Goal: Task Accomplishment & Management: Manage account settings

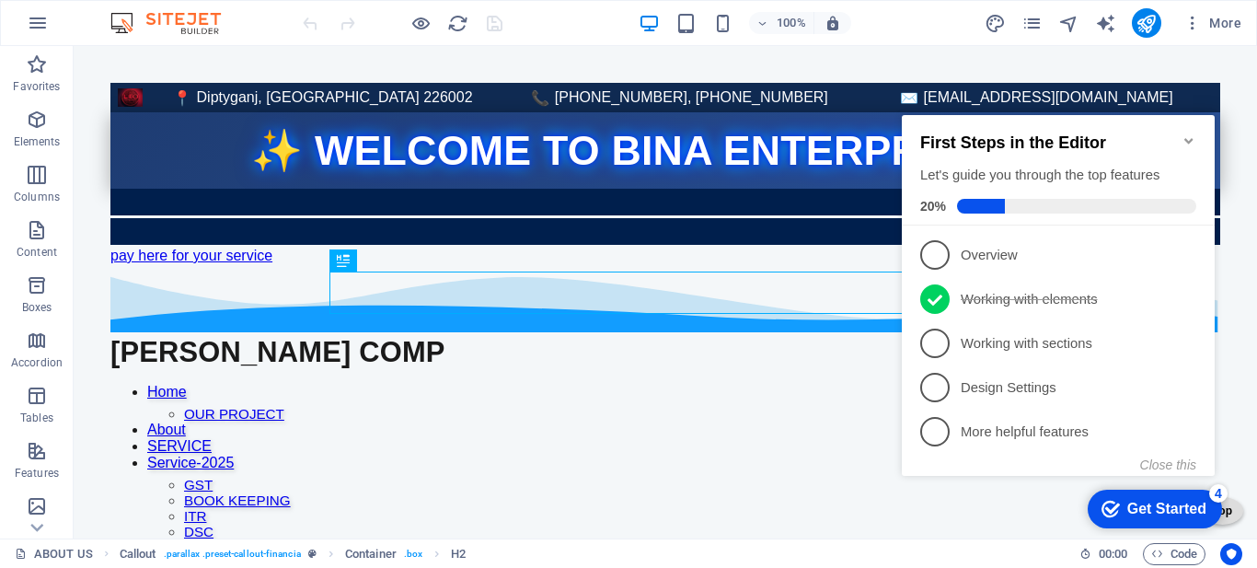
scroll to position [920, 0]
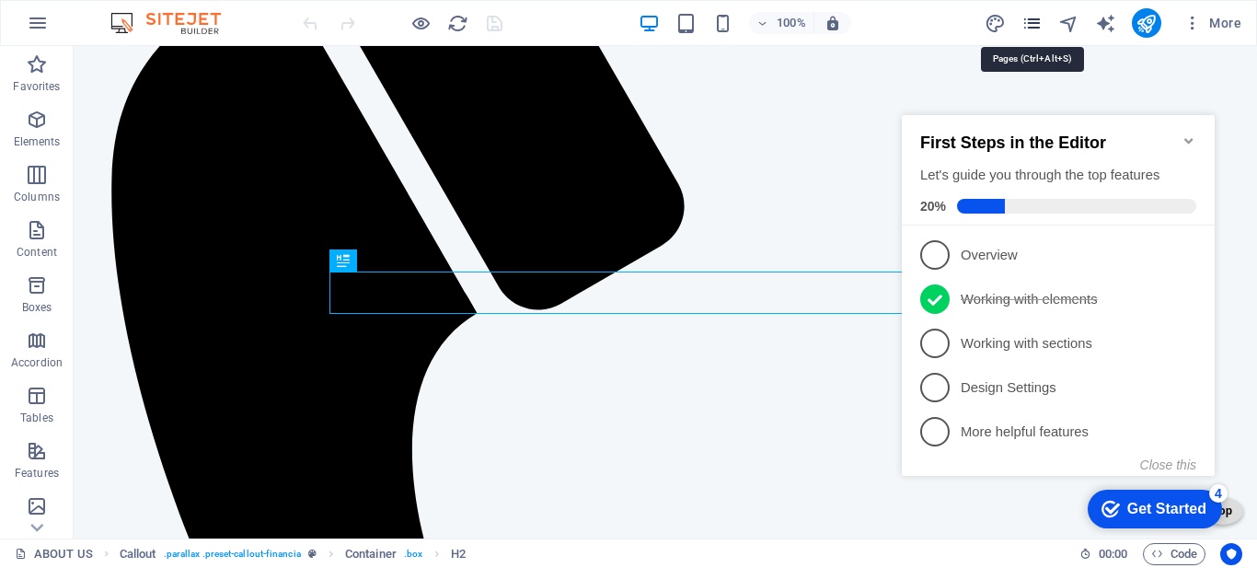
click at [1030, 22] on icon "pages" at bounding box center [1031, 23] width 21 height 21
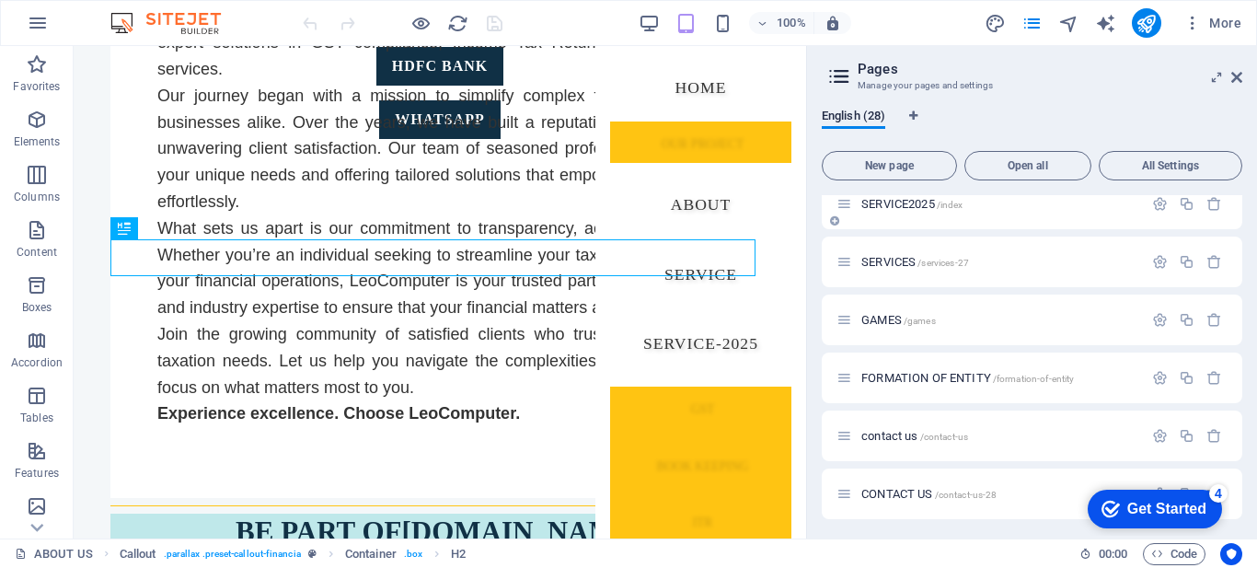
scroll to position [1295, 0]
click at [894, 199] on span "SERVICE2025 /index" at bounding box center [911, 201] width 101 height 14
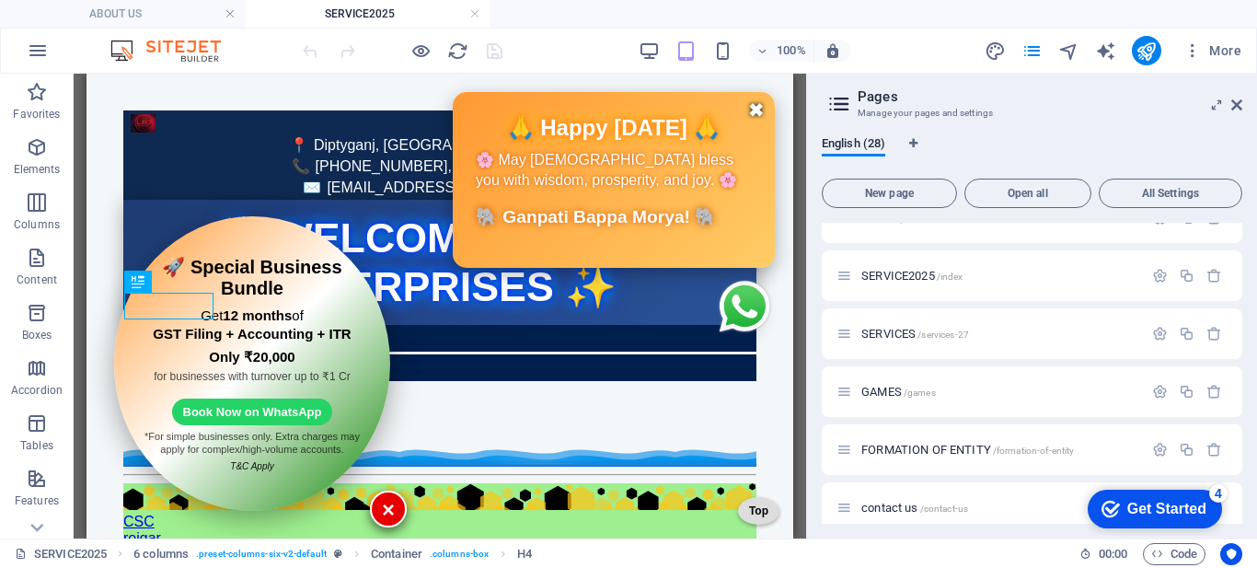
scroll to position [461, 0]
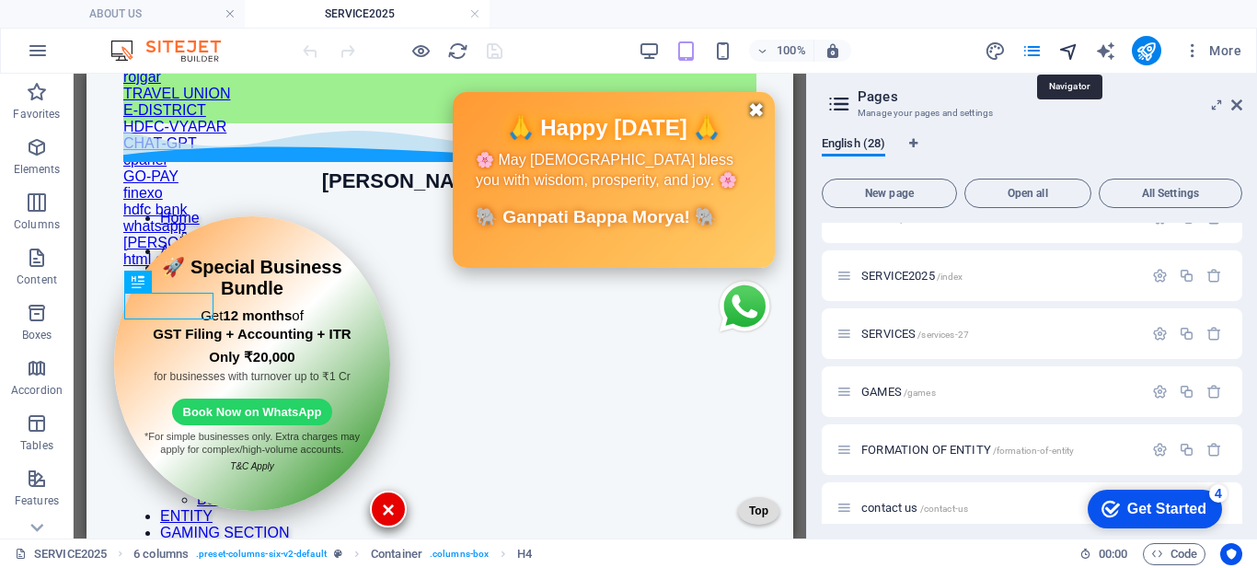
click at [1069, 54] on icon "navigator" at bounding box center [1068, 50] width 21 height 21
select select "16779705-en"
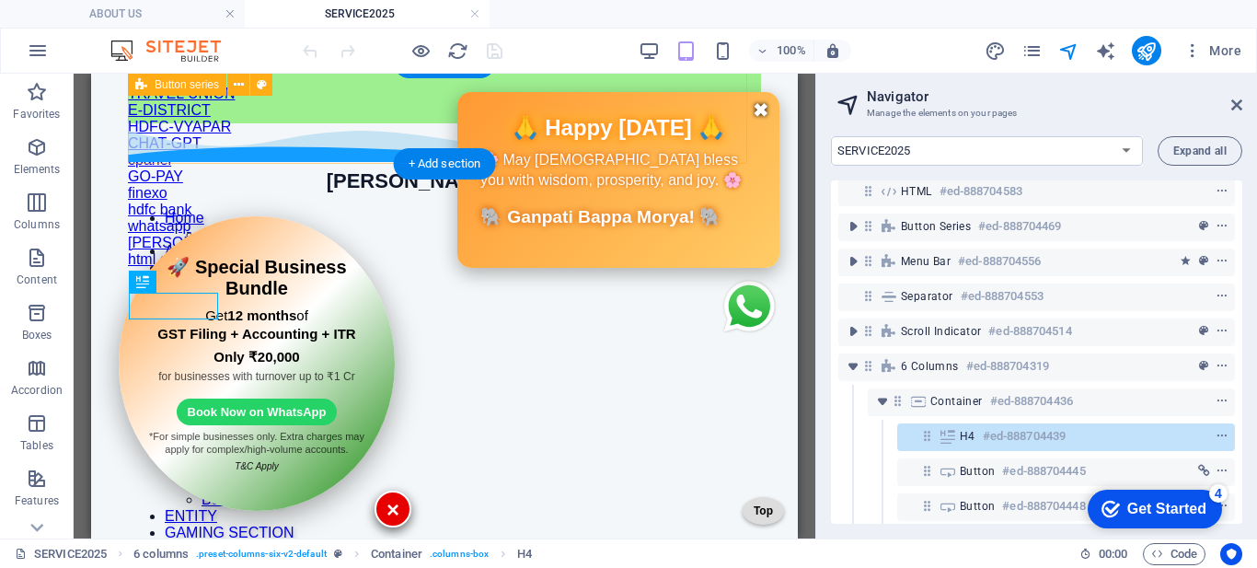
scroll to position [0, 0]
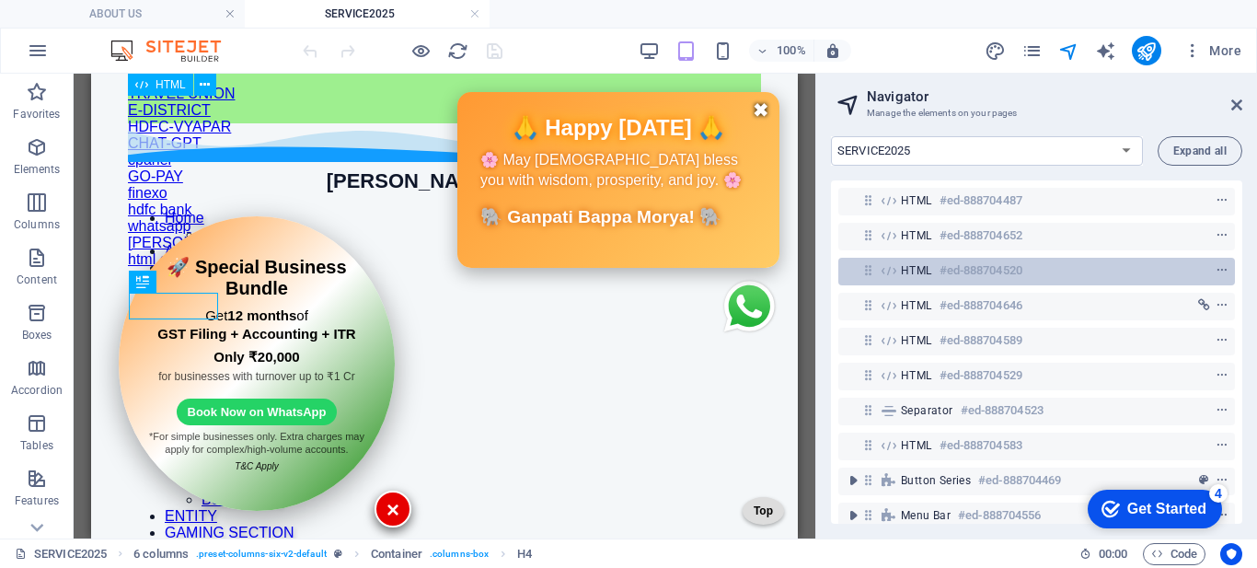
click at [911, 271] on span "HTML" at bounding box center [916, 270] width 31 height 15
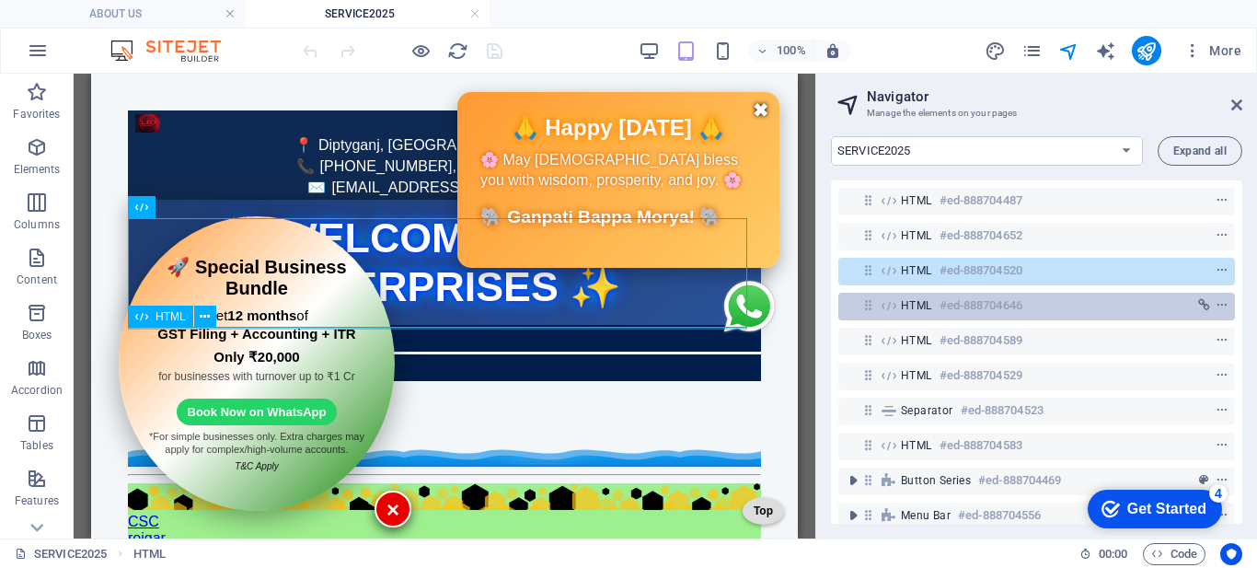
click at [913, 305] on span "HTML" at bounding box center [916, 305] width 31 height 15
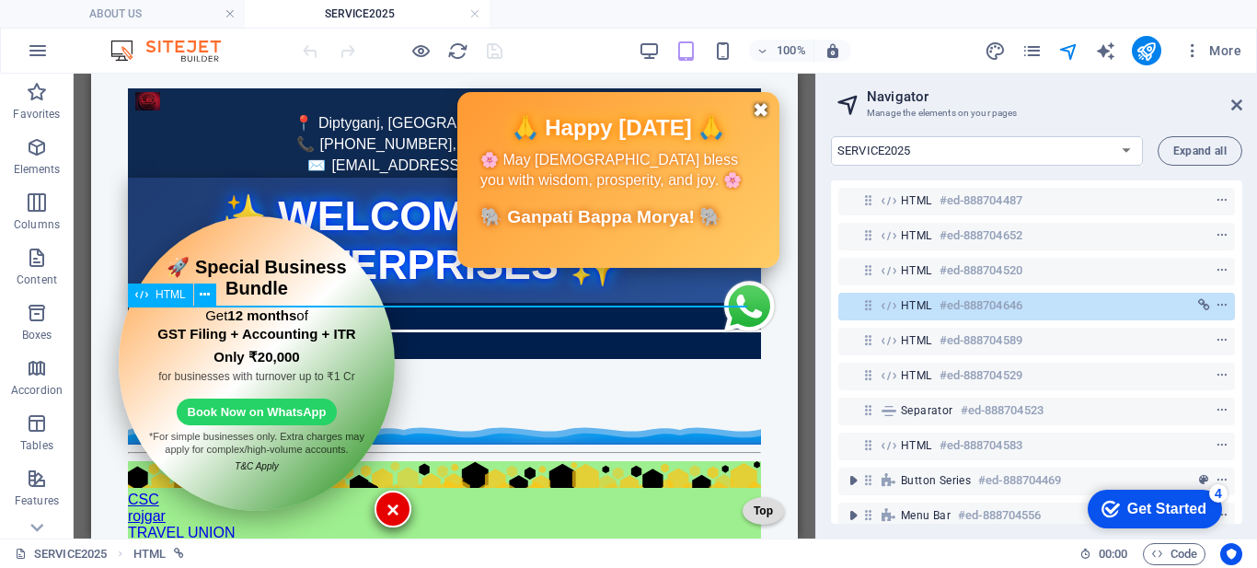
click at [913, 305] on span "HTML" at bounding box center [916, 305] width 31 height 15
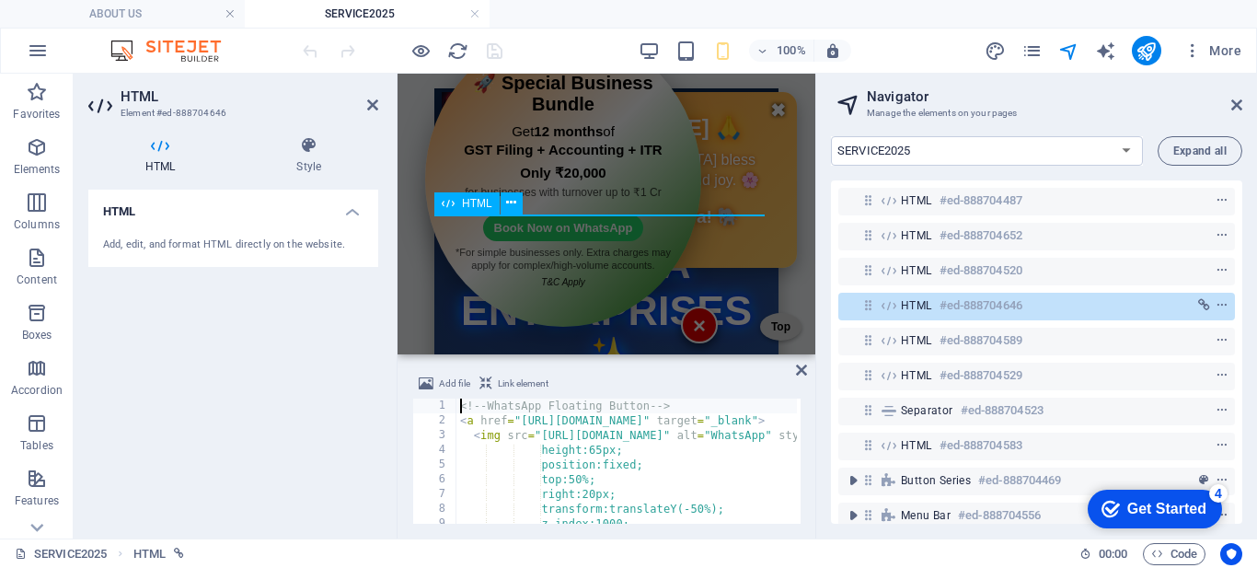
scroll to position [196, 0]
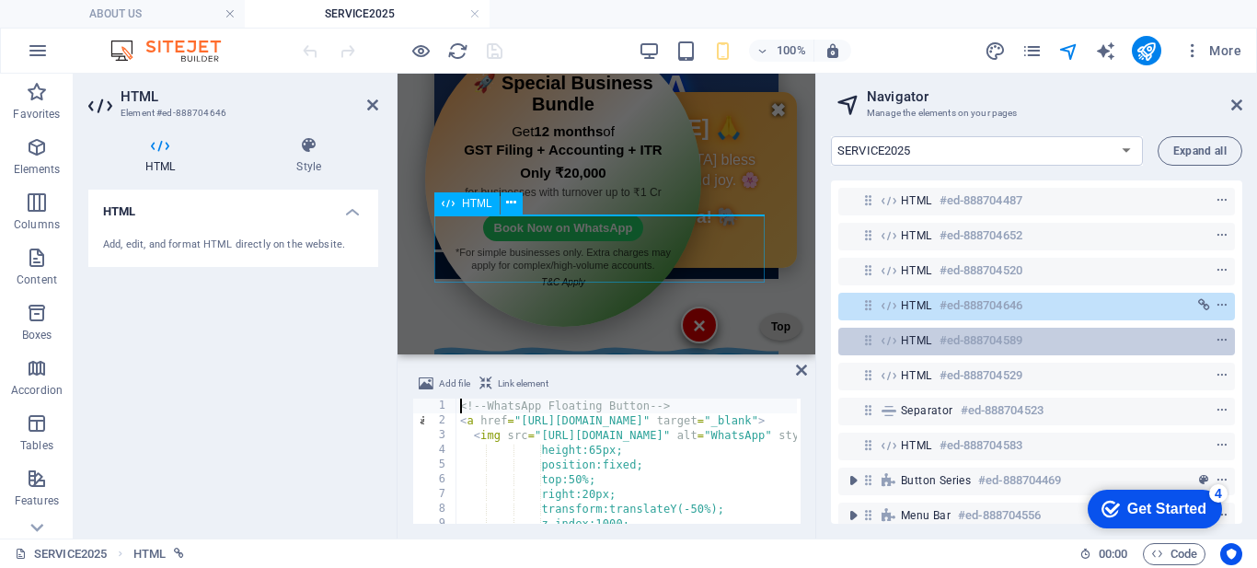
click at [911, 334] on span "HTML" at bounding box center [916, 340] width 31 height 15
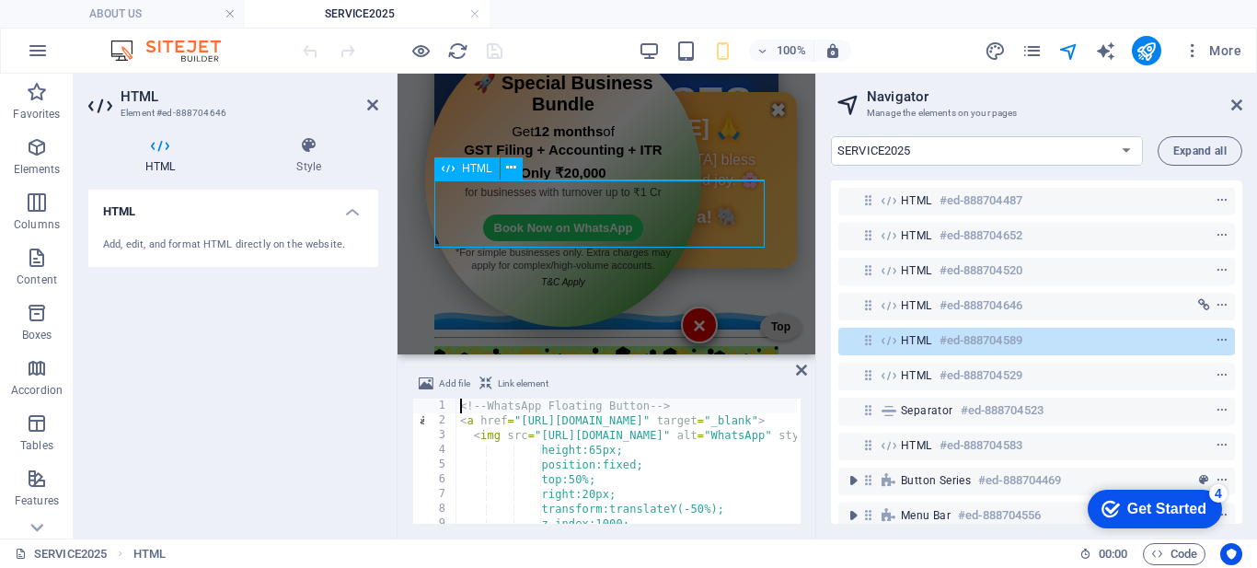
click at [911, 334] on span "HTML" at bounding box center [916, 340] width 31 height 15
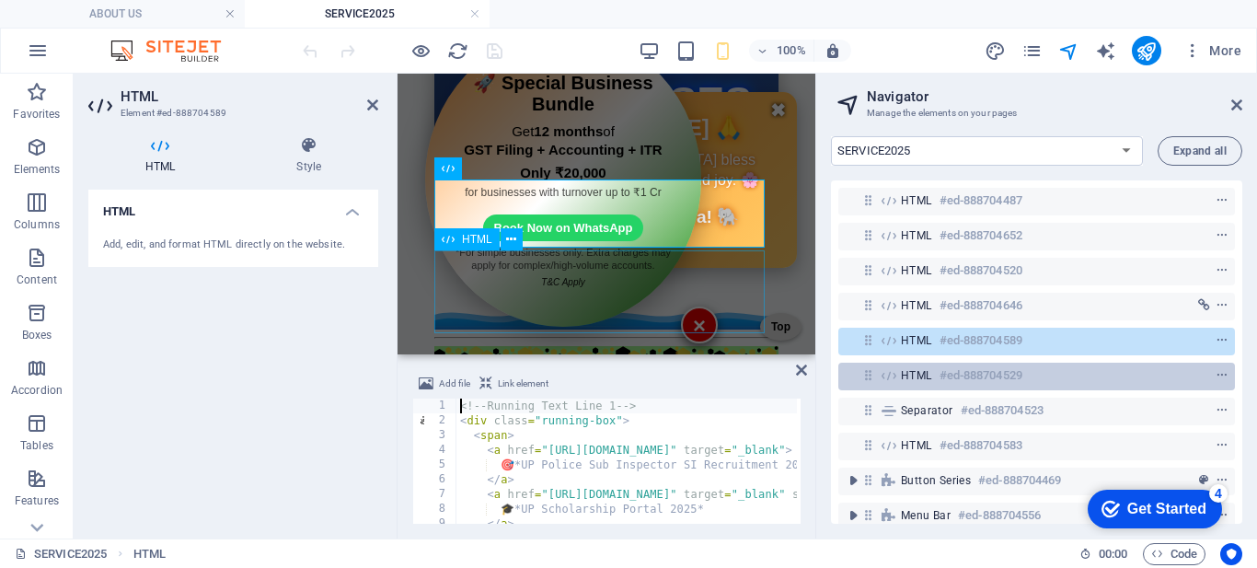
click at [909, 371] on span "HTML" at bounding box center [916, 375] width 31 height 15
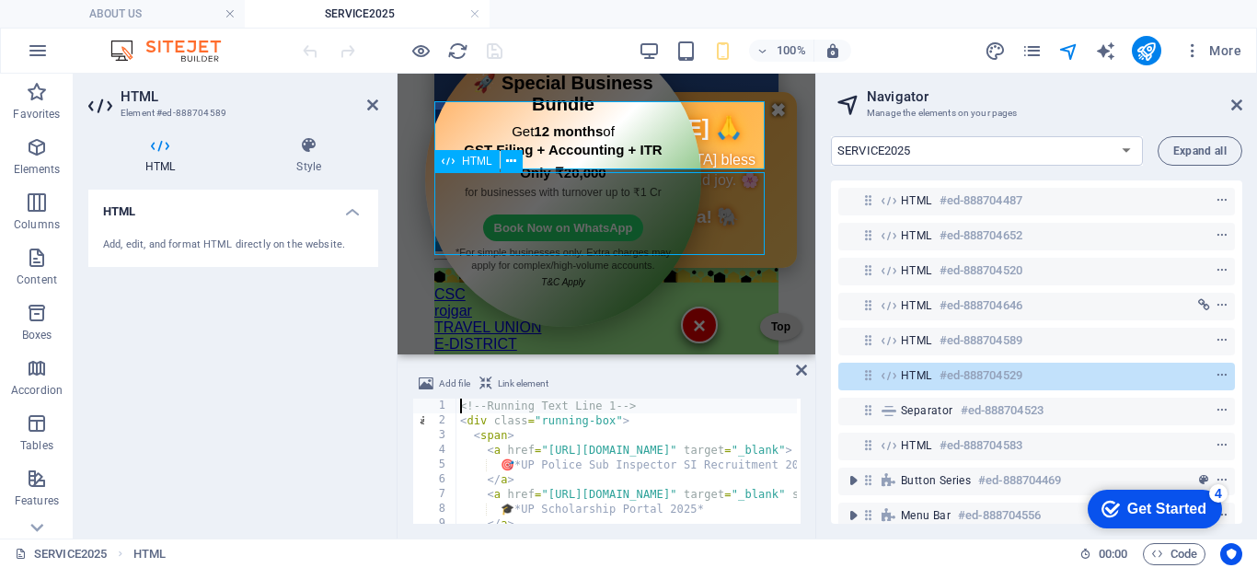
click at [909, 371] on span "HTML" at bounding box center [916, 375] width 31 height 15
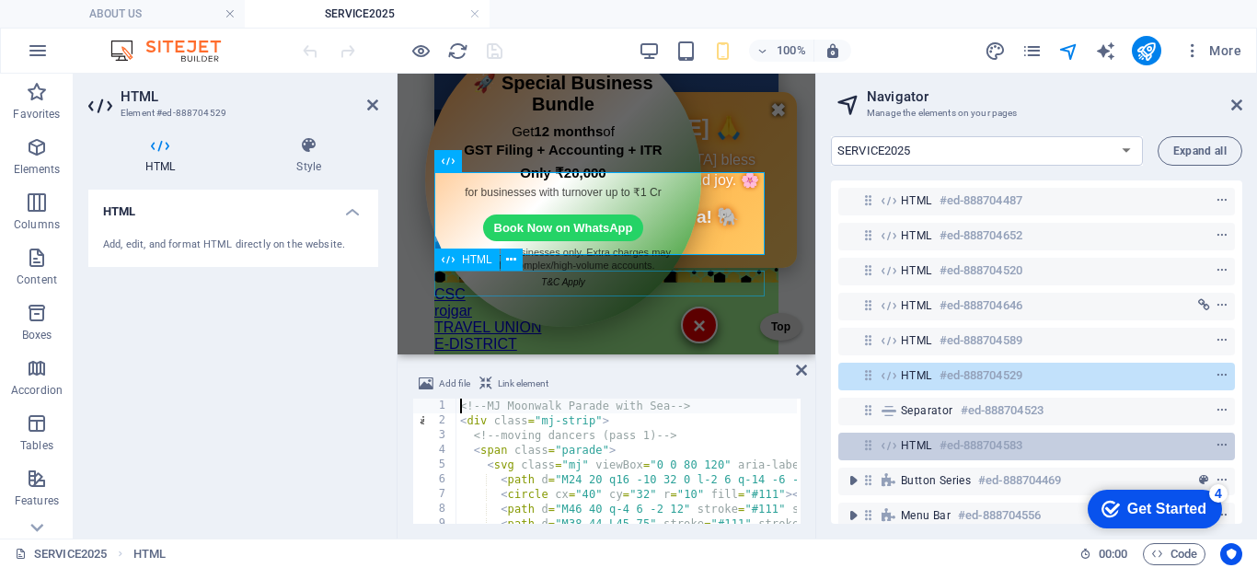
click at [915, 435] on div "HTML #ed-888704583" at bounding box center [1022, 445] width 242 height 22
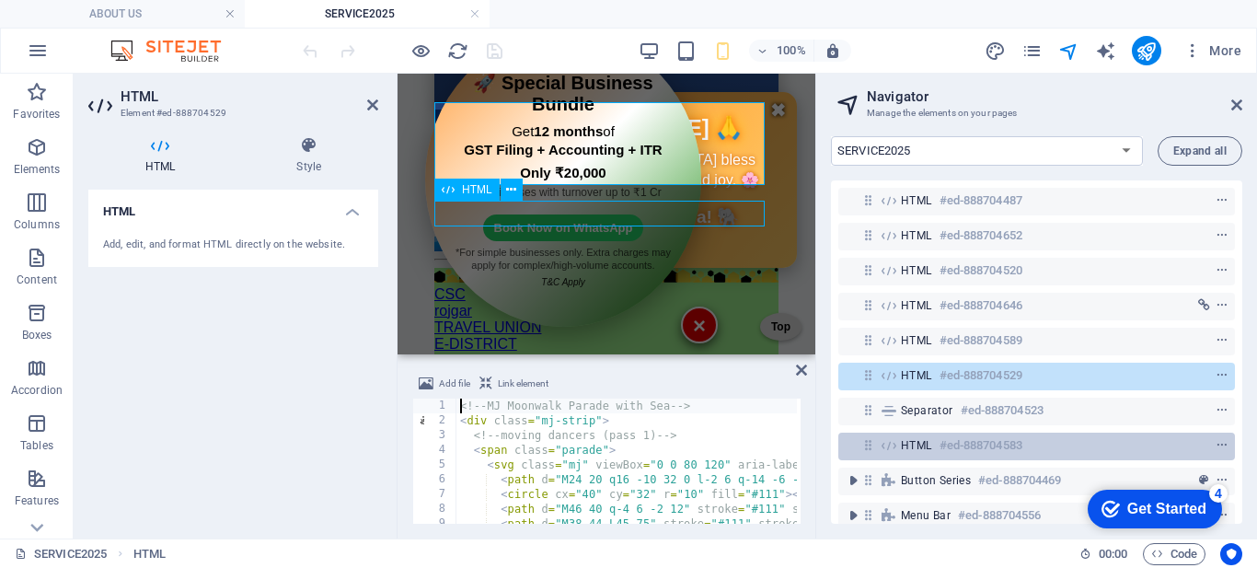
scroll to position [379, 0]
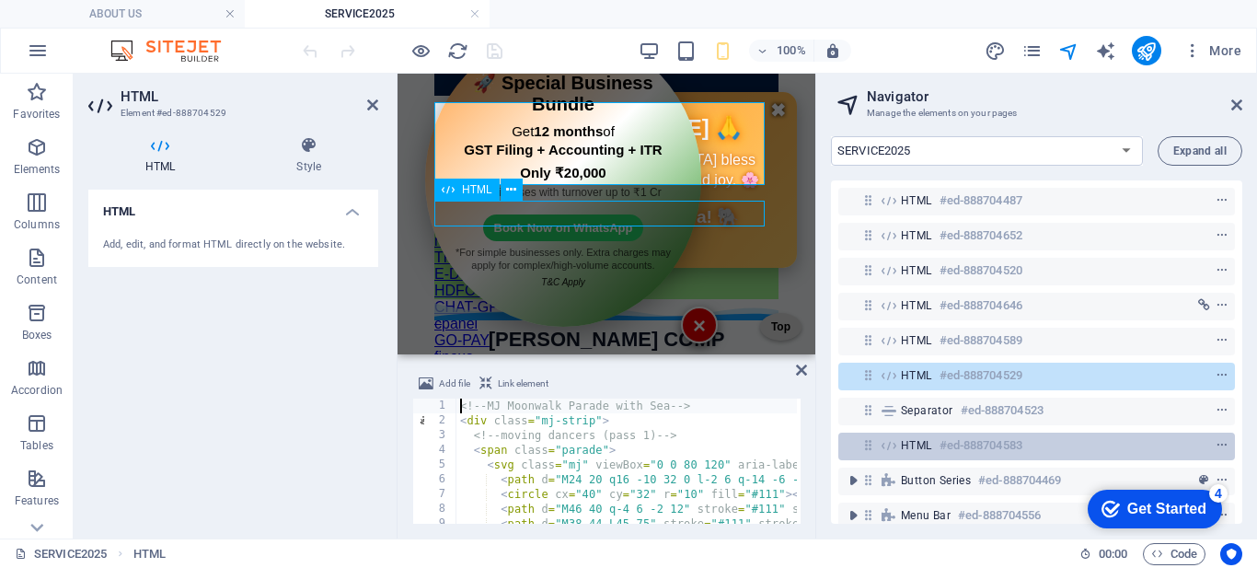
click at [915, 435] on div "HTML #ed-888704583" at bounding box center [1022, 445] width 242 height 22
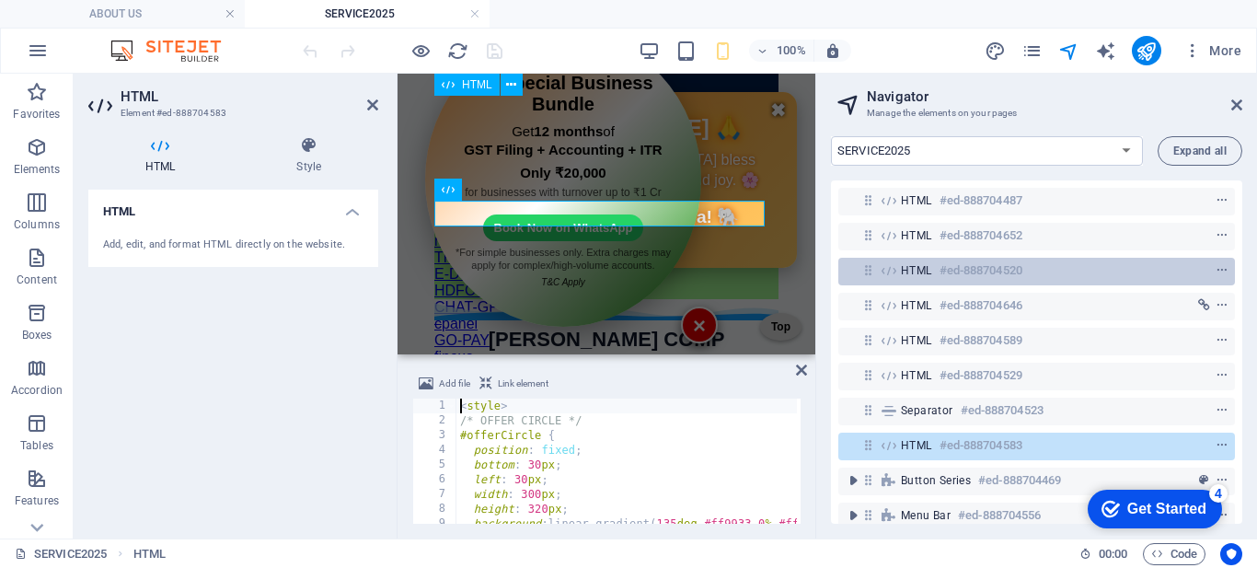
click at [917, 271] on span "HTML" at bounding box center [916, 270] width 31 height 15
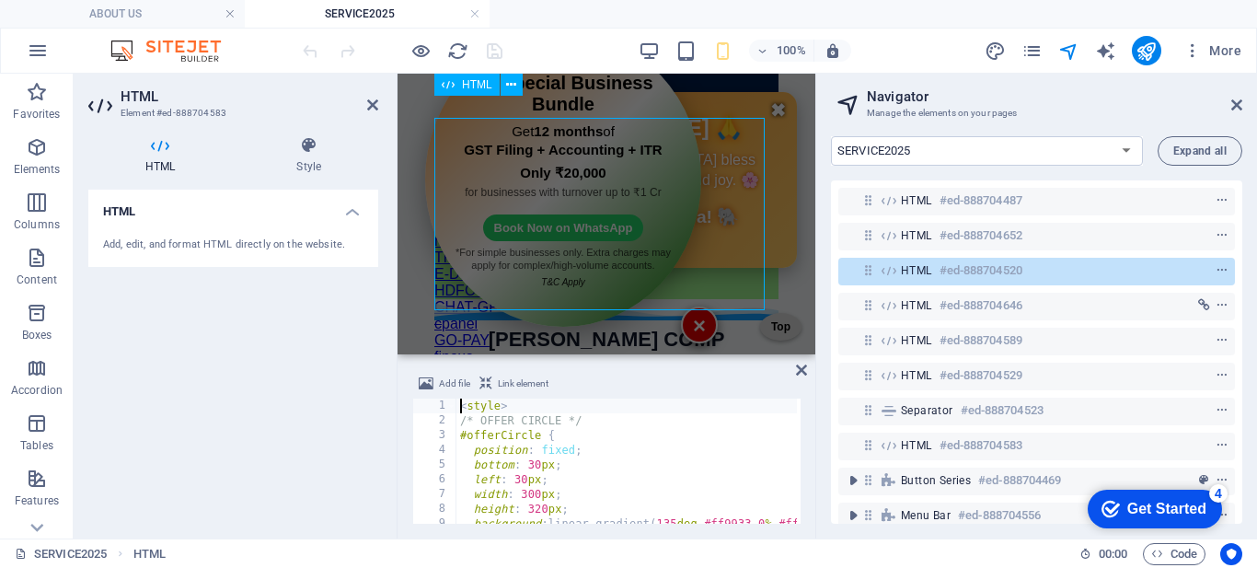
scroll to position [100, 0]
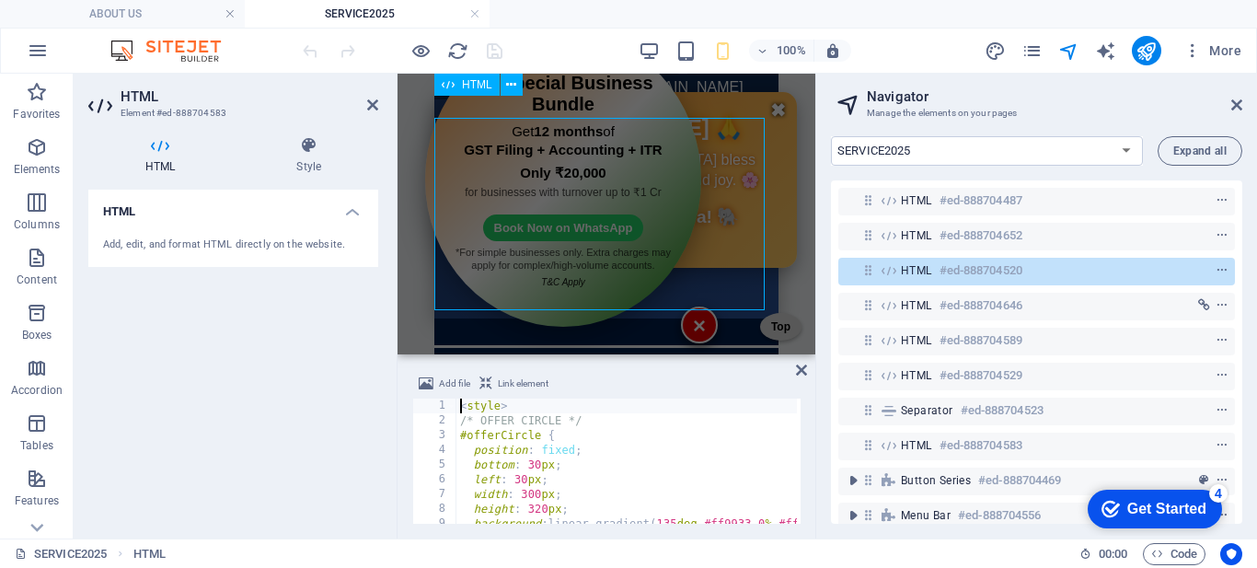
click at [917, 271] on span "HTML" at bounding box center [916, 270] width 31 height 15
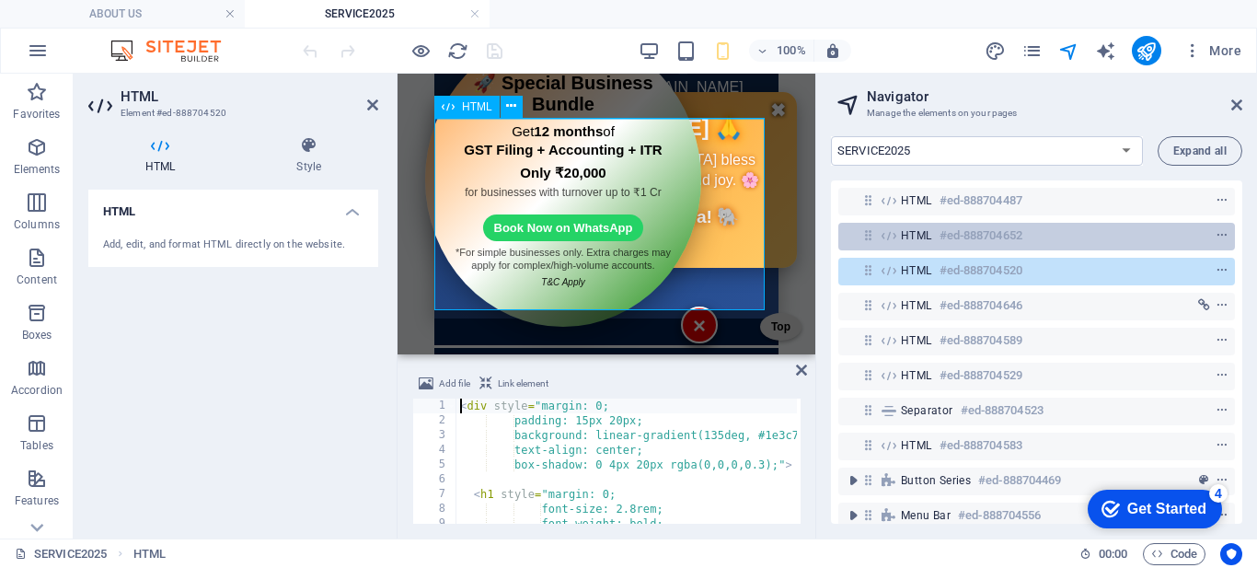
click at [910, 231] on span "HTML" at bounding box center [916, 235] width 31 height 15
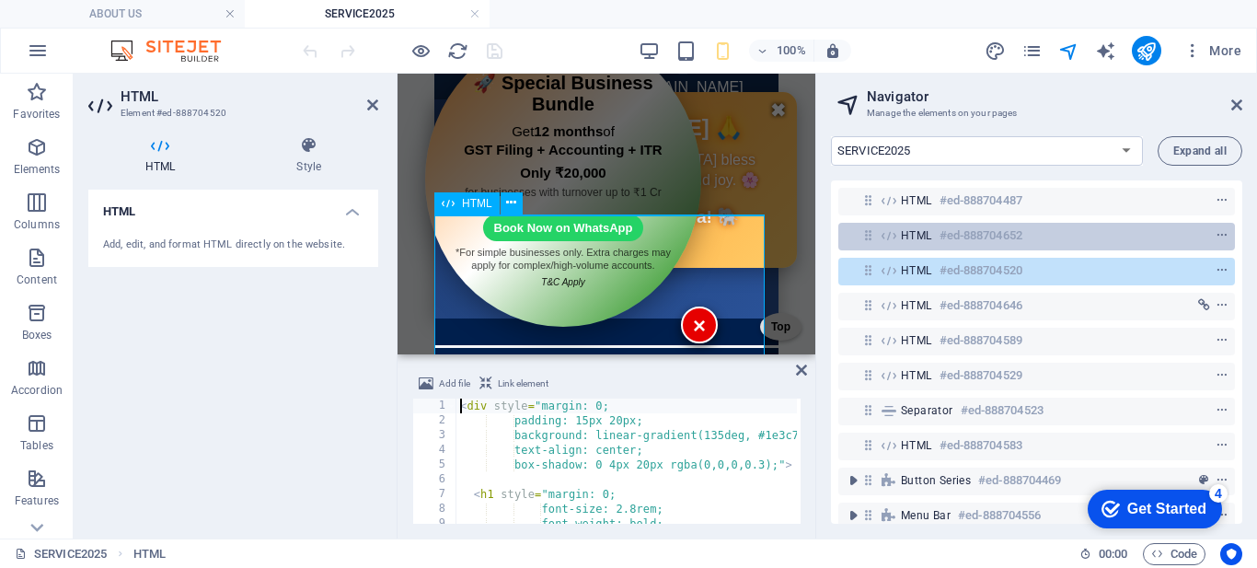
scroll to position [4, 0]
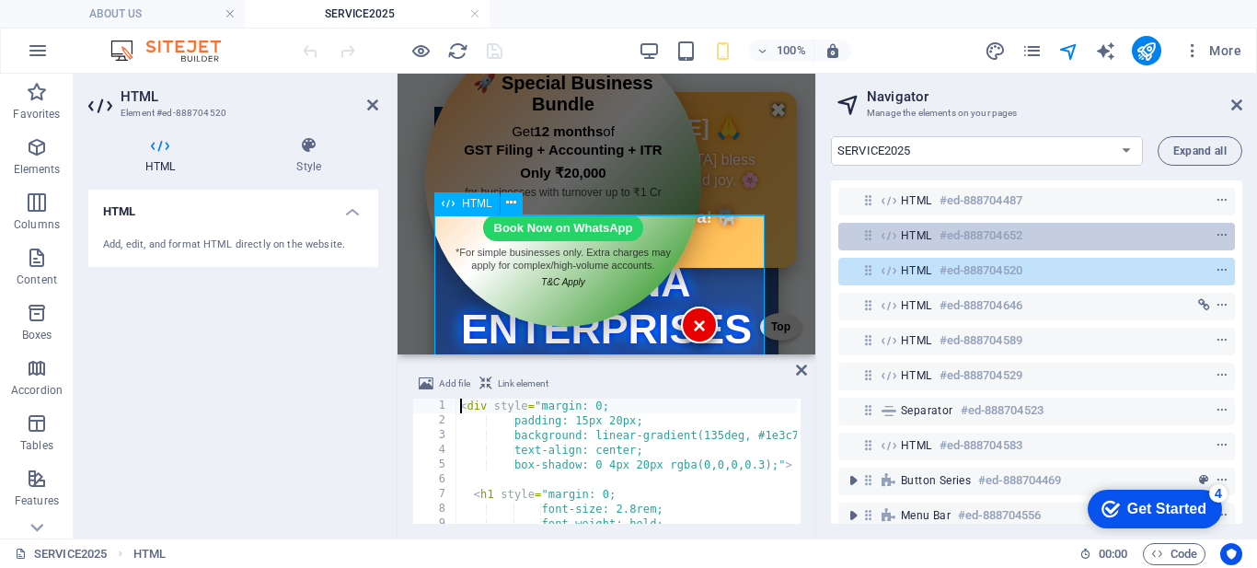
click at [910, 231] on span "HTML" at bounding box center [916, 235] width 31 height 15
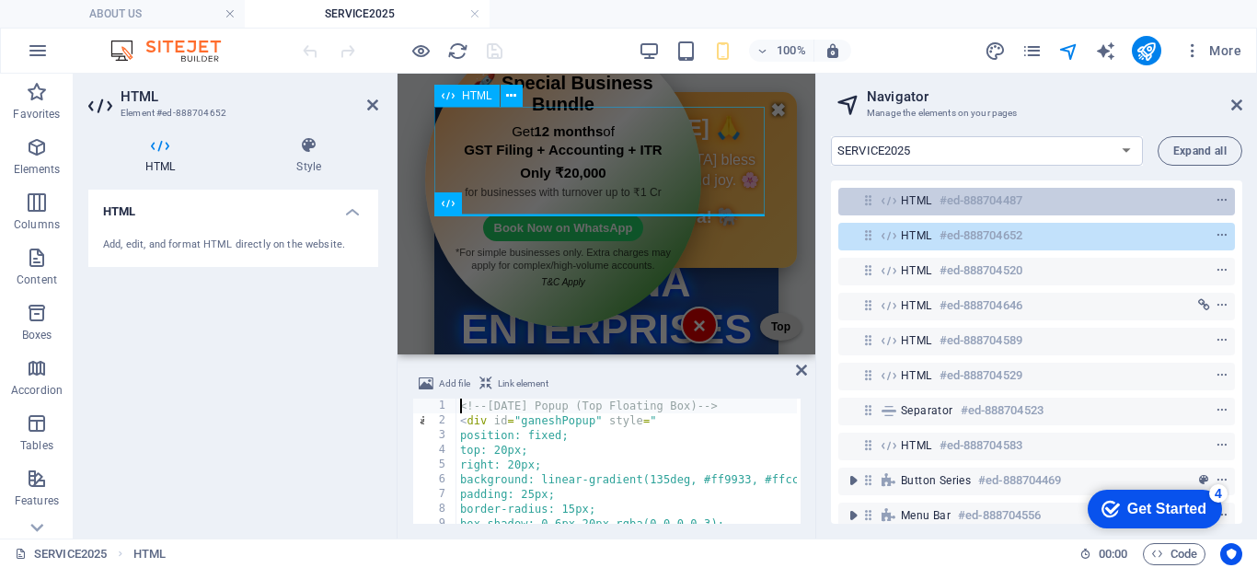
click at [909, 200] on span "HTML" at bounding box center [916, 200] width 31 height 15
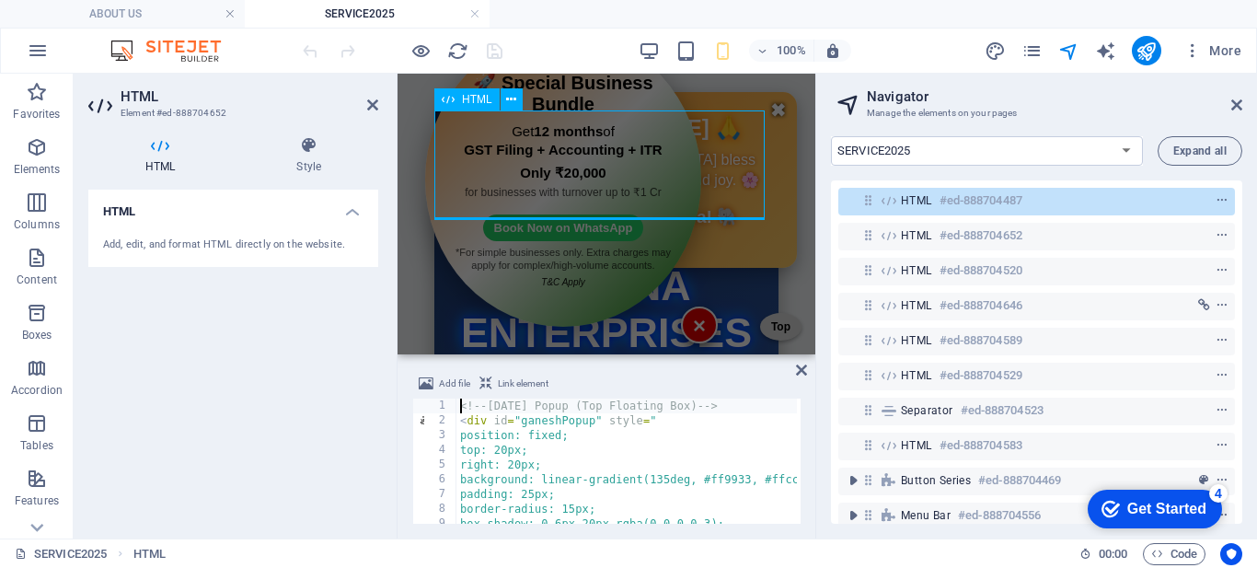
click at [909, 200] on span "HTML" at bounding box center [916, 200] width 31 height 15
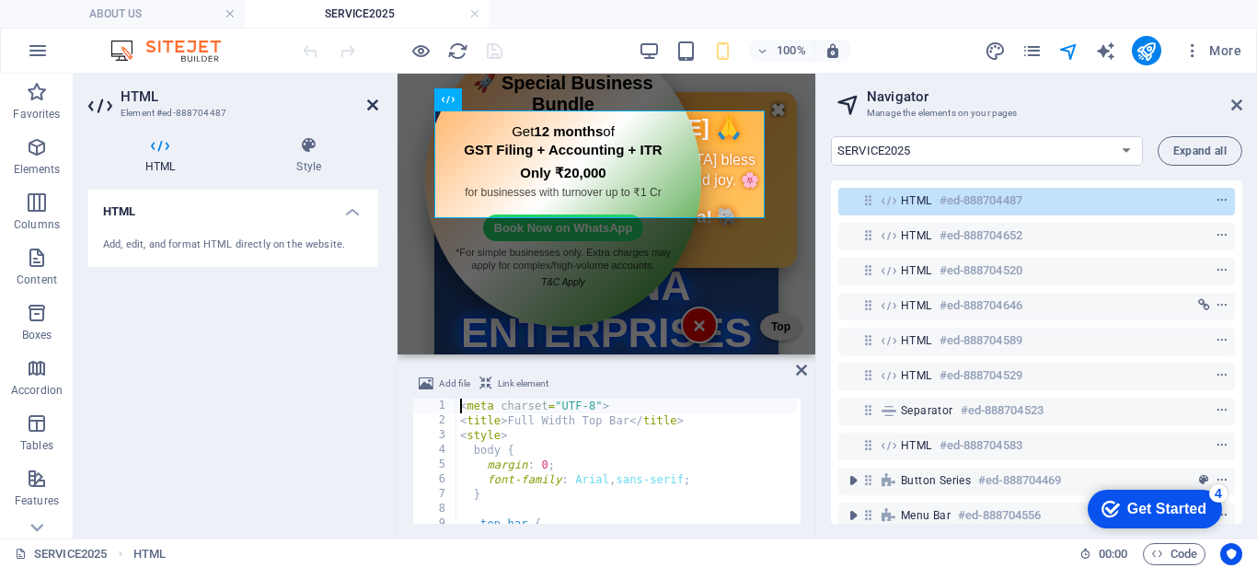
click at [367, 103] on icon at bounding box center [372, 105] width 11 height 15
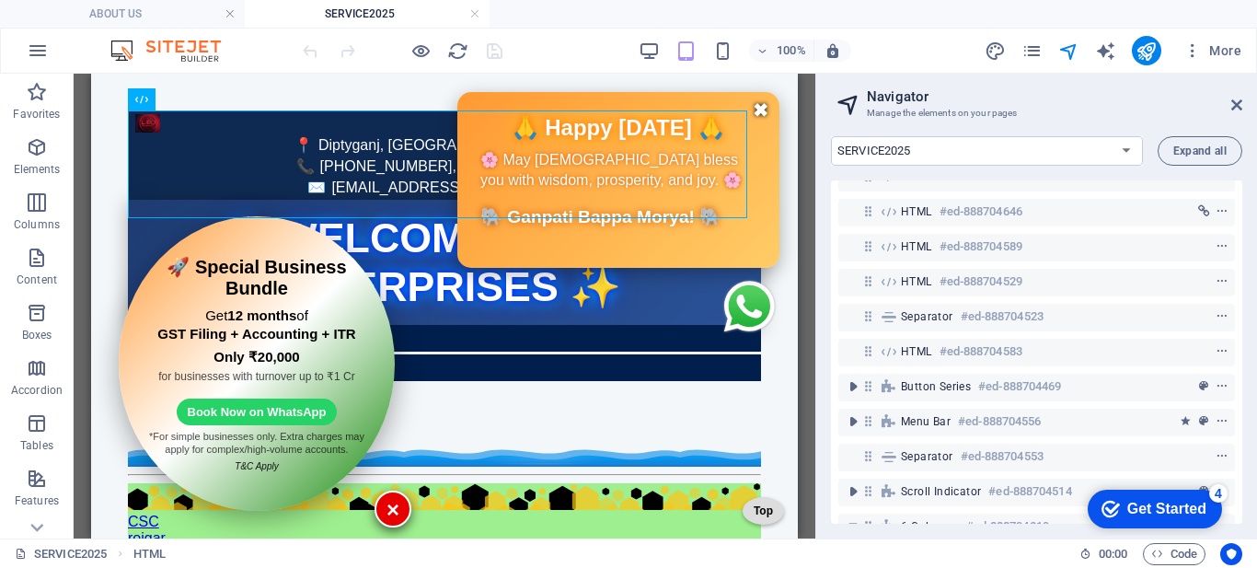
scroll to position [184, 0]
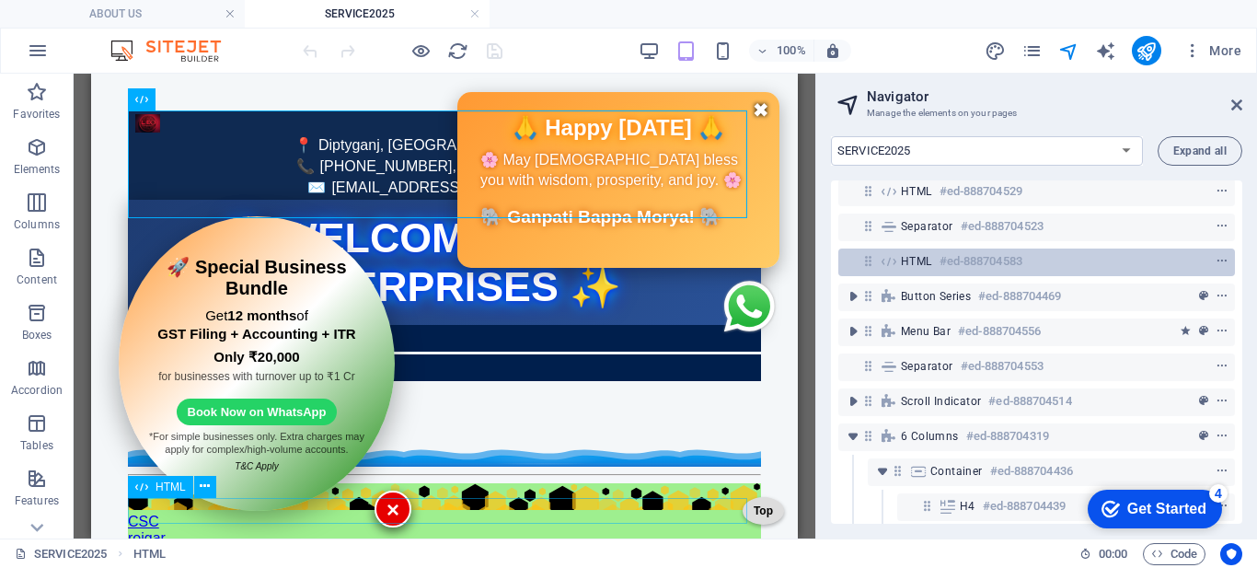
click at [907, 266] on span "HTML" at bounding box center [916, 261] width 31 height 15
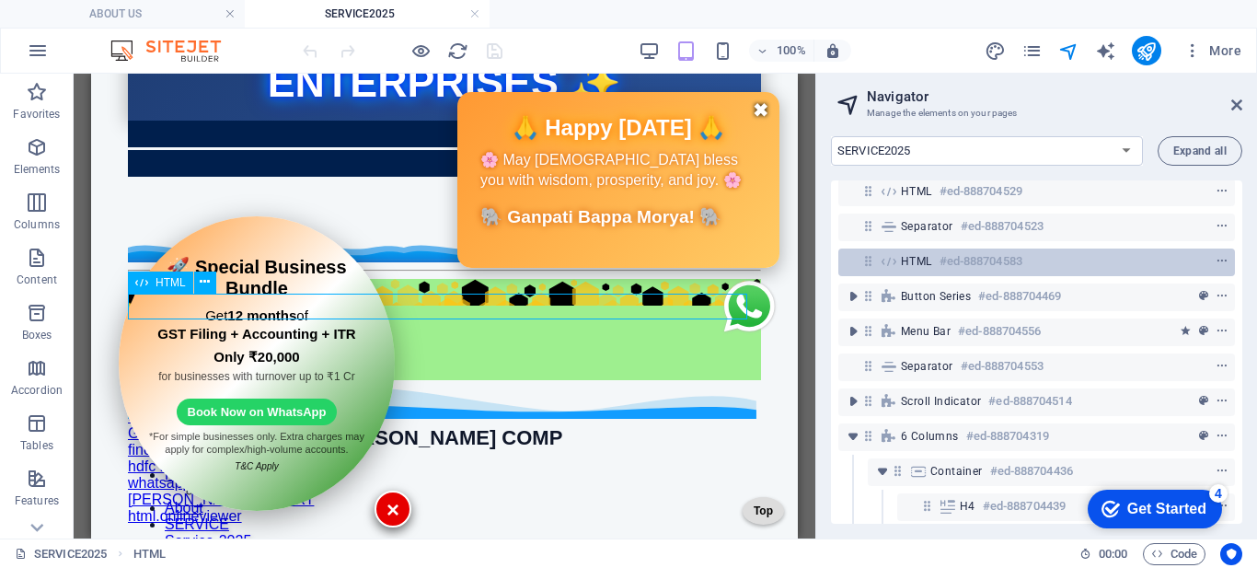
click at [907, 266] on span "HTML" at bounding box center [916, 261] width 31 height 15
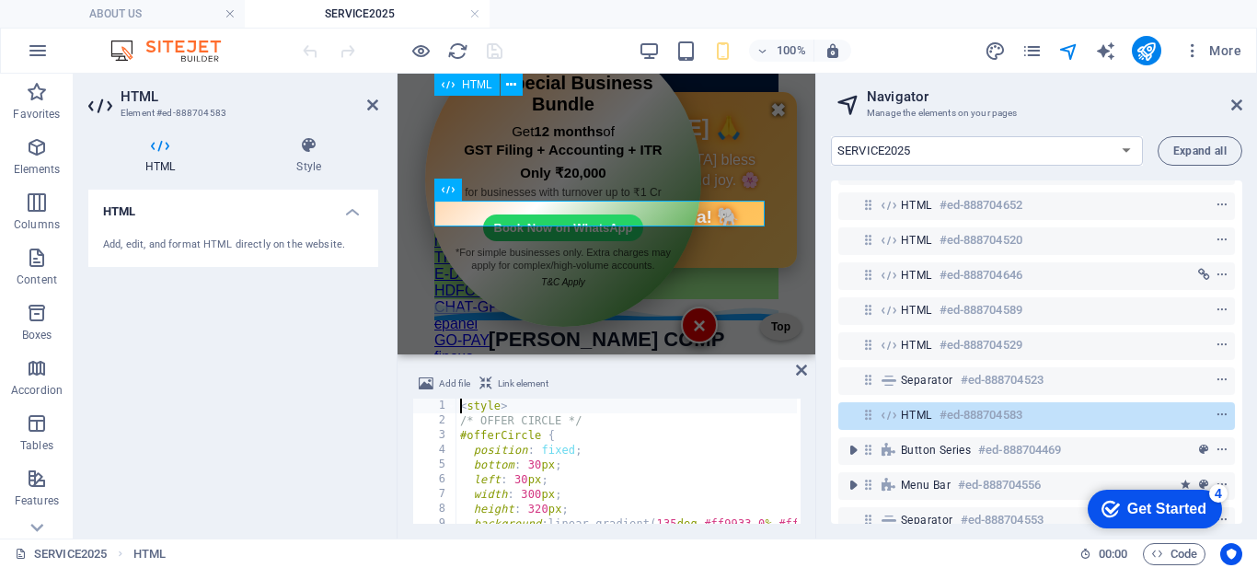
scroll to position [0, 0]
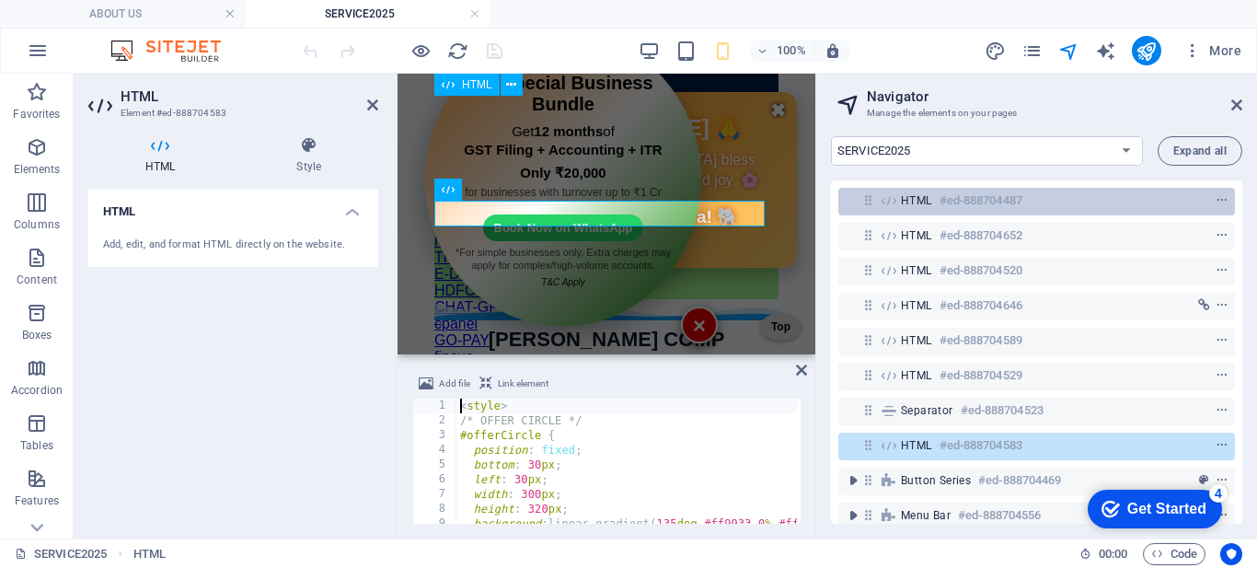
click at [915, 201] on span "HTML" at bounding box center [916, 200] width 31 height 15
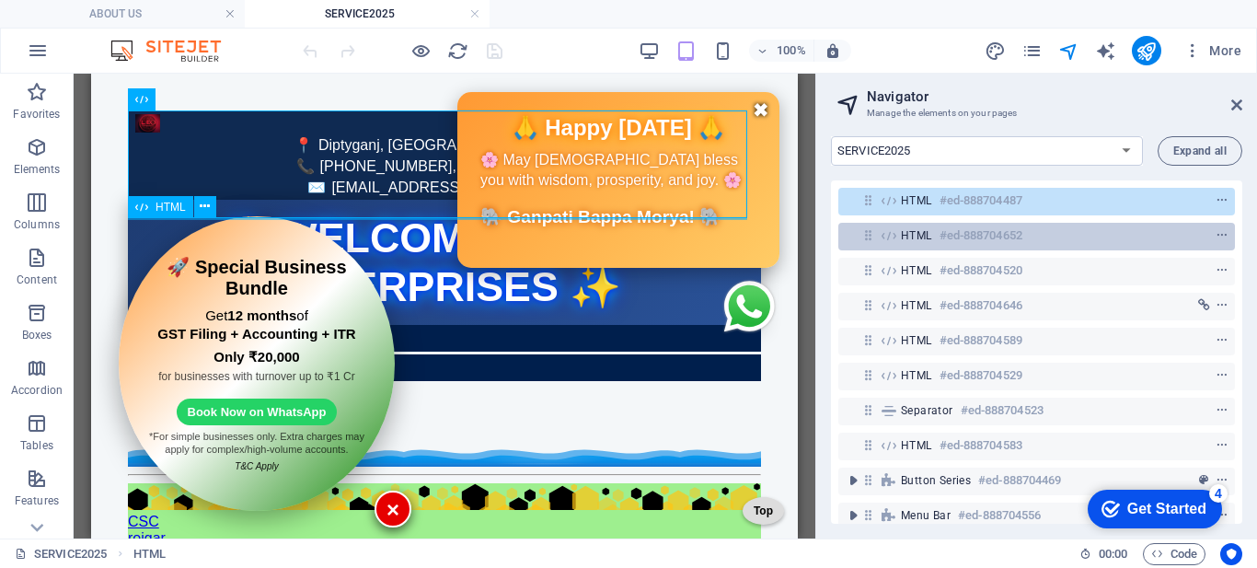
click at [916, 237] on span "HTML" at bounding box center [916, 235] width 31 height 15
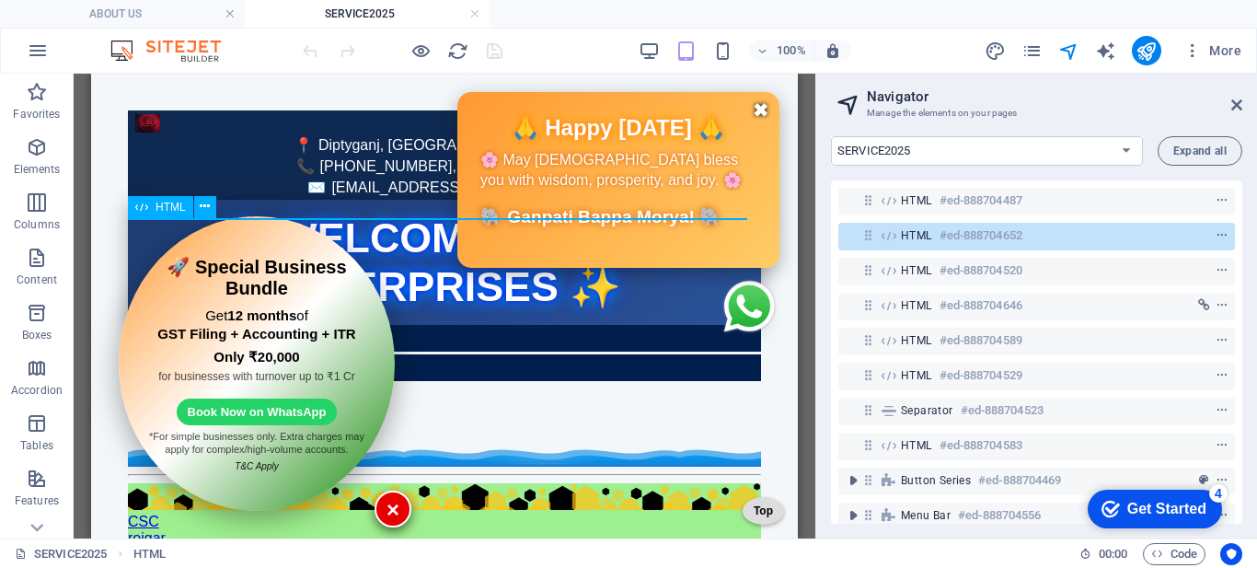
click at [916, 237] on span "HTML" at bounding box center [916, 235] width 31 height 15
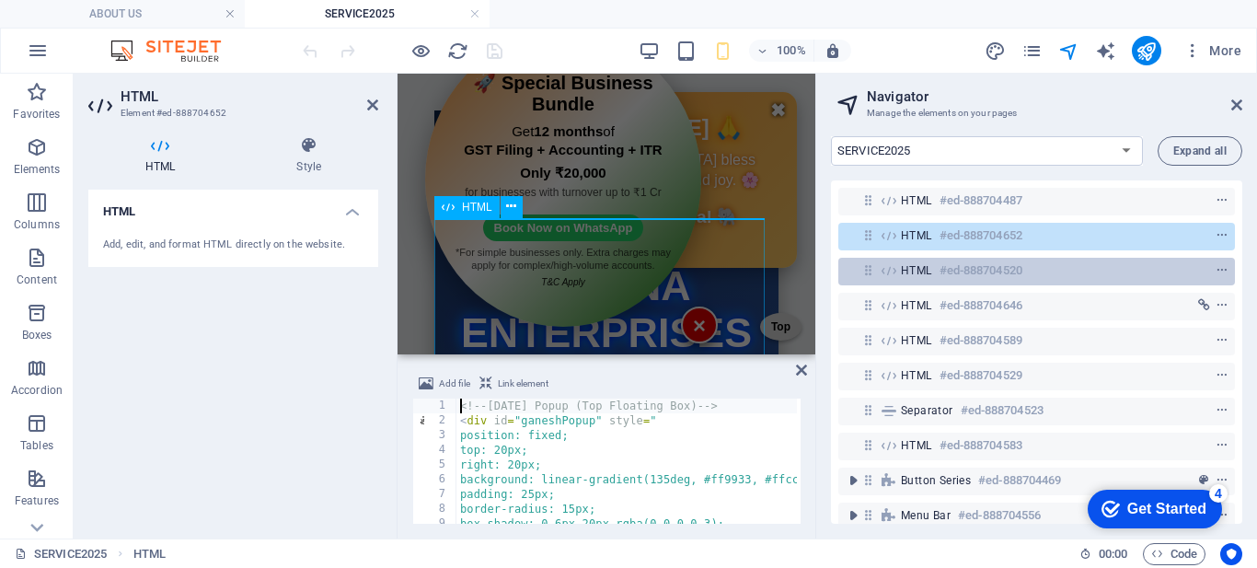
click at [915, 265] on span "HTML" at bounding box center [916, 270] width 31 height 15
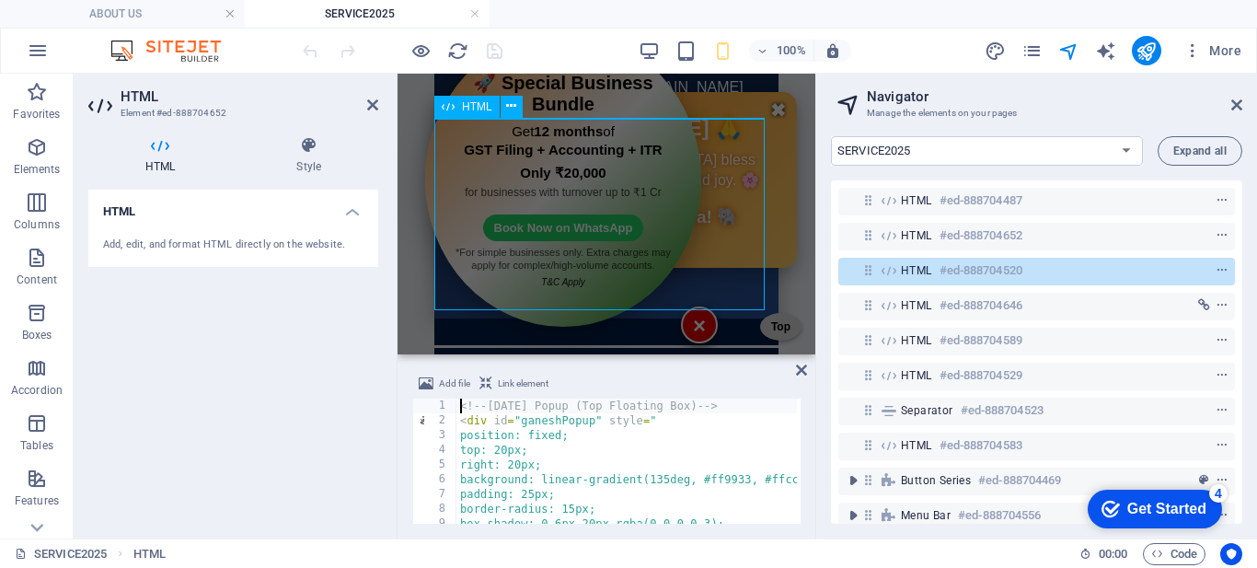
click at [915, 265] on span "HTML" at bounding box center [916, 270] width 31 height 15
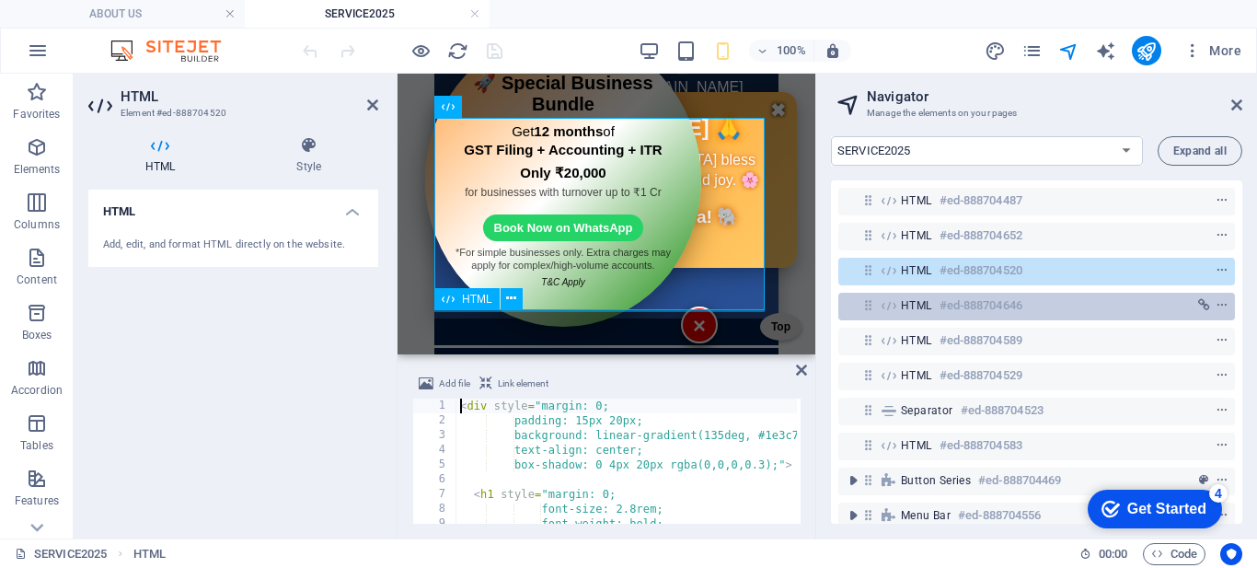
click at [915, 304] on span "HTML" at bounding box center [916, 305] width 31 height 15
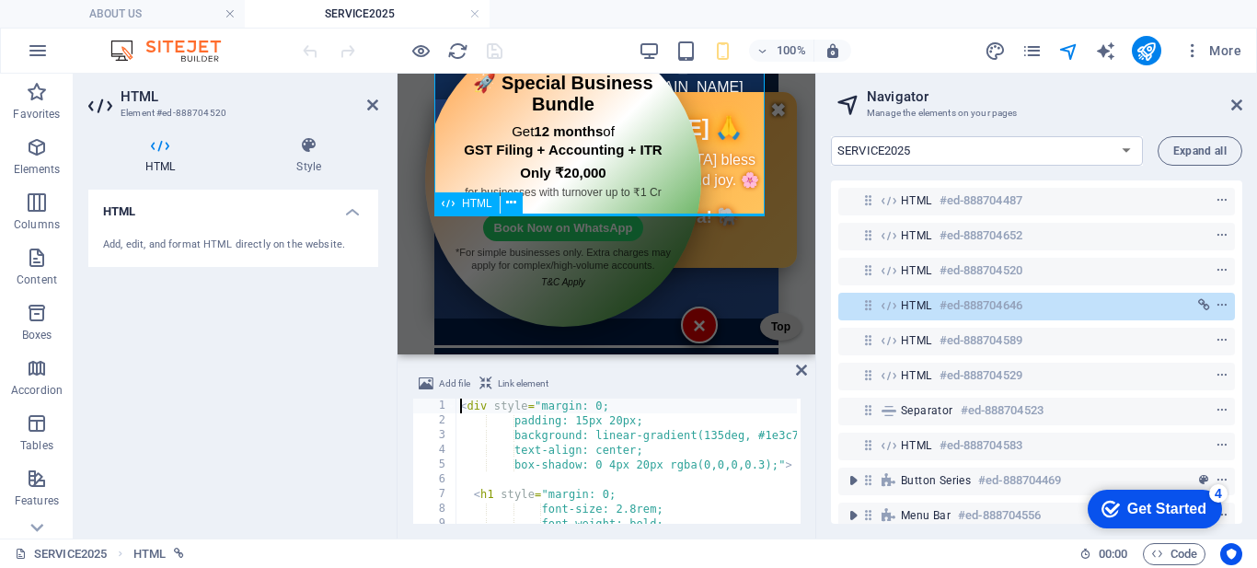
scroll to position [196, 0]
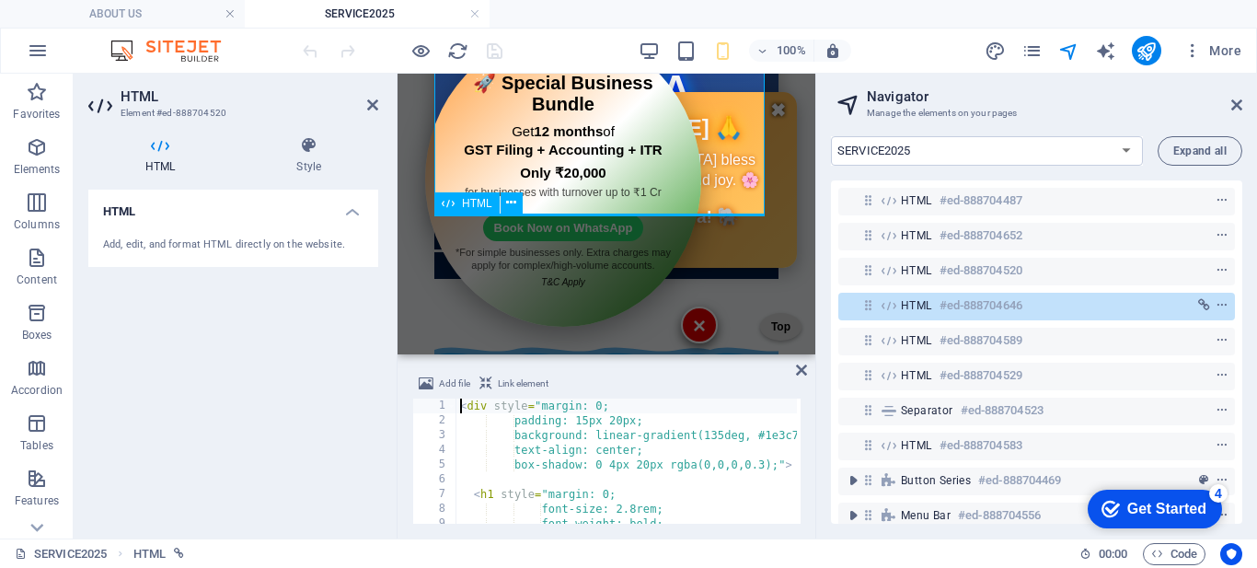
click at [915, 304] on span "HTML" at bounding box center [916, 305] width 31 height 15
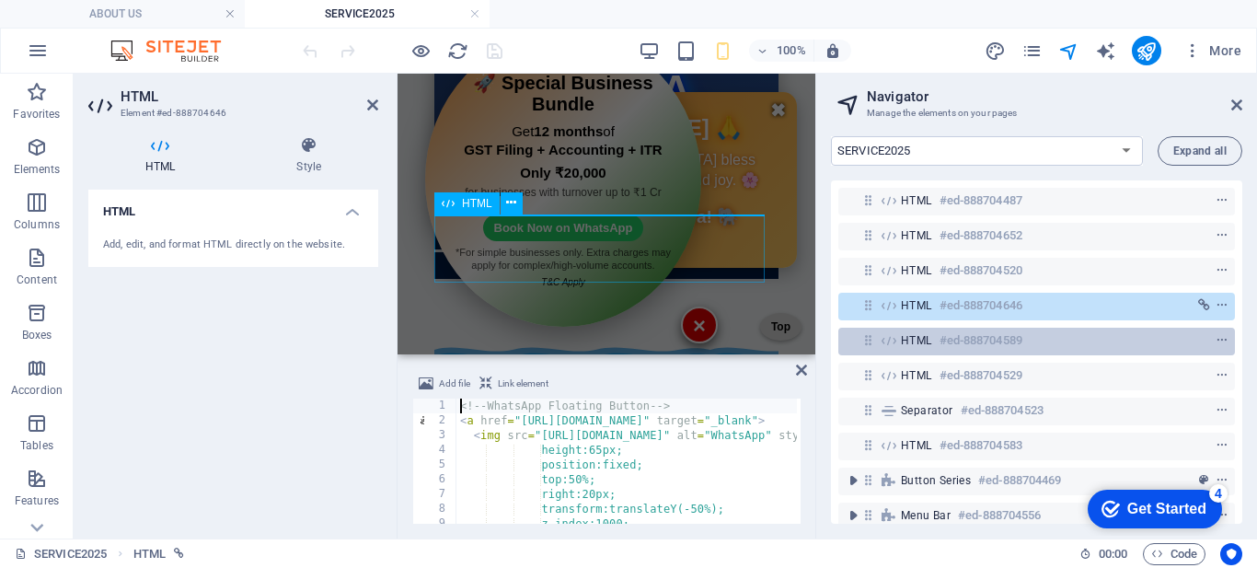
click at [915, 333] on span "HTML" at bounding box center [916, 340] width 31 height 15
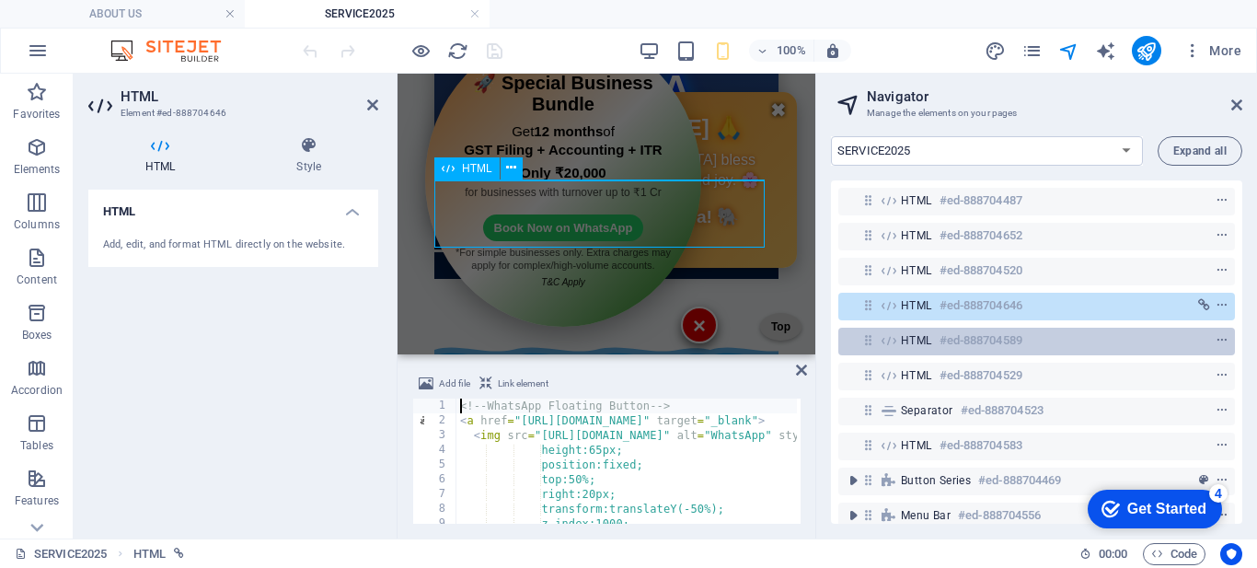
scroll to position [231, 0]
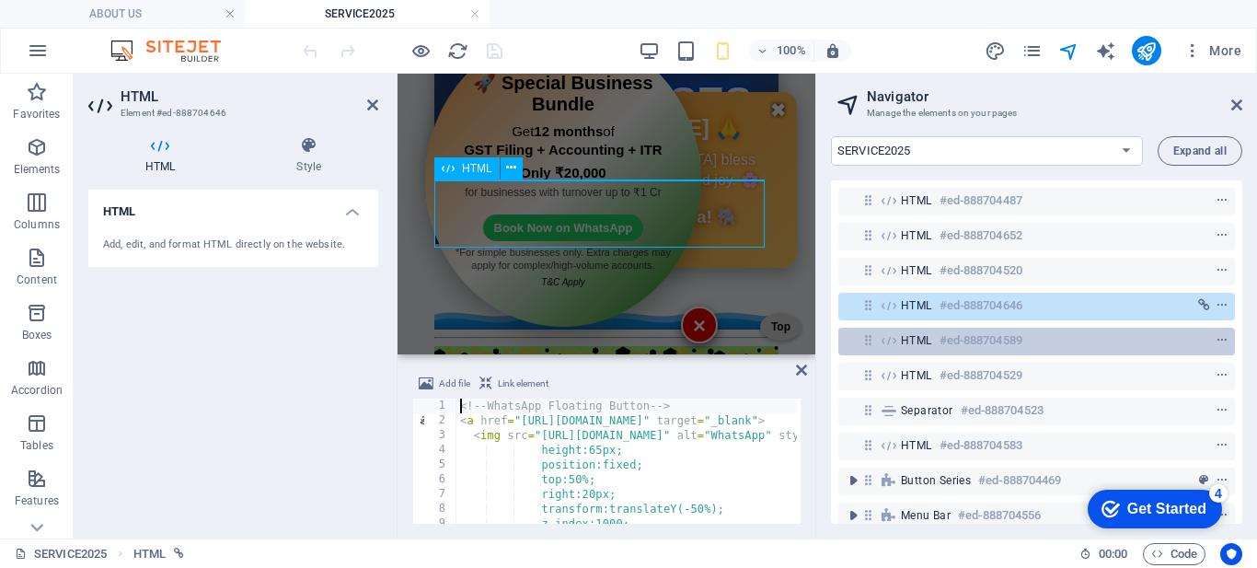
click at [915, 333] on span "HTML" at bounding box center [916, 340] width 31 height 15
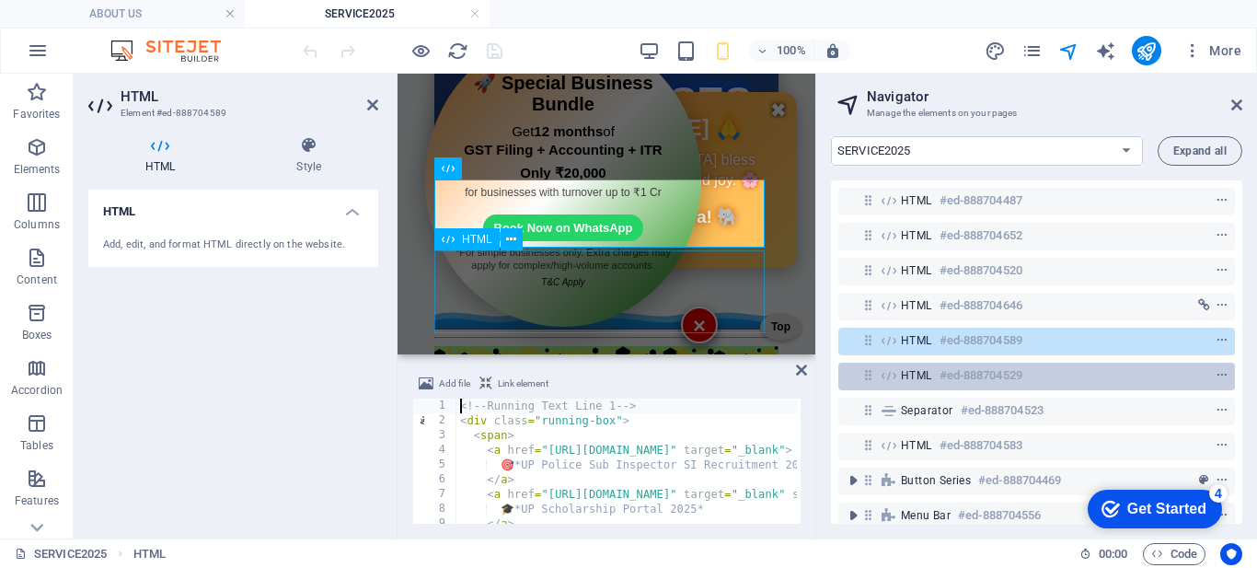
click at [907, 374] on span "HTML" at bounding box center [916, 375] width 31 height 15
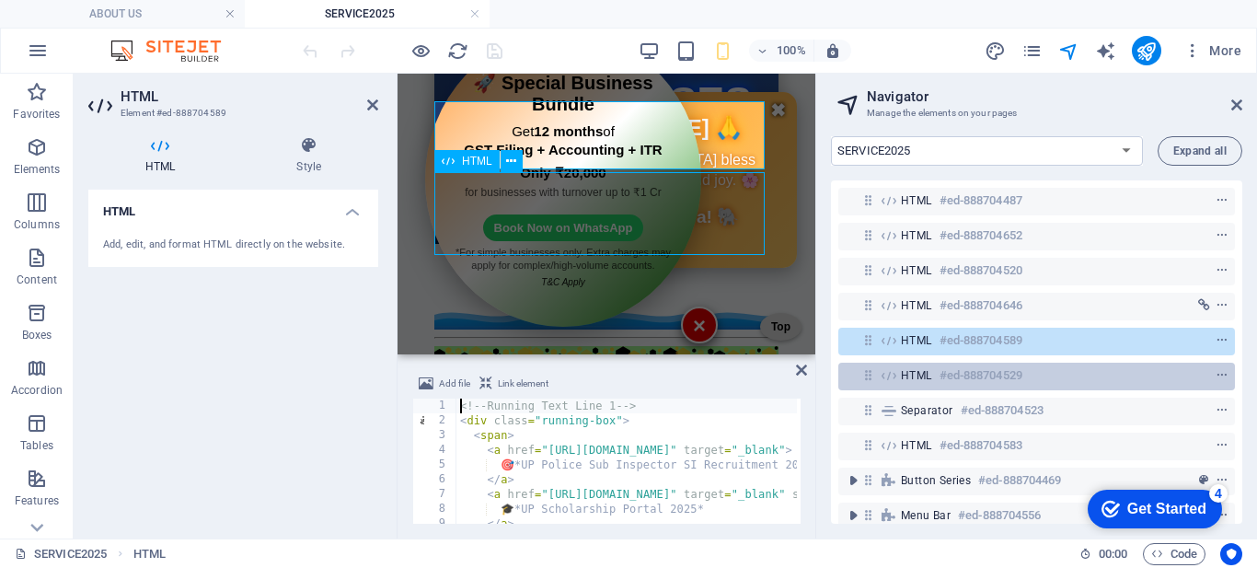
scroll to position [309, 0]
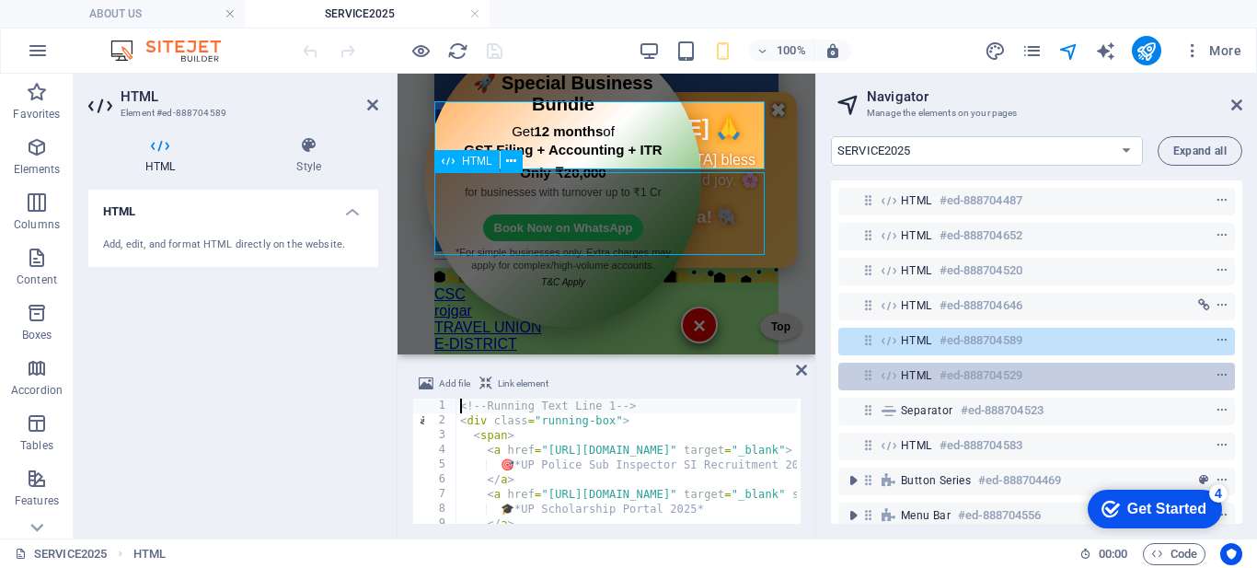
click at [907, 374] on span "HTML" at bounding box center [916, 375] width 31 height 15
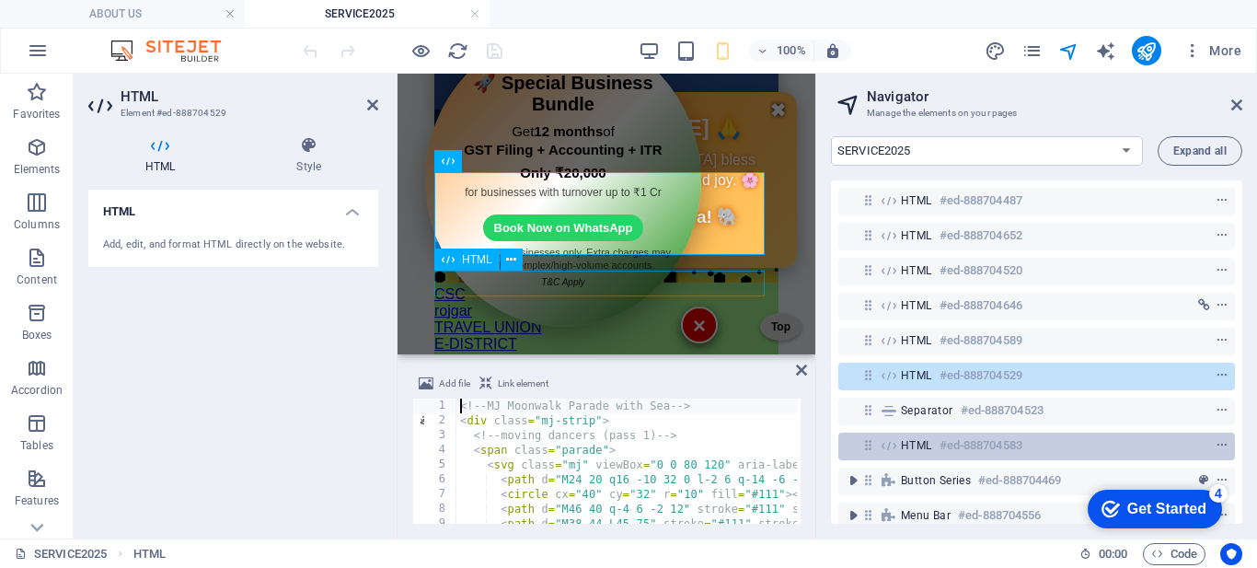
click at [912, 448] on span "HTML" at bounding box center [916, 445] width 31 height 15
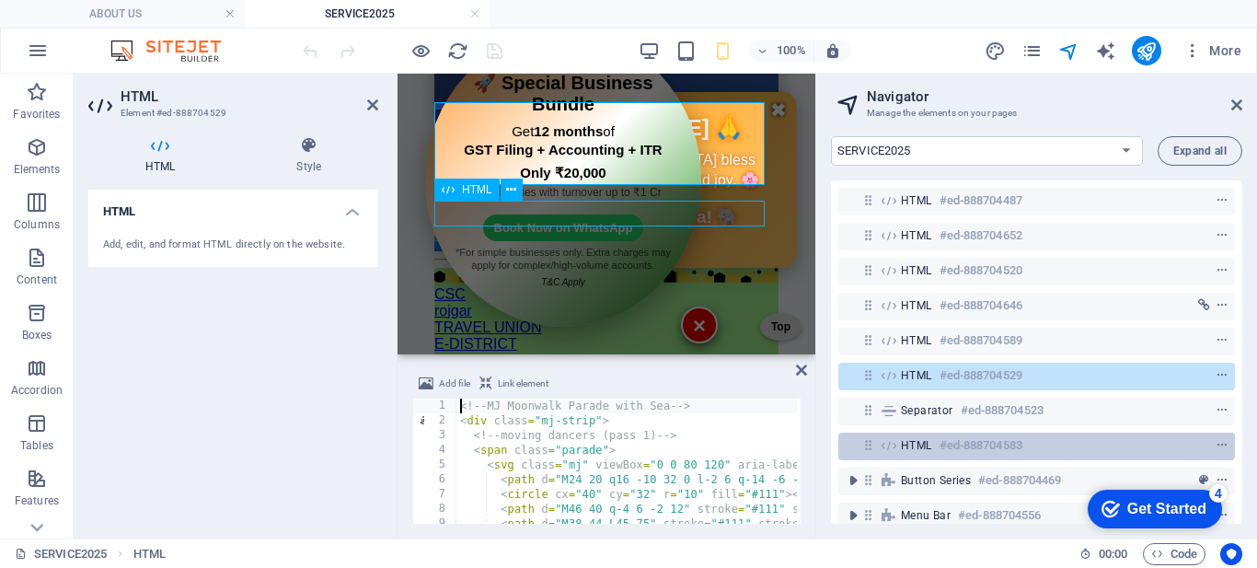
scroll to position [379, 0]
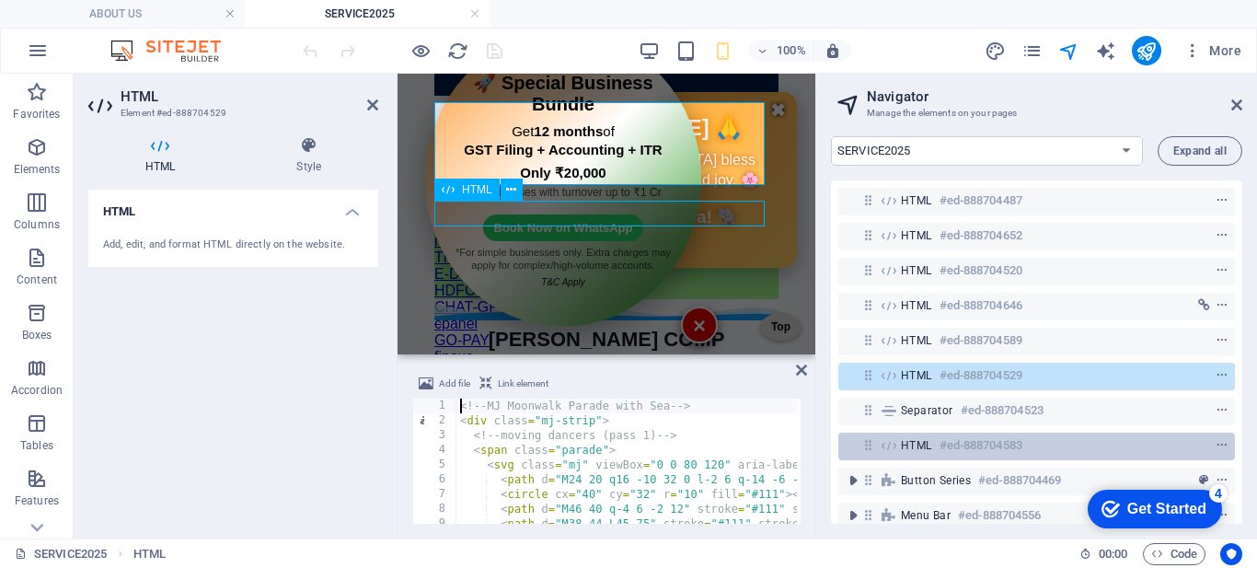
click at [912, 448] on span "HTML" at bounding box center [916, 445] width 31 height 15
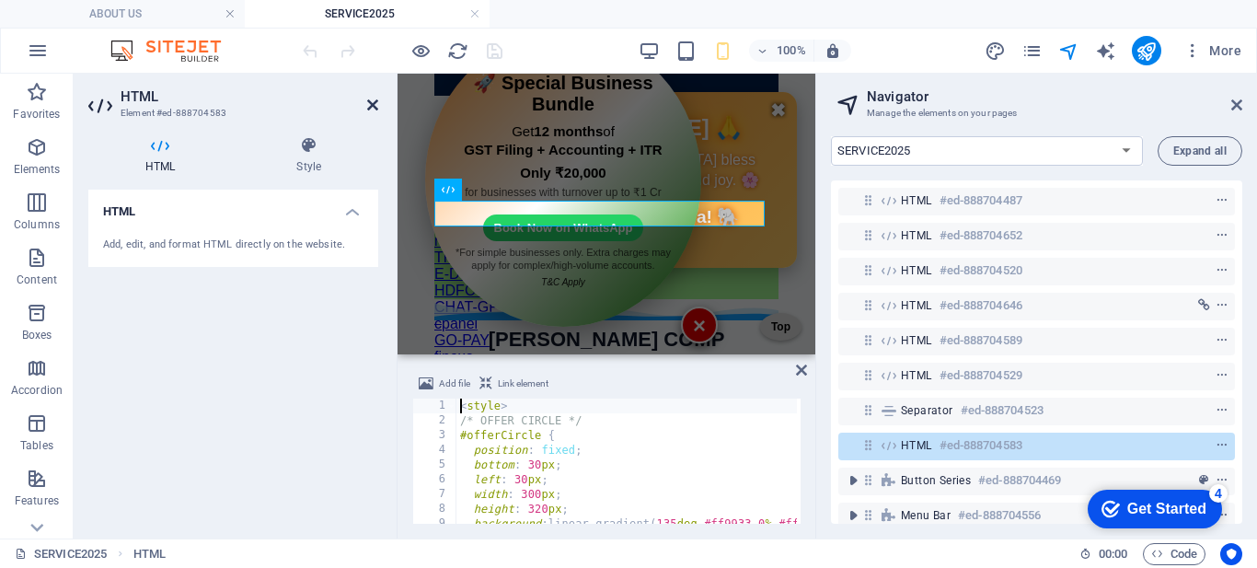
click at [374, 107] on icon at bounding box center [372, 105] width 11 height 15
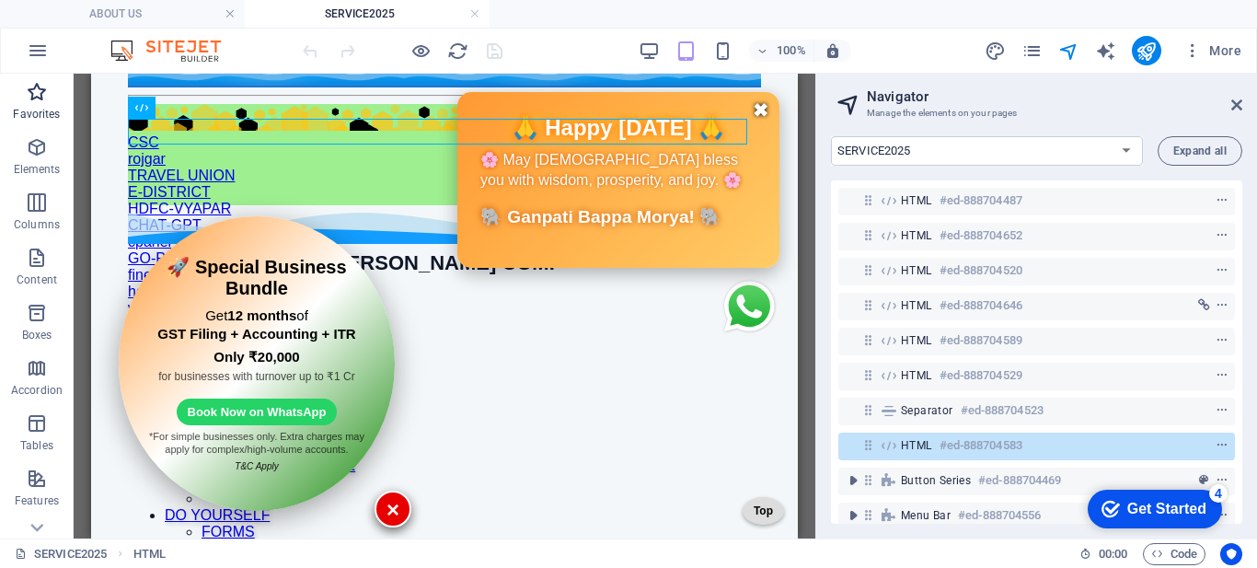
click at [32, 106] on span "Favorites" at bounding box center [37, 103] width 74 height 44
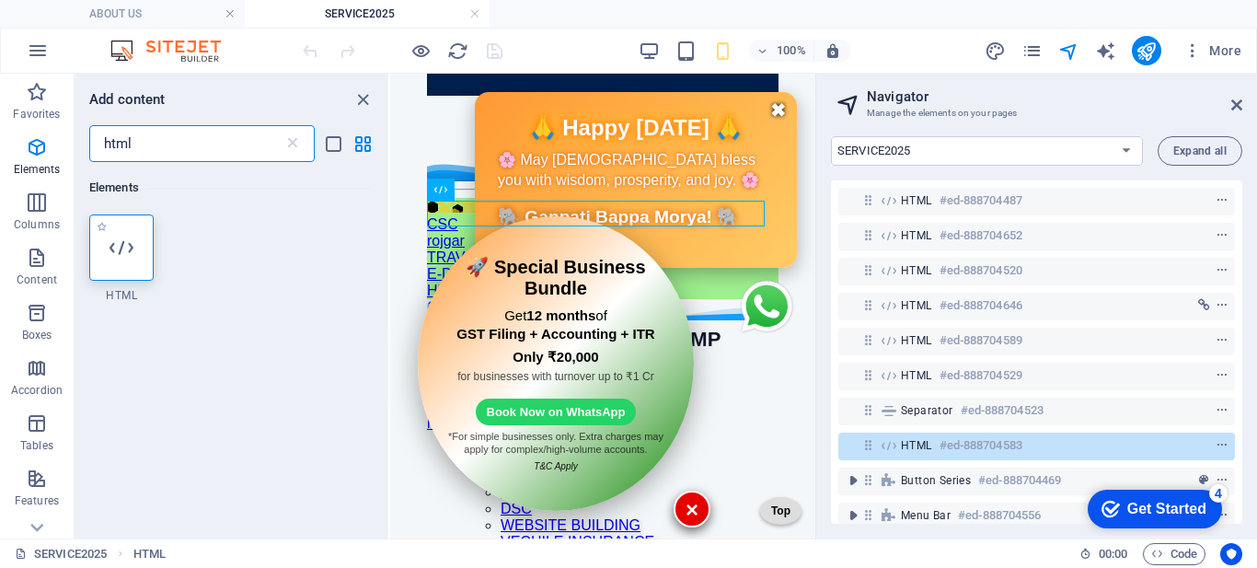
type input "html"
click at [137, 265] on div at bounding box center [121, 247] width 64 height 66
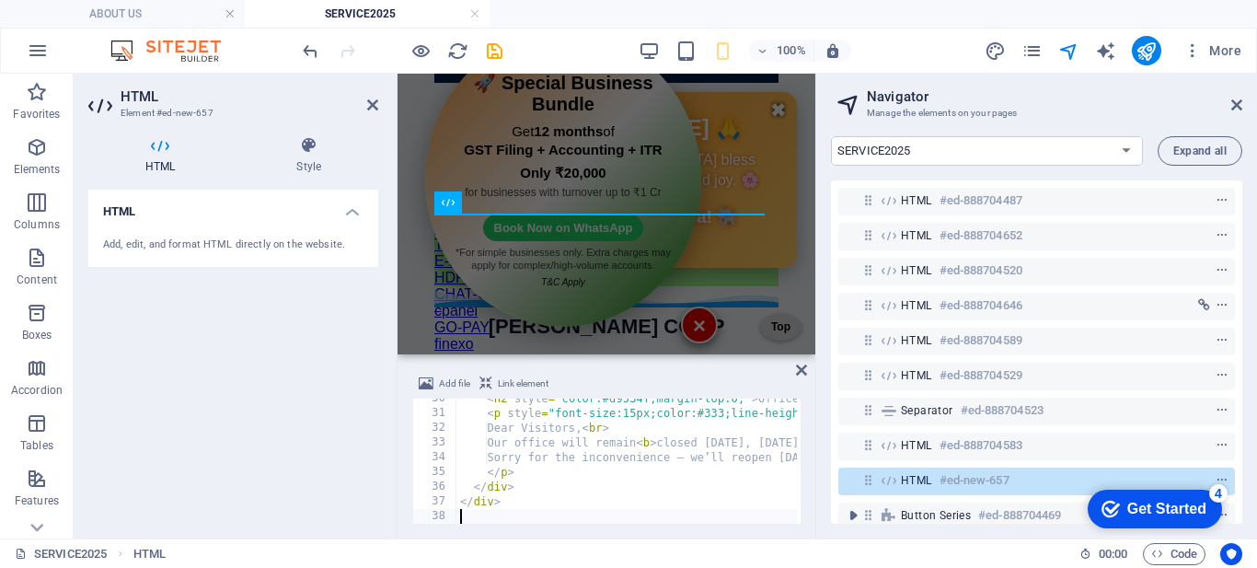
scroll to position [434, 0]
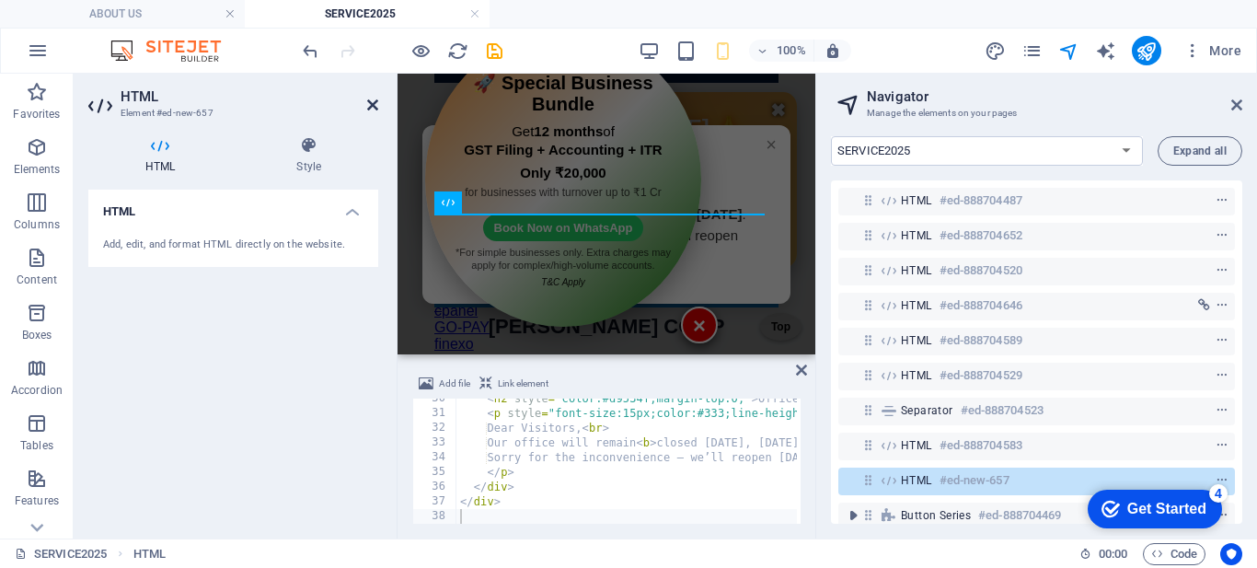
click at [371, 108] on icon at bounding box center [372, 105] width 11 height 15
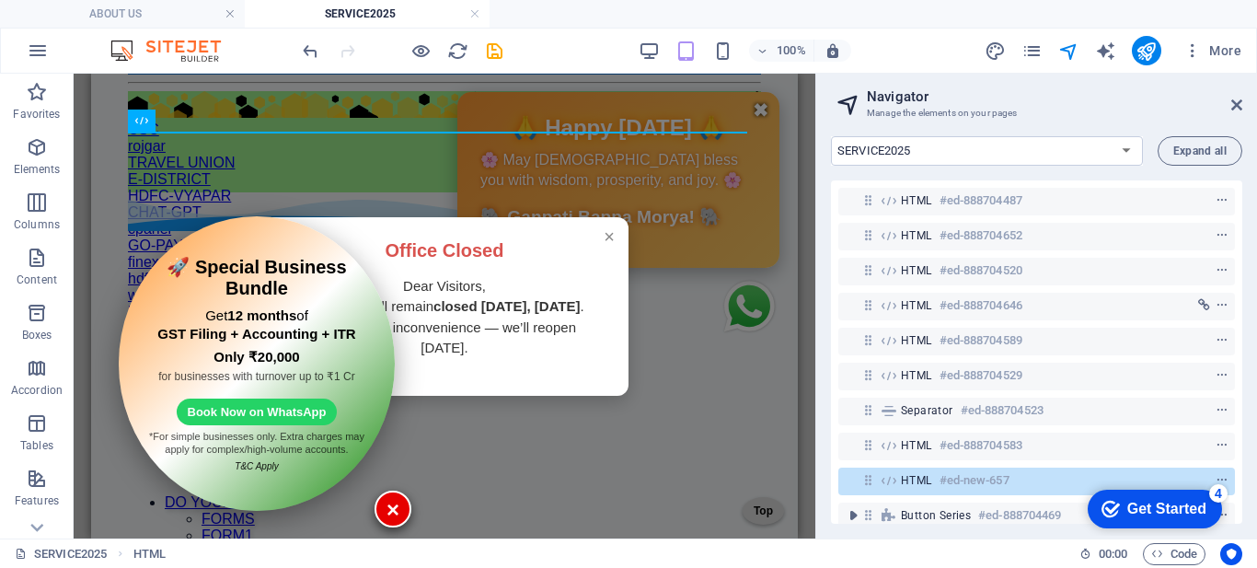
click at [1244, 104] on aside "Navigator Manage the elements on your pages HOME ABOUT US SERVICES HELP YOU SEL…" at bounding box center [1036, 306] width 442 height 465
click at [1236, 104] on icon at bounding box center [1236, 105] width 11 height 15
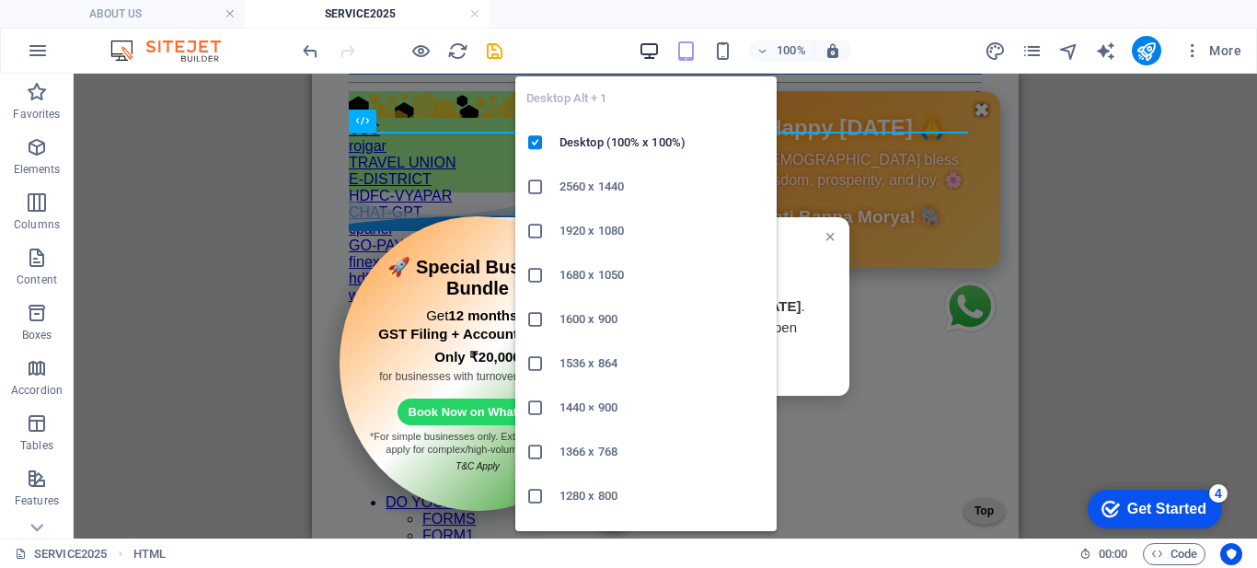
click at [644, 52] on icon "button" at bounding box center [649, 50] width 21 height 21
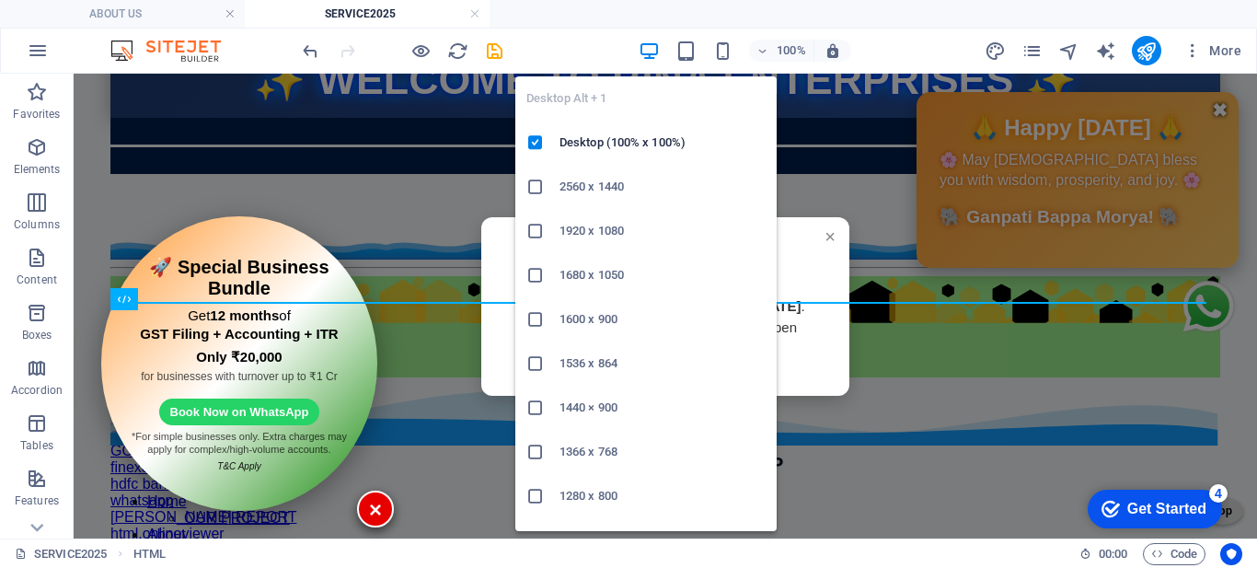
scroll to position [102, 0]
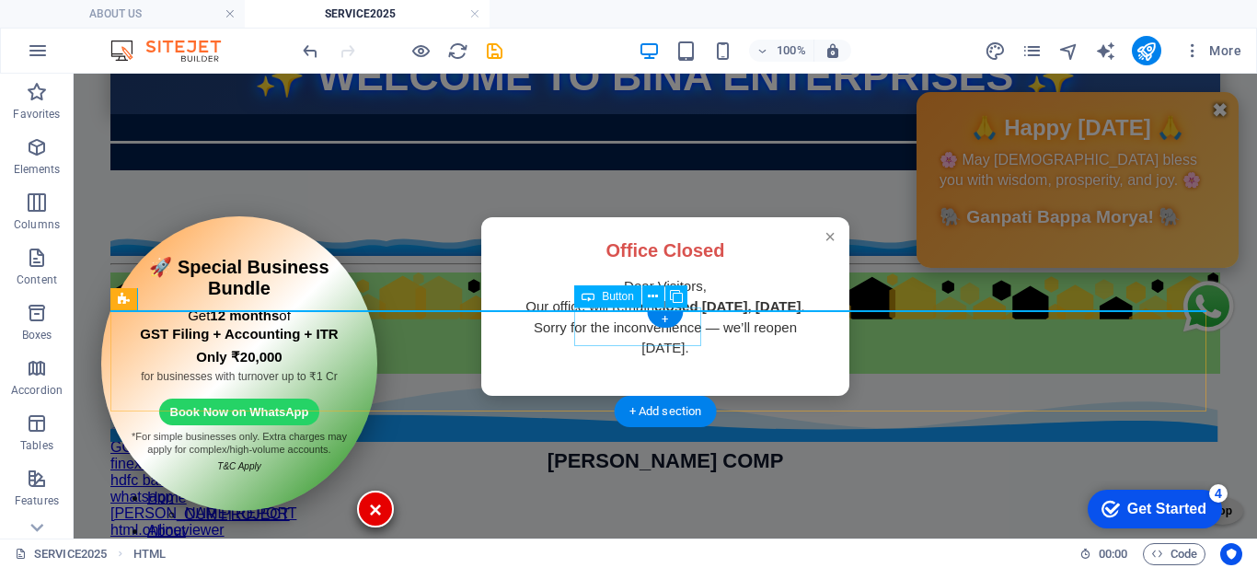
click at [599, 373] on div "E-DISTRICT" at bounding box center [665, 381] width 1110 height 17
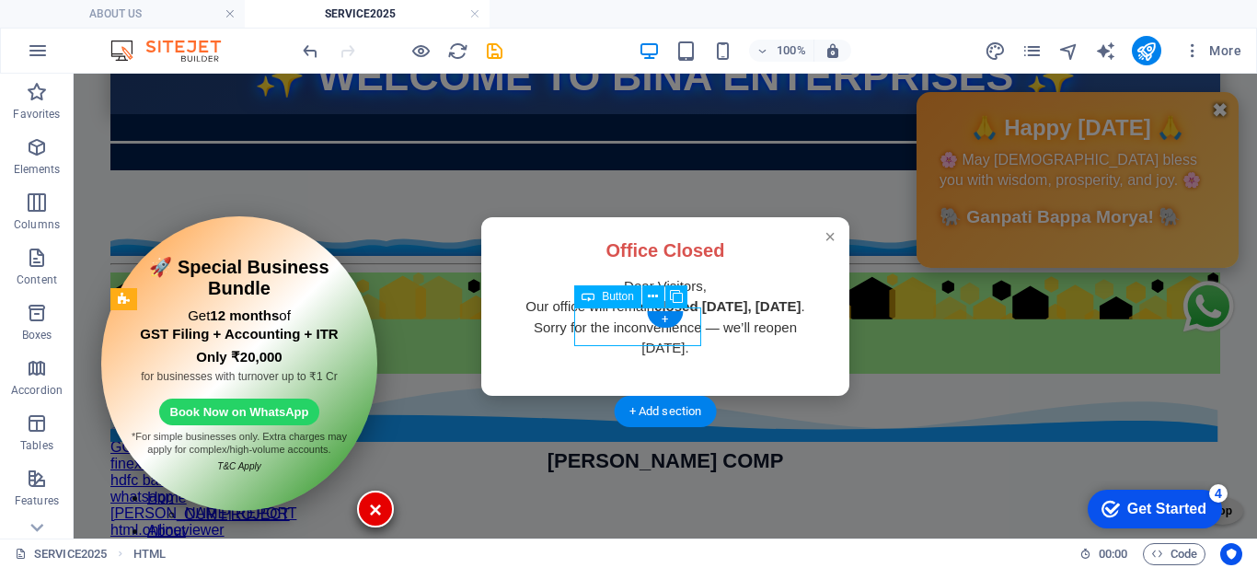
click at [599, 373] on div "E-DISTRICT" at bounding box center [665, 381] width 1110 height 17
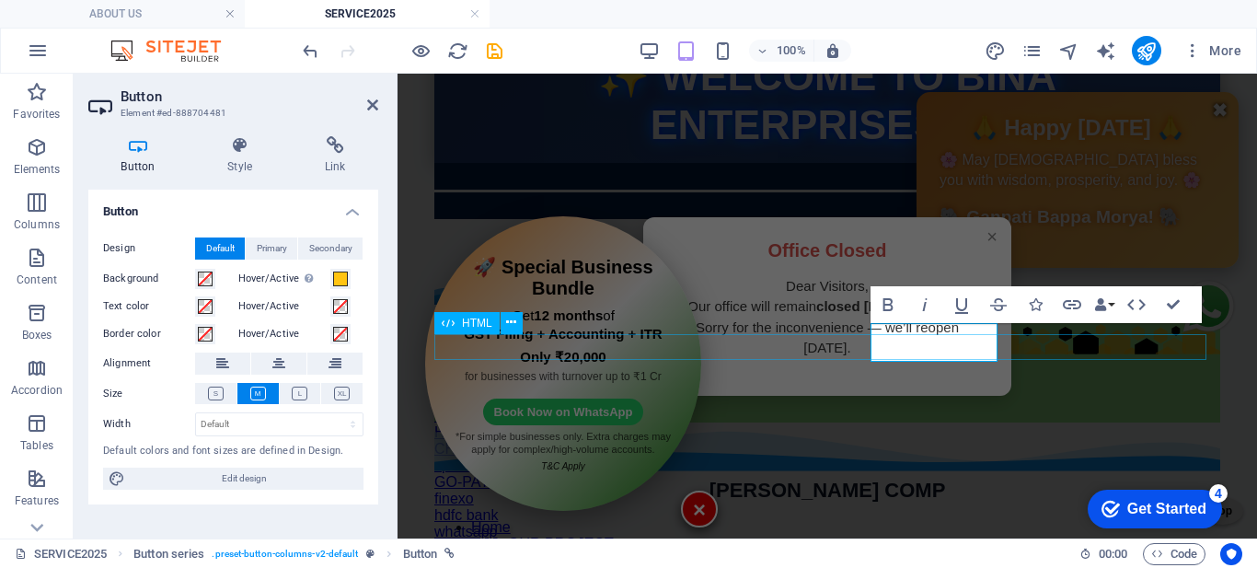
scroll to position [86, 0]
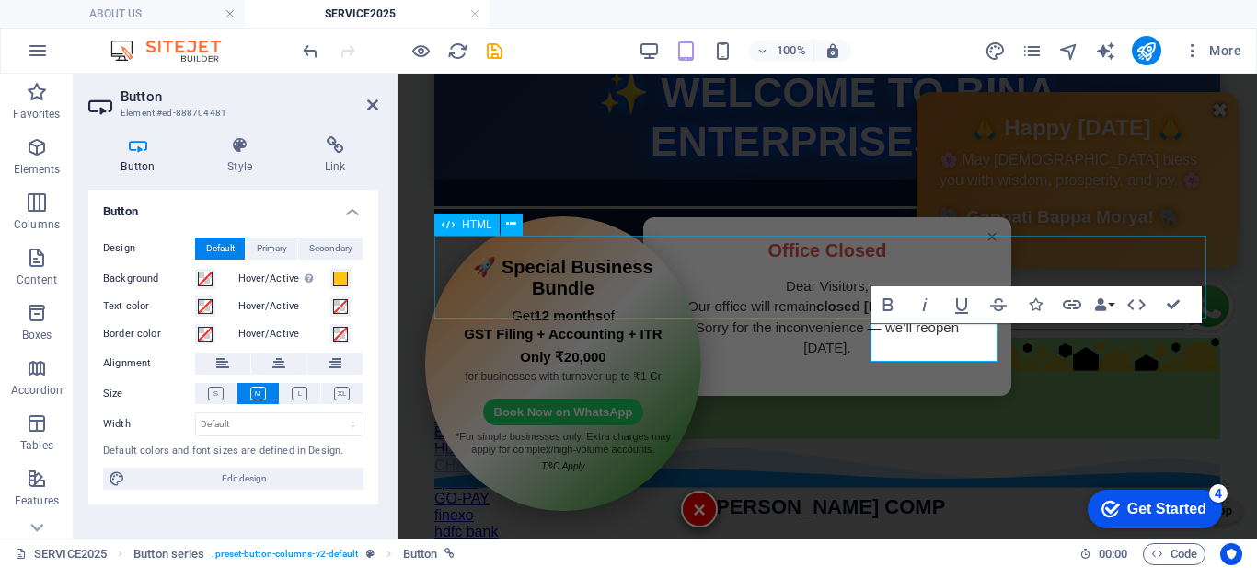
click at [743, 263] on div at bounding box center [827, 279] width 786 height 83
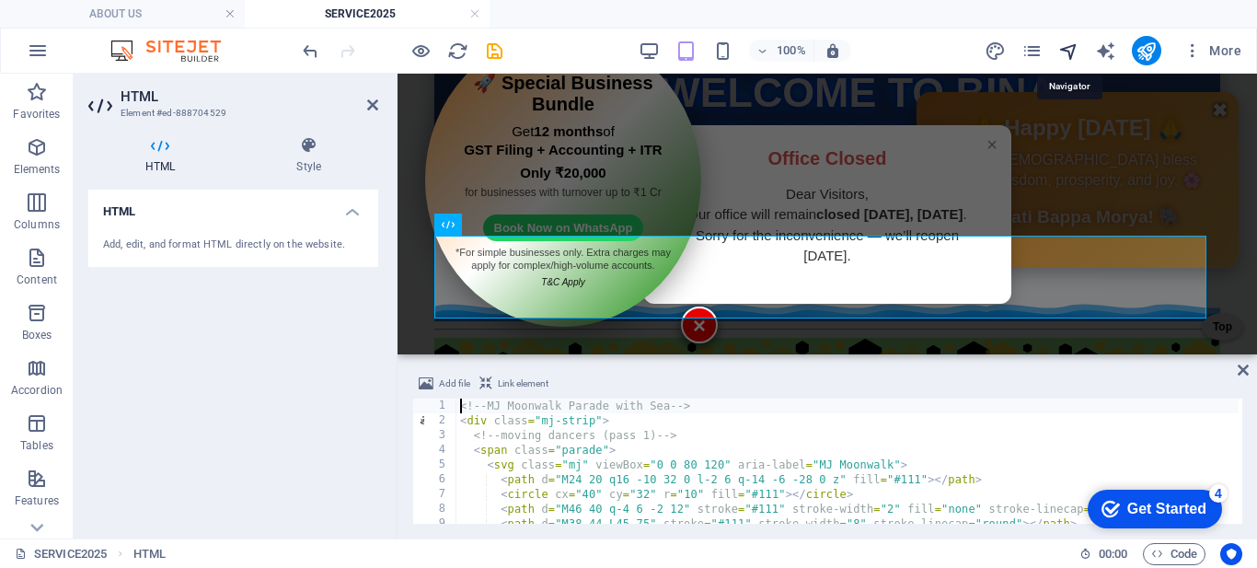
click at [1067, 51] on icon "navigator" at bounding box center [1068, 50] width 21 height 21
select select "16779705-en"
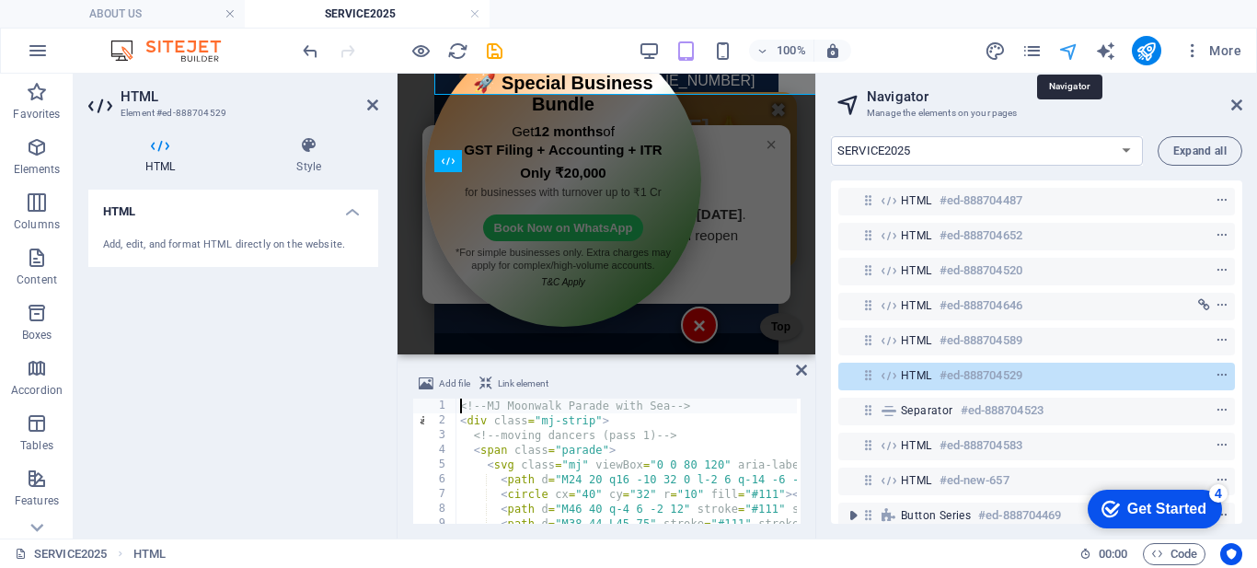
scroll to position [309, 0]
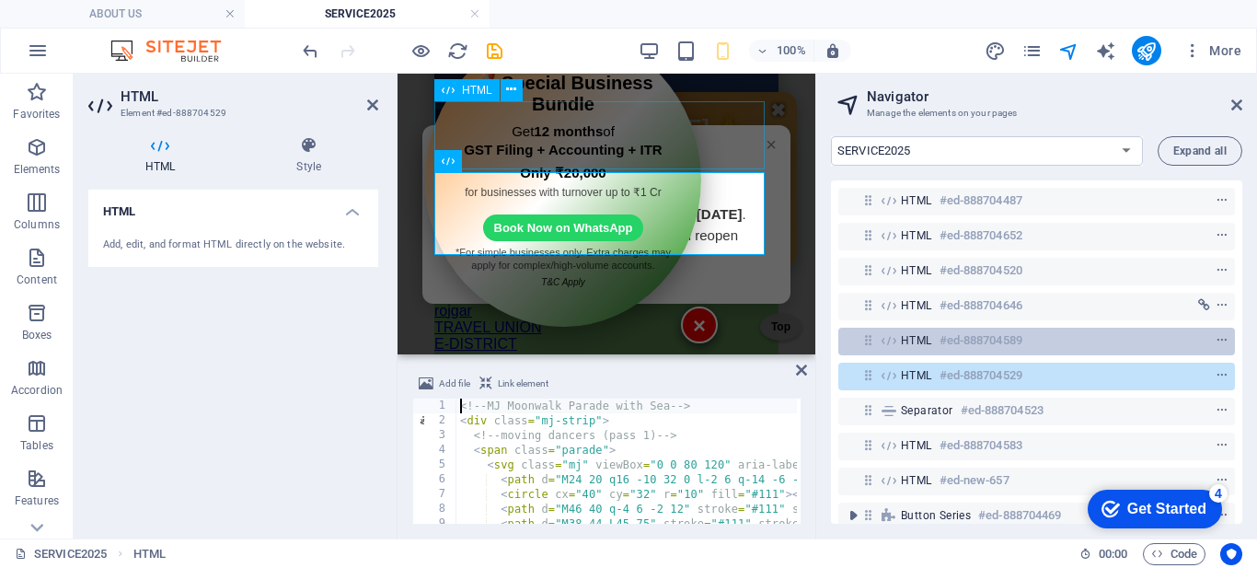
click at [938, 337] on div "HTML #ed-888704589" at bounding box center [1022, 340] width 242 height 22
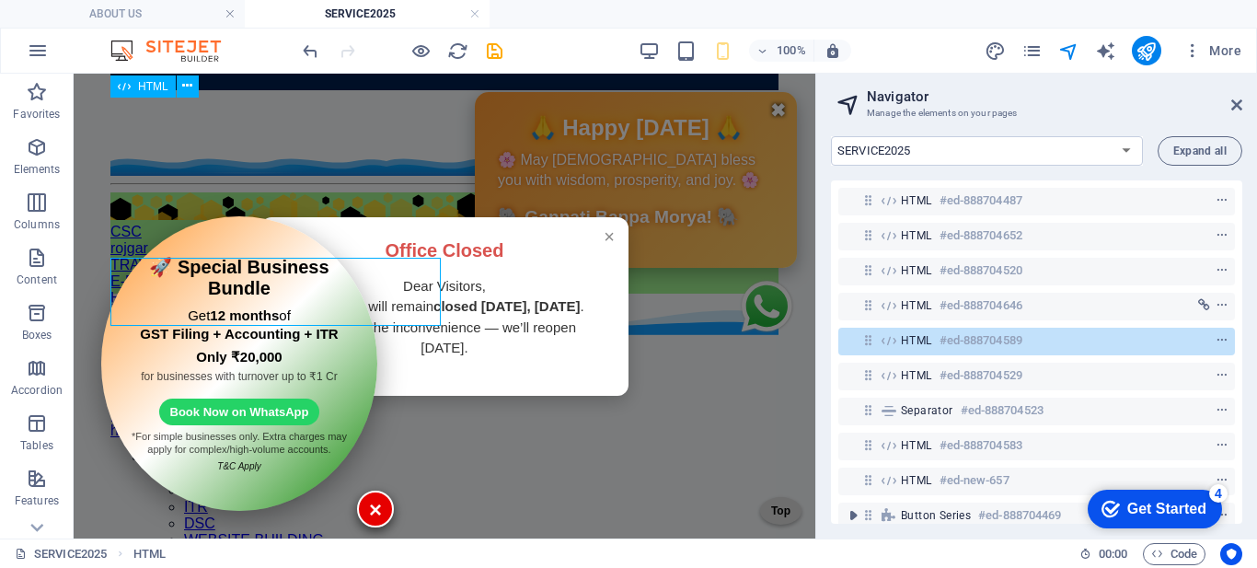
scroll to position [153, 0]
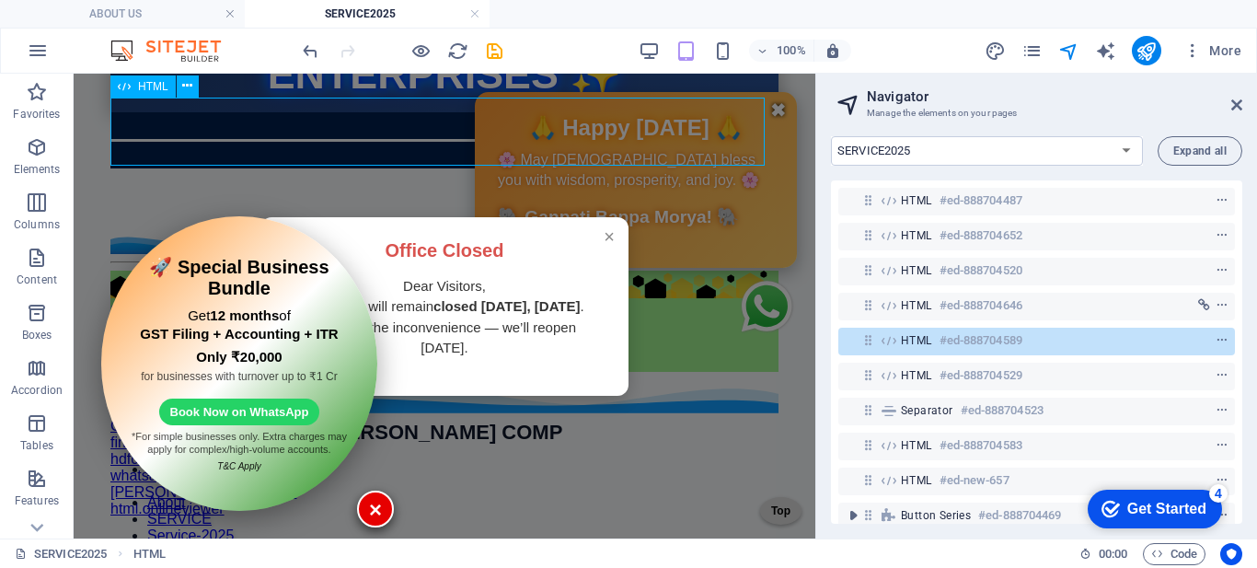
click at [918, 339] on span "HTML" at bounding box center [916, 340] width 31 height 15
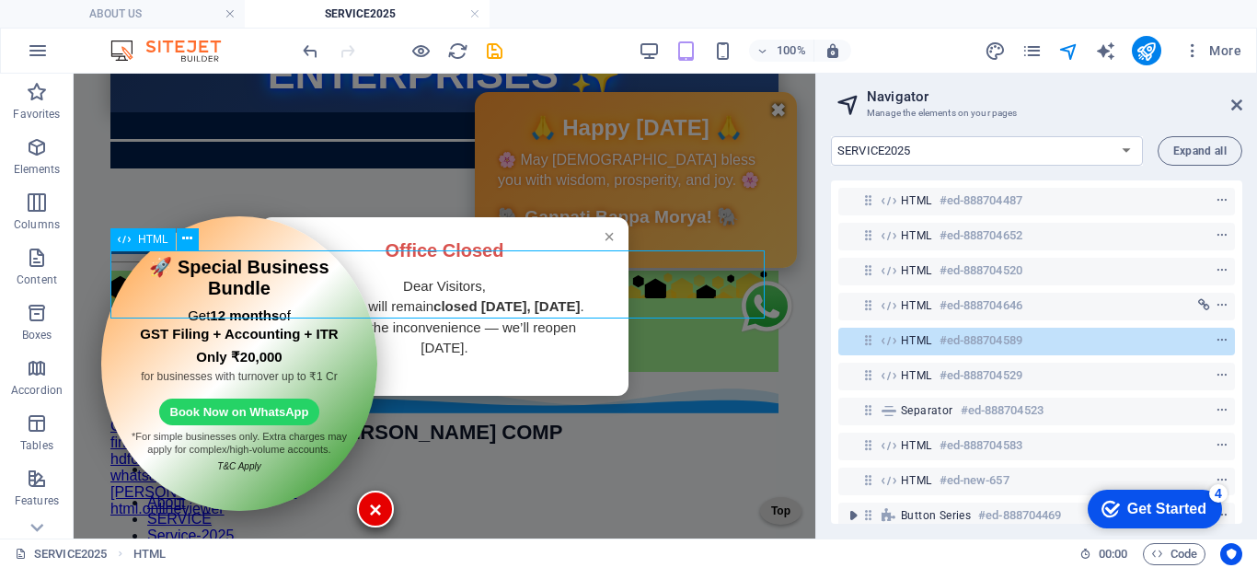
scroll to position [0, 0]
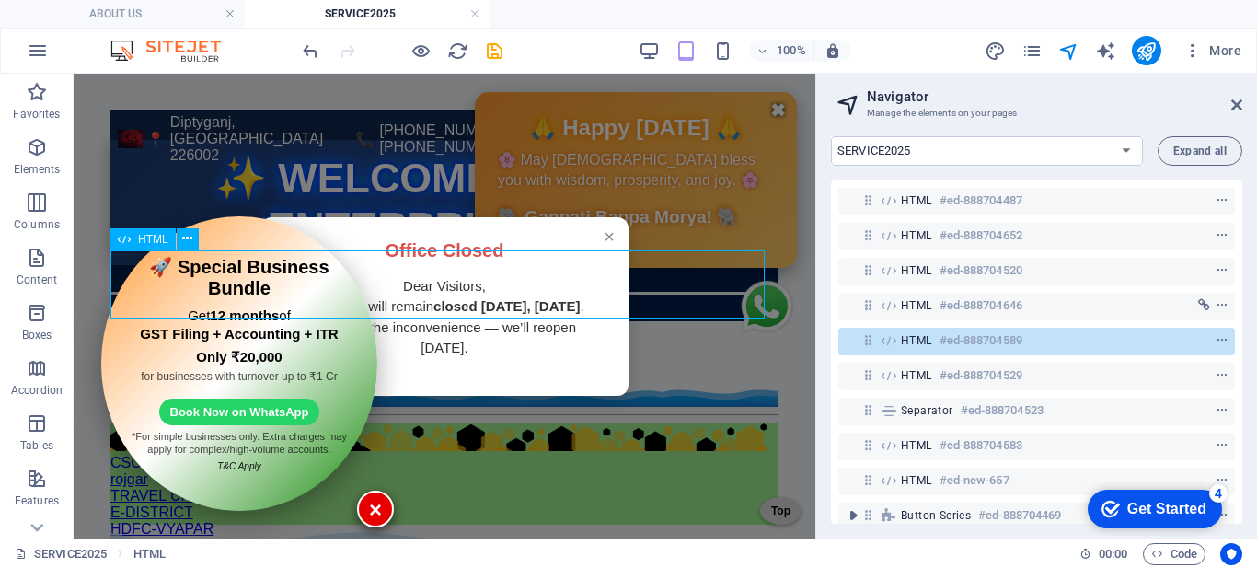
click at [918, 339] on span "HTML" at bounding box center [916, 340] width 31 height 15
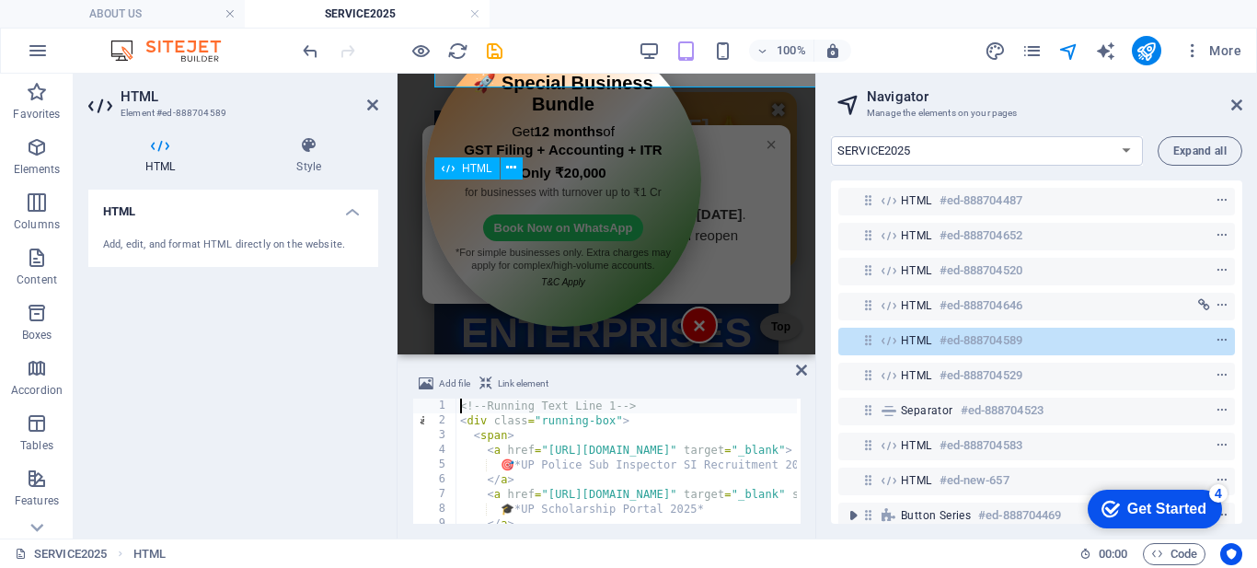
scroll to position [231, 0]
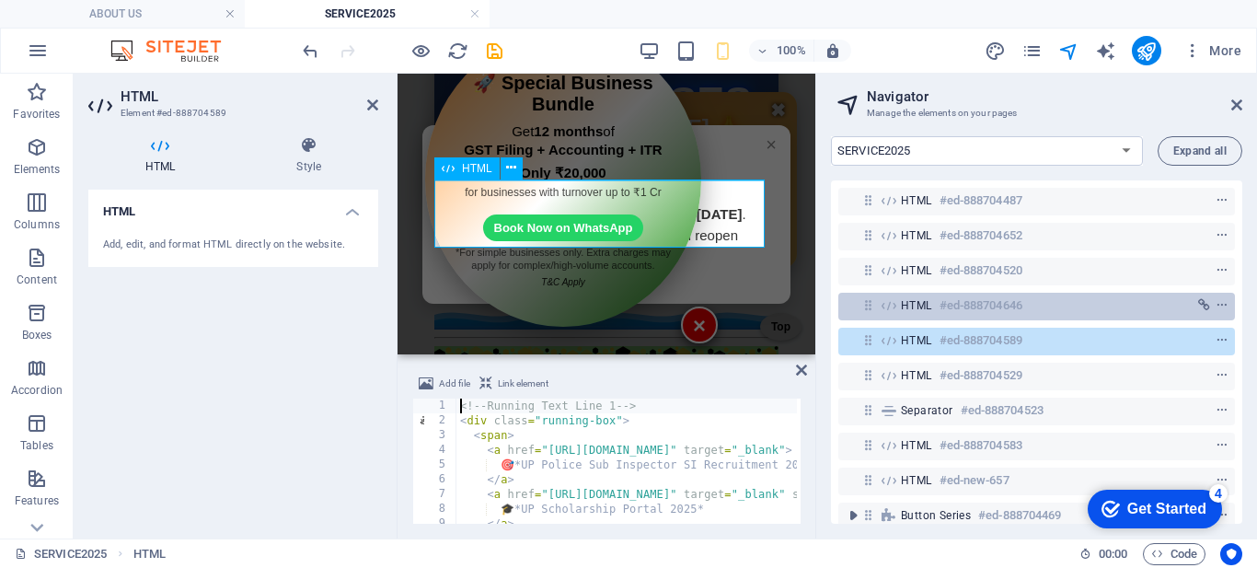
click at [908, 309] on span "HTML" at bounding box center [916, 305] width 31 height 15
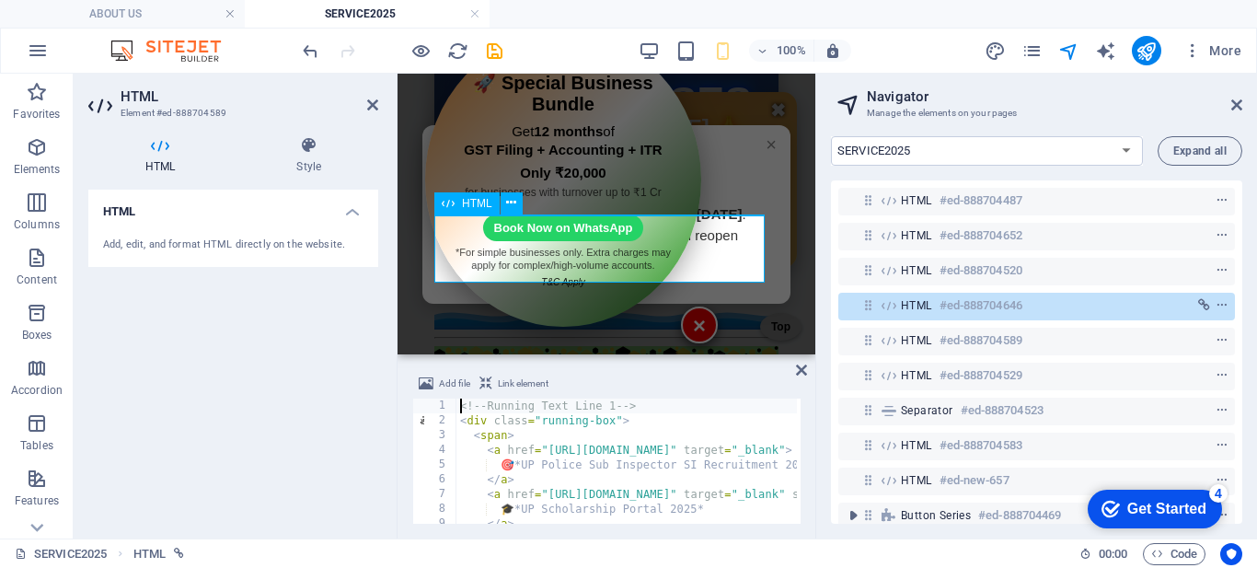
scroll to position [196, 0]
click at [908, 309] on span "HTML" at bounding box center [916, 305] width 31 height 15
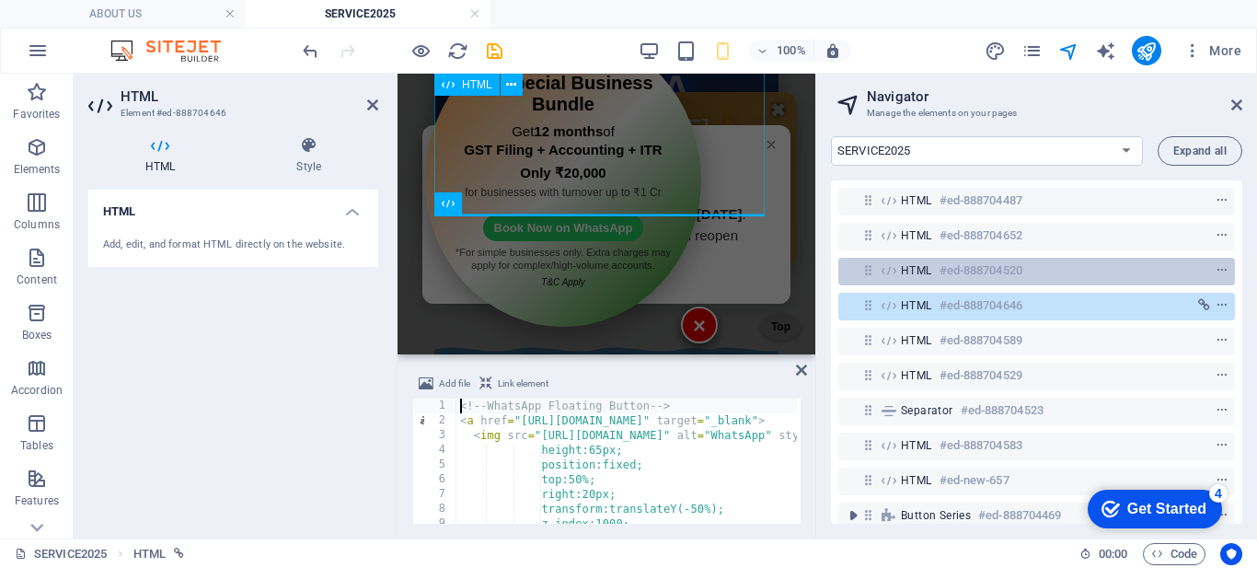
click at [912, 270] on span "HTML" at bounding box center [916, 270] width 31 height 15
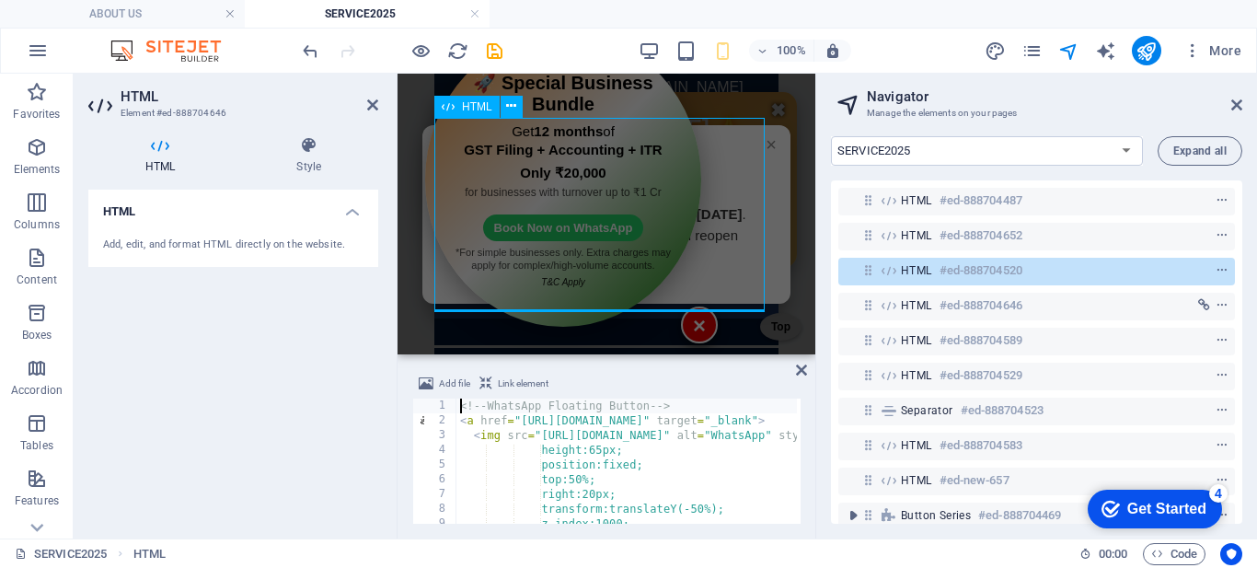
click at [912, 270] on span "HTML" at bounding box center [916, 270] width 31 height 15
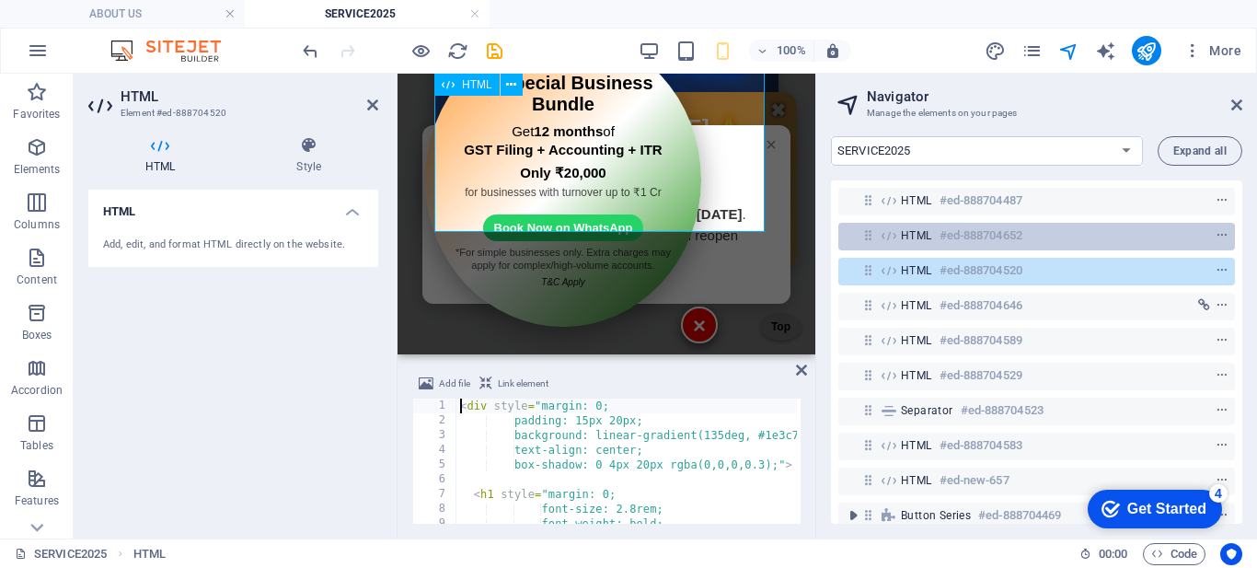
click at [909, 234] on span "HTML" at bounding box center [916, 235] width 31 height 15
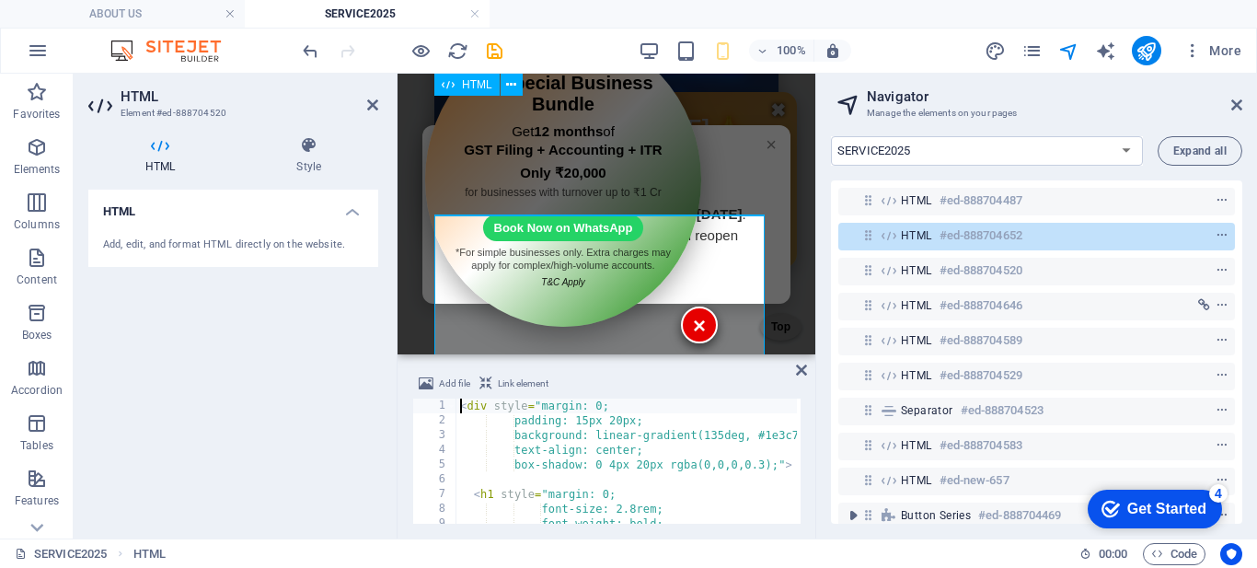
scroll to position [4, 0]
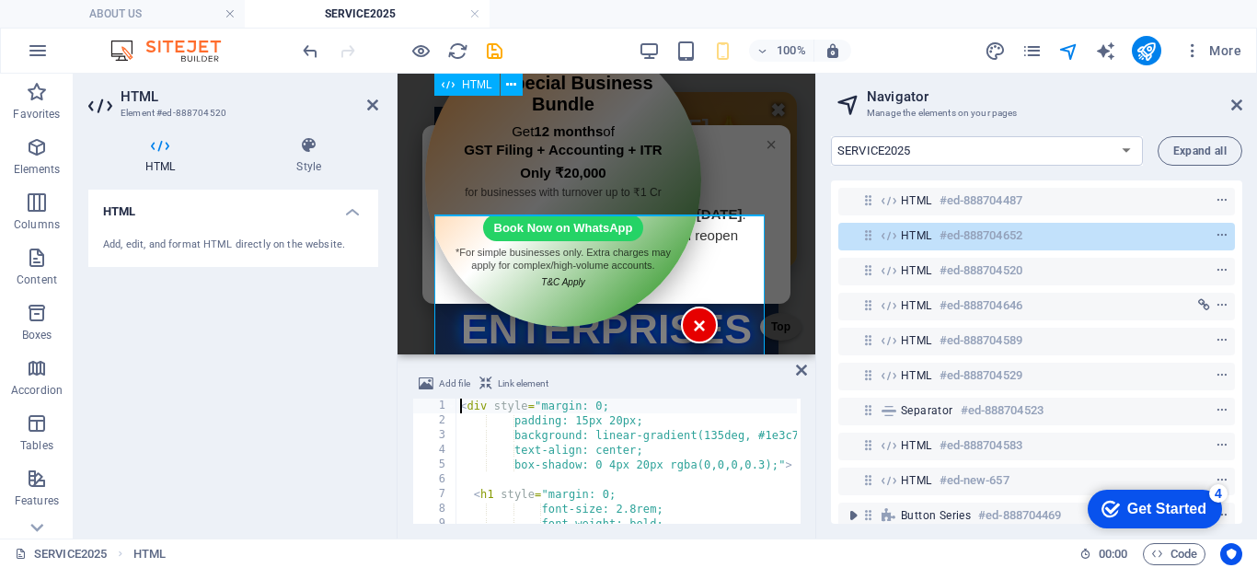
click at [909, 234] on span "HTML" at bounding box center [916, 235] width 31 height 15
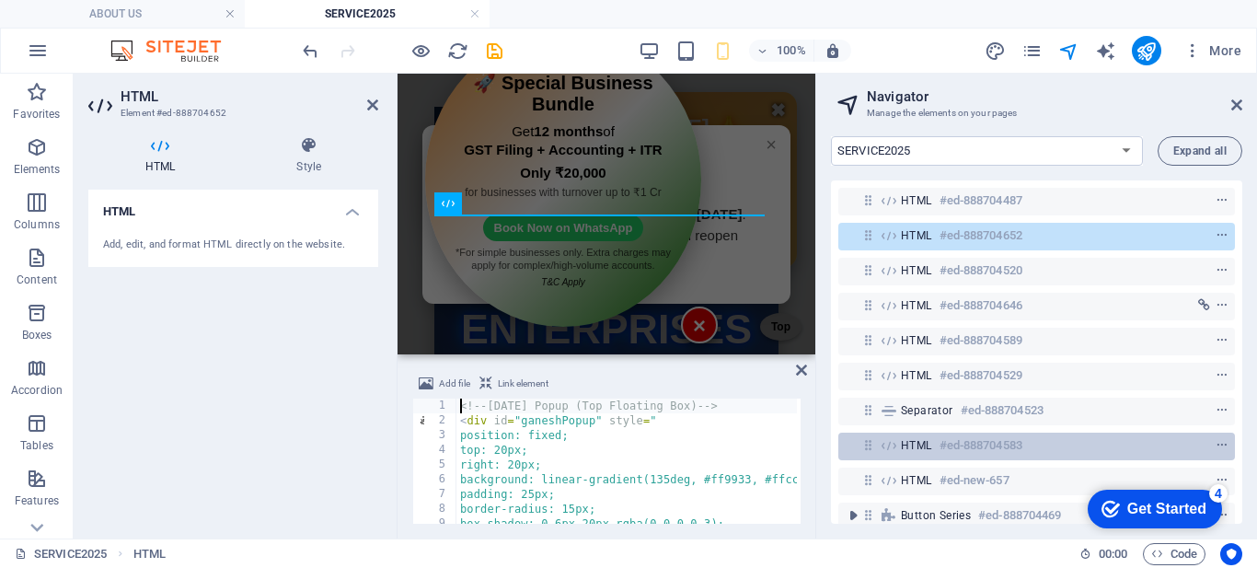
click at [915, 437] on div "HTML #ed-888704583" at bounding box center [1022, 445] width 242 height 22
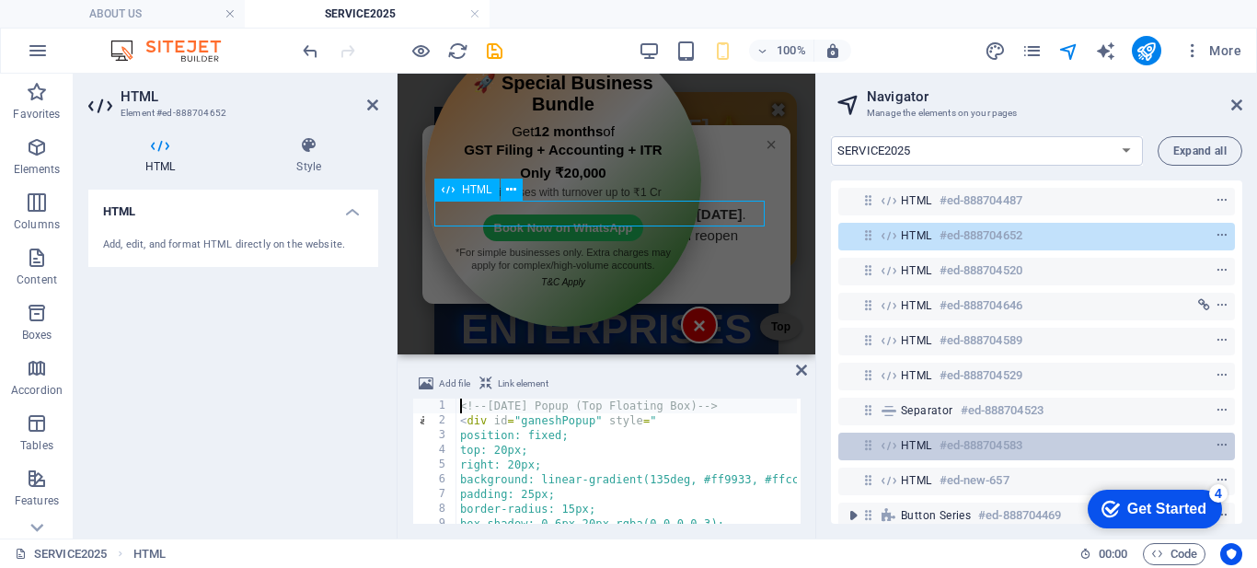
scroll to position [379, 0]
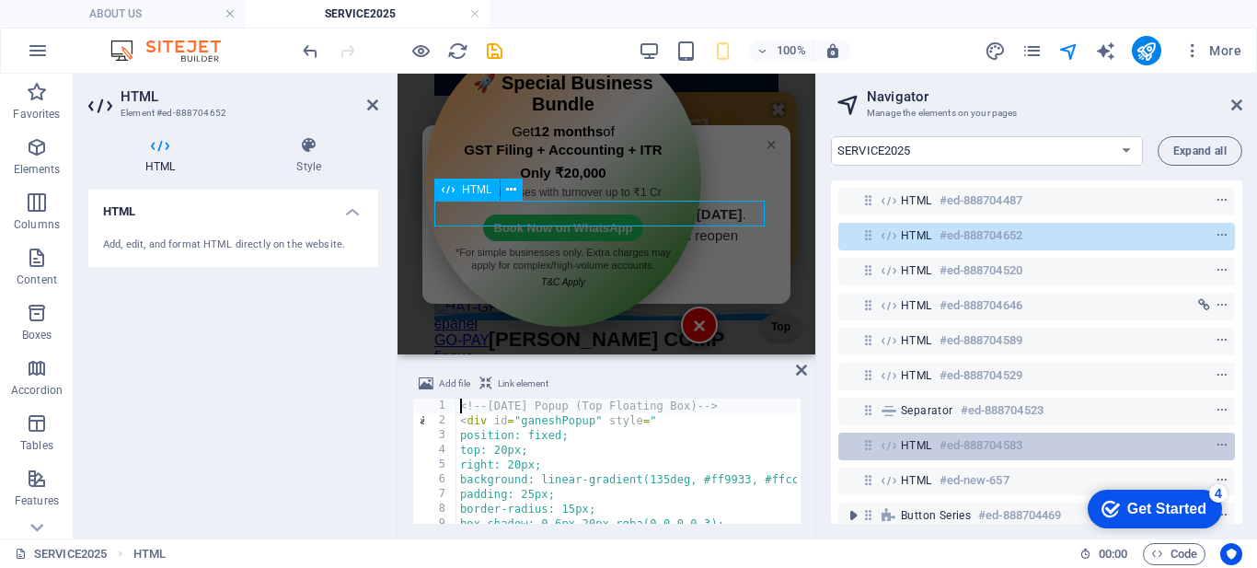
click at [915, 437] on div "HTML #ed-888704583" at bounding box center [1022, 445] width 242 height 22
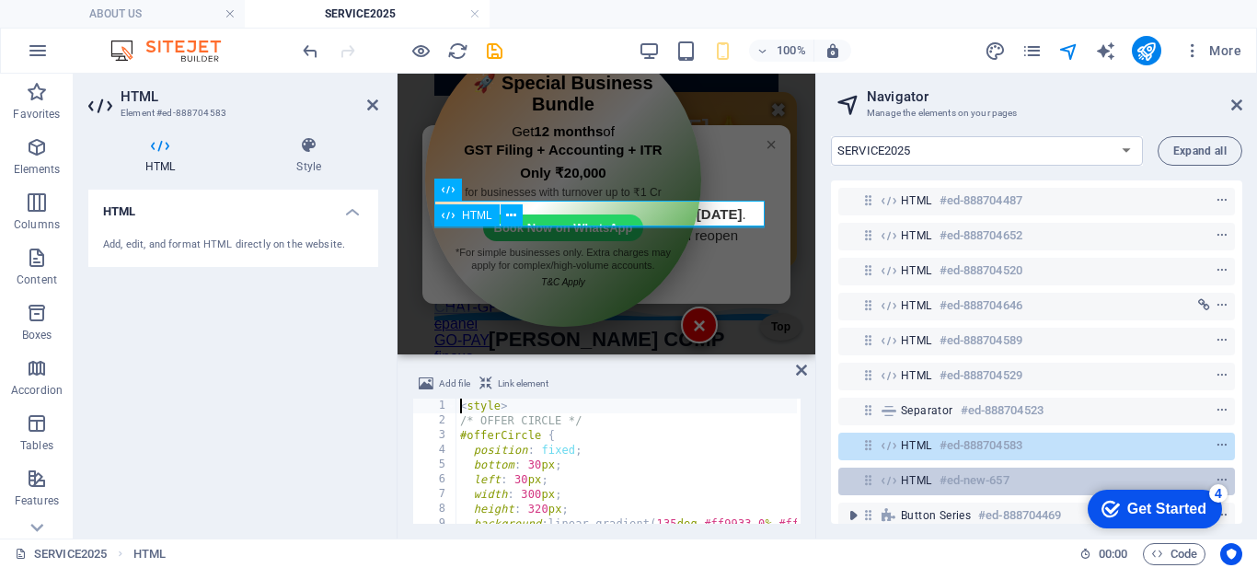
click at [925, 486] on span "HTML" at bounding box center [916, 480] width 31 height 15
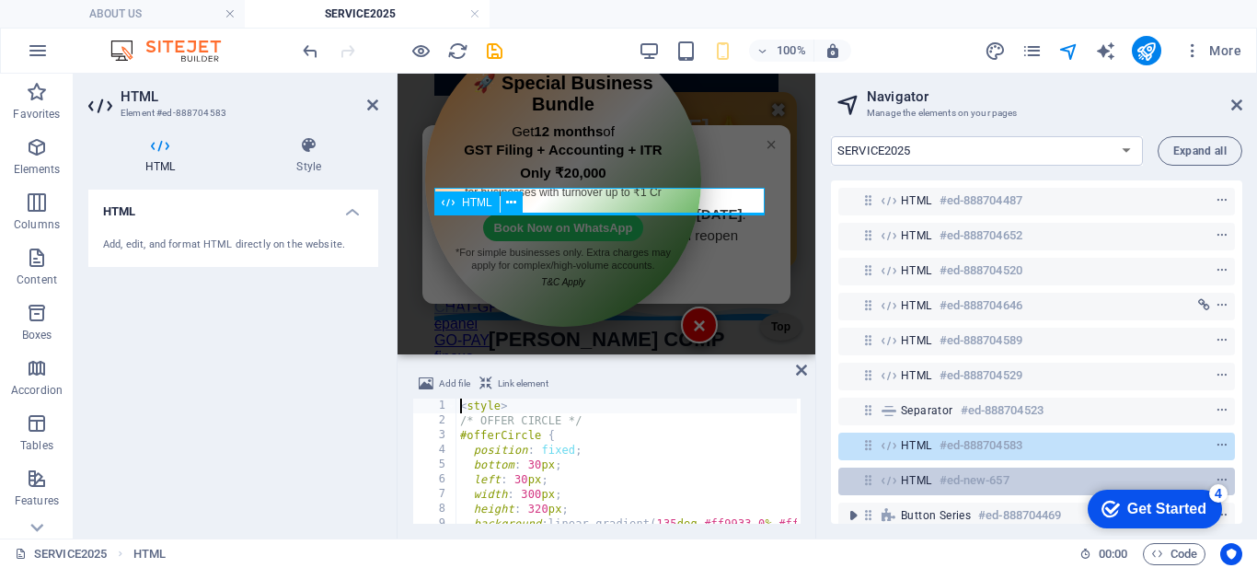
scroll to position [392, 0]
click at [925, 486] on span "HTML" at bounding box center [916, 480] width 31 height 15
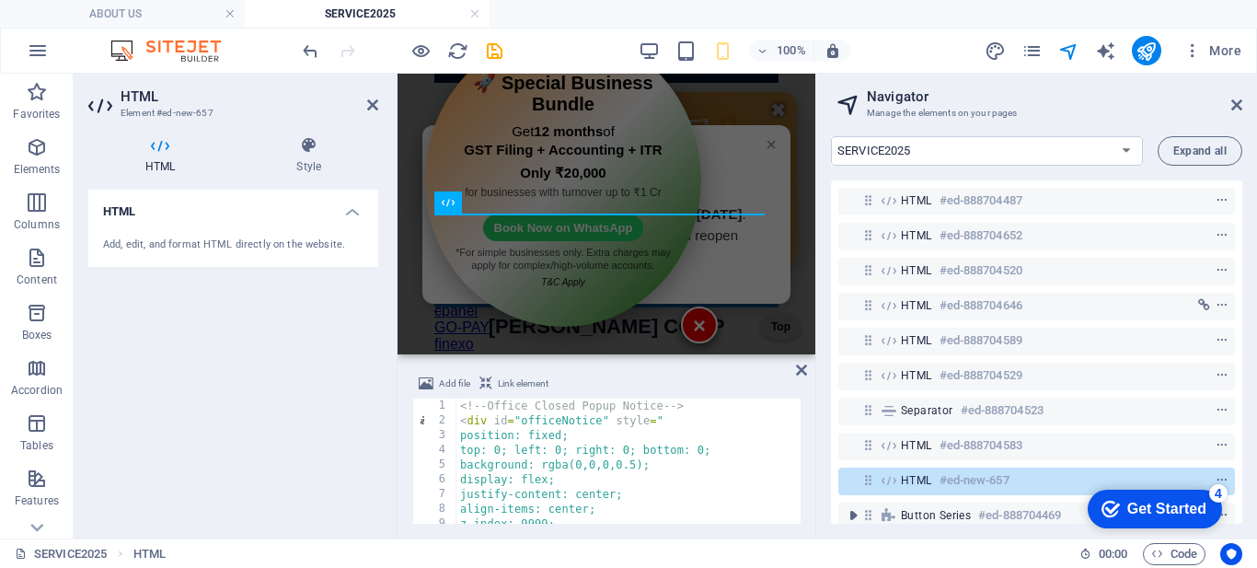
scroll to position [0, 0]
click at [616, 444] on div "<!-- Office Closed Popup Notice --> < div id = "officeNotice" style = " positio…" at bounding box center [757, 473] width 602 height 151
type textarea "</div>"
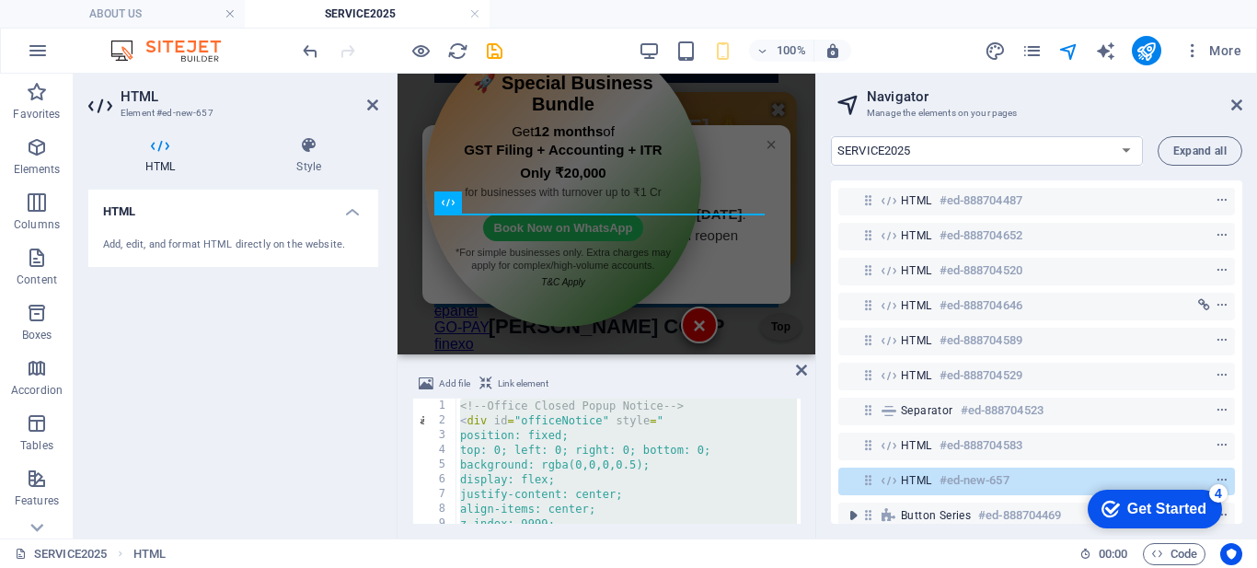
paste textarea
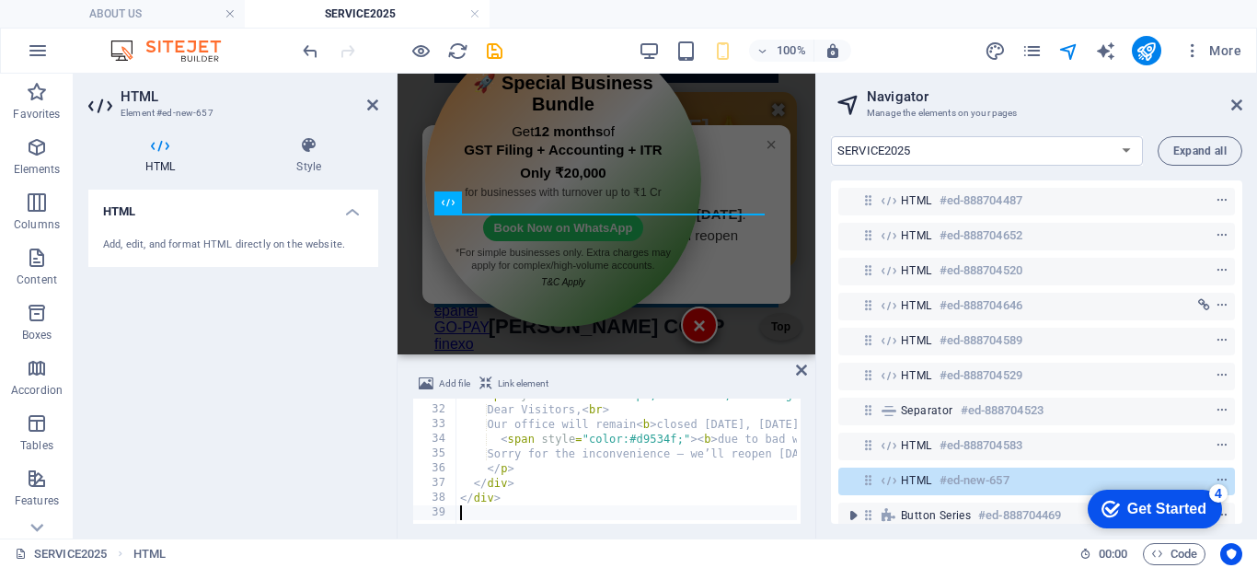
scroll to position [453, 0]
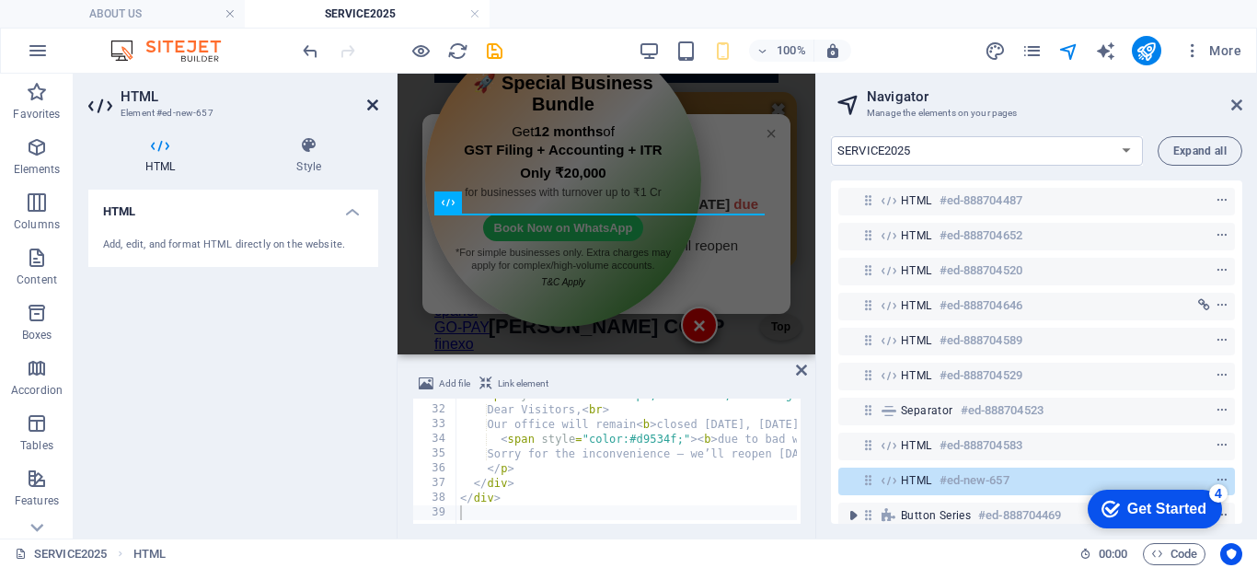
click at [367, 100] on icon at bounding box center [372, 105] width 11 height 15
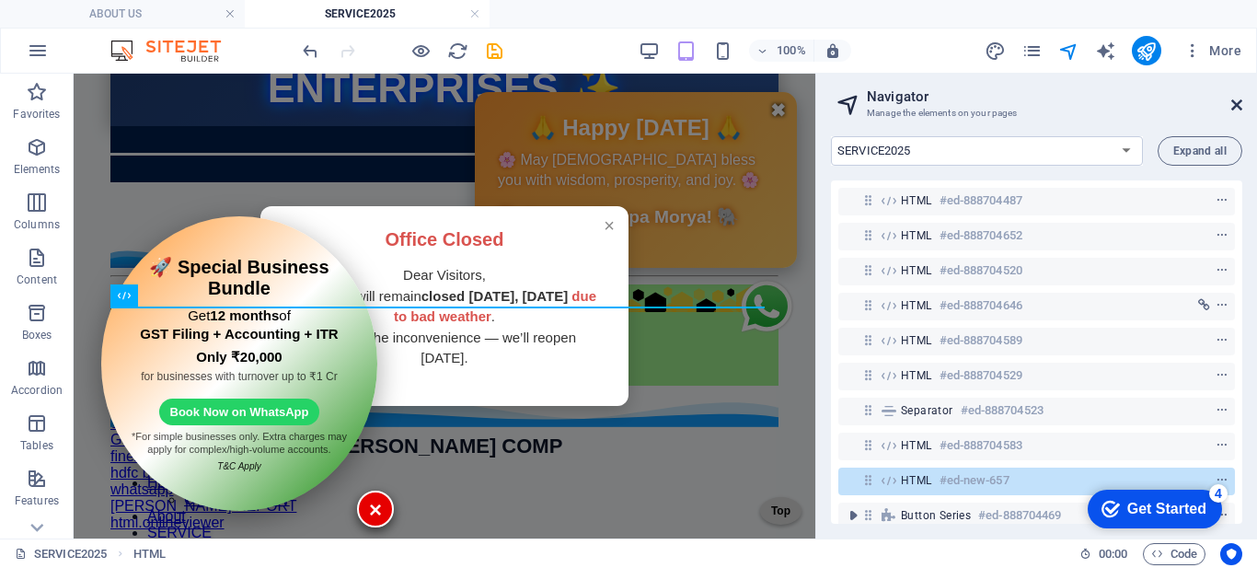
click at [1233, 101] on icon at bounding box center [1236, 105] width 11 height 15
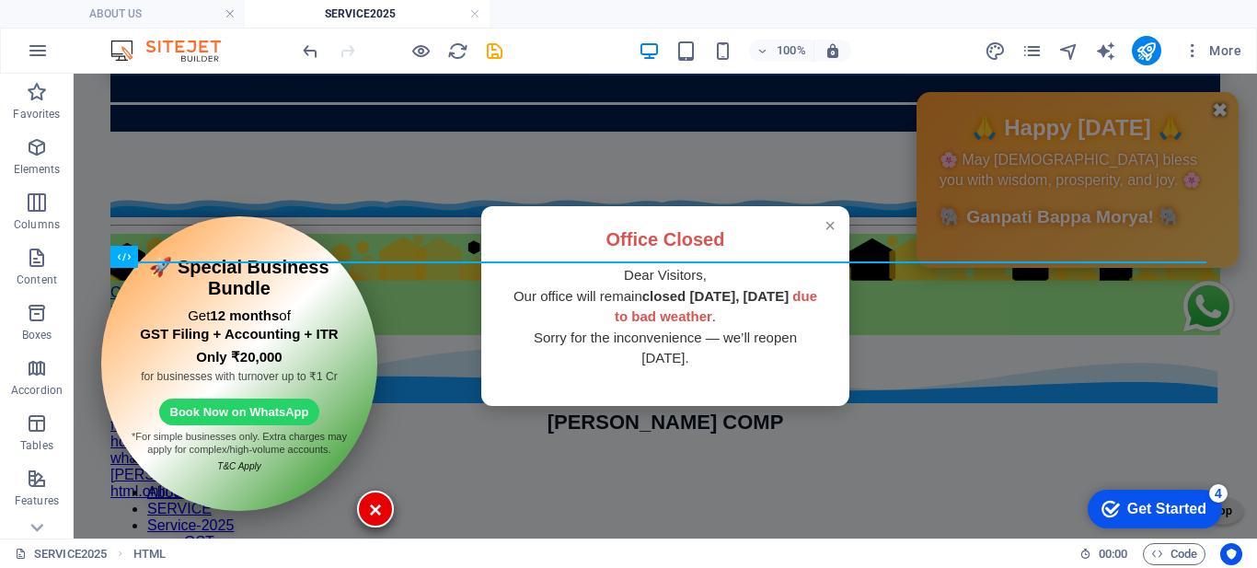
scroll to position [143, 0]
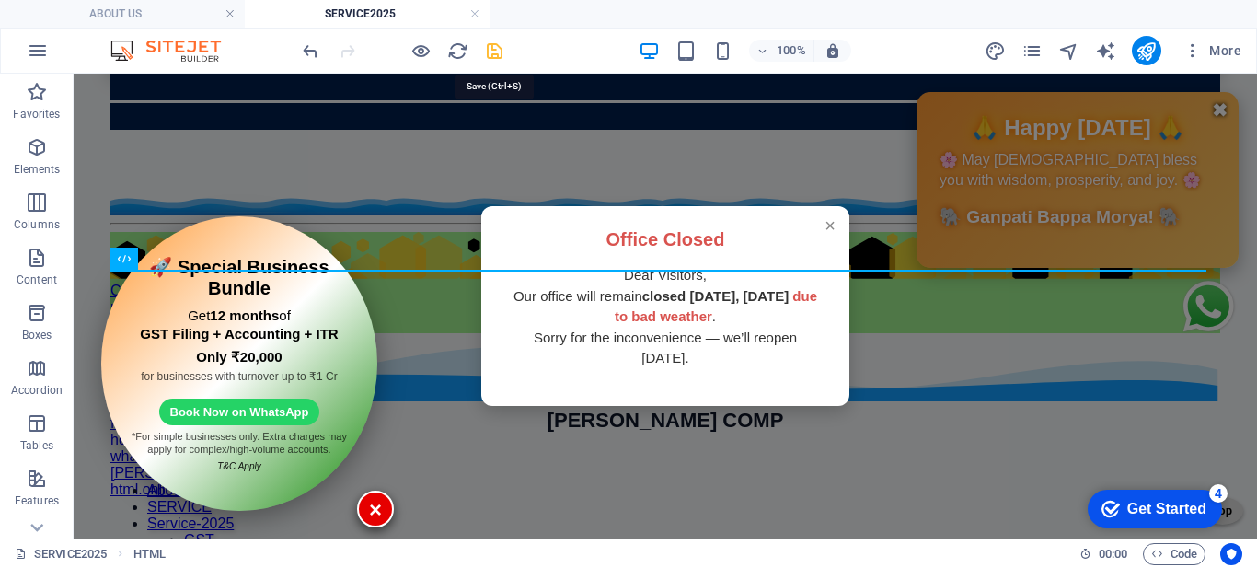
click at [489, 48] on icon "save" at bounding box center [494, 50] width 21 height 21
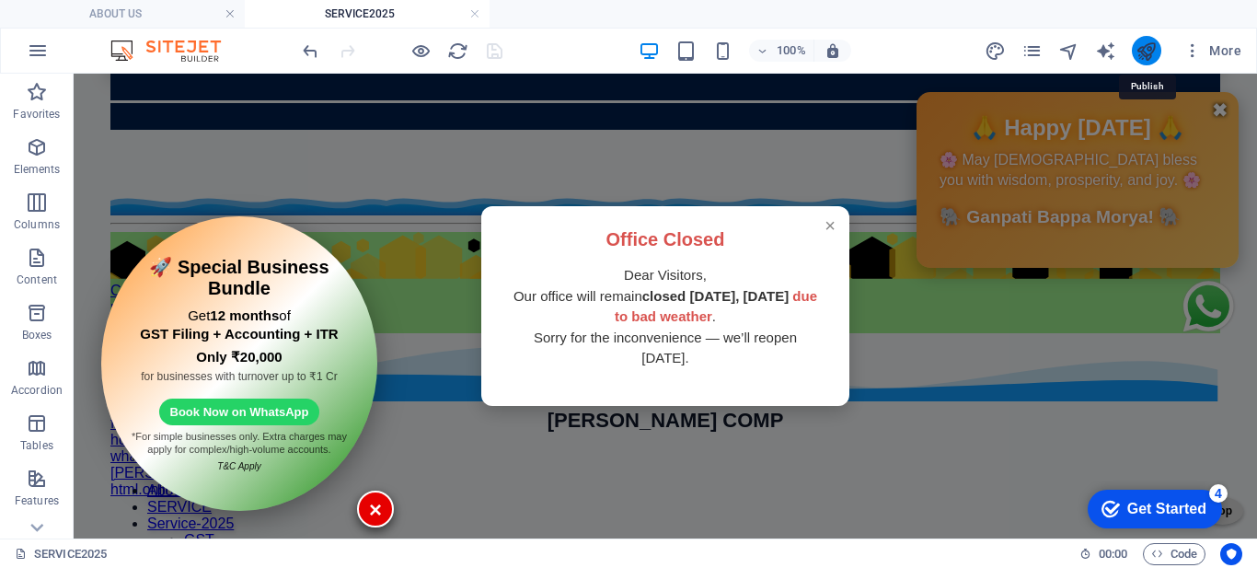
click at [1135, 54] on icon "publish" at bounding box center [1145, 50] width 21 height 21
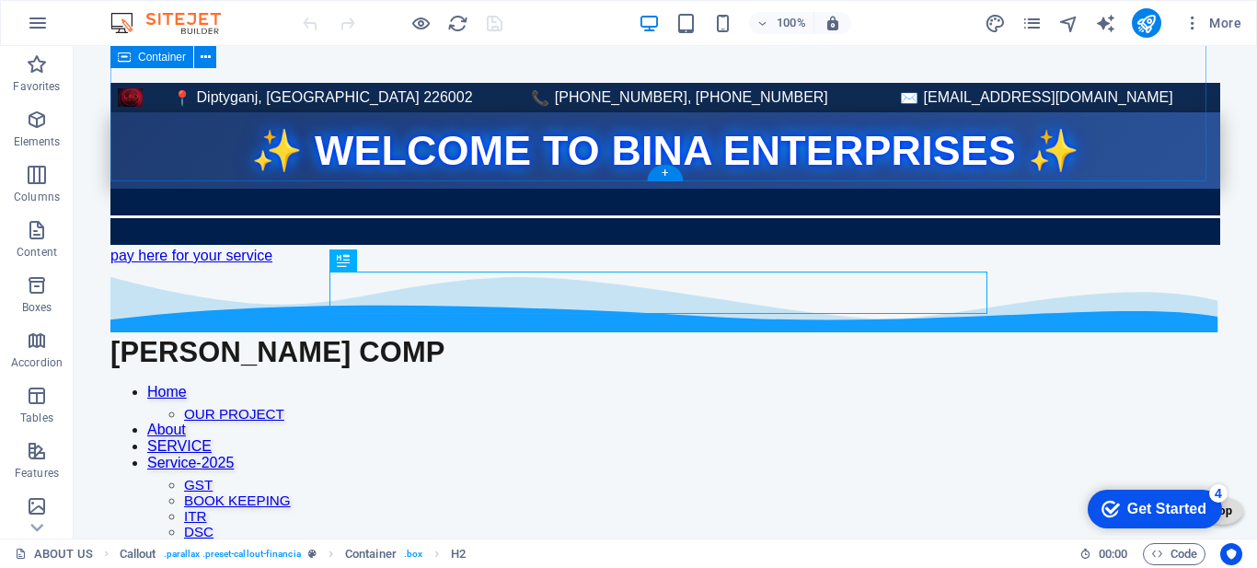
scroll to position [920, 0]
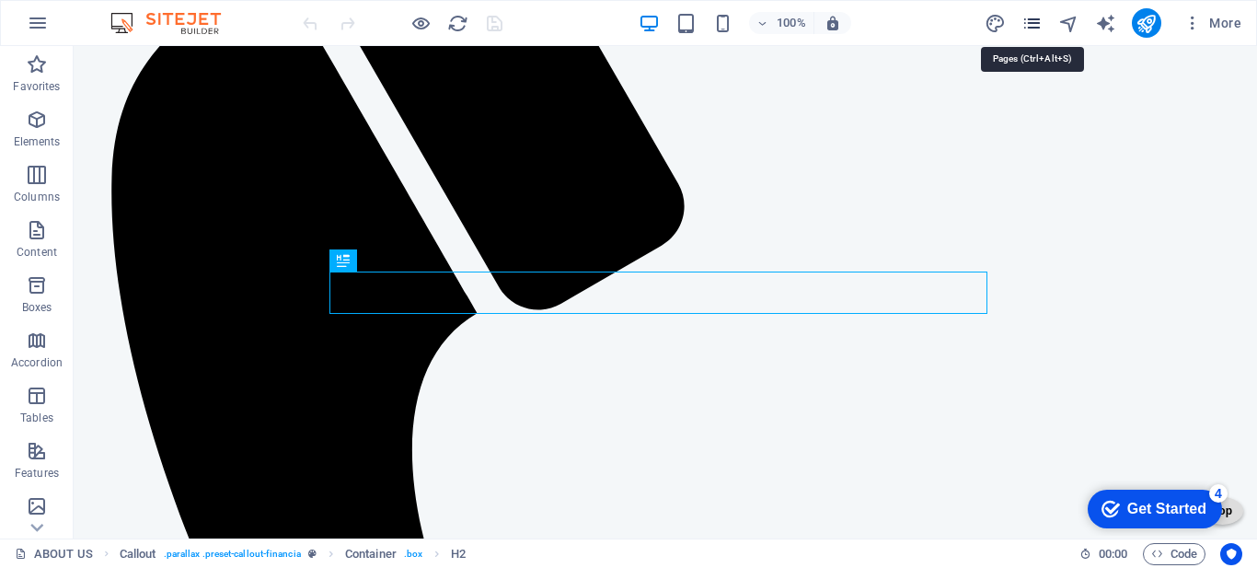
click at [1041, 24] on icon "pages" at bounding box center [1031, 23] width 21 height 21
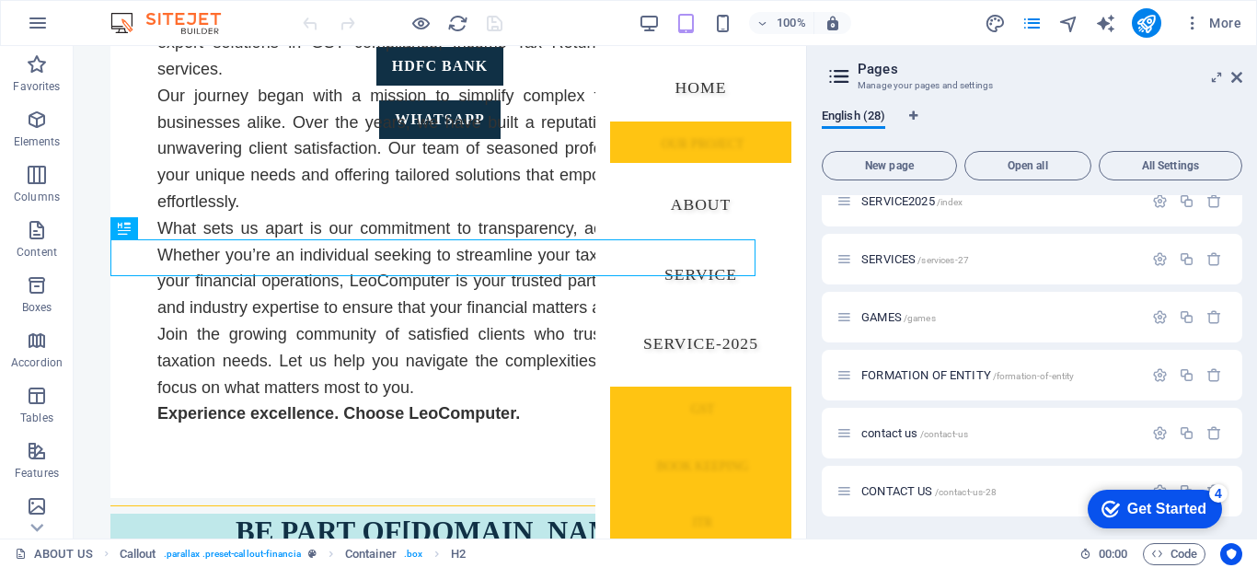
scroll to position [1203, 0]
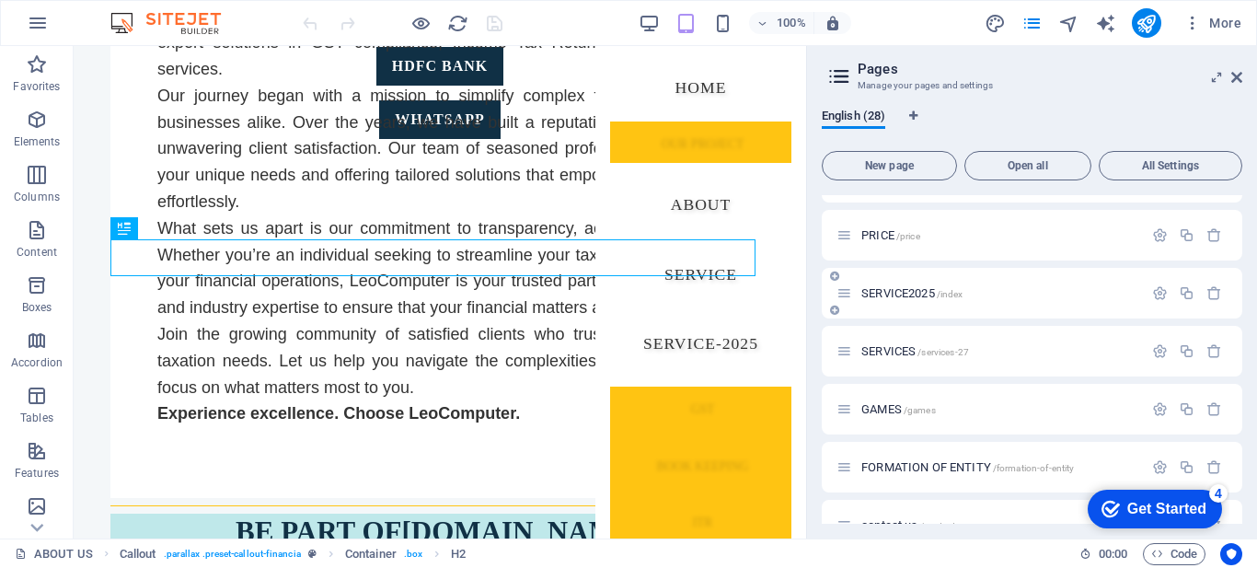
click at [892, 293] on span "SERVICE2025 /index" at bounding box center [911, 293] width 101 height 14
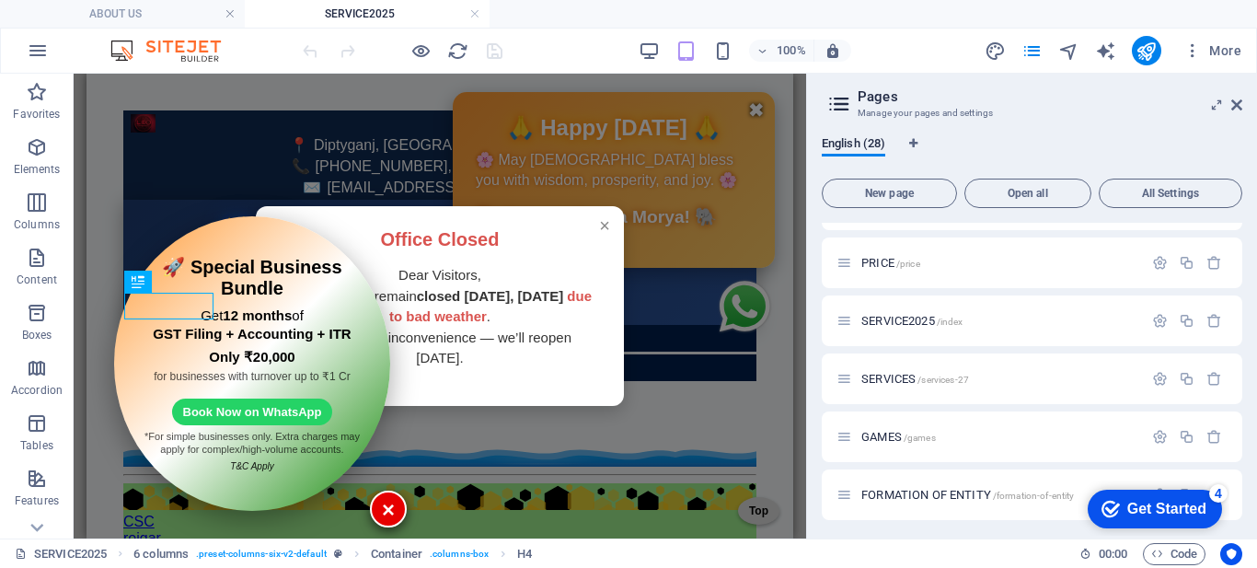
scroll to position [461, 0]
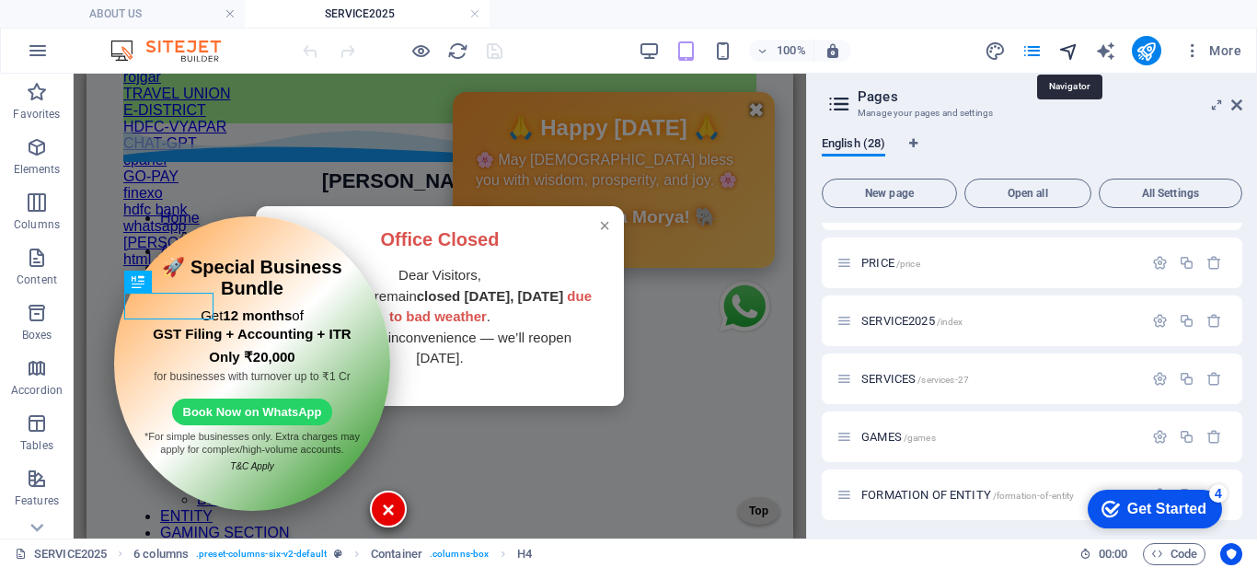
click at [1063, 51] on icon "navigator" at bounding box center [1068, 50] width 21 height 21
select select "16779705-en"
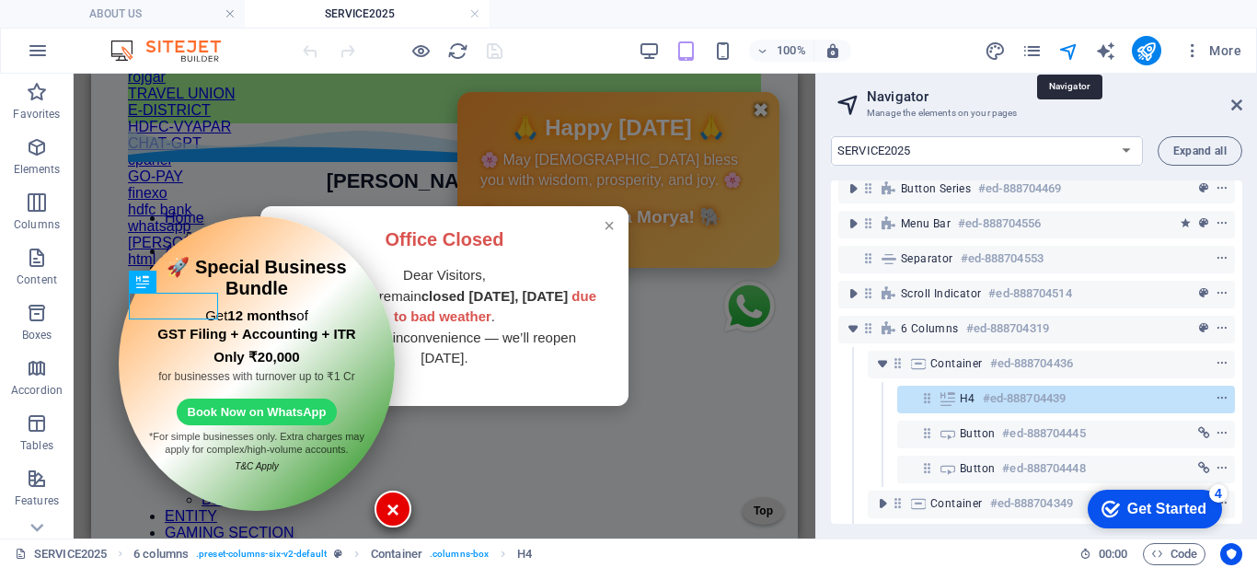
scroll to position [381, 0]
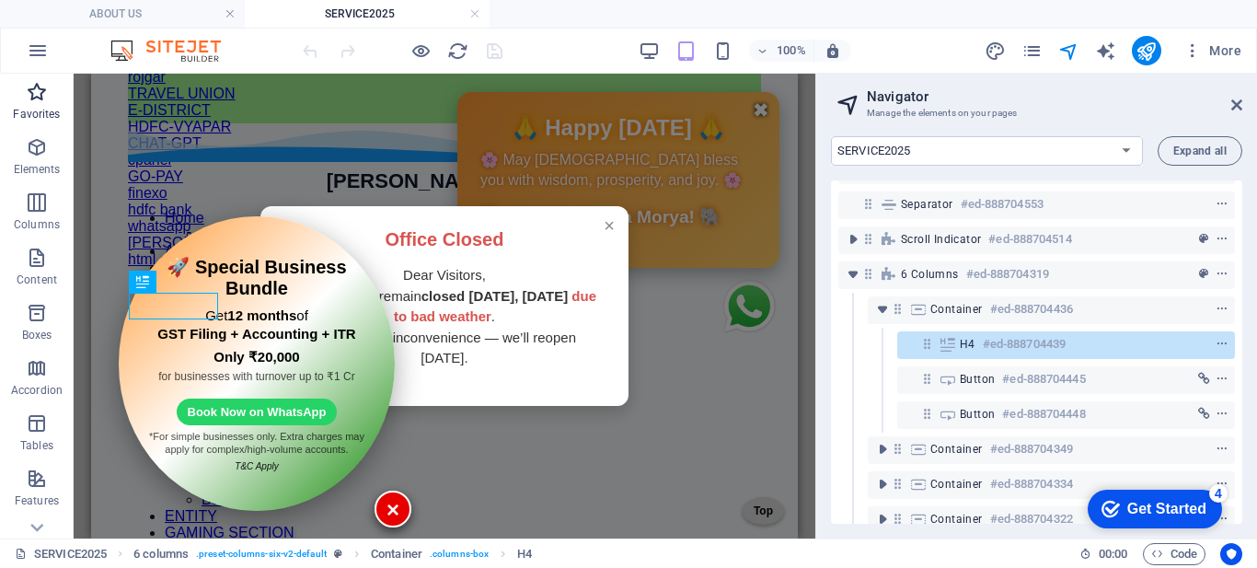
click at [27, 118] on p "Favorites" at bounding box center [36, 114] width 47 height 15
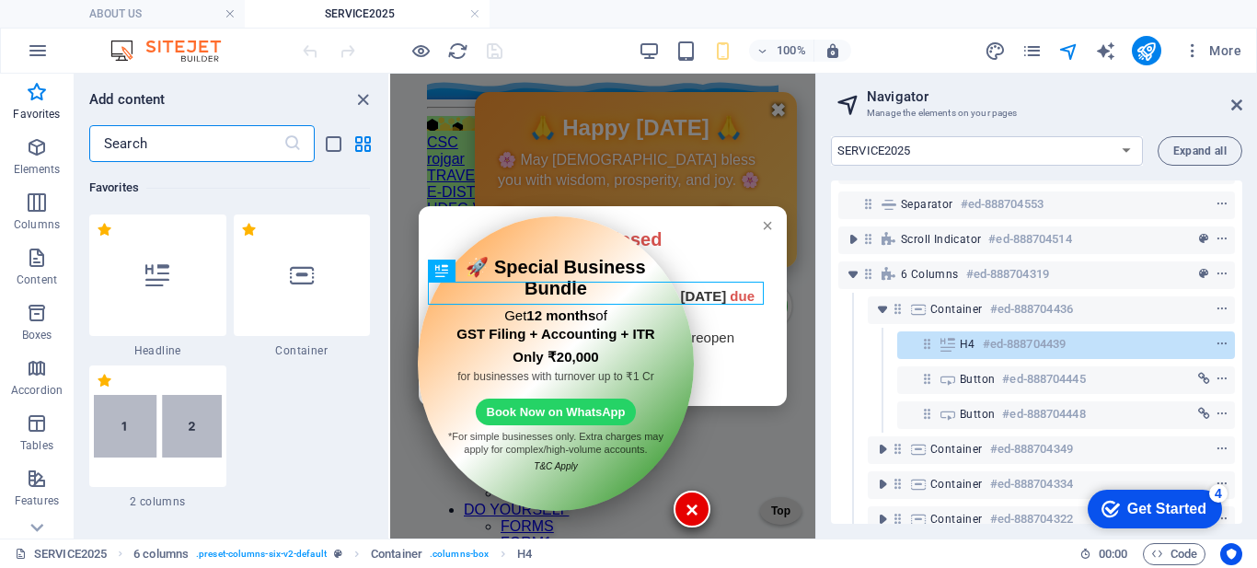
scroll to position [555, 0]
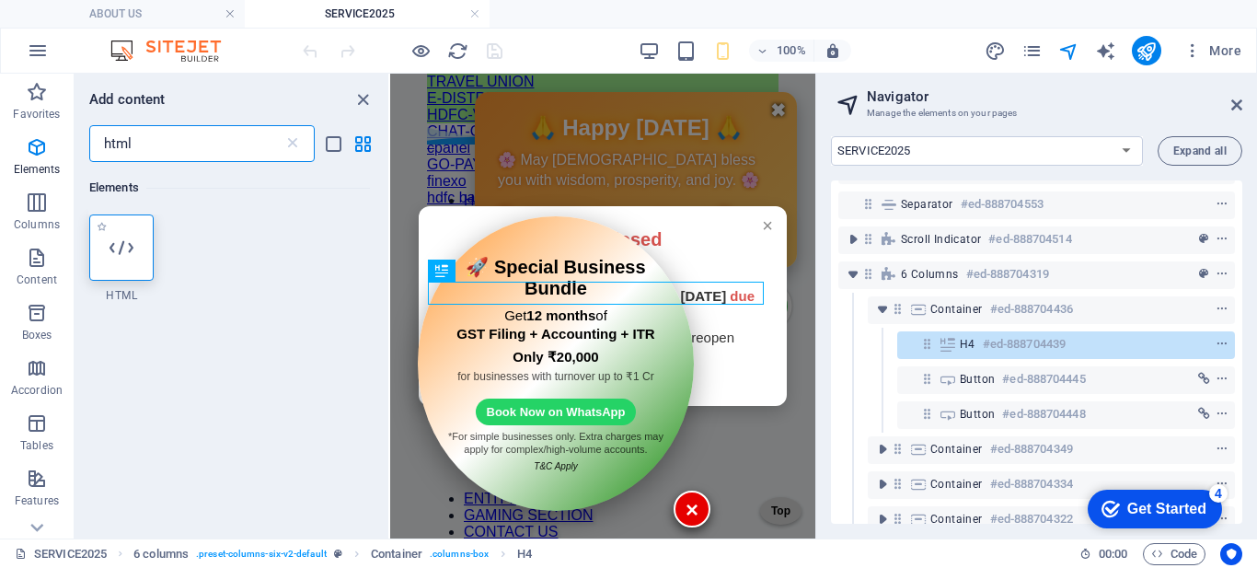
type input "html"
click at [99, 259] on div at bounding box center [121, 247] width 64 height 66
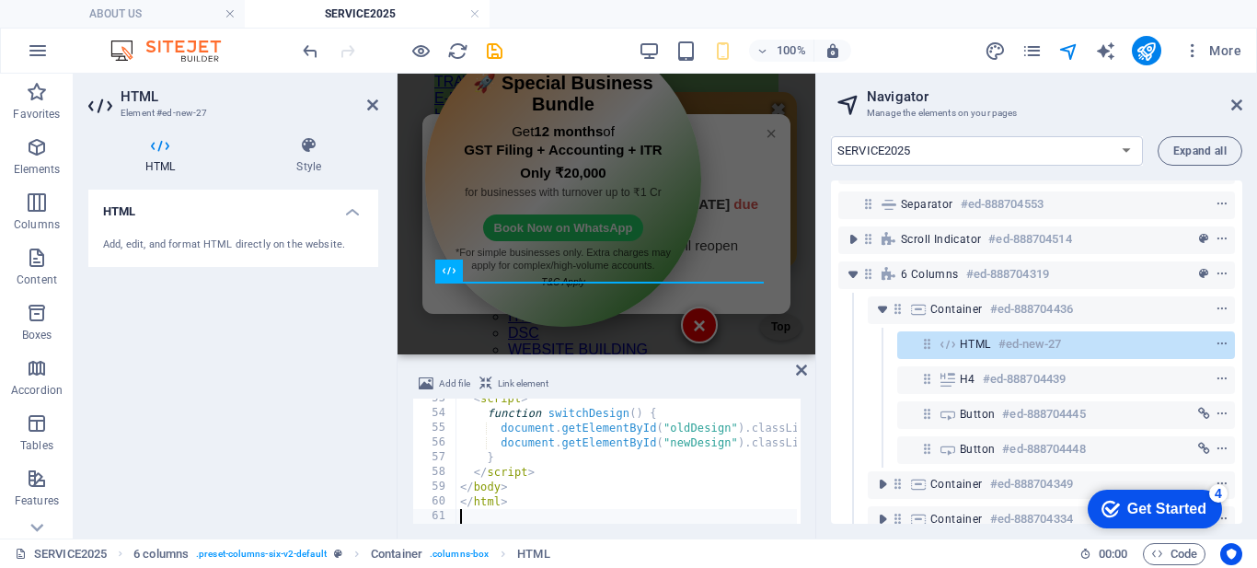
scroll to position [773, 0]
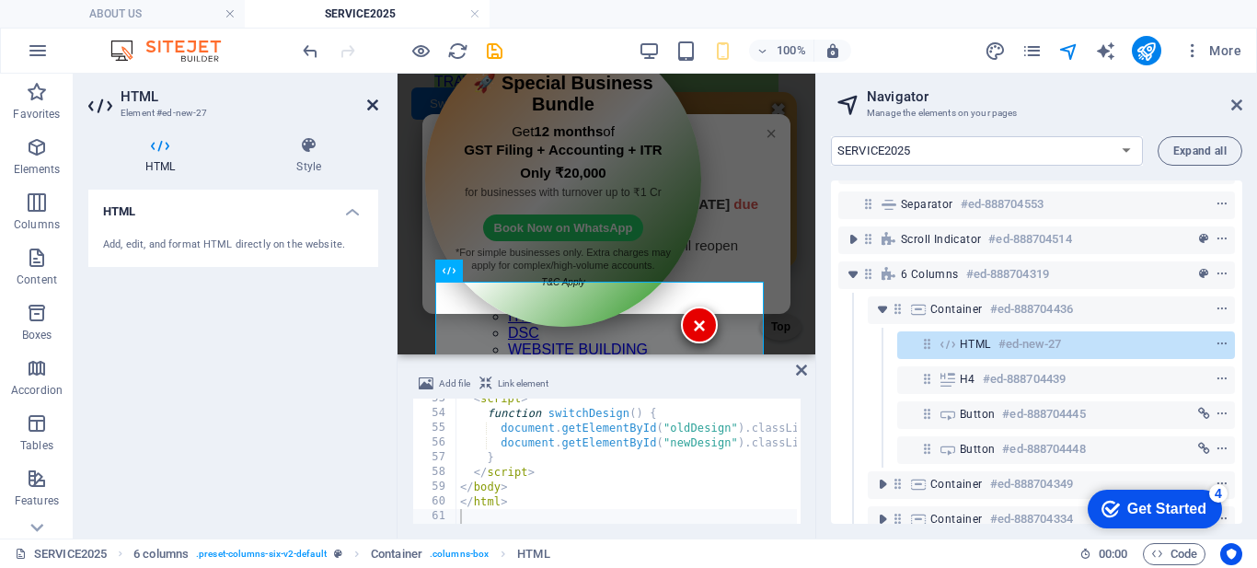
click at [370, 108] on icon at bounding box center [372, 105] width 11 height 15
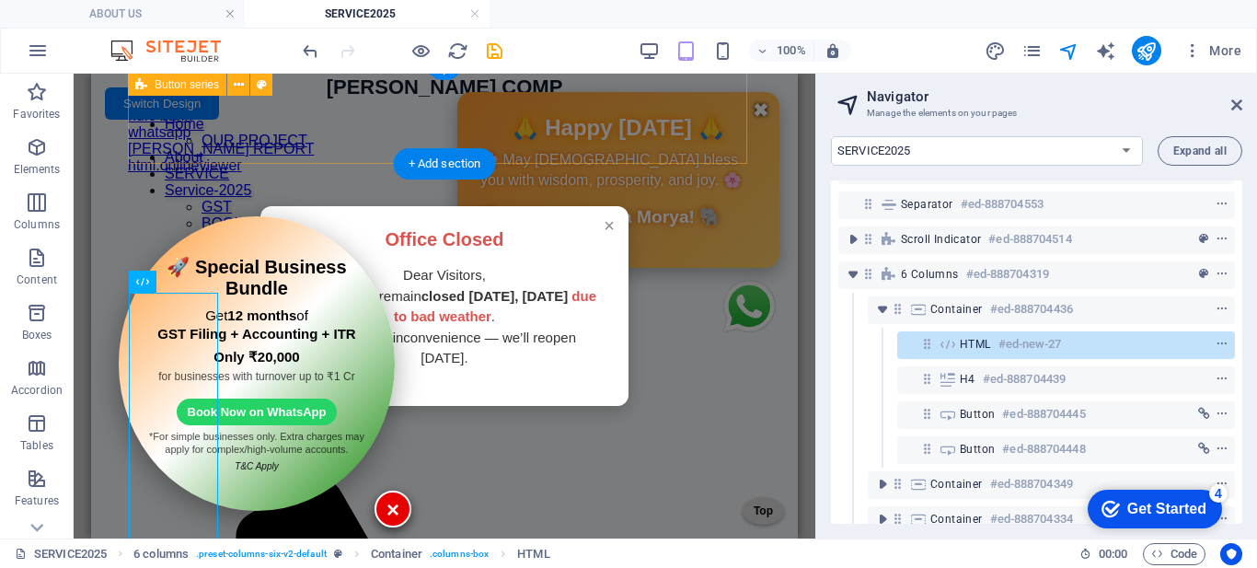
scroll to position [461, 0]
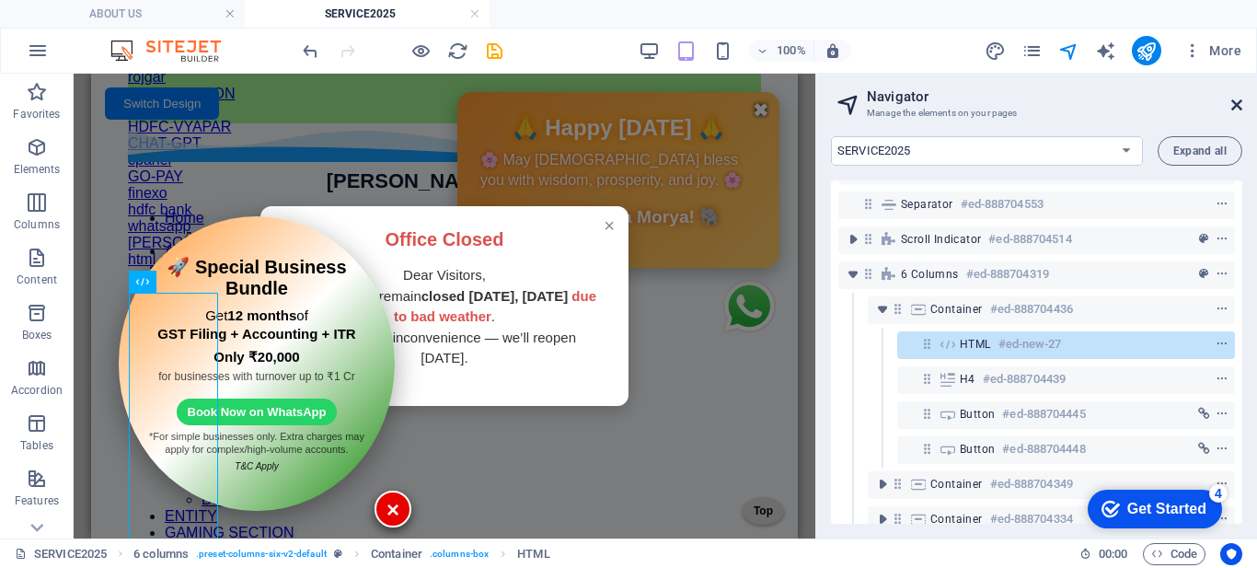
click at [1240, 107] on icon at bounding box center [1236, 105] width 11 height 15
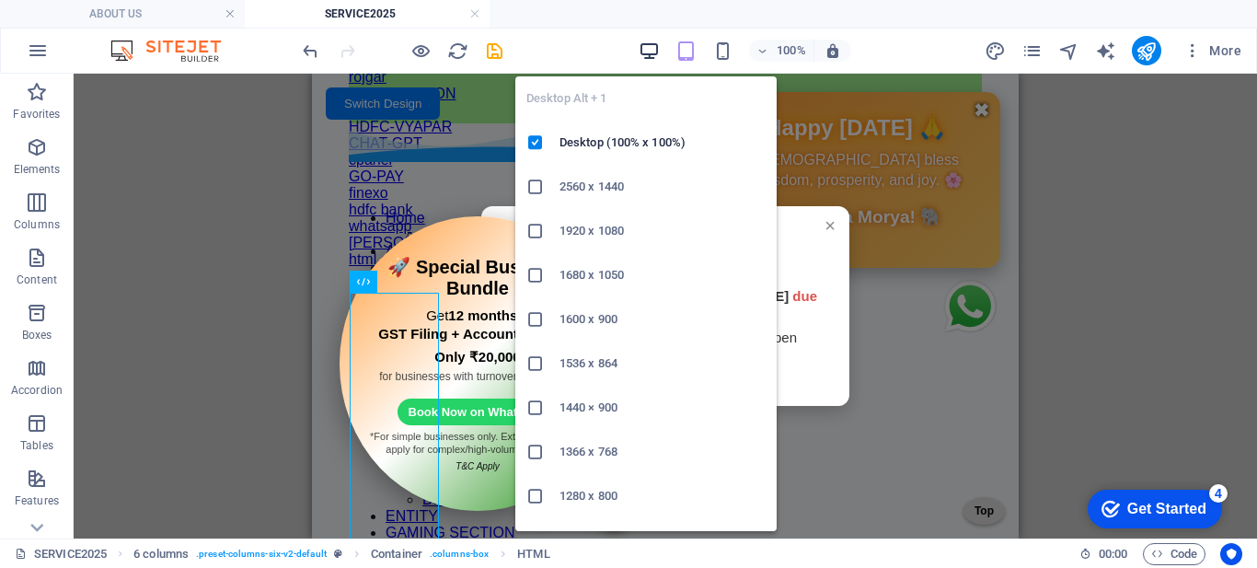
click at [651, 43] on icon "button" at bounding box center [649, 50] width 21 height 21
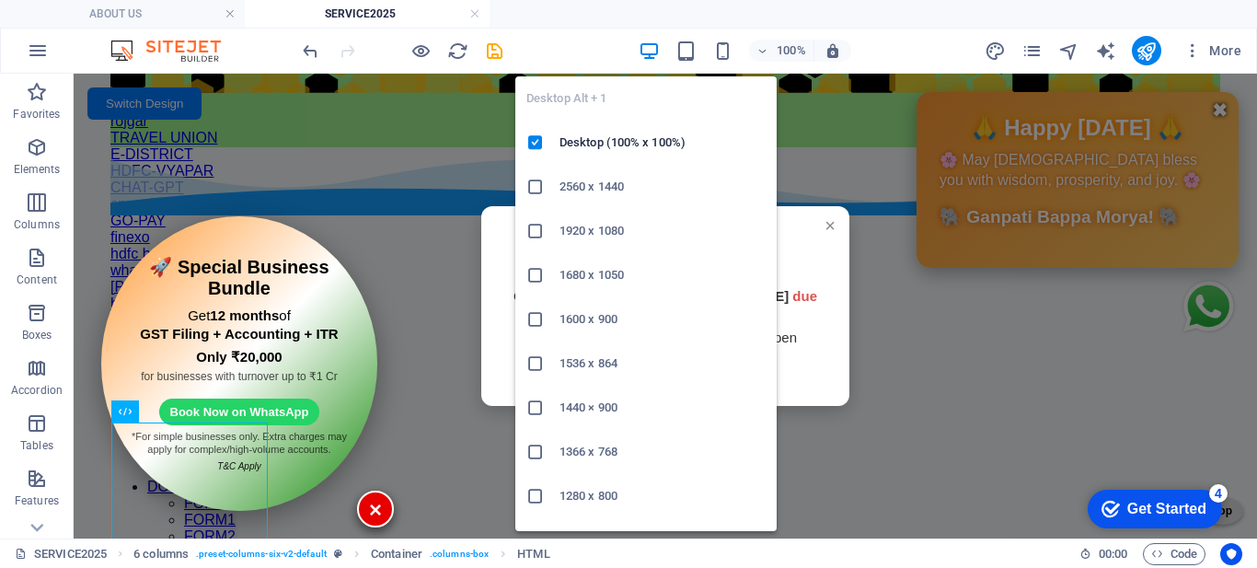
scroll to position [329, 0]
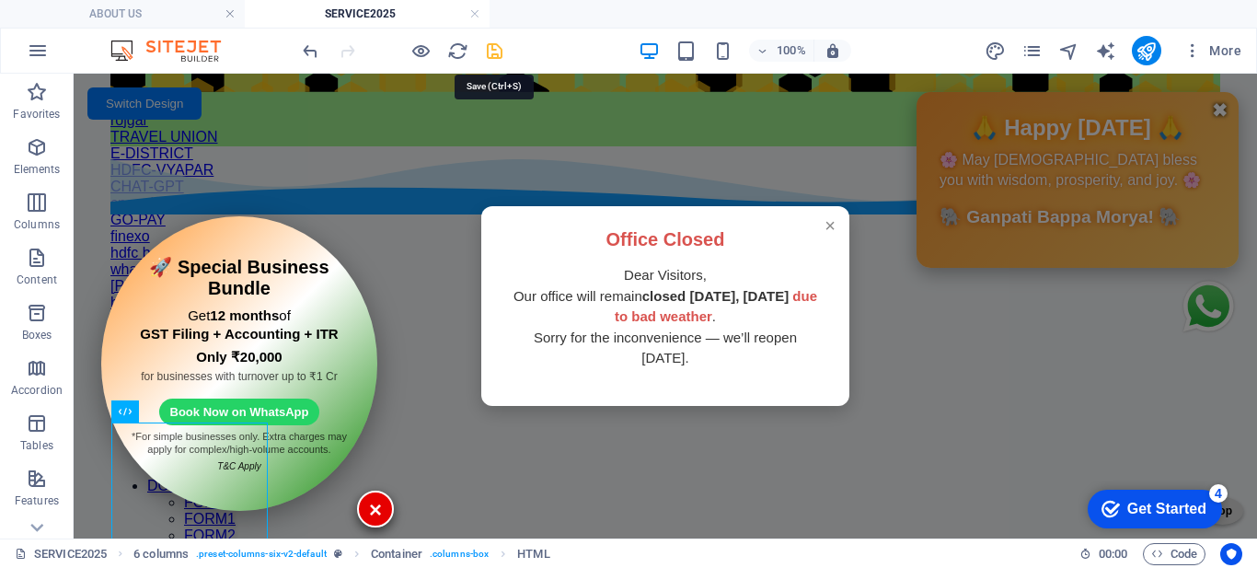
click at [485, 58] on icon "save" at bounding box center [494, 50] width 21 height 21
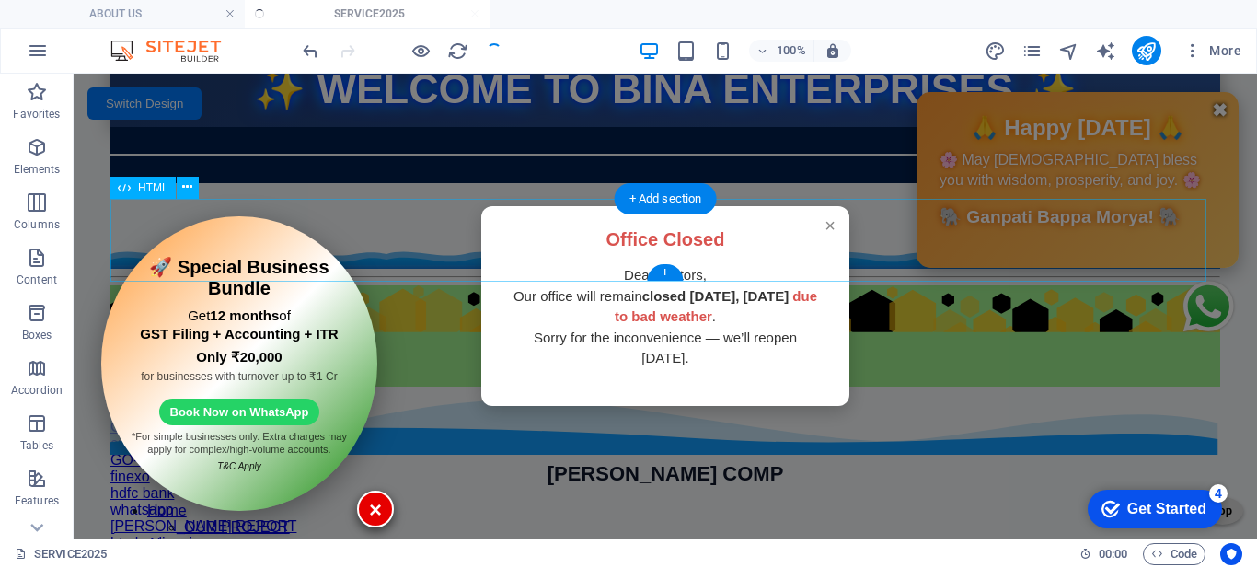
scroll to position [0, 0]
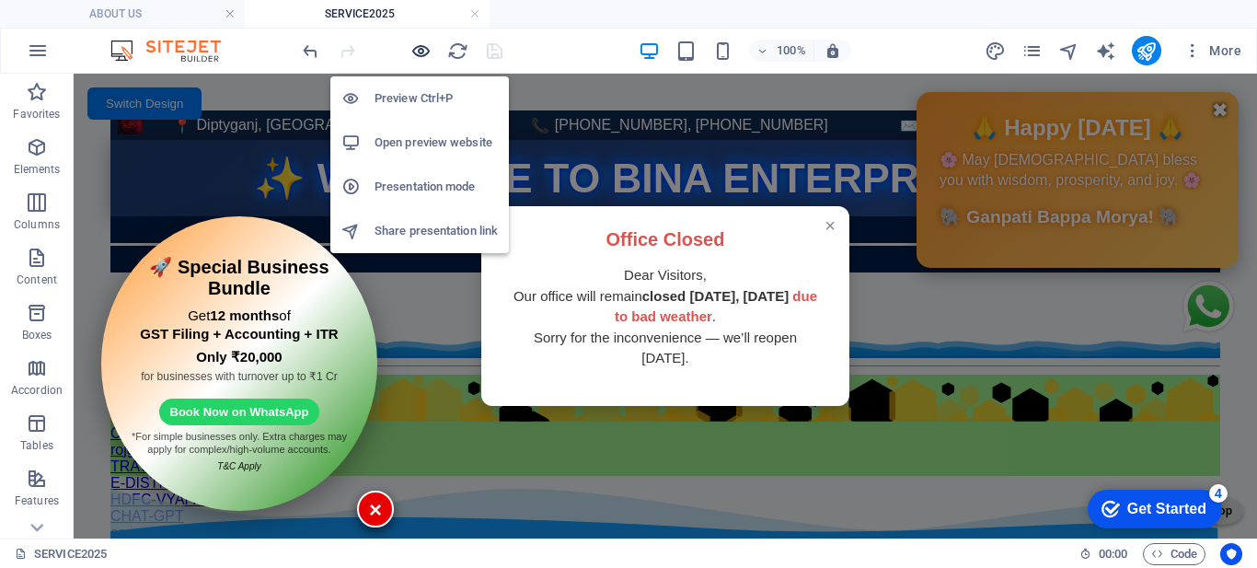
click at [416, 49] on icon "button" at bounding box center [420, 50] width 21 height 21
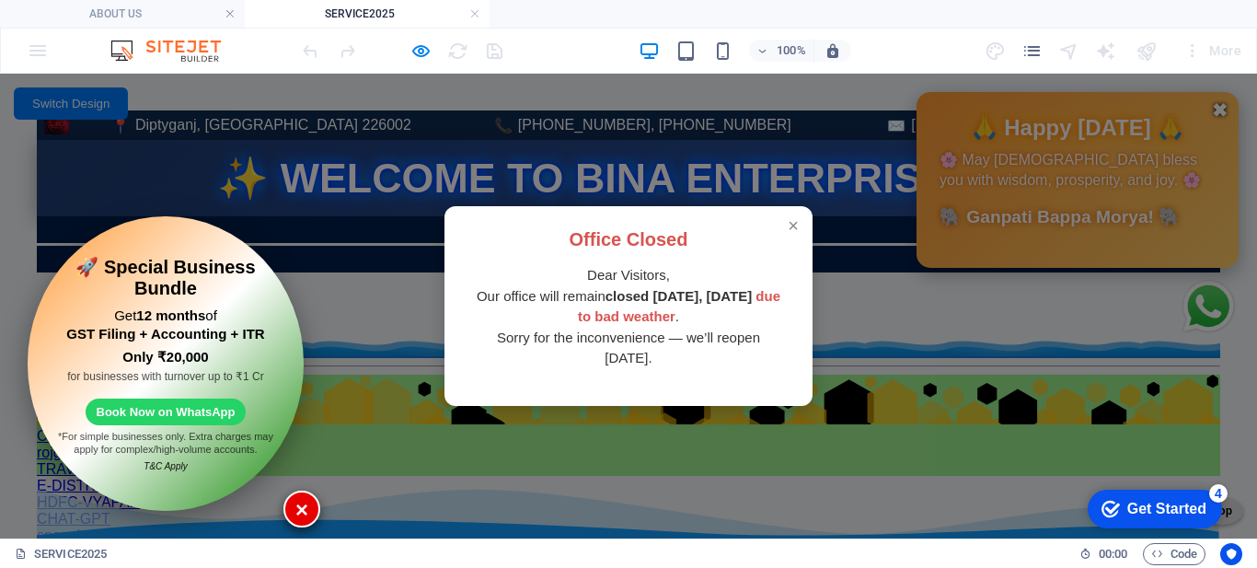
click at [78, 109] on div "× Office Closed Dear Visitors, Our office will remain closed [DATE], [DATE] due…" at bounding box center [628, 306] width 1257 height 465
click at [71, 112] on div "× Office Closed Dear Visitors, Our office will remain closed [DATE], [DATE] due…" at bounding box center [628, 306] width 1257 height 465
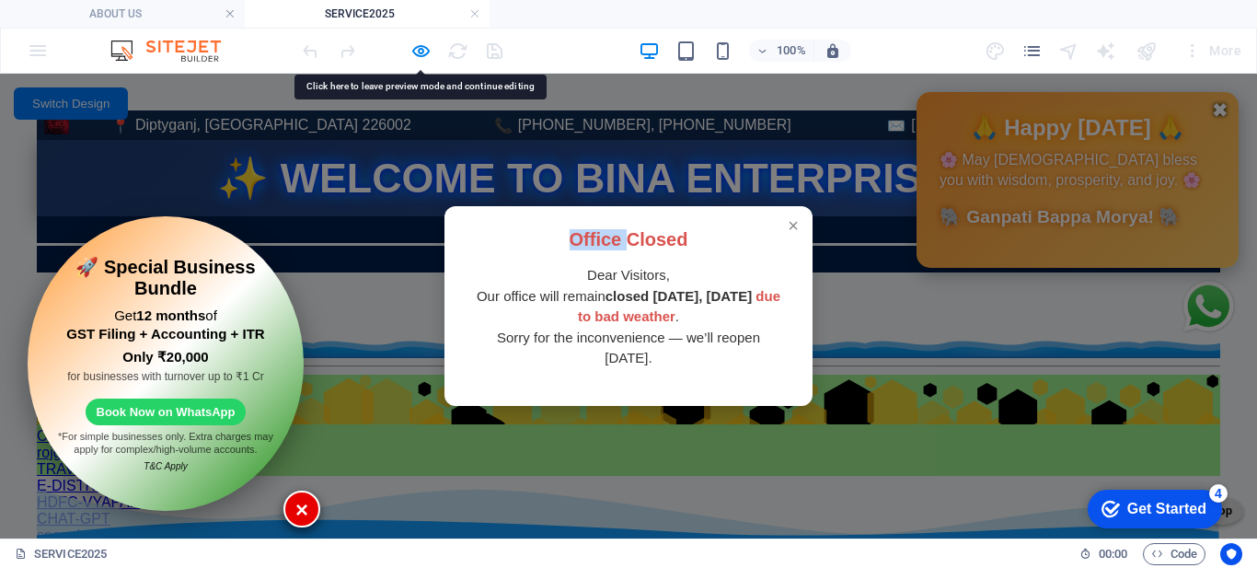
click at [71, 112] on div "× Office Closed Dear Visitors, Our office will remain closed [DATE], [DATE] due…" at bounding box center [628, 306] width 1257 height 465
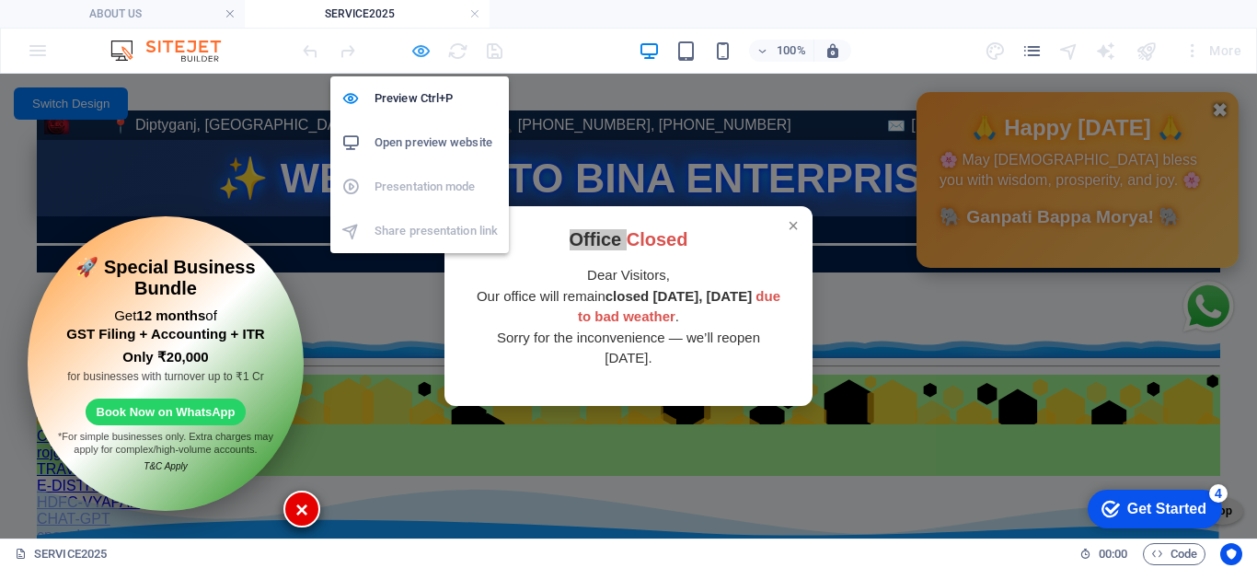
click at [415, 51] on icon "button" at bounding box center [420, 50] width 21 height 21
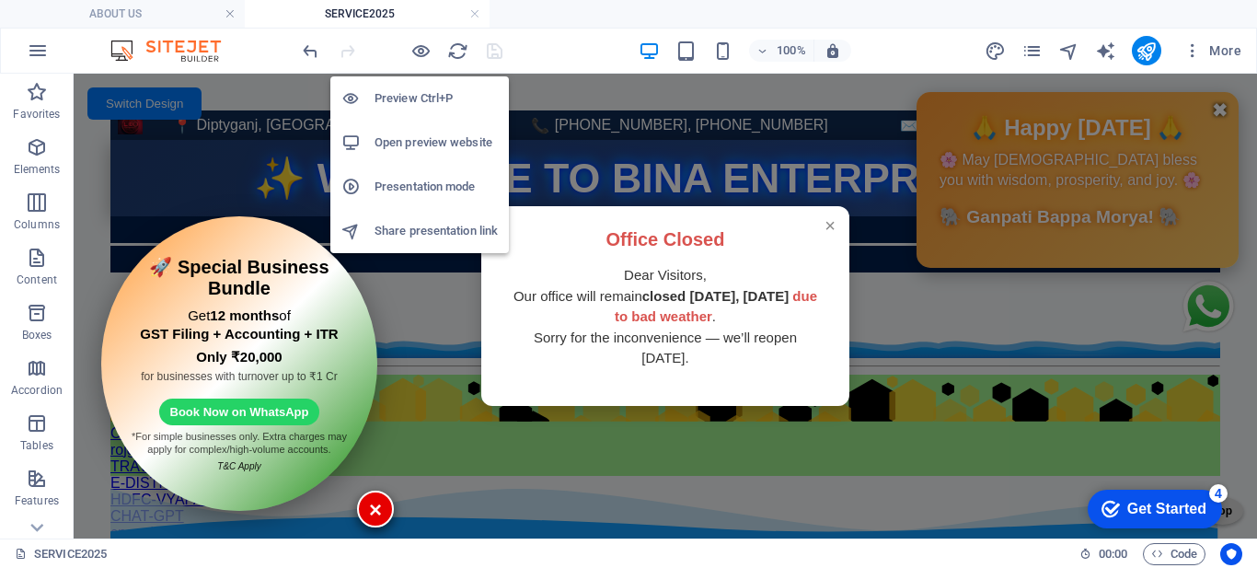
click at [443, 144] on h6 "Open preview website" at bounding box center [435, 143] width 123 height 22
click at [416, 48] on icon "button" at bounding box center [420, 50] width 21 height 21
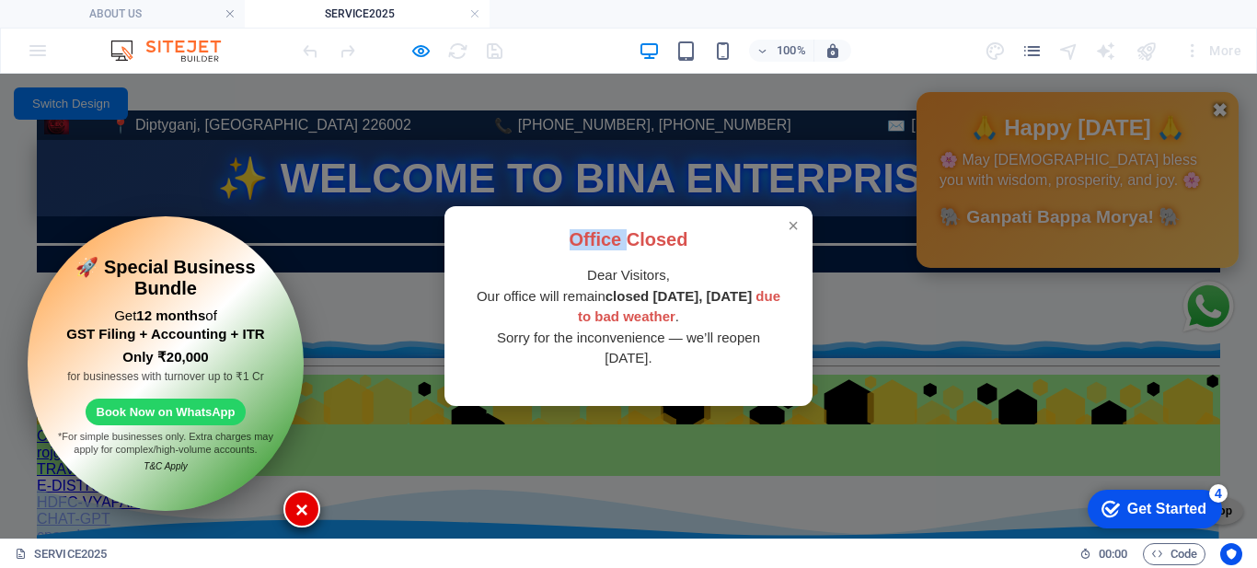
click at [103, 110] on div "× Office Closed Dear Visitors, Our office will remain closed [DATE], [DATE] due…" at bounding box center [628, 306] width 1257 height 465
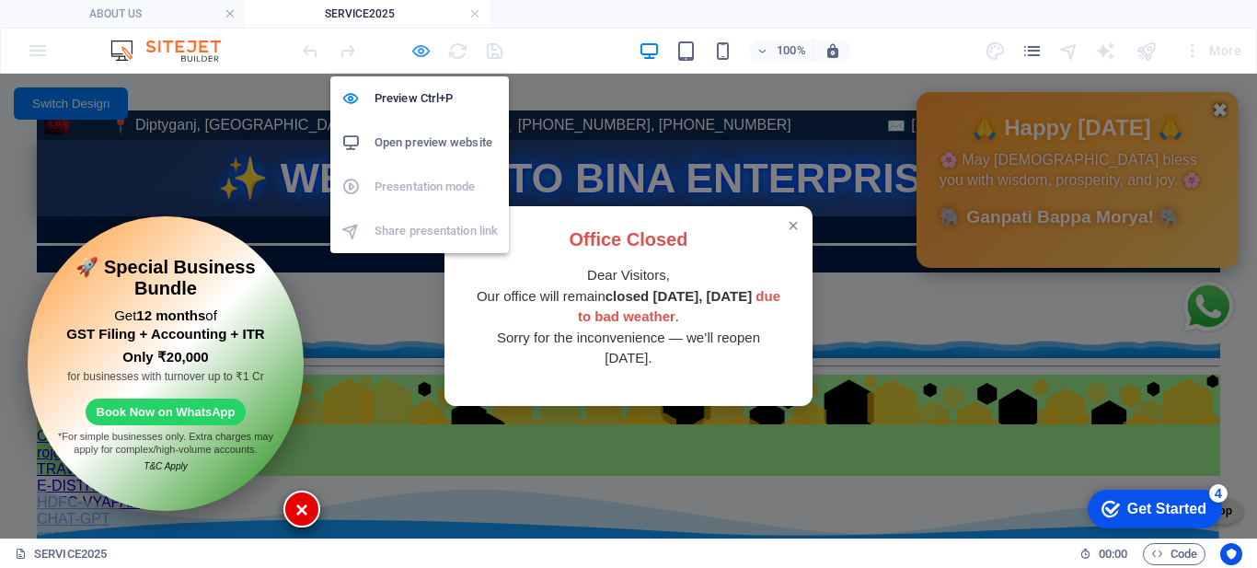
click at [416, 46] on icon "button" at bounding box center [420, 50] width 21 height 21
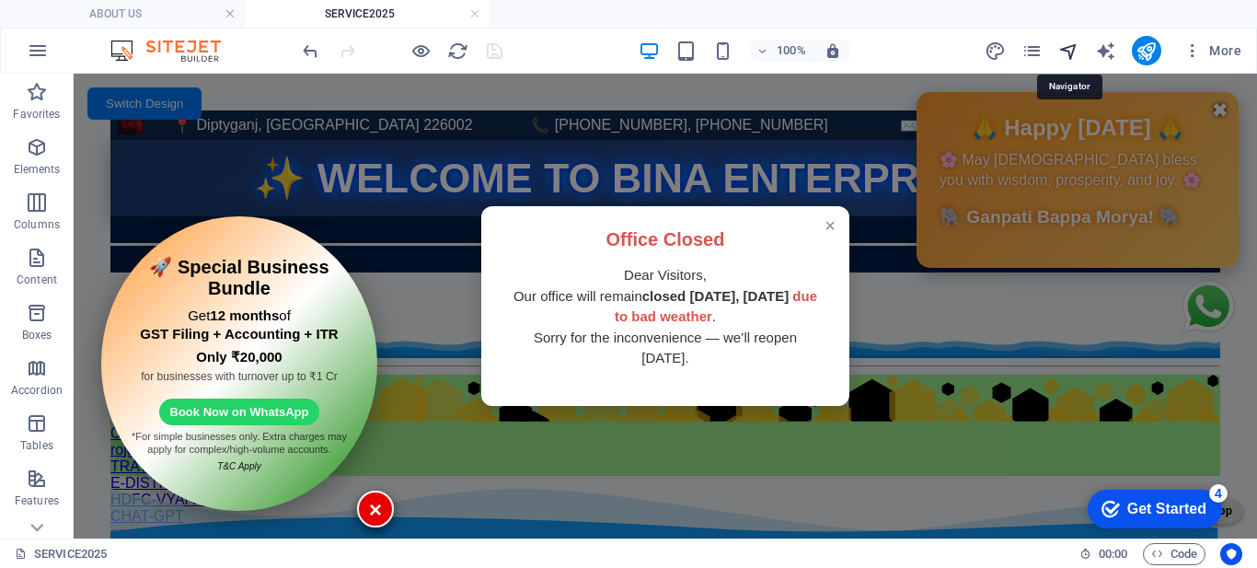
click at [1075, 42] on icon "navigator" at bounding box center [1068, 50] width 21 height 21
select select "16779705-en"
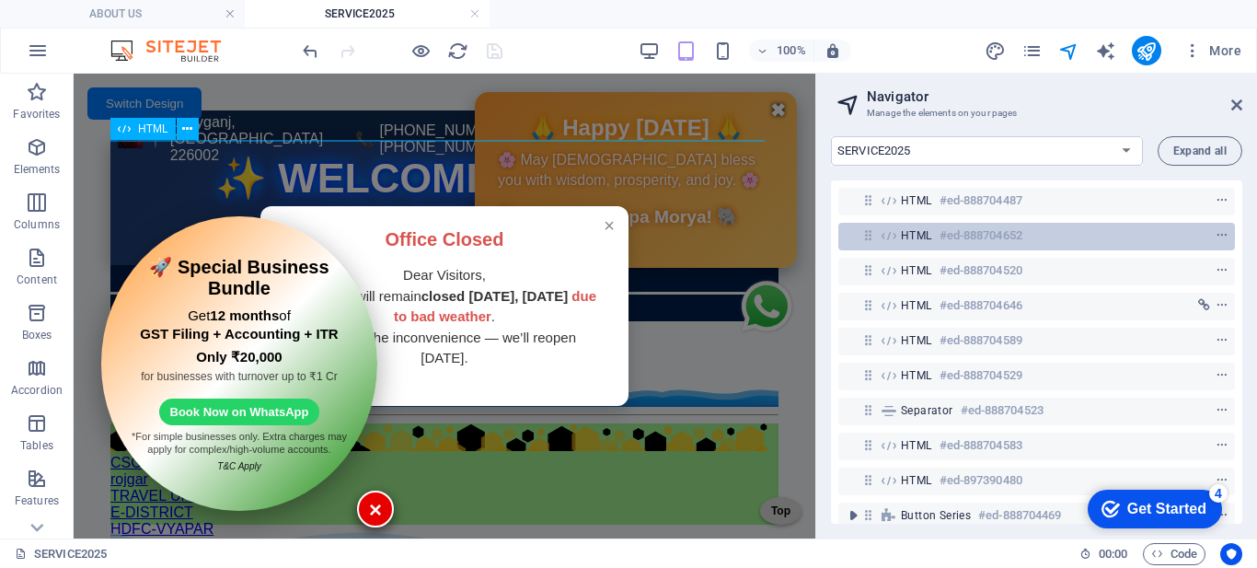
click at [915, 239] on span "HTML" at bounding box center [916, 235] width 31 height 15
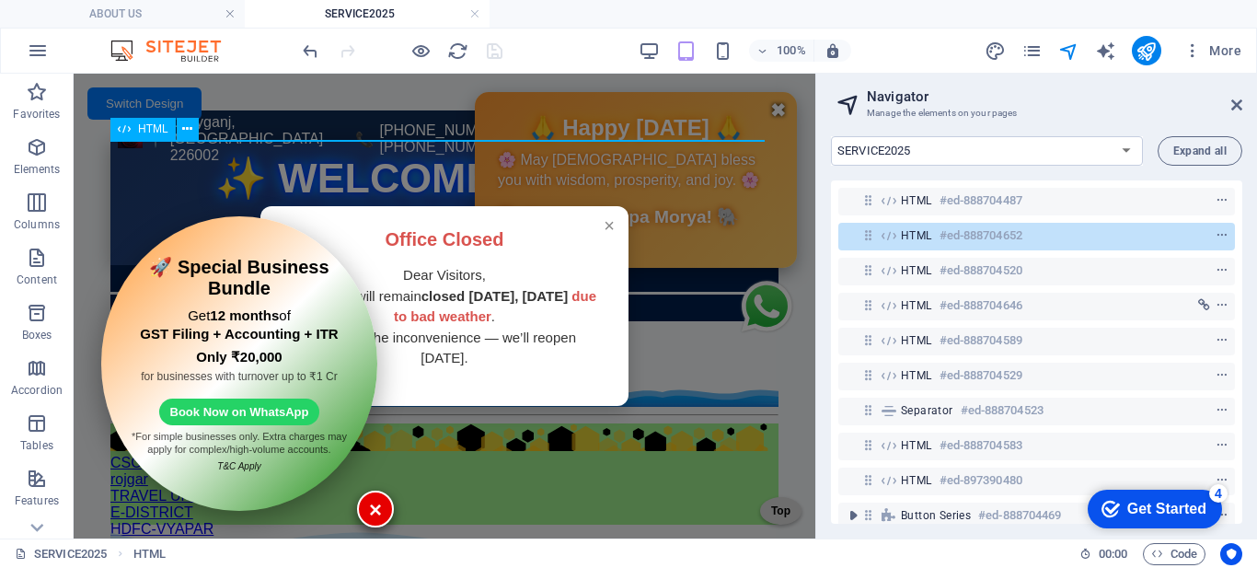
click at [915, 239] on span "HTML" at bounding box center [916, 235] width 31 height 15
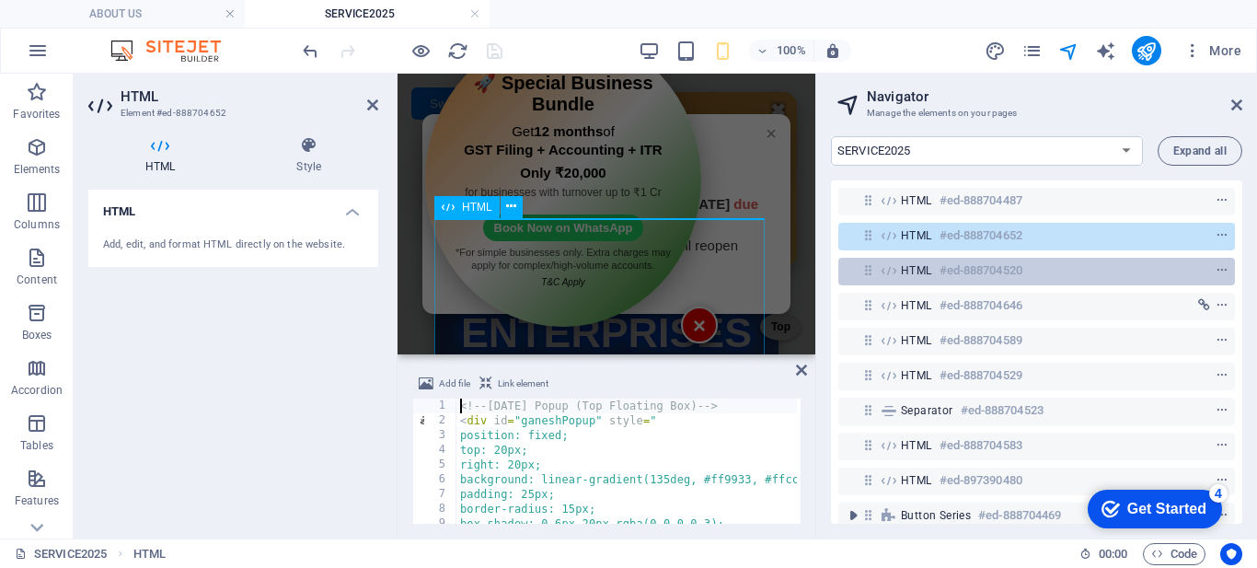
click at [907, 276] on span "HTML" at bounding box center [916, 270] width 31 height 15
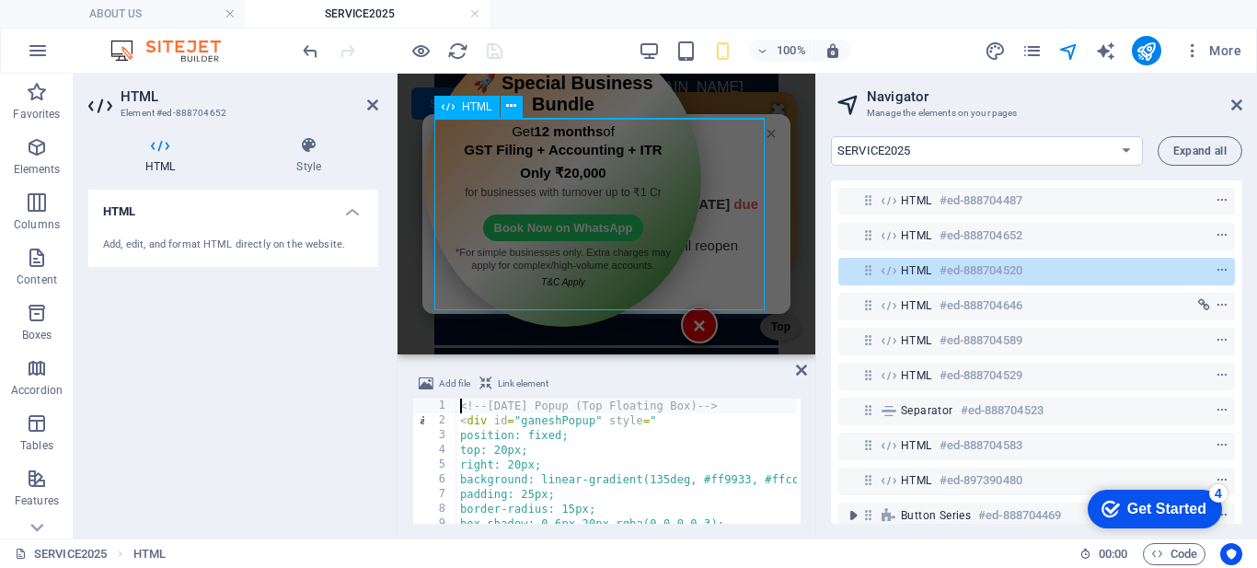
click at [907, 276] on span "HTML" at bounding box center [916, 270] width 31 height 15
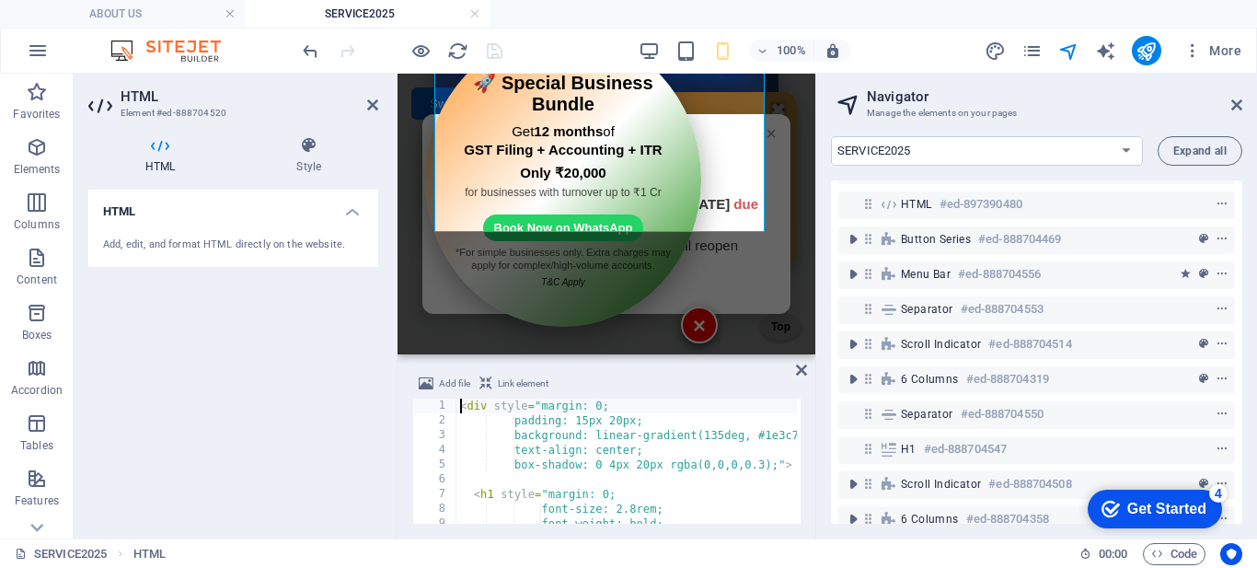
scroll to position [184, 0]
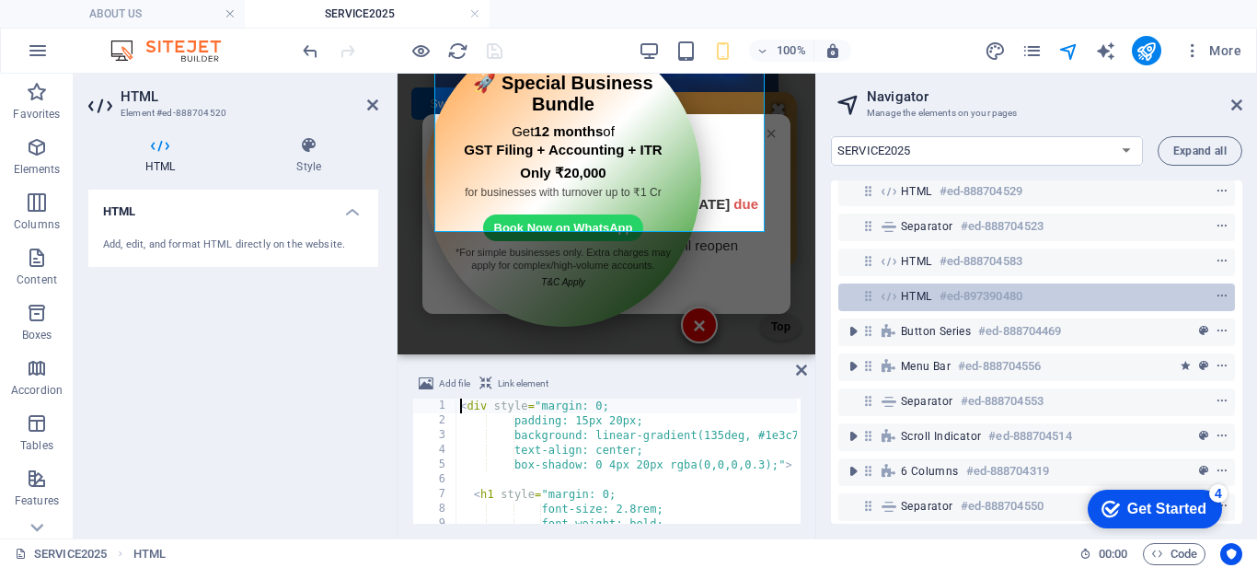
click at [908, 294] on span "HTML" at bounding box center [916, 296] width 31 height 15
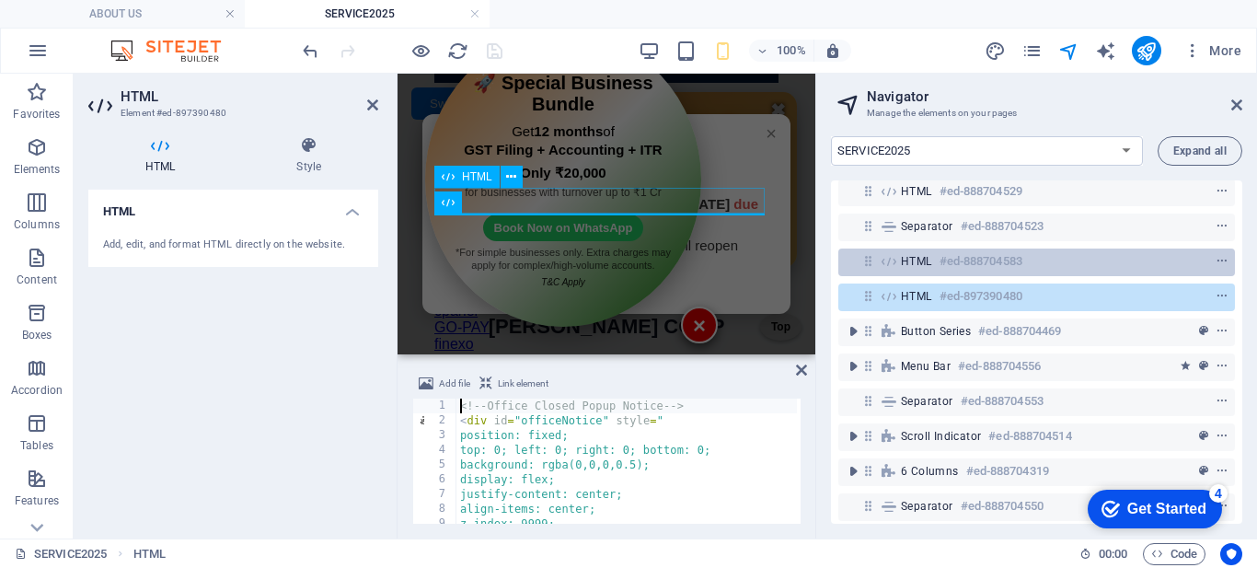
click at [907, 267] on span "HTML" at bounding box center [916, 261] width 31 height 15
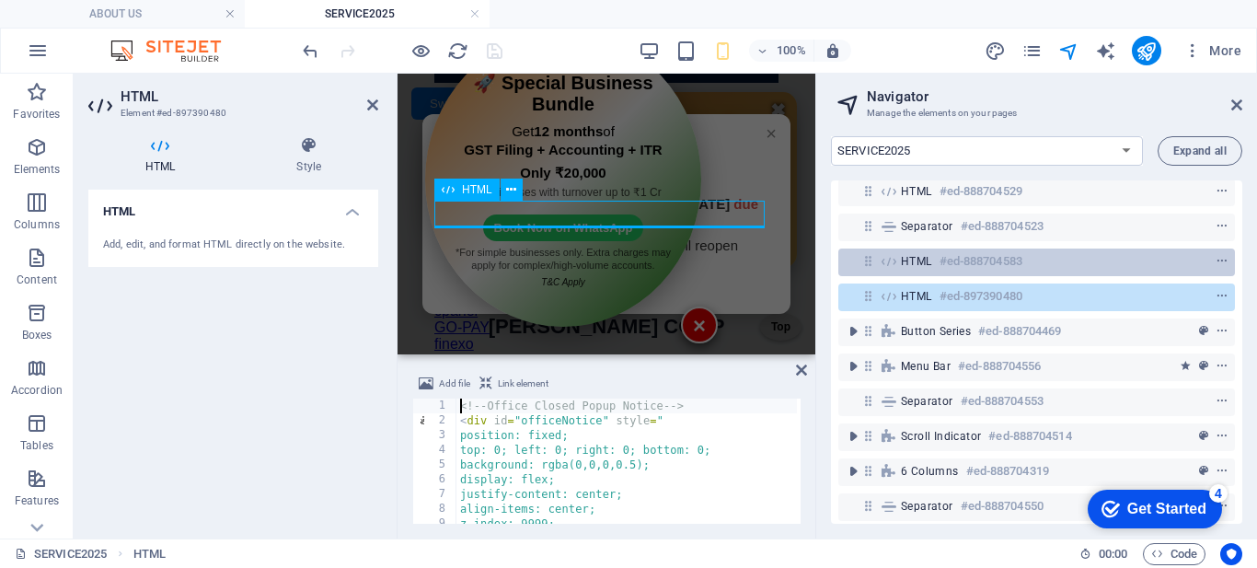
scroll to position [379, 0]
click at [907, 267] on span "HTML" at bounding box center [916, 261] width 31 height 15
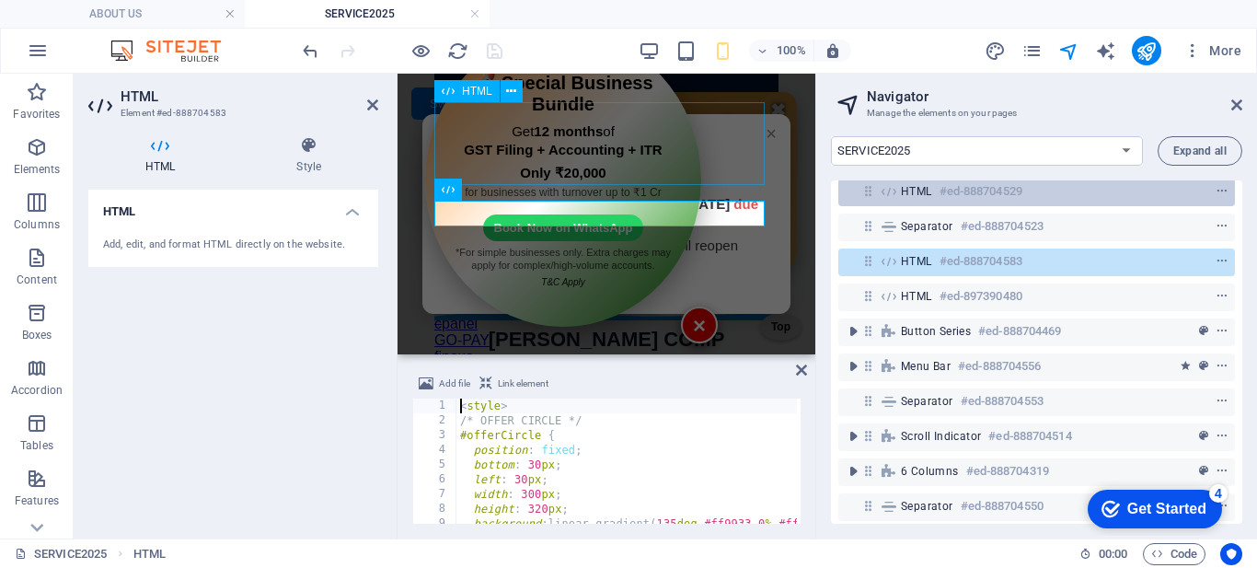
click at [912, 192] on span "HTML" at bounding box center [916, 191] width 31 height 15
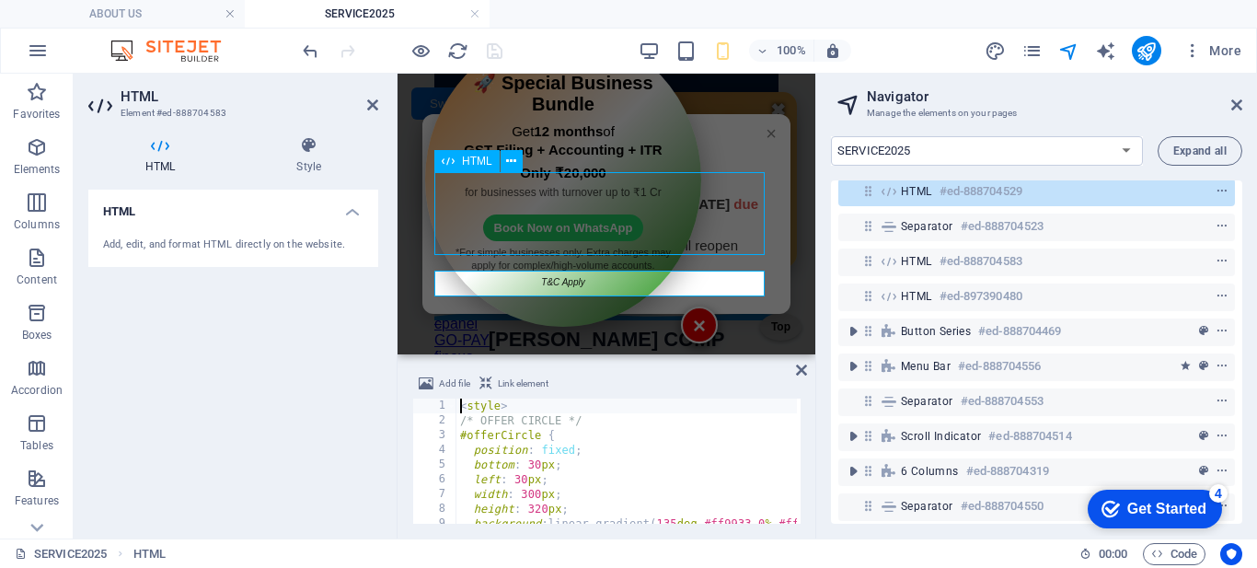
scroll to position [309, 0]
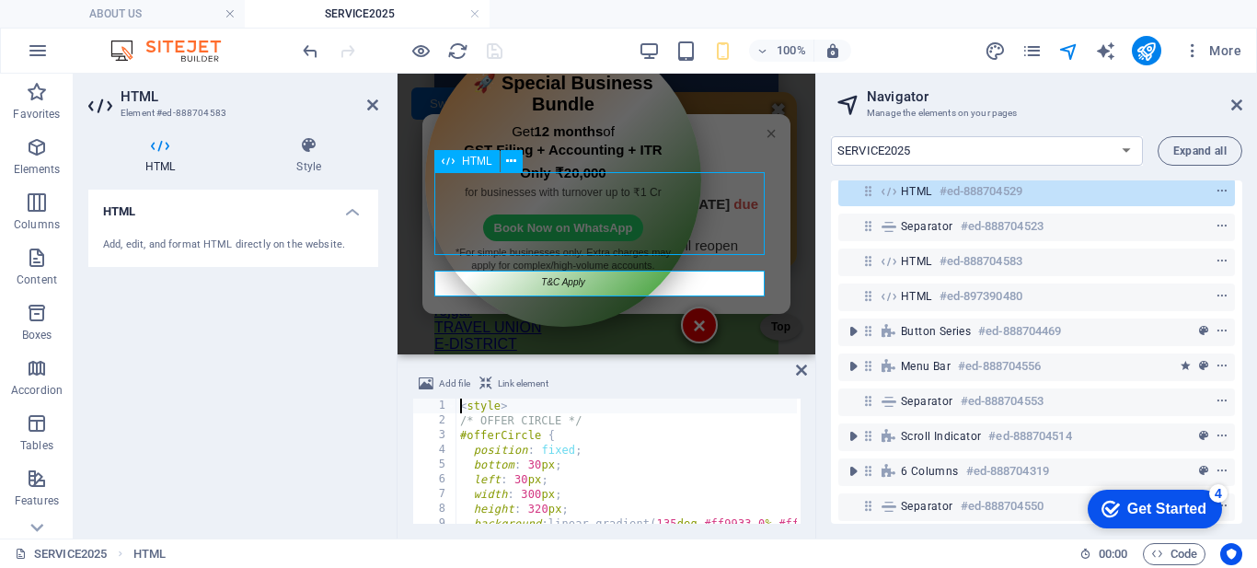
click at [912, 192] on span "HTML" at bounding box center [916, 191] width 31 height 15
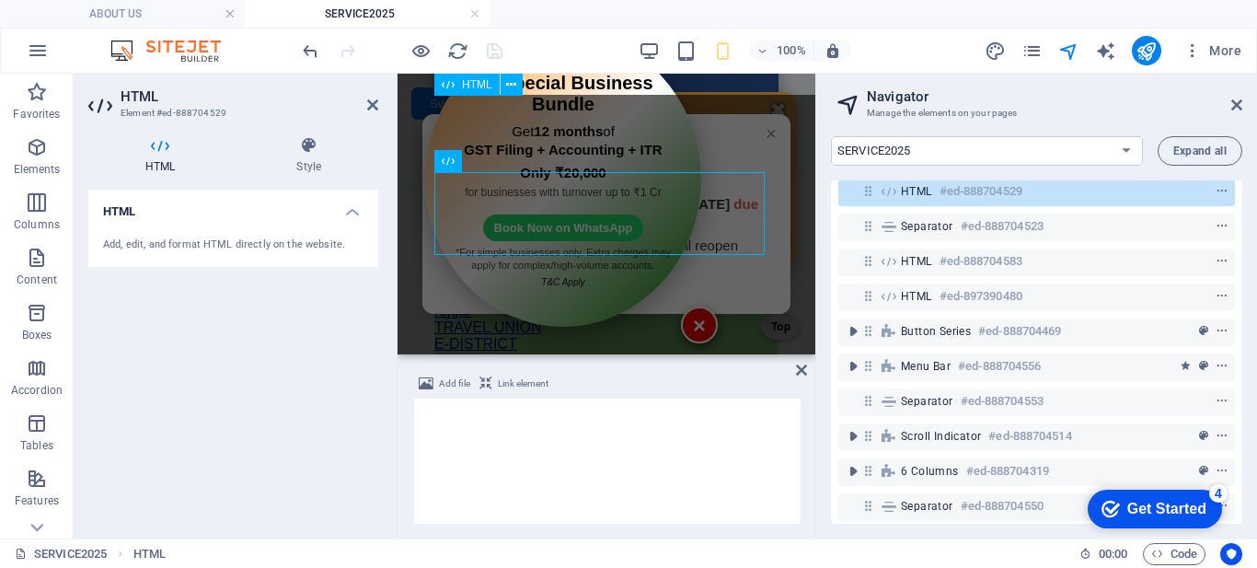
scroll to position [31, 0]
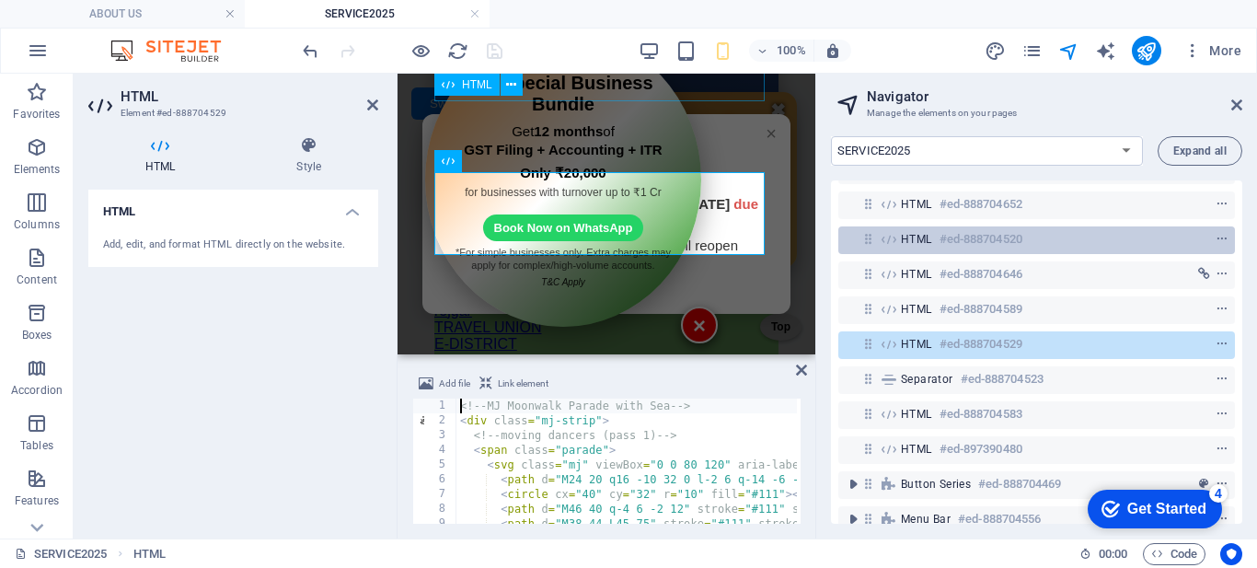
click at [905, 243] on span "HTML" at bounding box center [916, 239] width 31 height 15
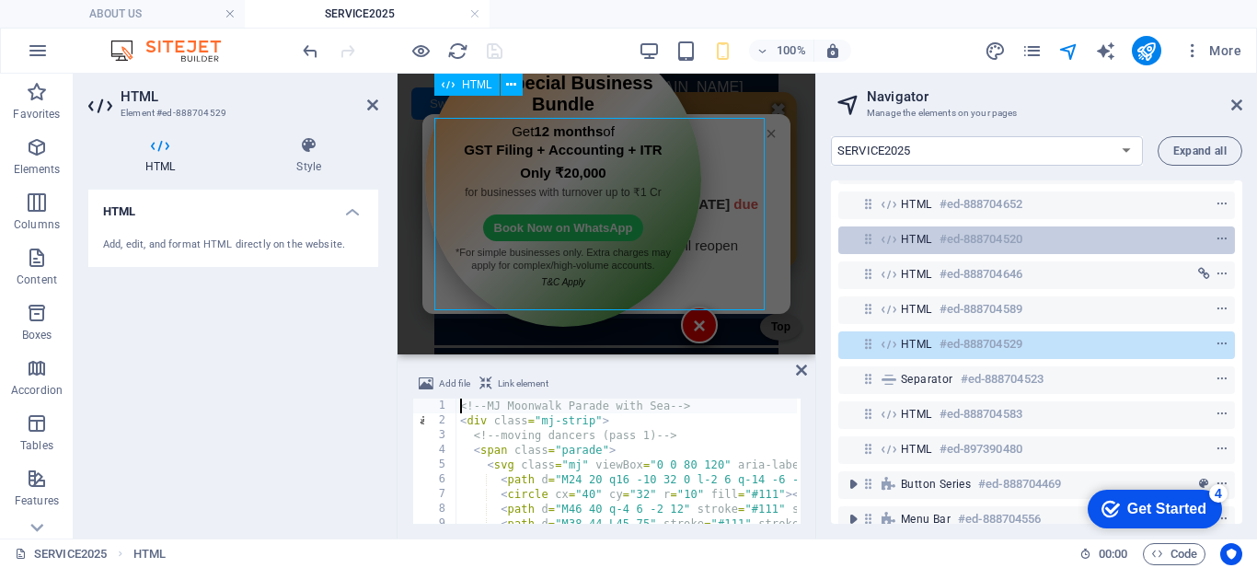
click at [905, 243] on span "HTML" at bounding box center [916, 239] width 31 height 15
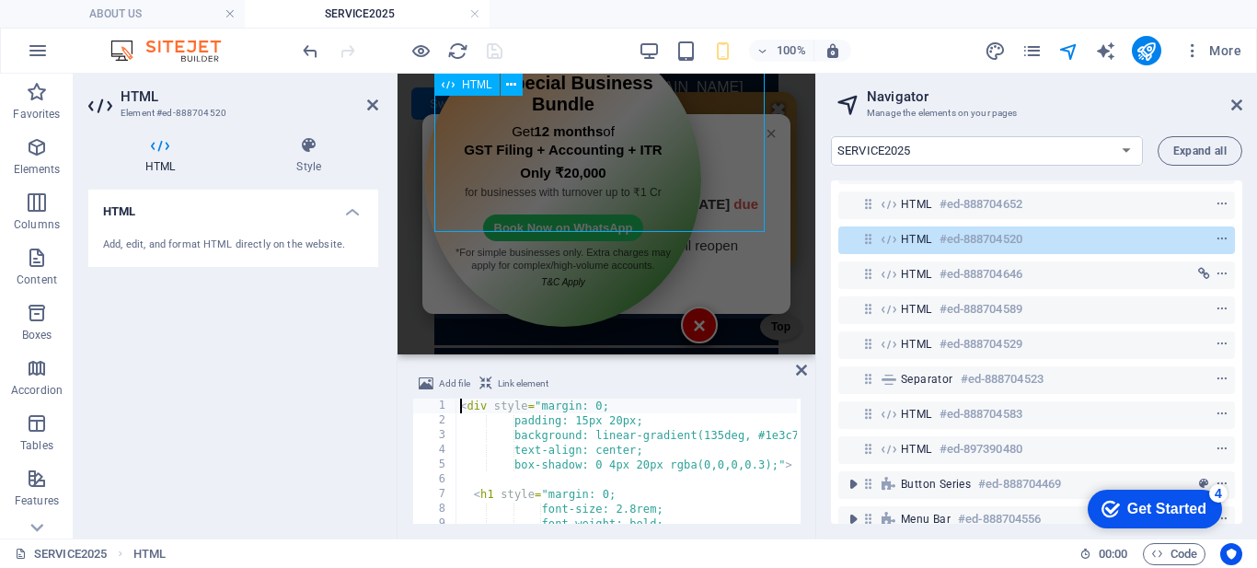
scroll to position [178, 0]
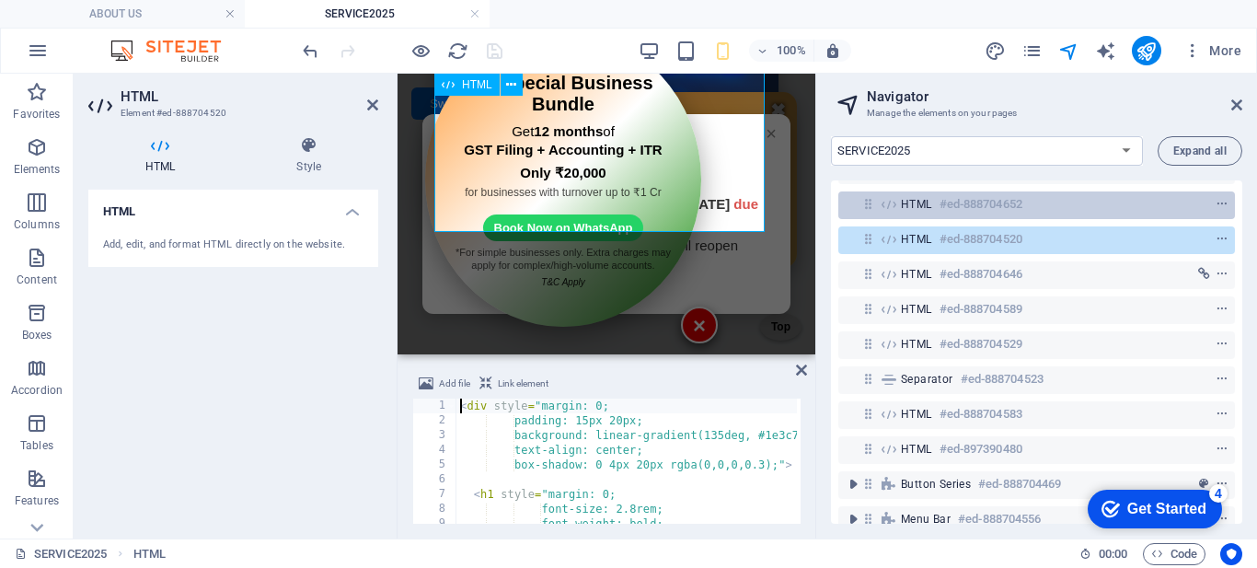
click at [907, 200] on span "HTML" at bounding box center [916, 204] width 31 height 15
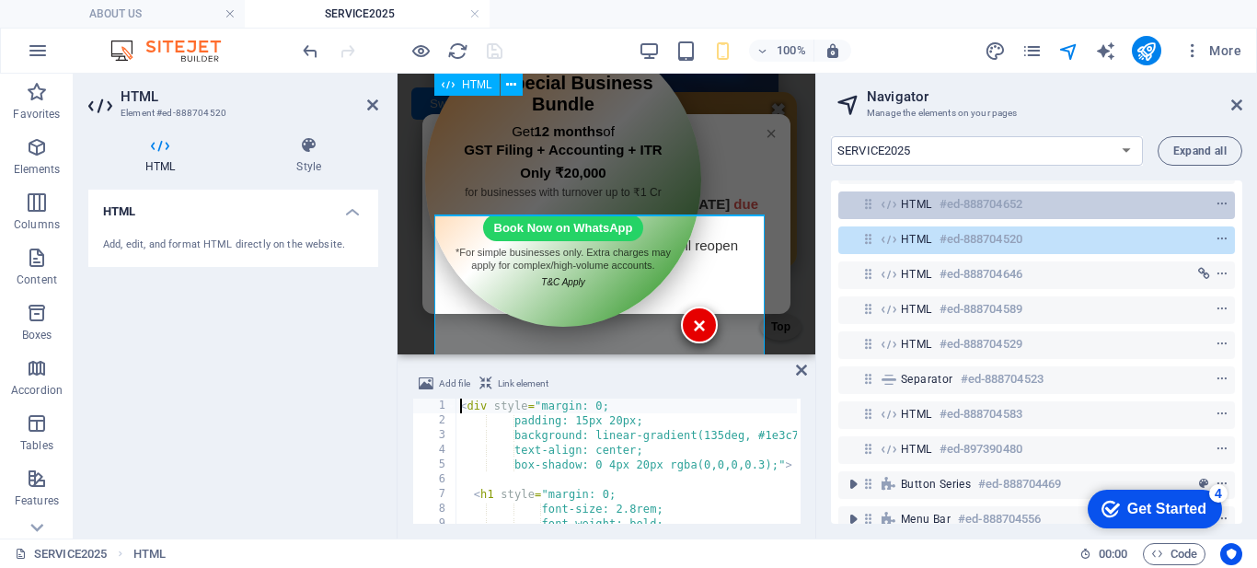
scroll to position [4, 0]
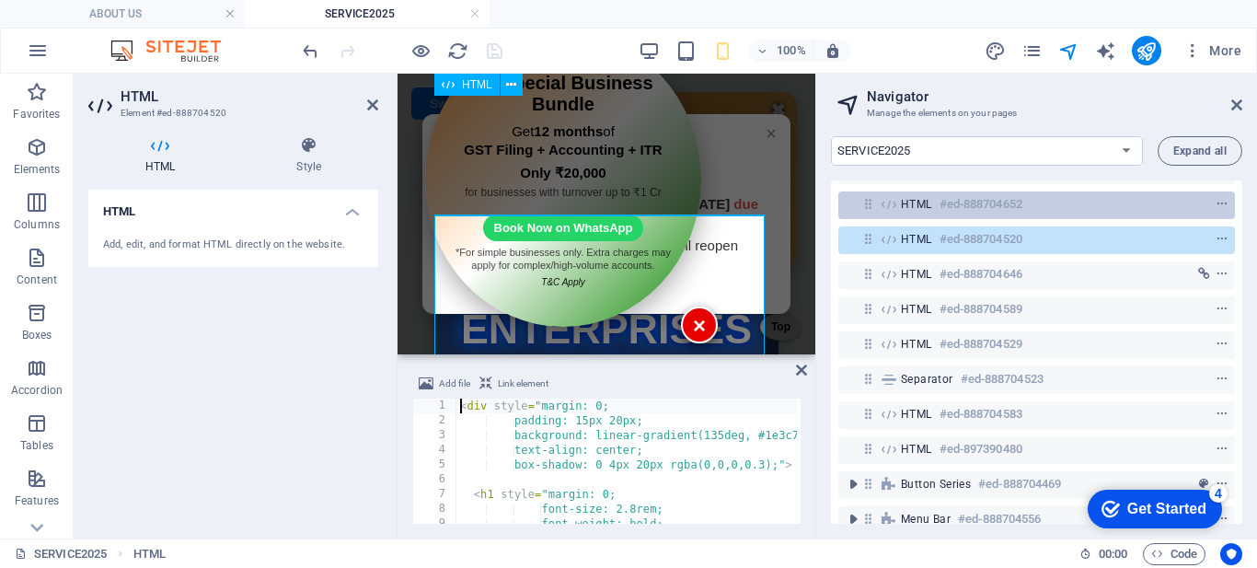
click at [907, 200] on span "HTML" at bounding box center [916, 204] width 31 height 15
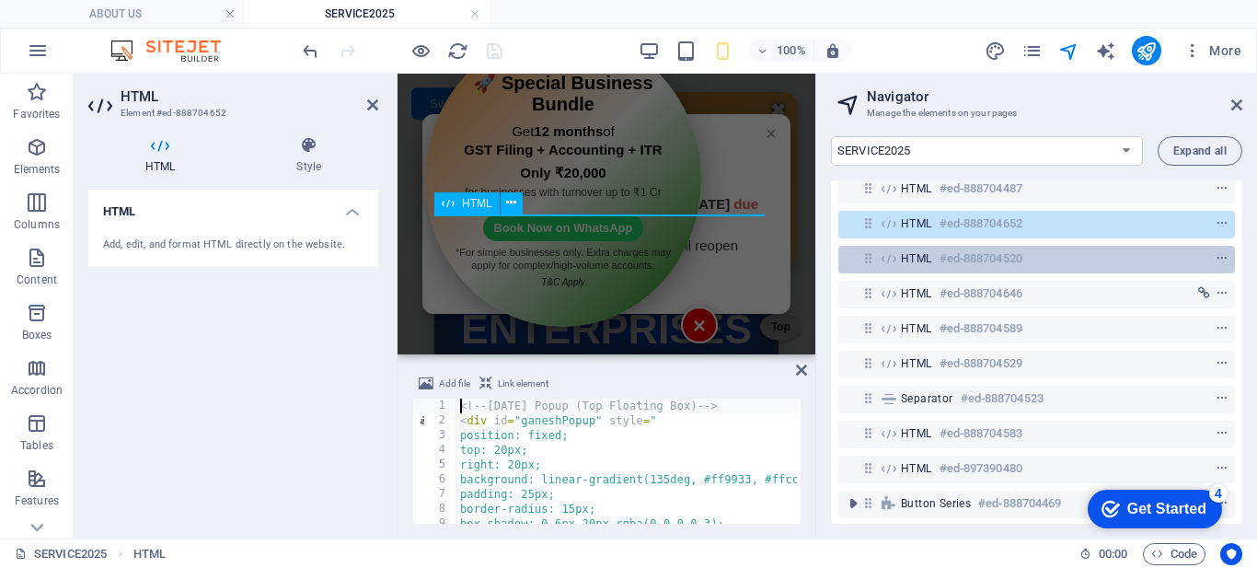
scroll to position [0, 0]
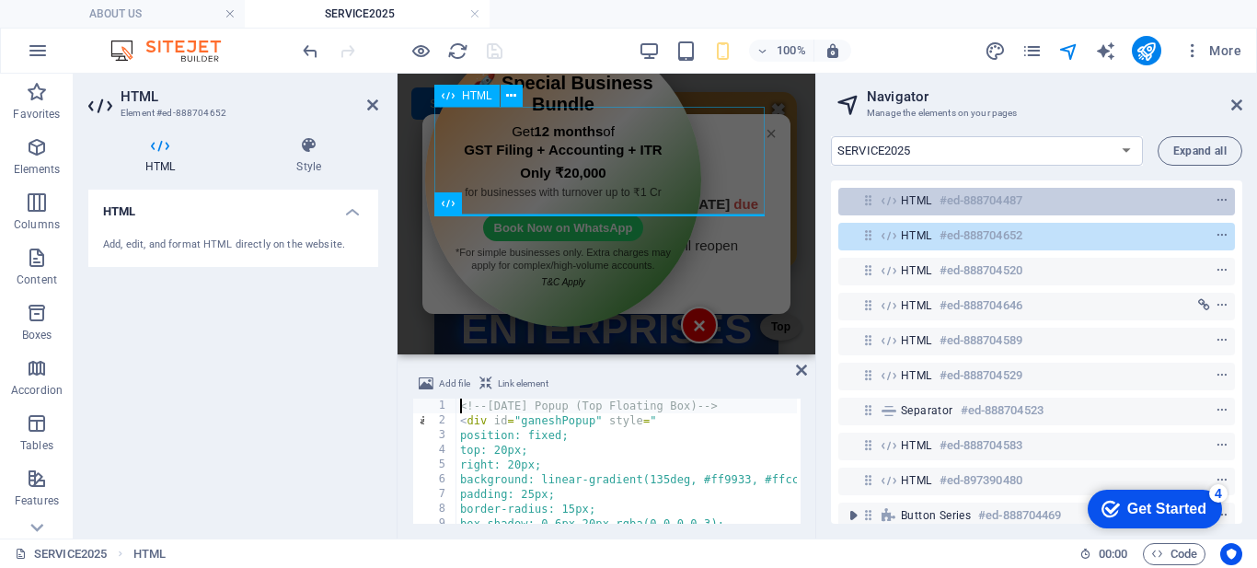
click at [906, 203] on span "HTML" at bounding box center [916, 200] width 31 height 15
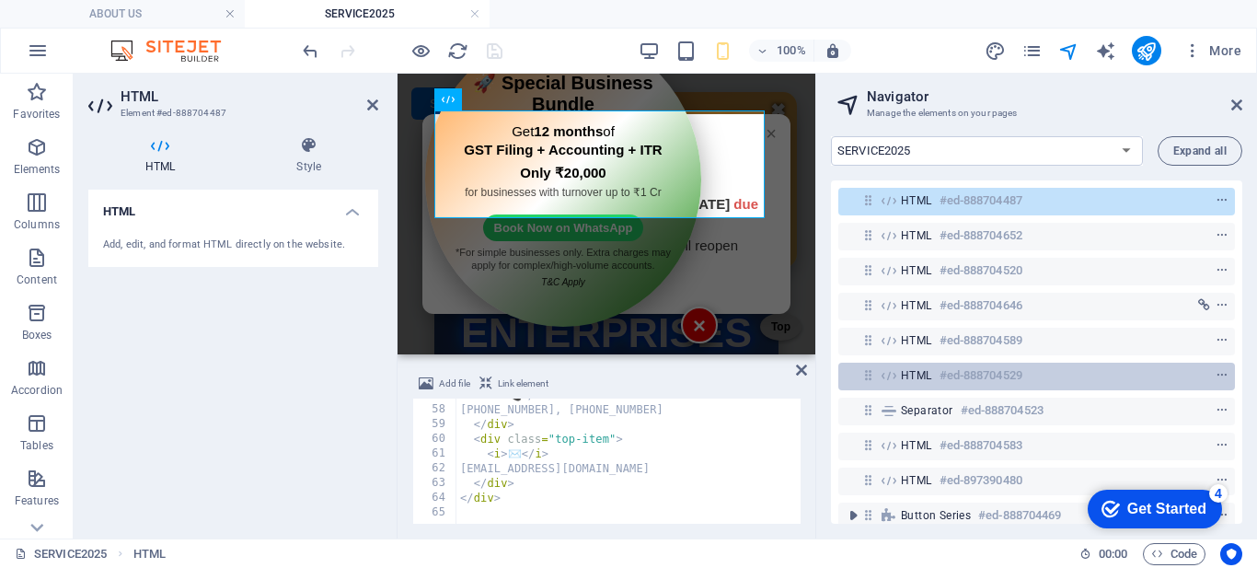
click at [922, 377] on span "HTML" at bounding box center [916, 375] width 31 height 15
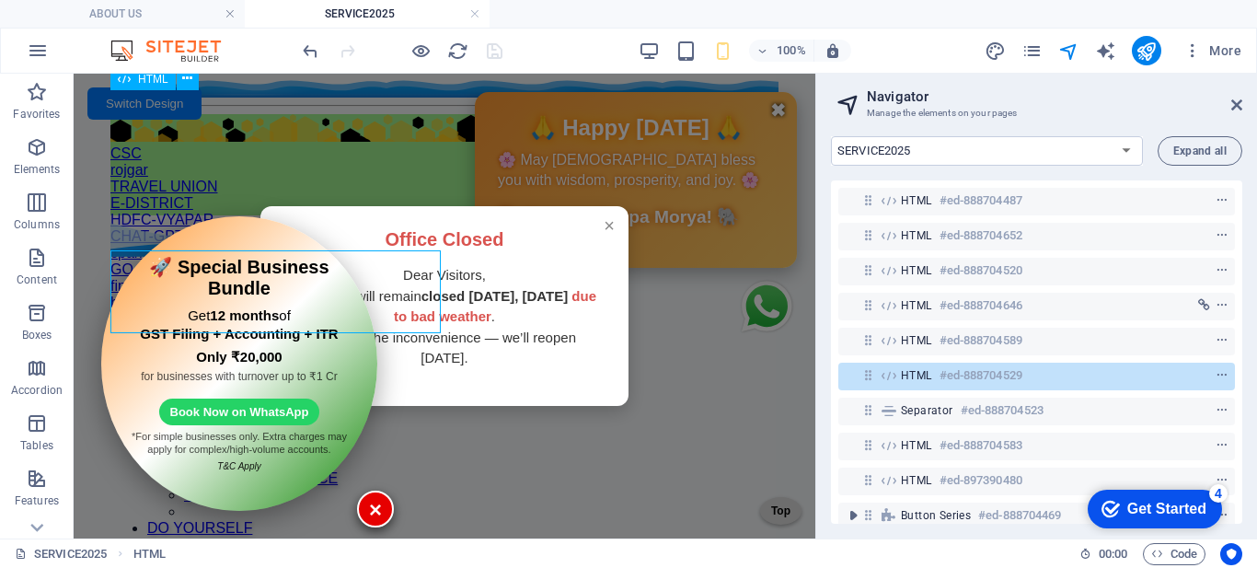
scroll to position [231, 0]
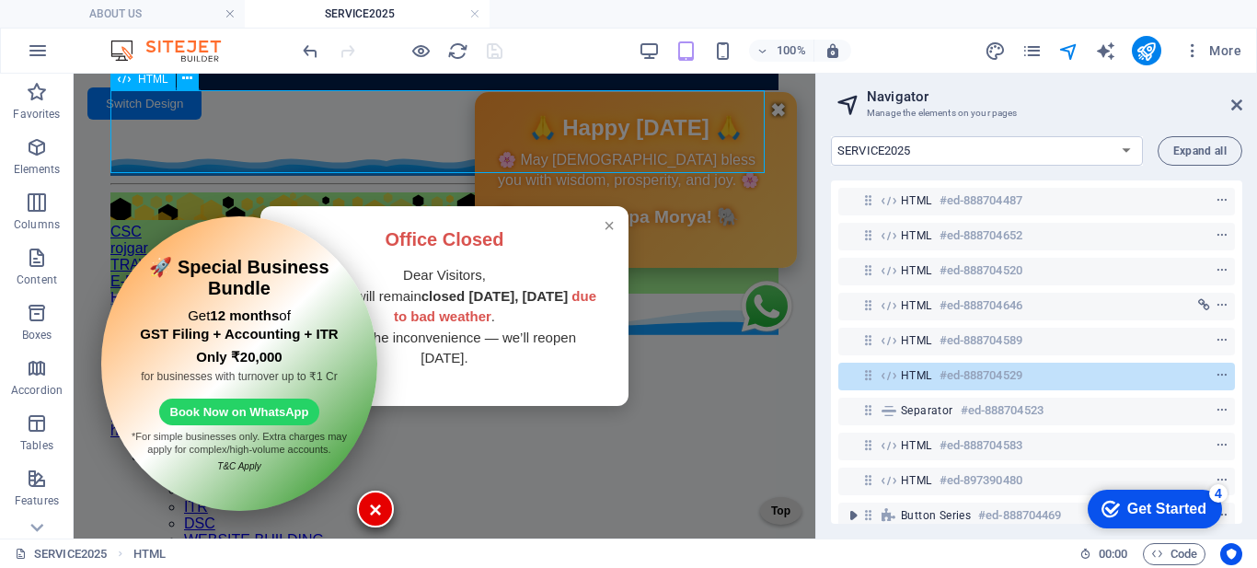
click at [921, 377] on span "HTML" at bounding box center [916, 375] width 31 height 15
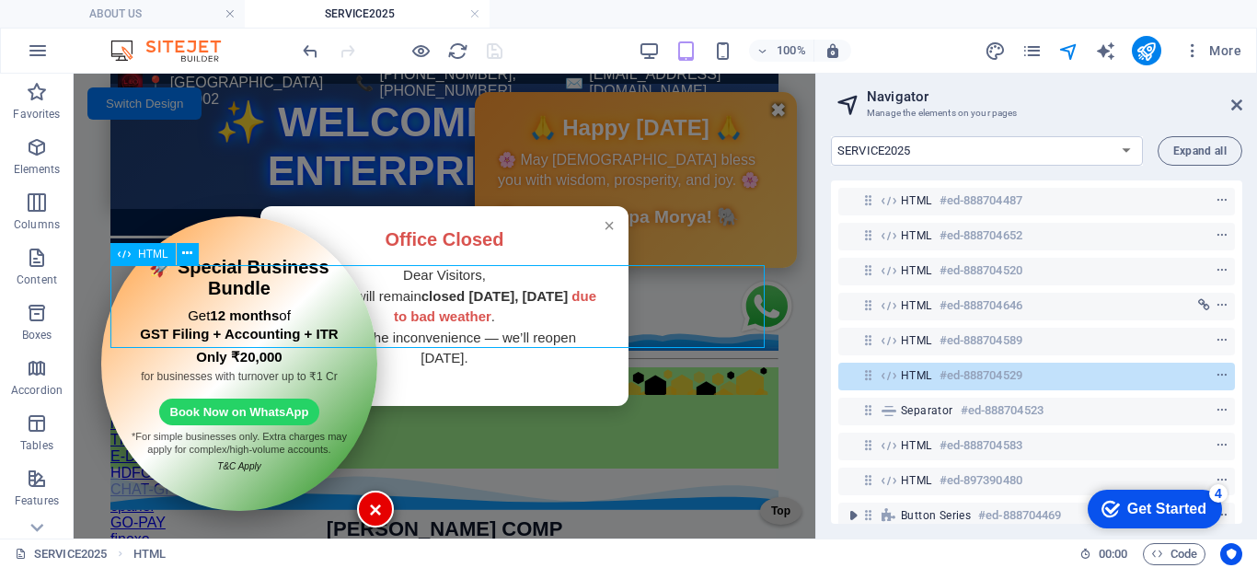
click at [921, 377] on span "HTML" at bounding box center [916, 375] width 31 height 15
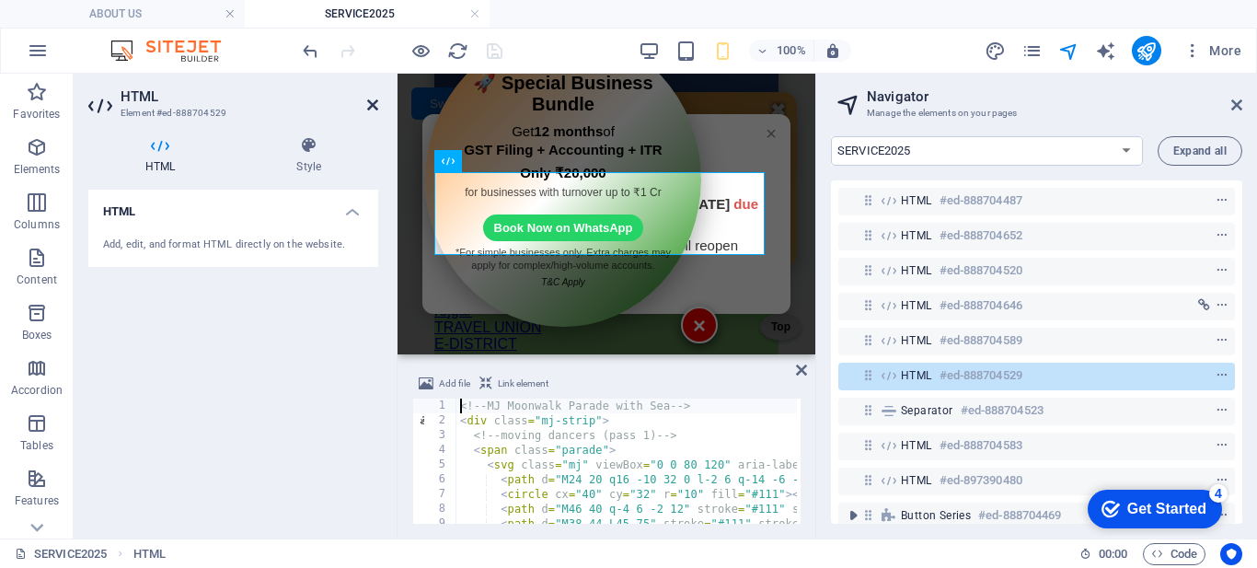
click at [373, 105] on icon at bounding box center [372, 105] width 11 height 15
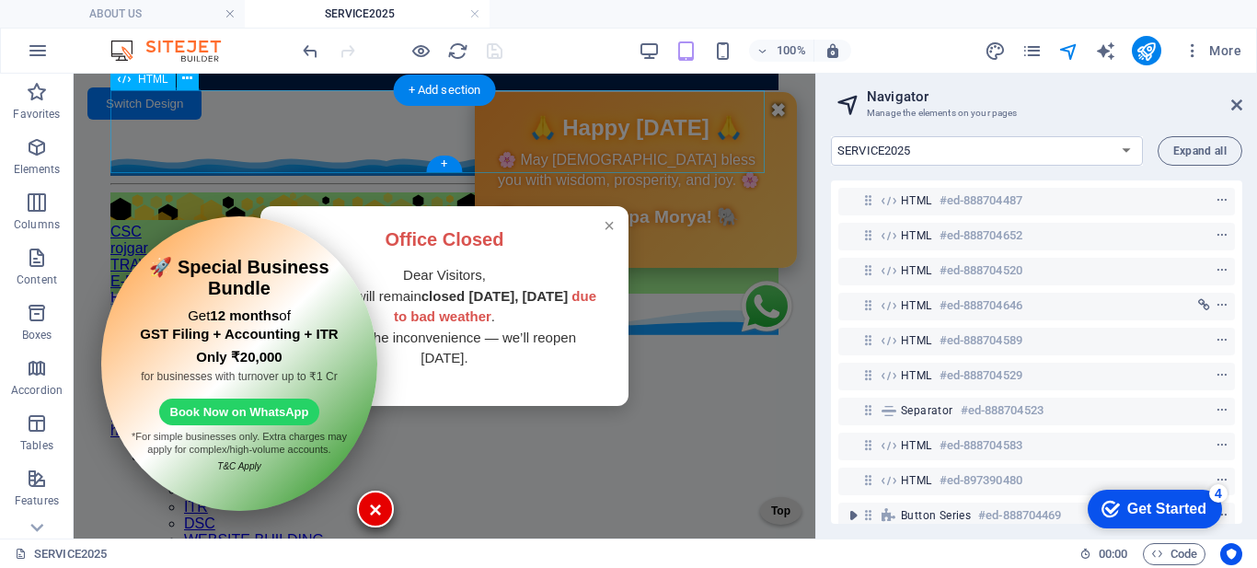
click at [118, 105] on div at bounding box center [444, 134] width 668 height 83
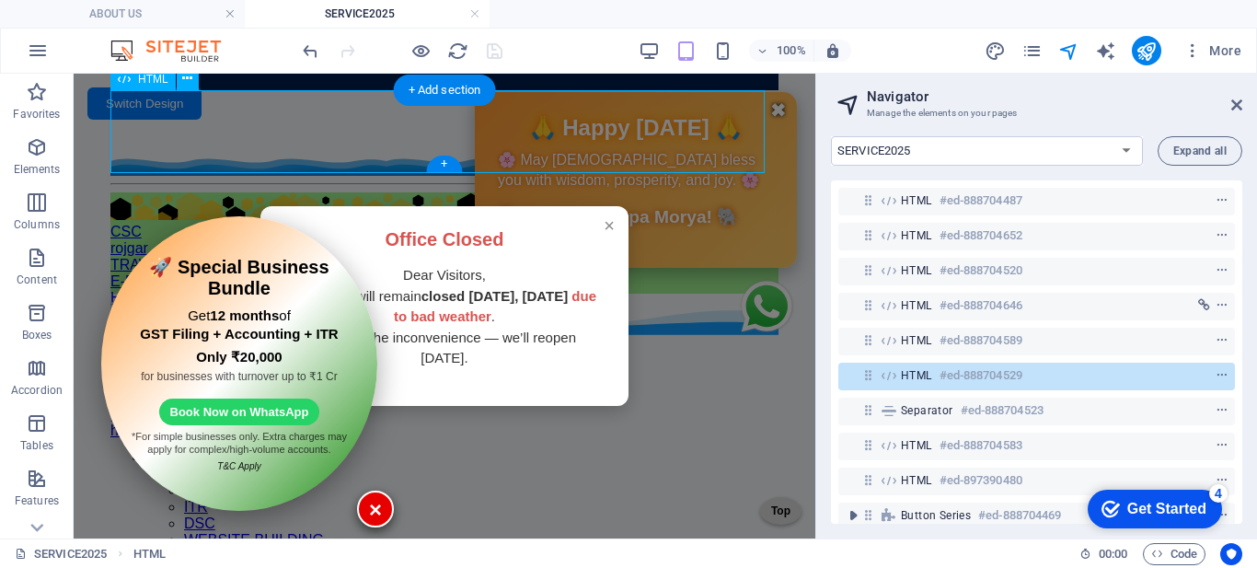
click at [118, 105] on div at bounding box center [444, 134] width 668 height 83
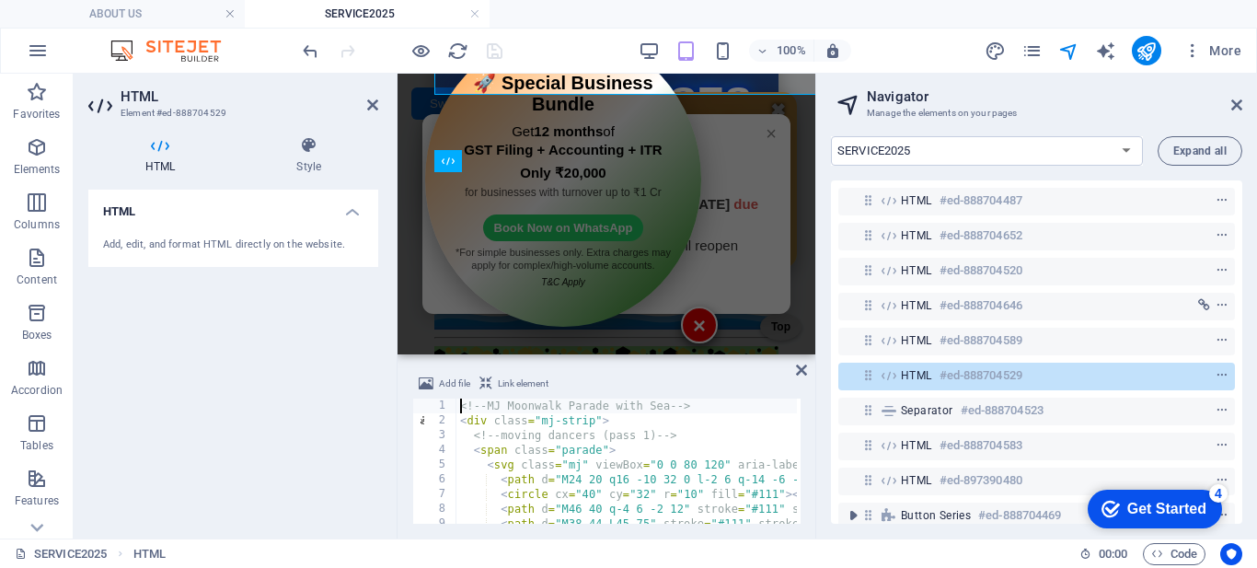
scroll to position [309, 0]
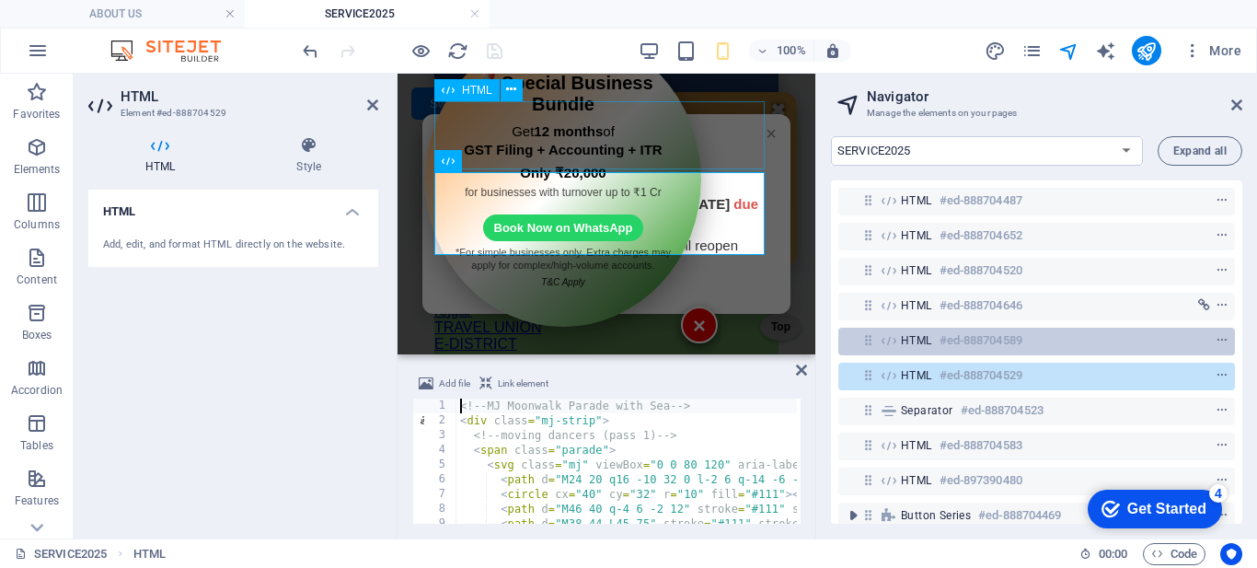
click at [910, 339] on span "HTML" at bounding box center [916, 340] width 31 height 15
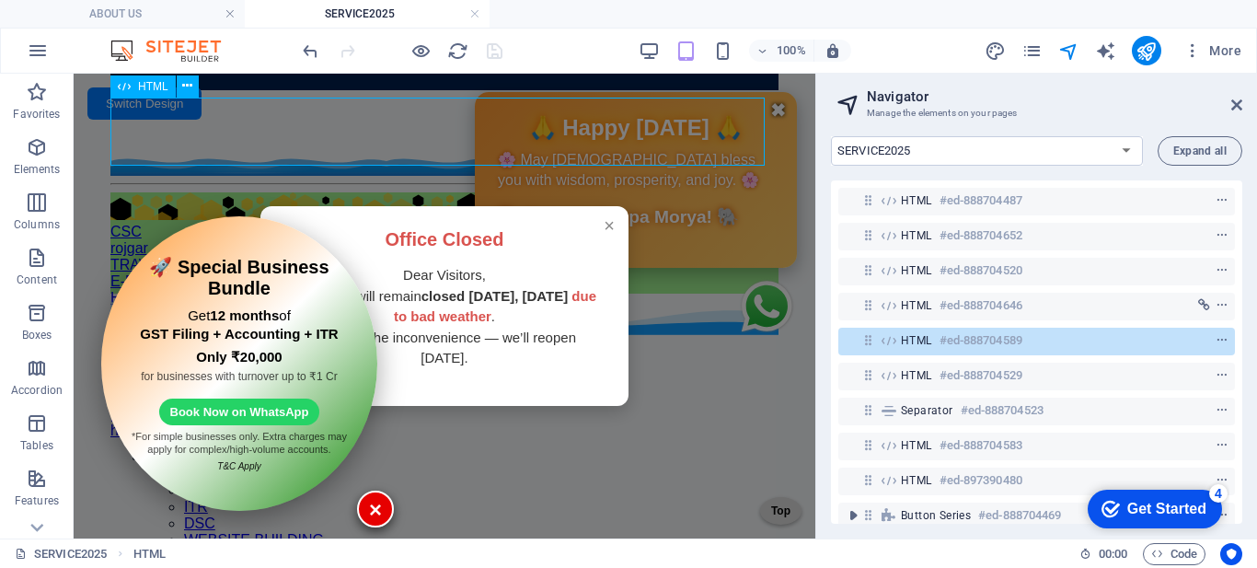
scroll to position [153, 0]
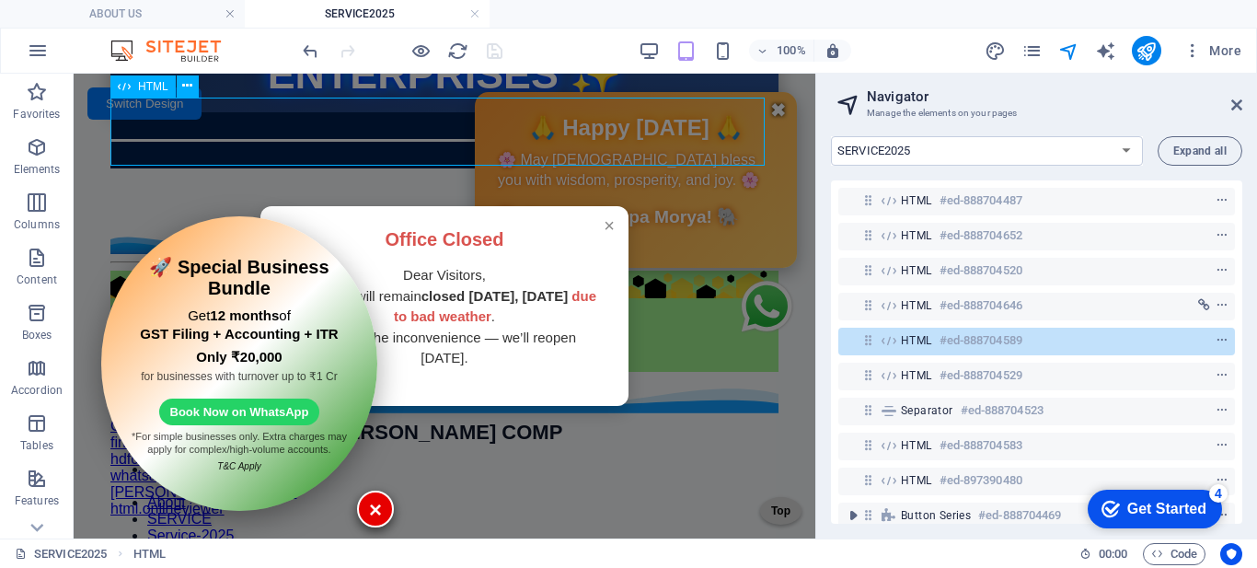
click at [909, 339] on span "HTML" at bounding box center [916, 340] width 31 height 15
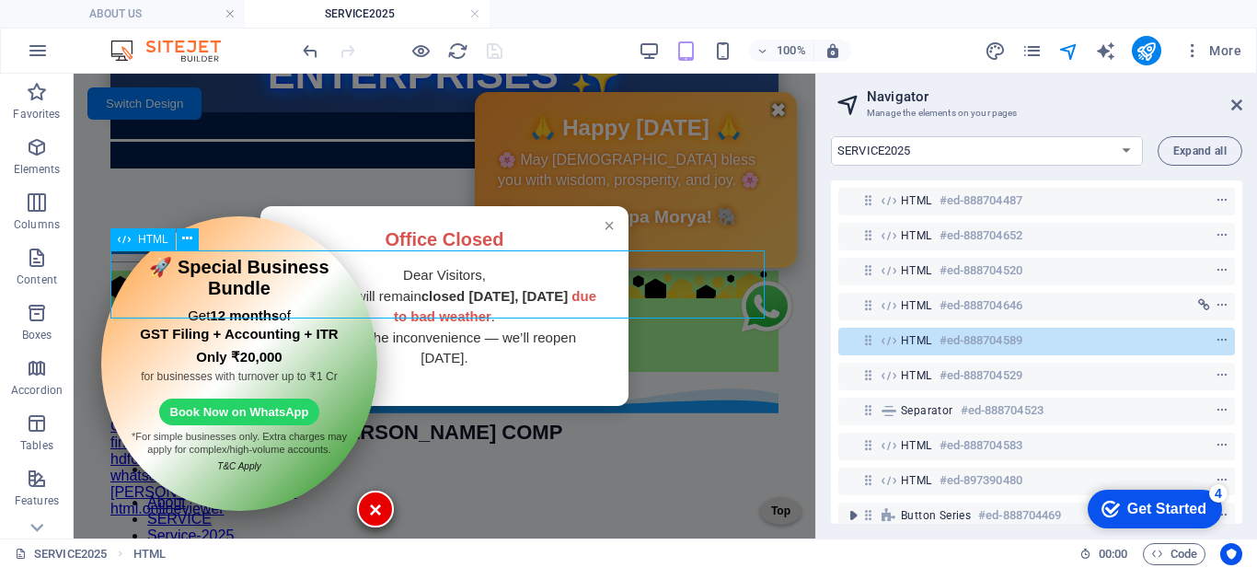
scroll to position [0, 0]
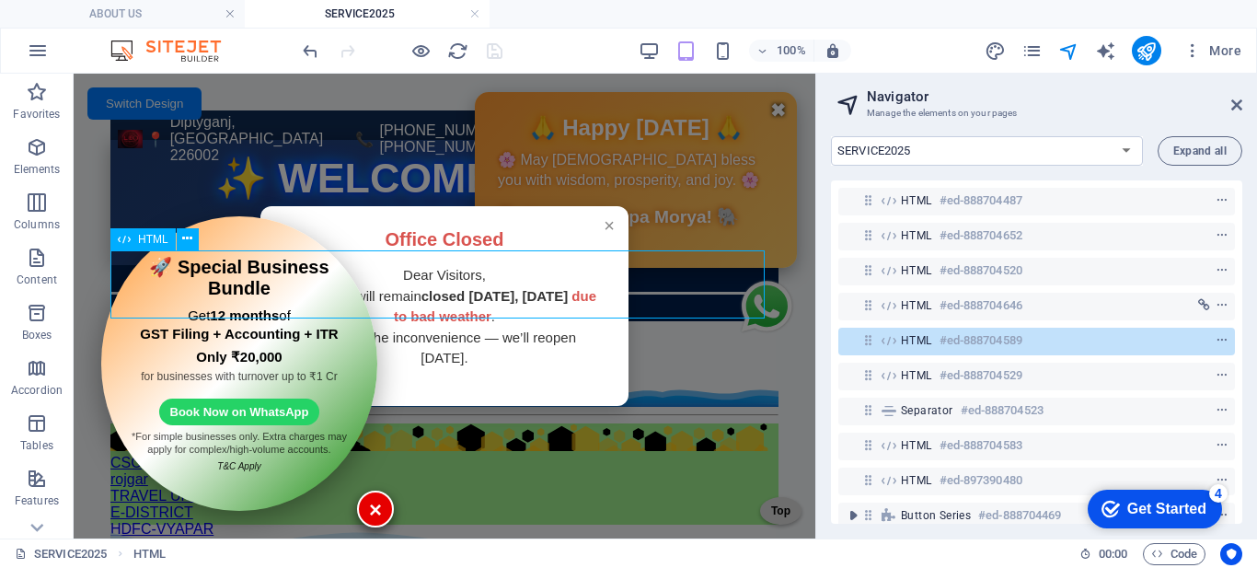
click at [909, 339] on span "HTML" at bounding box center [916, 340] width 31 height 15
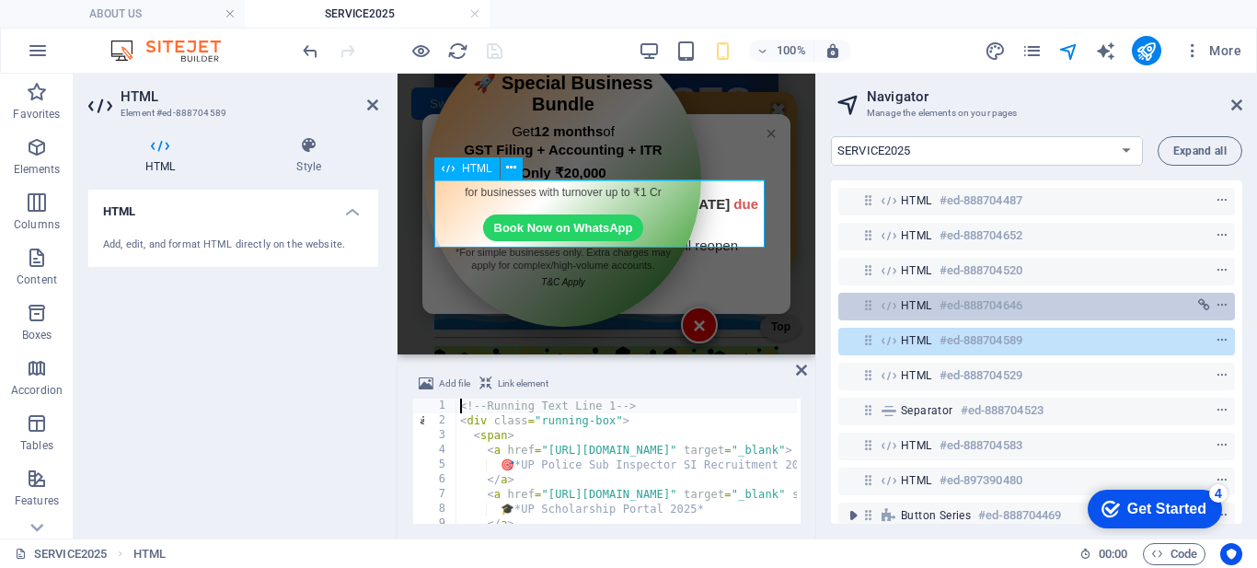
click at [903, 304] on span "HTML" at bounding box center [916, 305] width 31 height 15
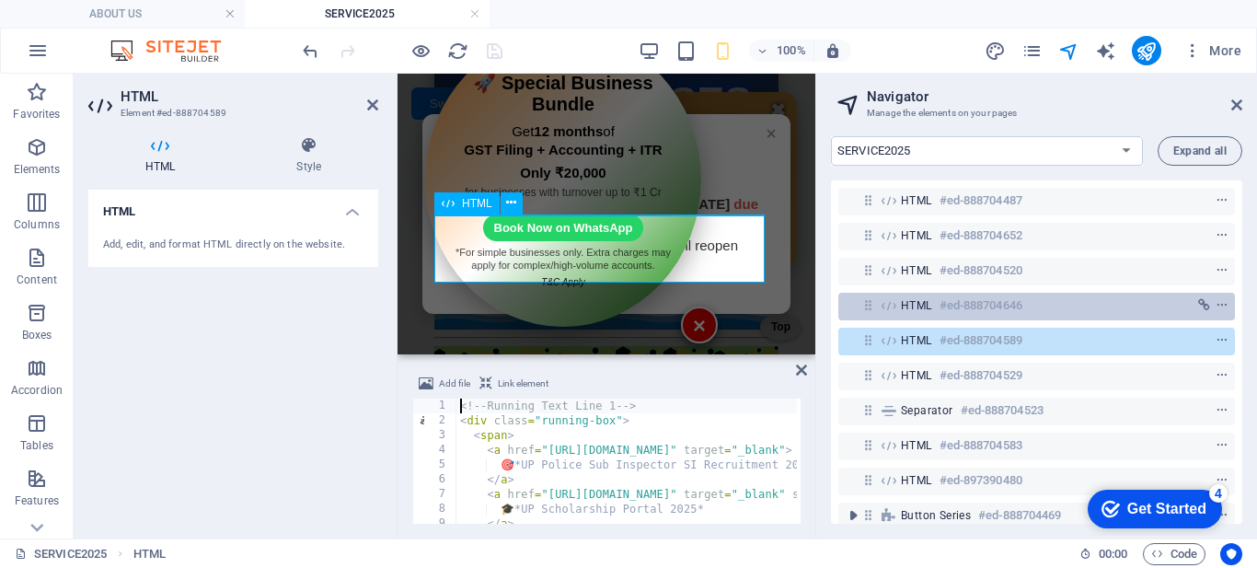
scroll to position [196, 0]
click at [903, 304] on span "HTML" at bounding box center [916, 305] width 31 height 15
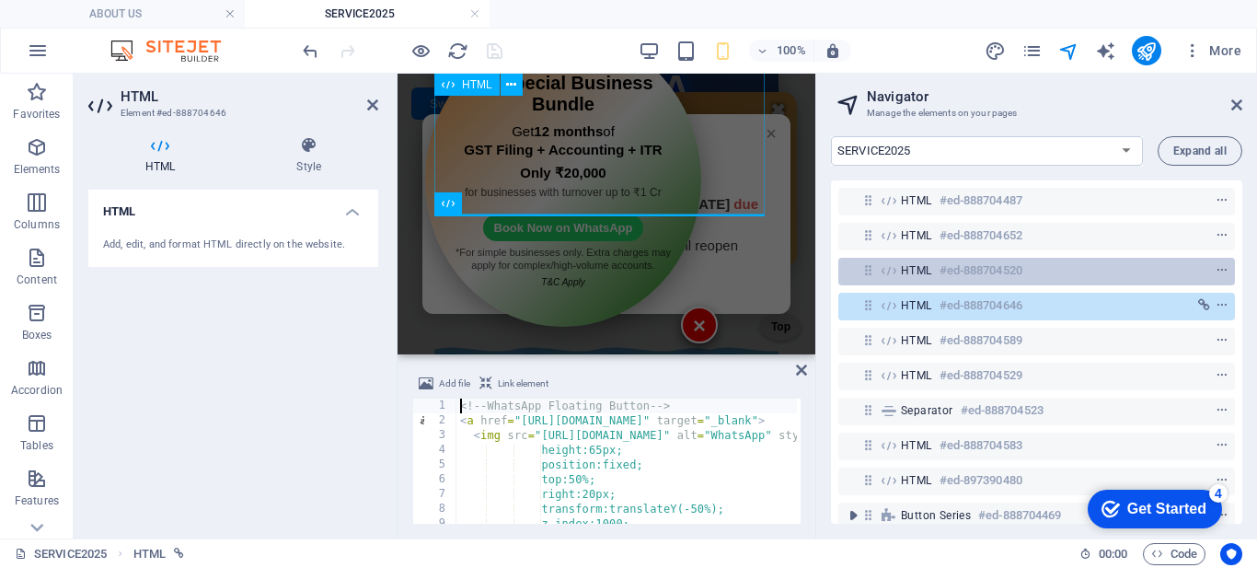
click at [912, 271] on span "HTML" at bounding box center [916, 270] width 31 height 15
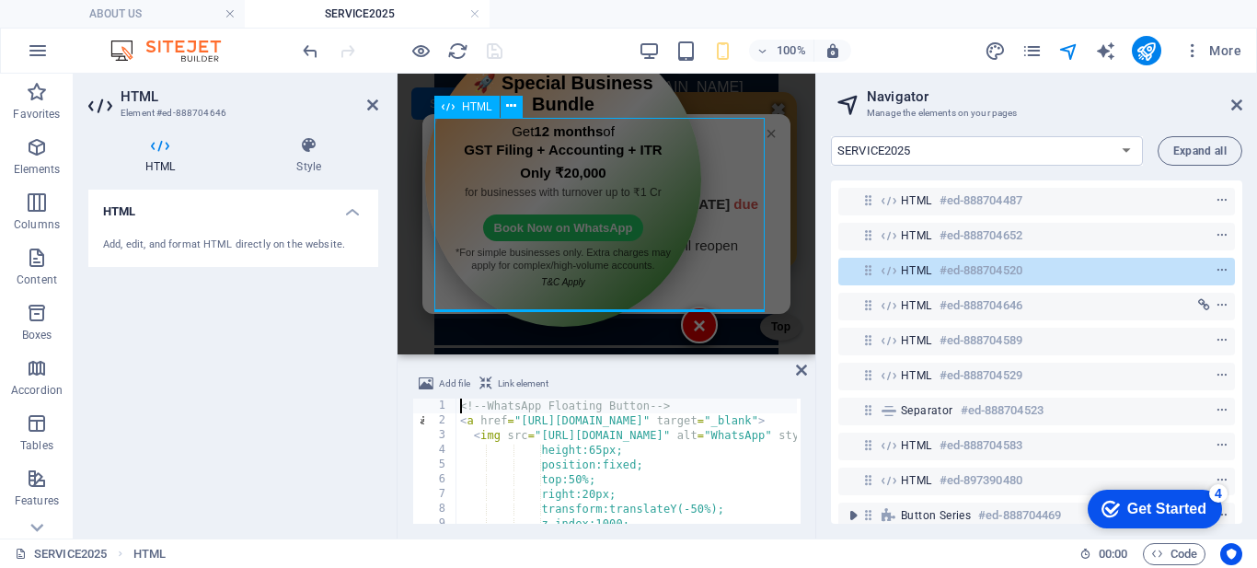
click at [912, 271] on span "HTML" at bounding box center [916, 270] width 31 height 15
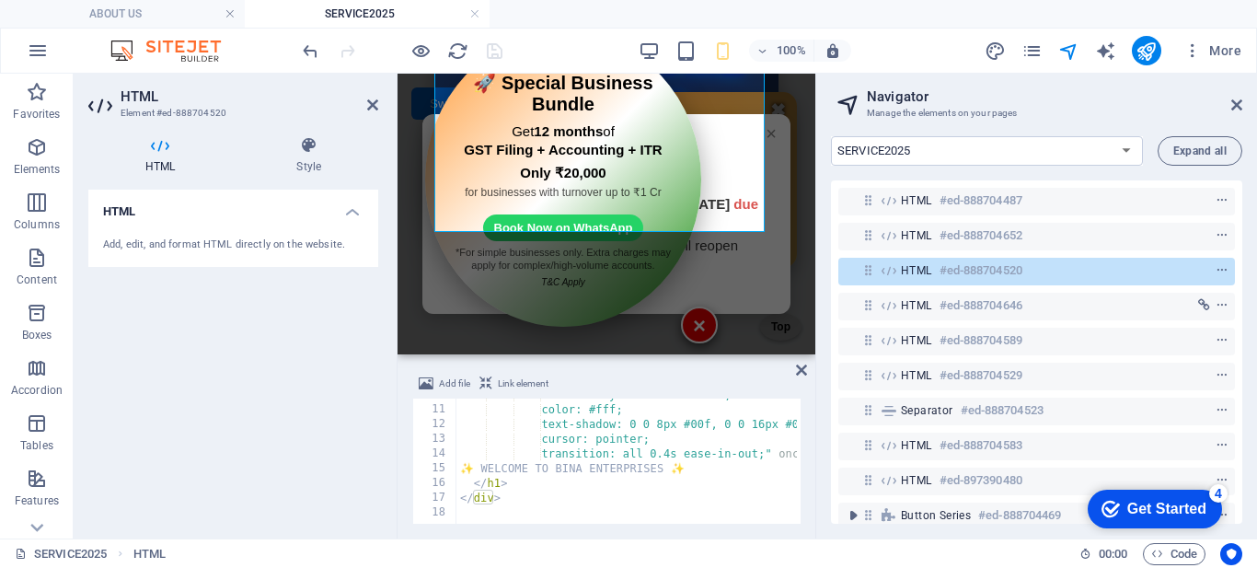
scroll to position [144, 0]
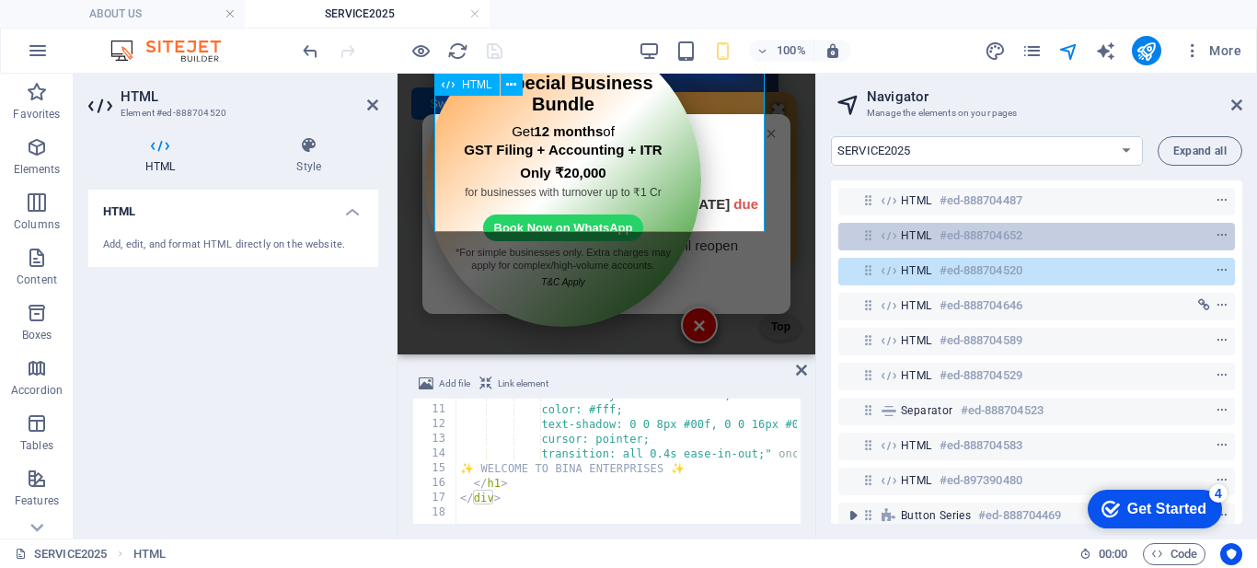
click at [910, 237] on span "HTML" at bounding box center [916, 235] width 31 height 15
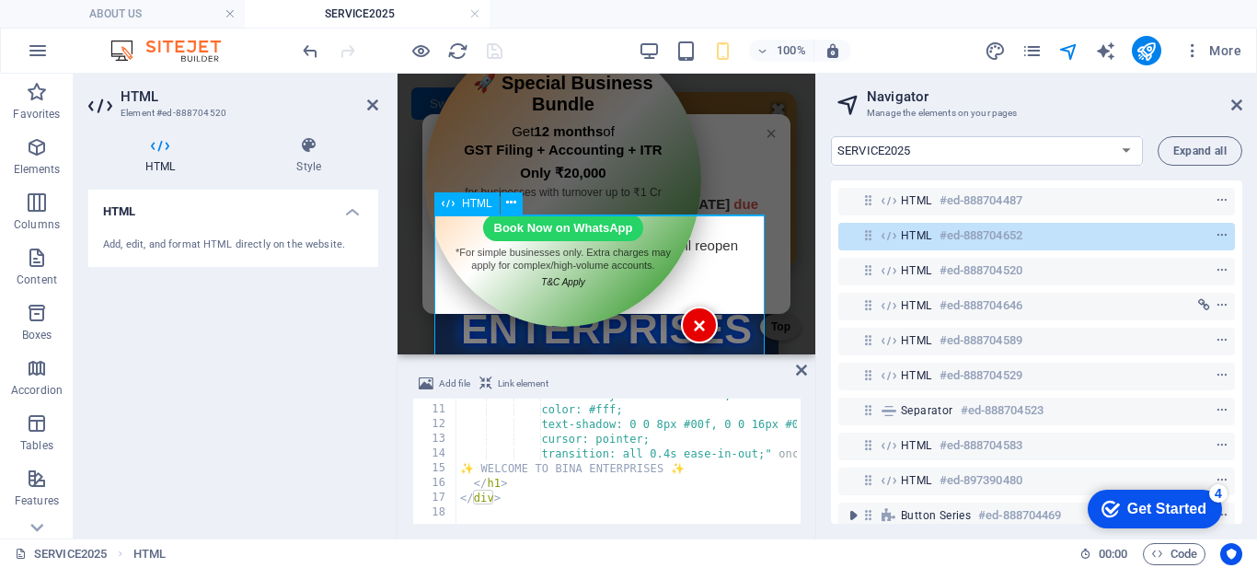
click at [910, 237] on span "HTML" at bounding box center [916, 235] width 31 height 15
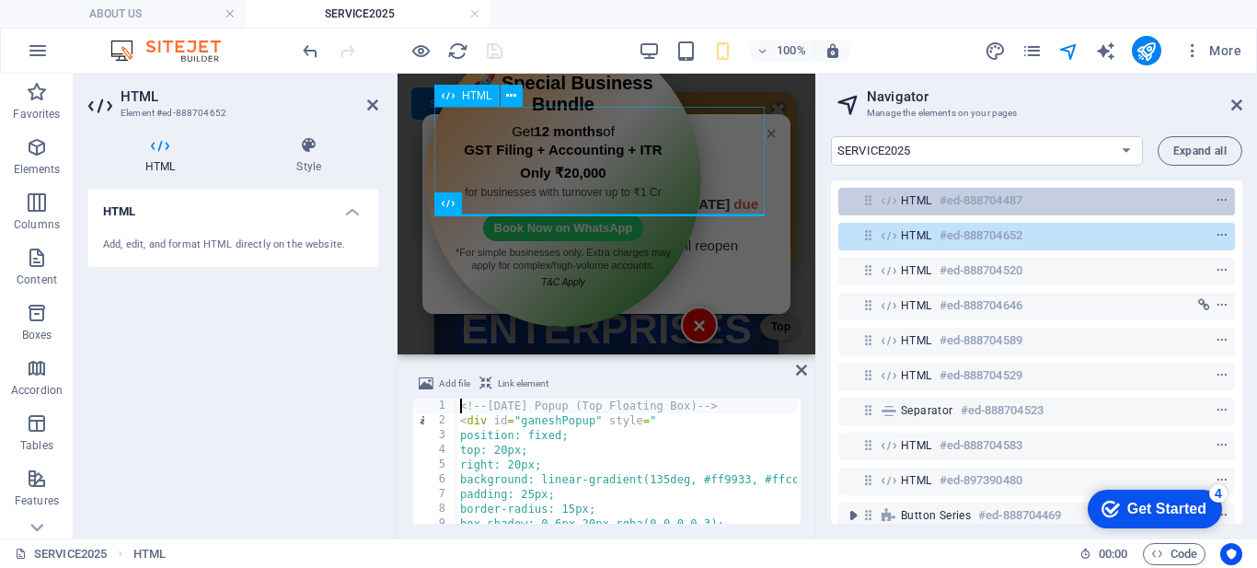
click at [907, 207] on span "HTML" at bounding box center [916, 200] width 31 height 15
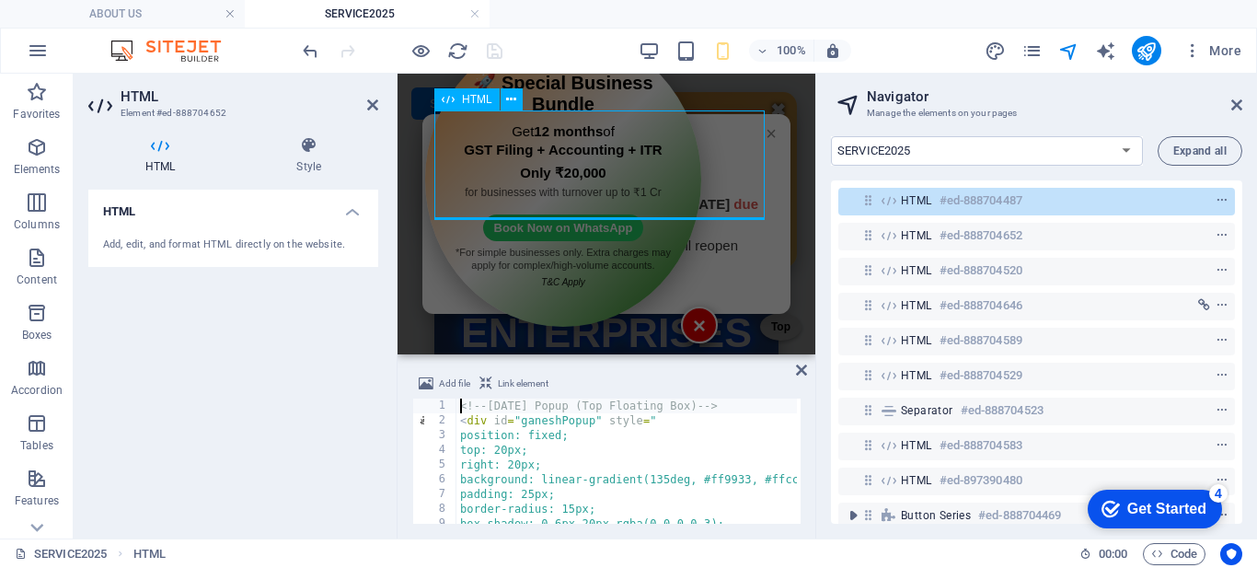
click at [907, 207] on span "HTML" at bounding box center [916, 200] width 31 height 15
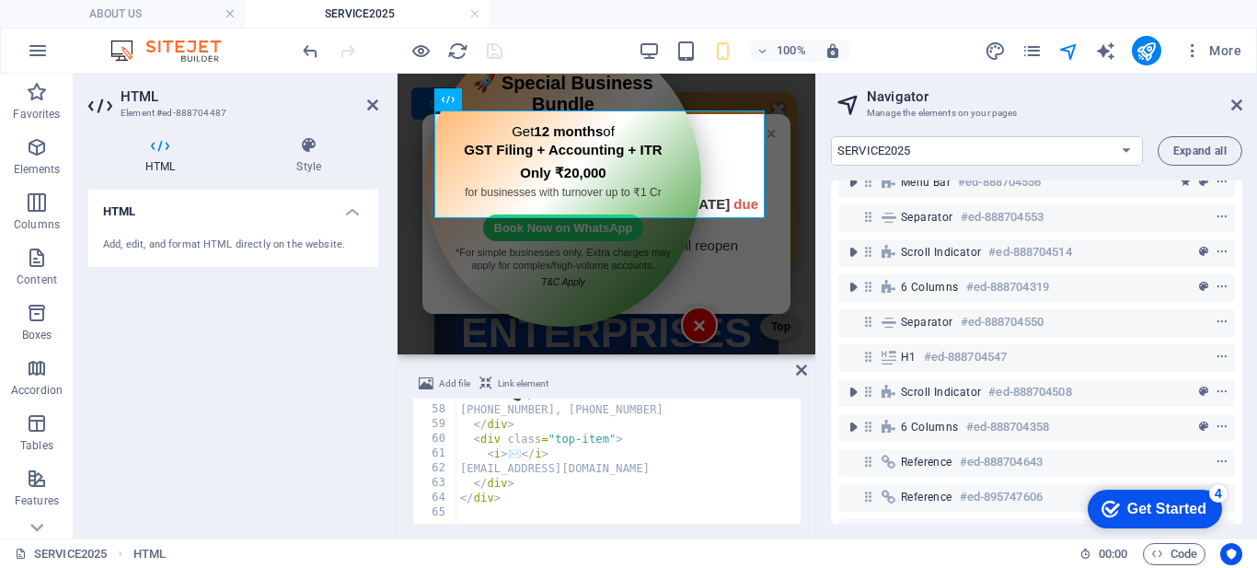
scroll to position [482, 0]
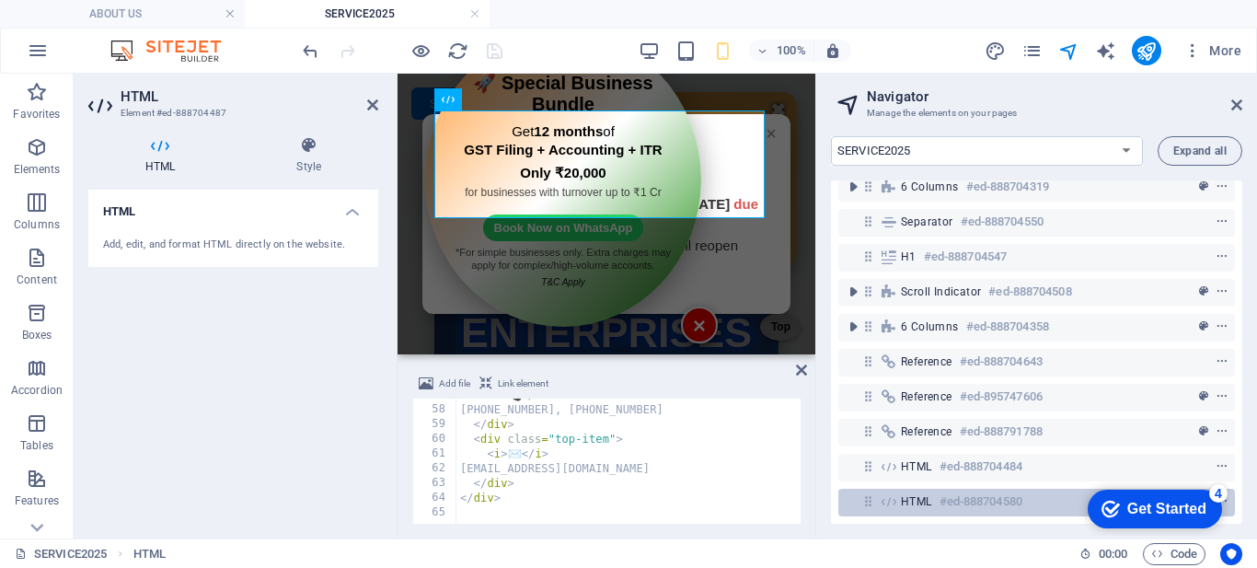
click at [927, 494] on span "HTML" at bounding box center [916, 501] width 31 height 15
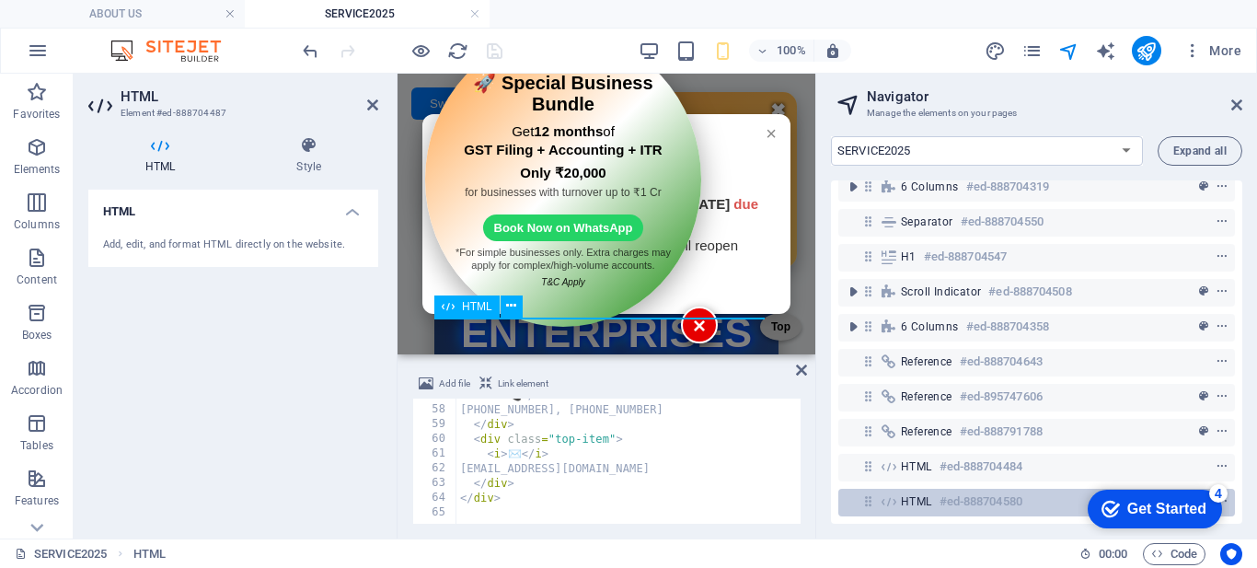
scroll to position [12381, 0]
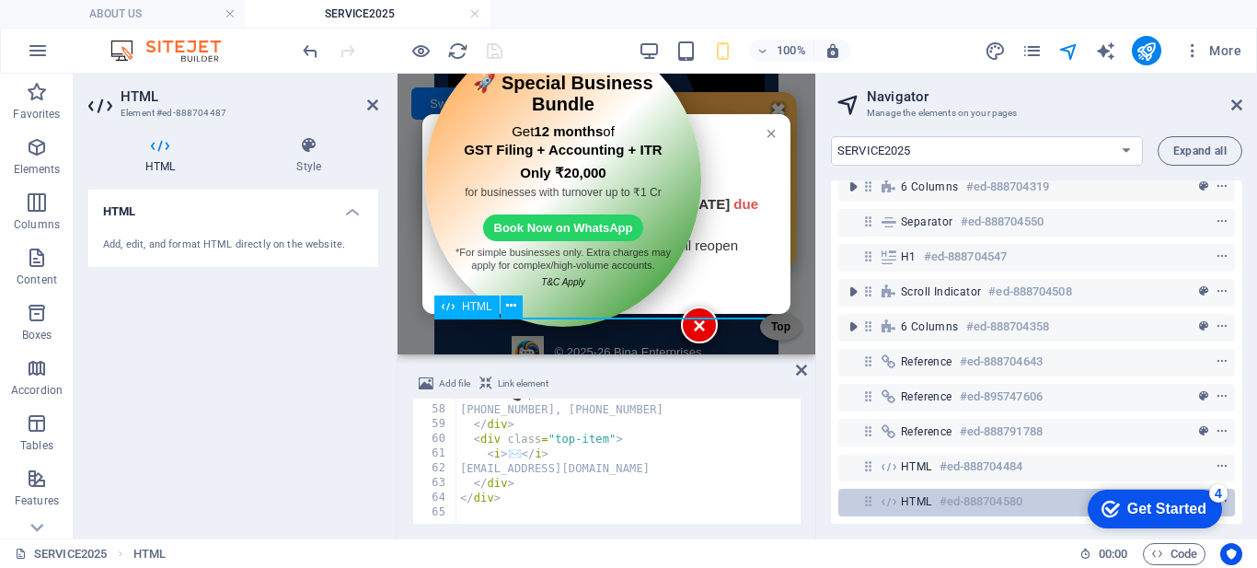
click at [927, 494] on span "HTML" at bounding box center [916, 501] width 31 height 15
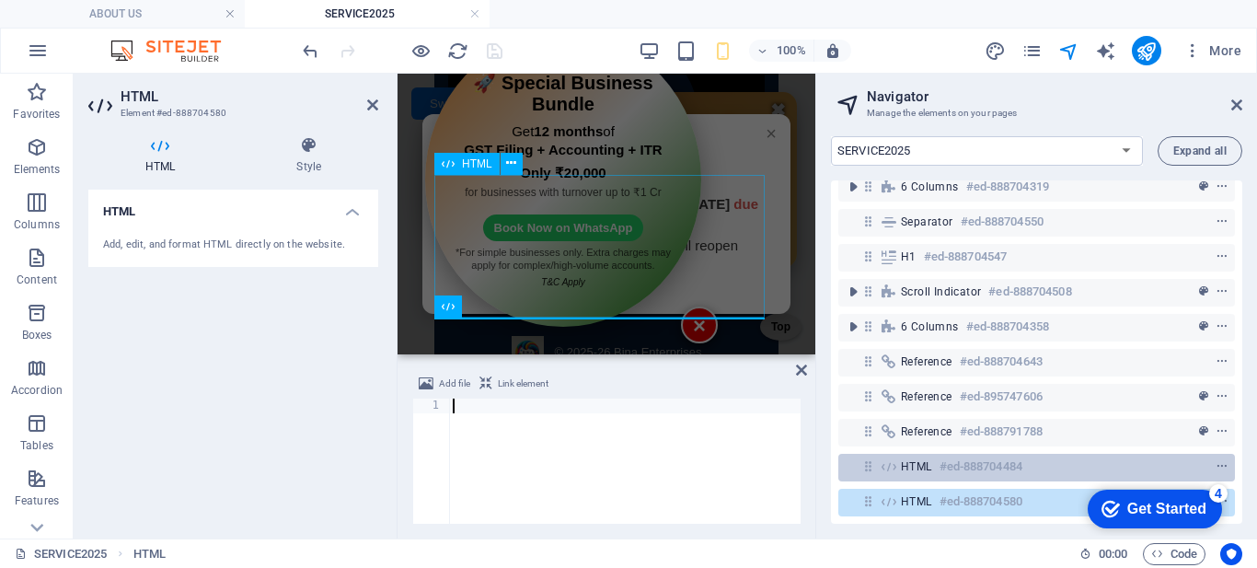
click at [913, 459] on span "HTML" at bounding box center [916, 466] width 31 height 15
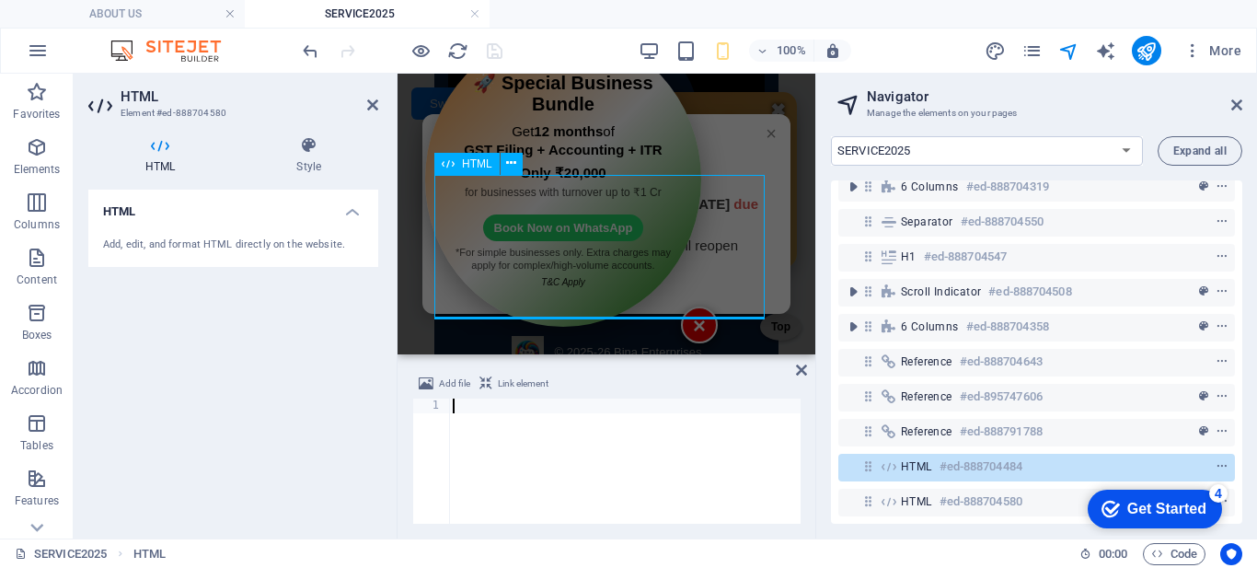
click at [913, 459] on span "HTML" at bounding box center [916, 466] width 31 height 15
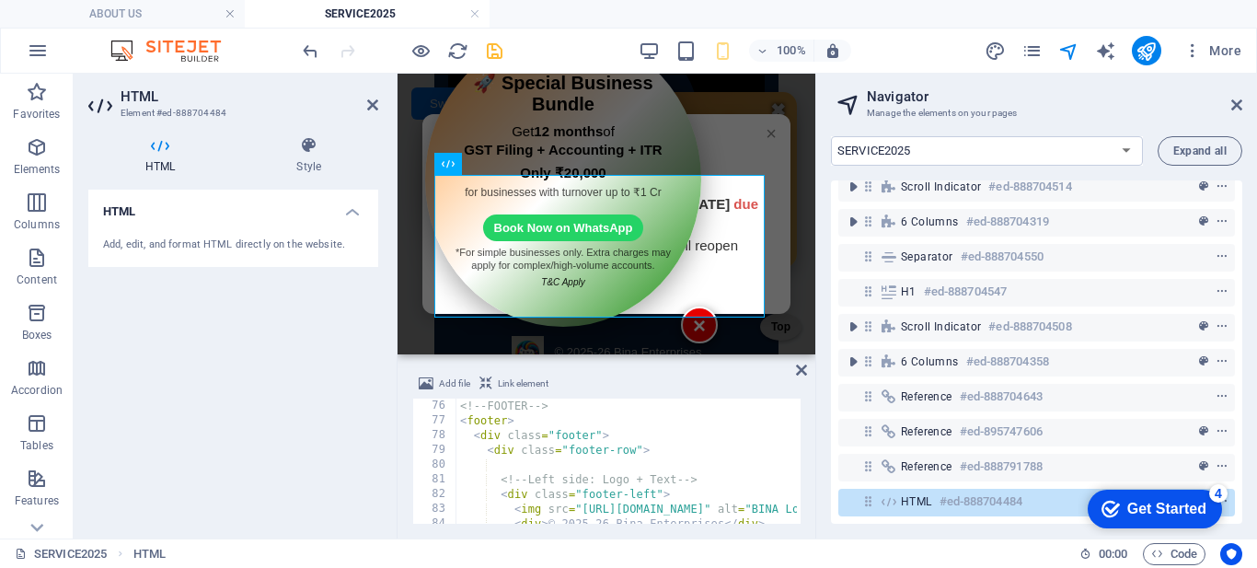
scroll to position [1215, 0]
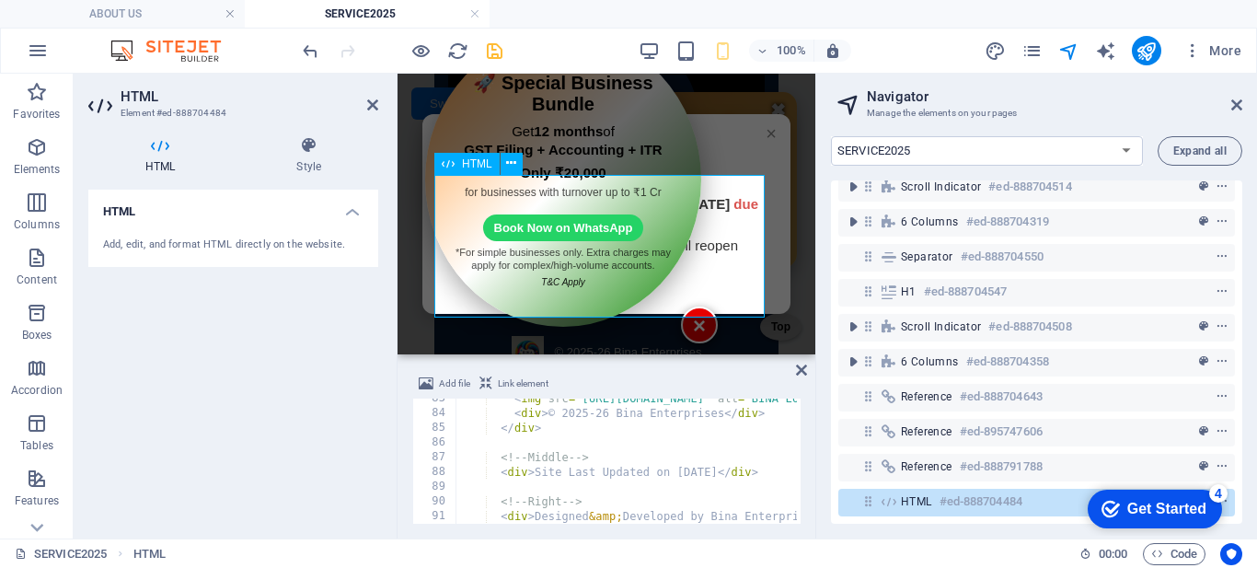
click at [924, 494] on span "HTML" at bounding box center [916, 501] width 31 height 15
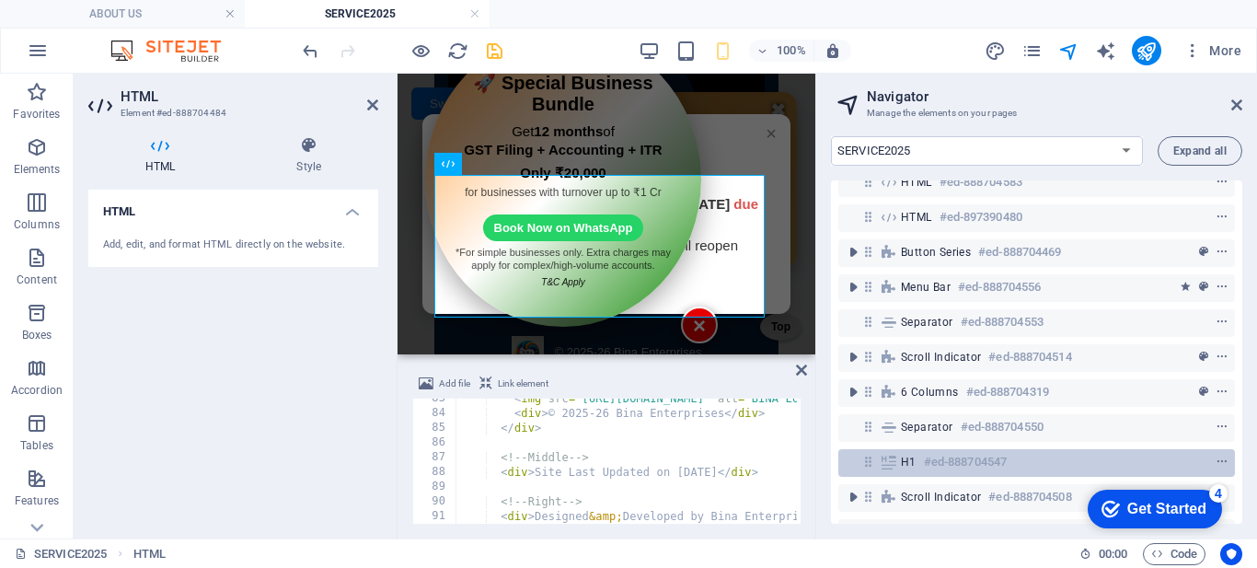
scroll to position [447, 0]
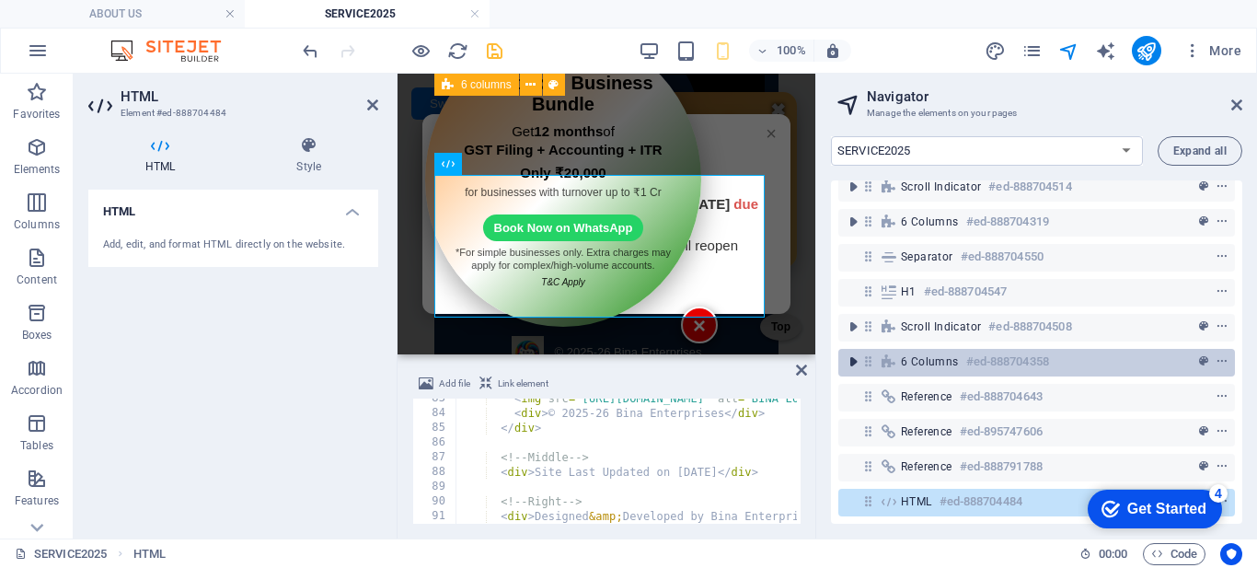
click at [857, 355] on icon "toggle-expand" at bounding box center [853, 361] width 18 height 18
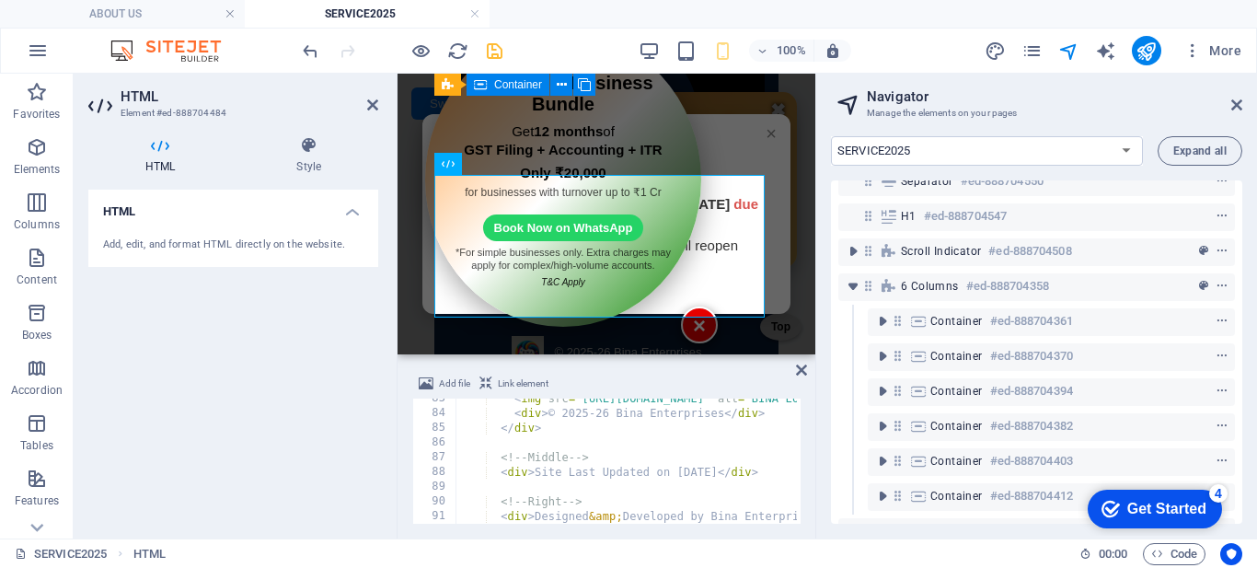
scroll to position [473, 0]
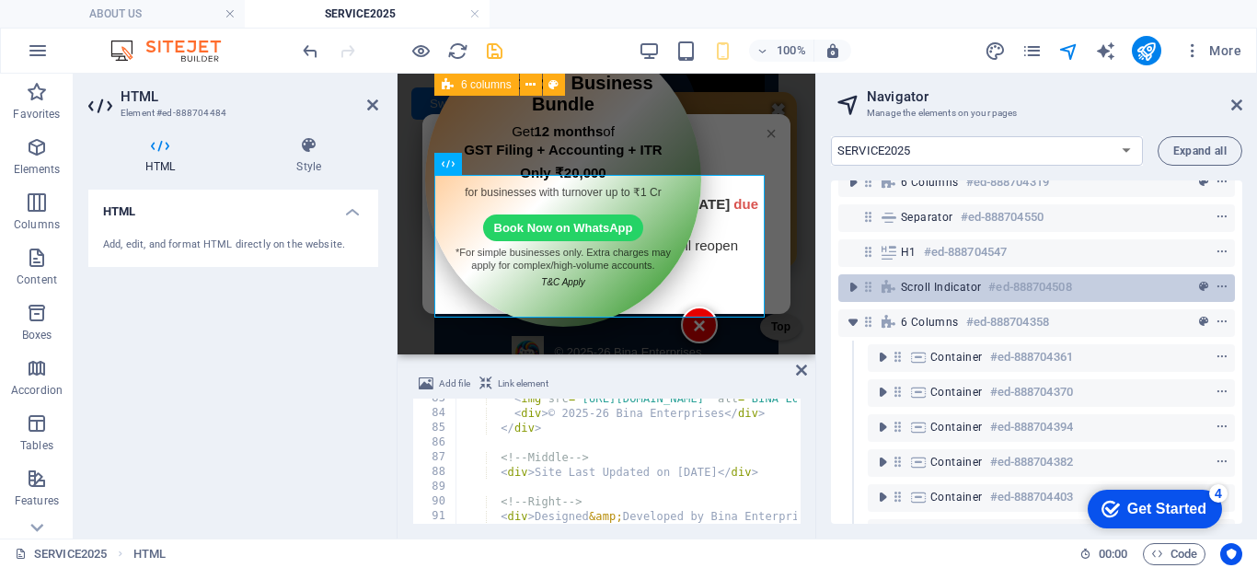
click at [858, 327] on icon "toggle-expand" at bounding box center [853, 322] width 18 height 18
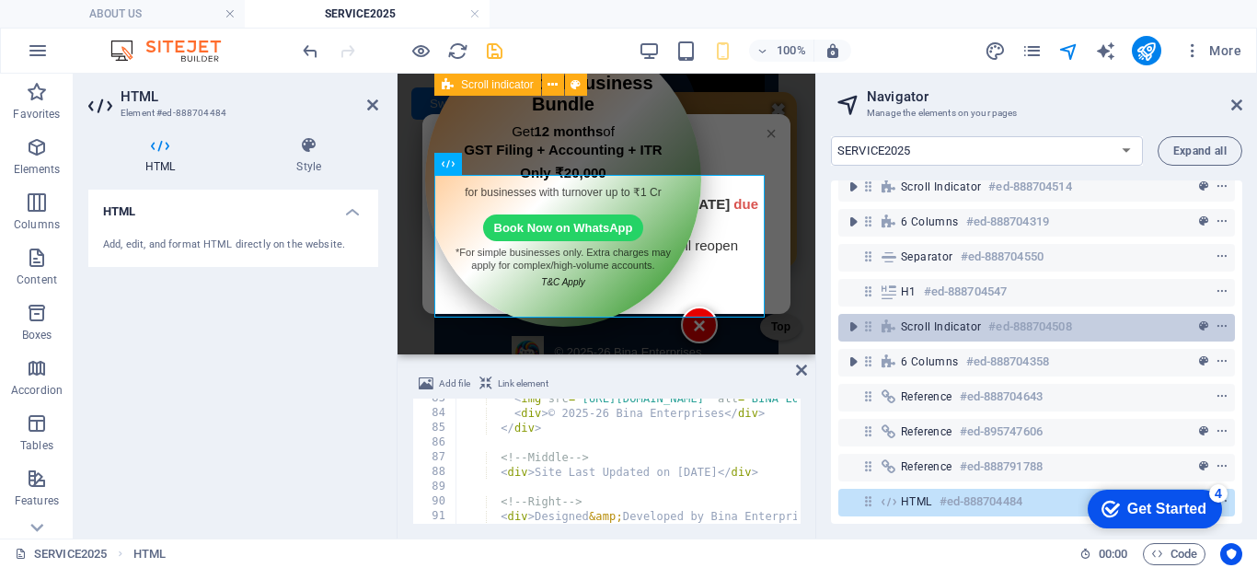
scroll to position [447, 0]
click at [853, 317] on icon "toggle-expand" at bounding box center [853, 326] width 18 height 18
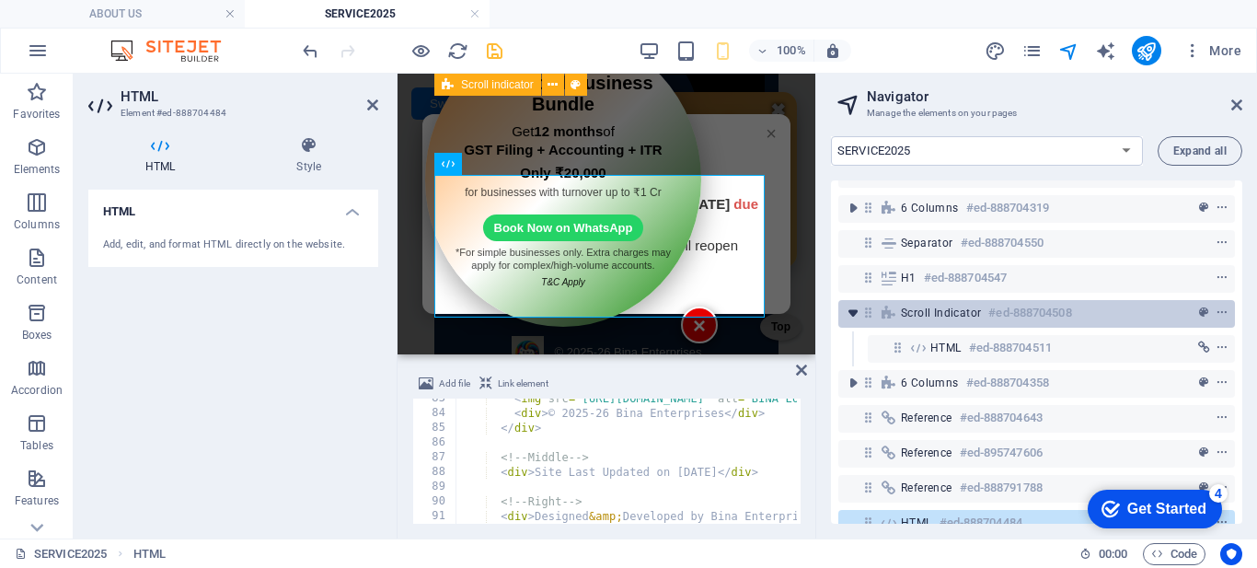
scroll to position [482, 0]
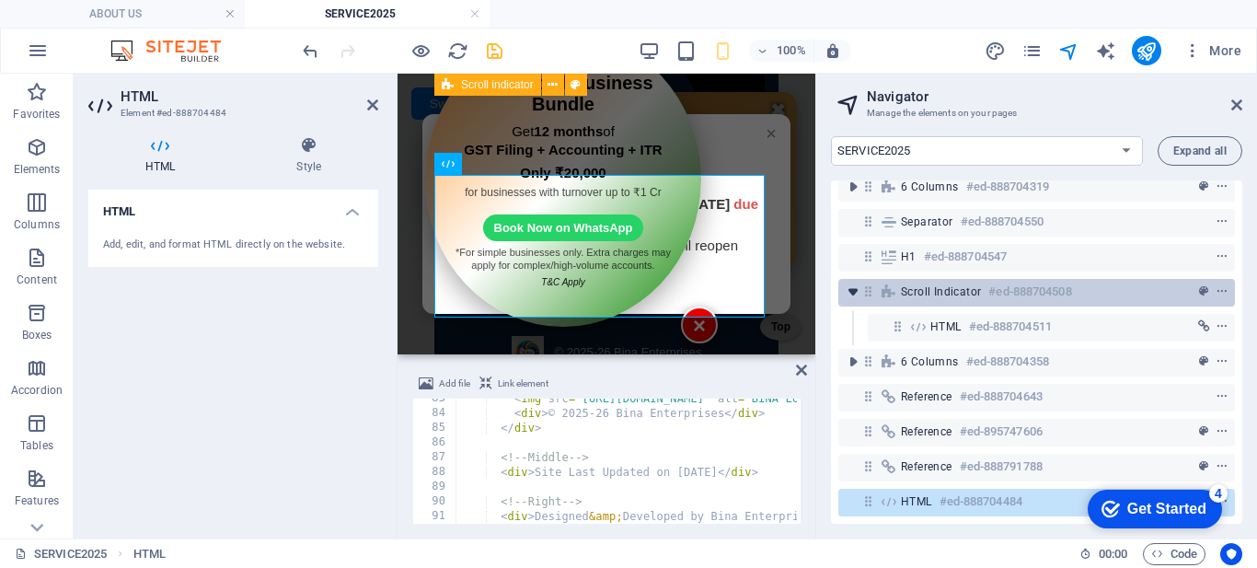
click at [851, 284] on icon "toggle-expand" at bounding box center [853, 291] width 18 height 18
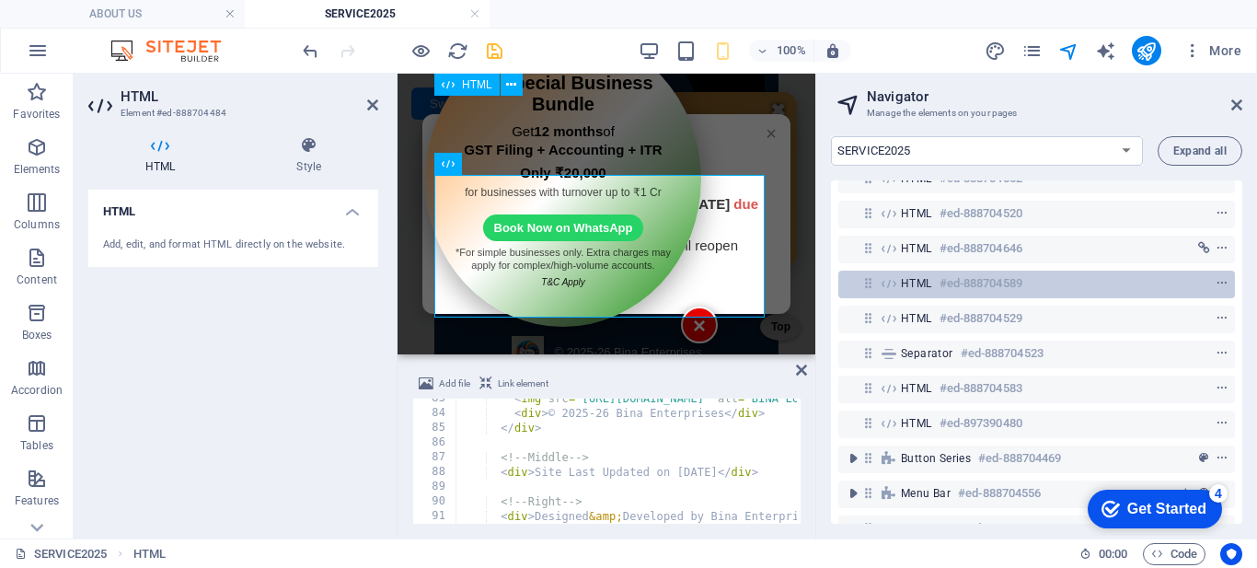
scroll to position [184, 0]
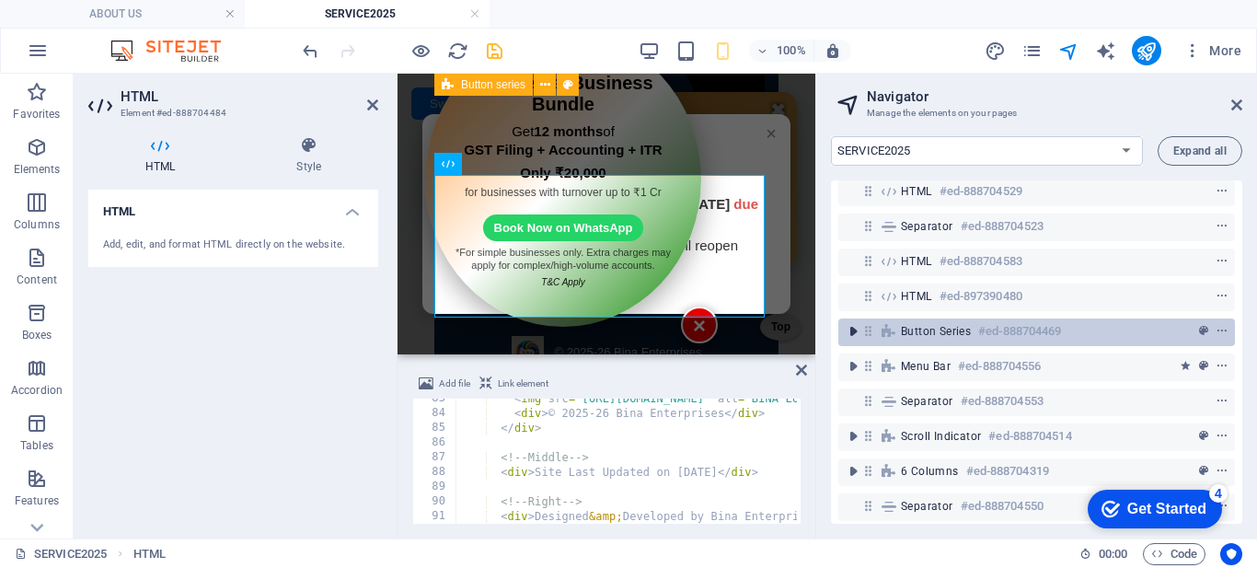
click at [855, 332] on icon "toggle-expand" at bounding box center [853, 331] width 18 height 18
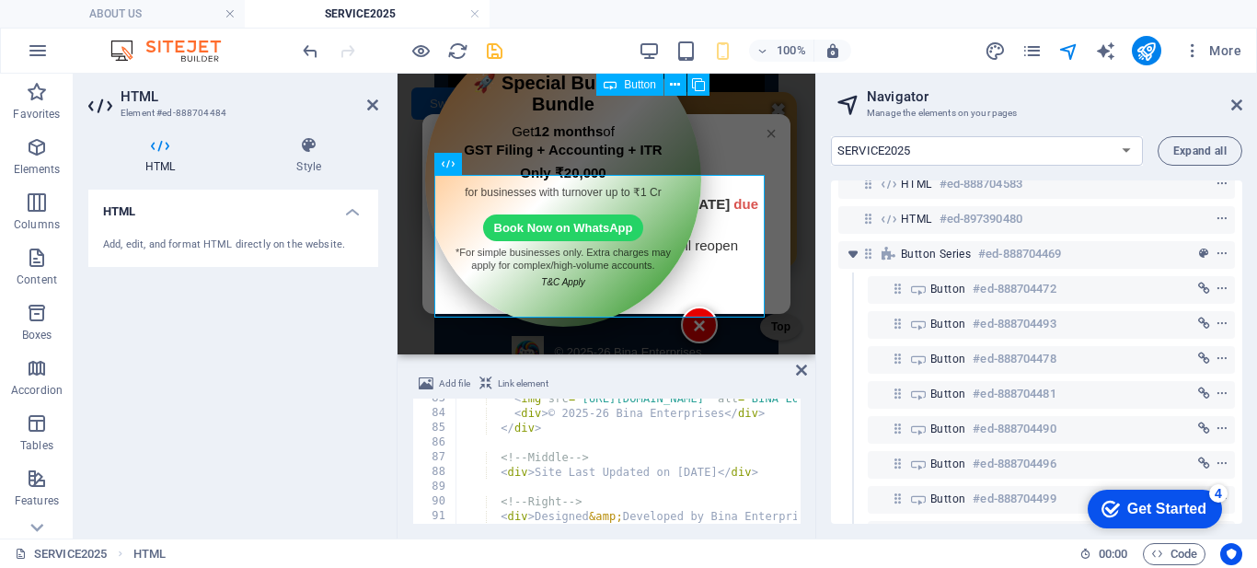
scroll to position [258, 0]
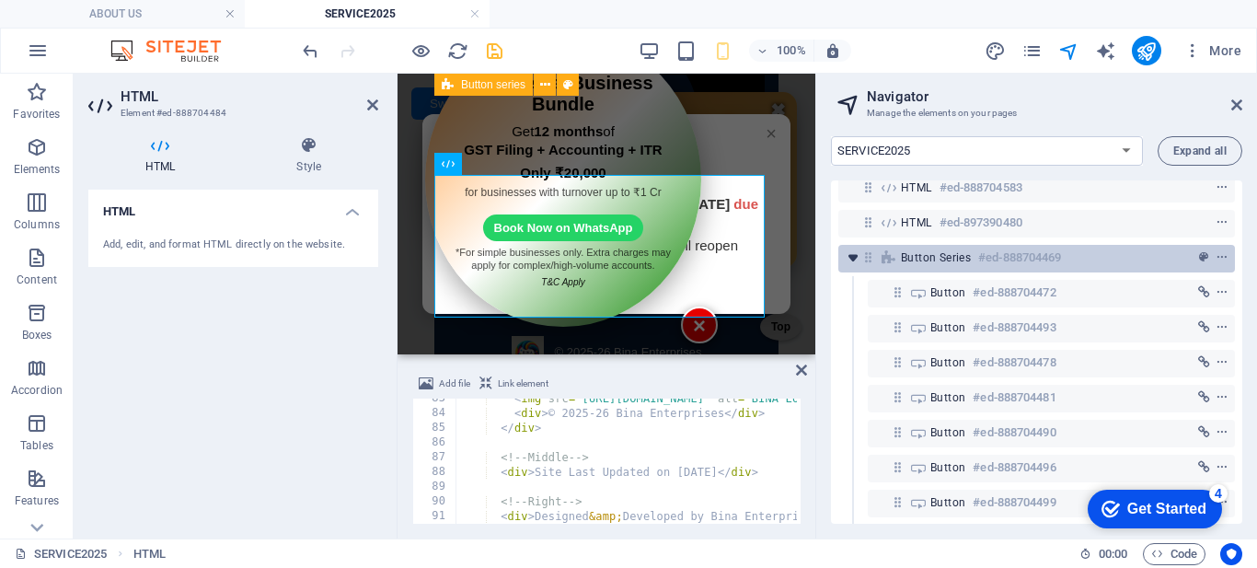
click at [855, 260] on icon "toggle-expand" at bounding box center [853, 257] width 18 height 18
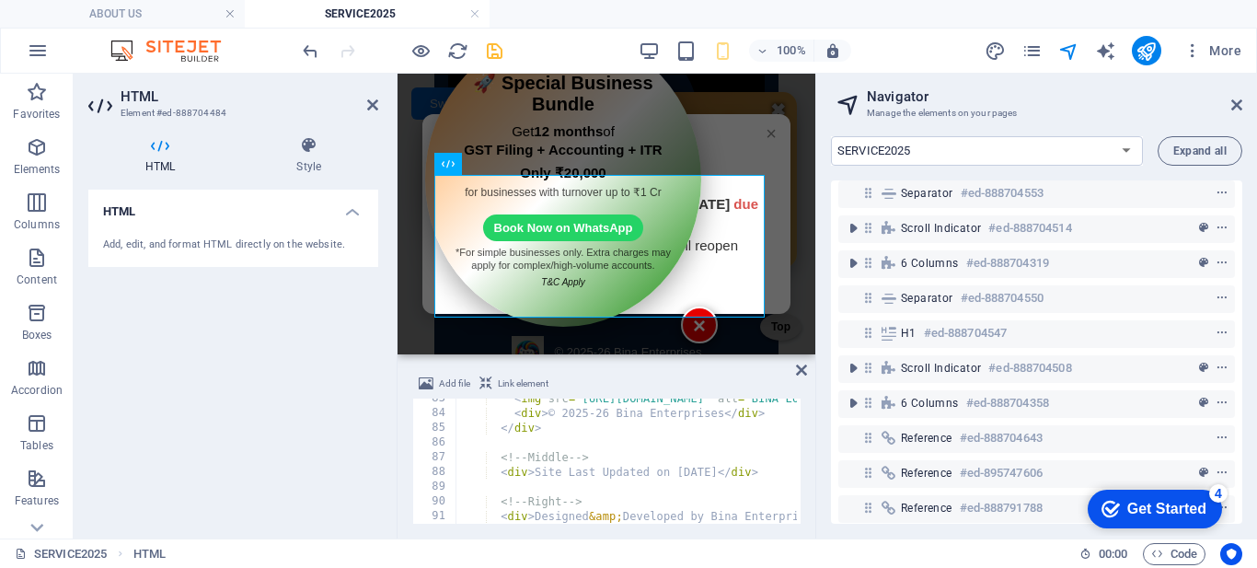
scroll to position [447, 0]
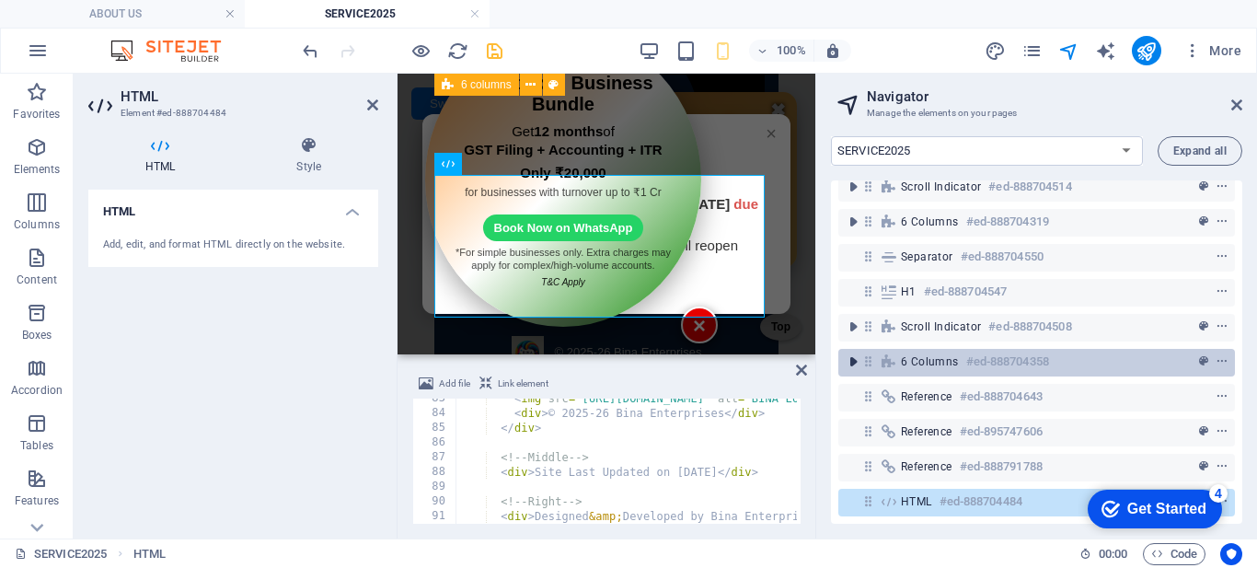
click at [855, 352] on icon "toggle-expand" at bounding box center [853, 361] width 18 height 18
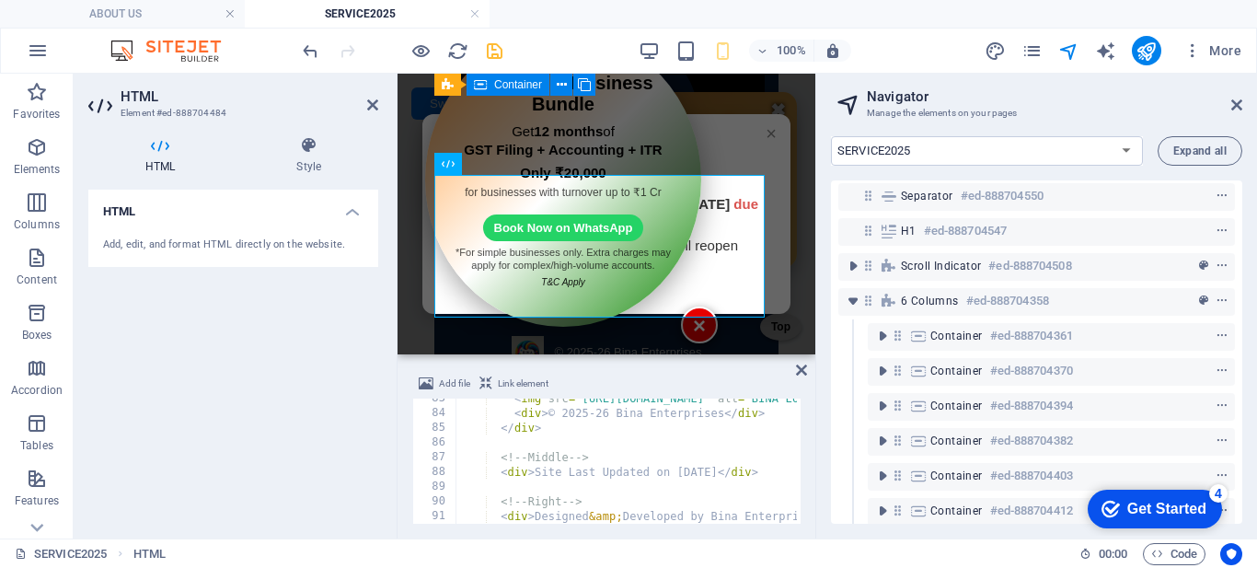
scroll to position [473, 0]
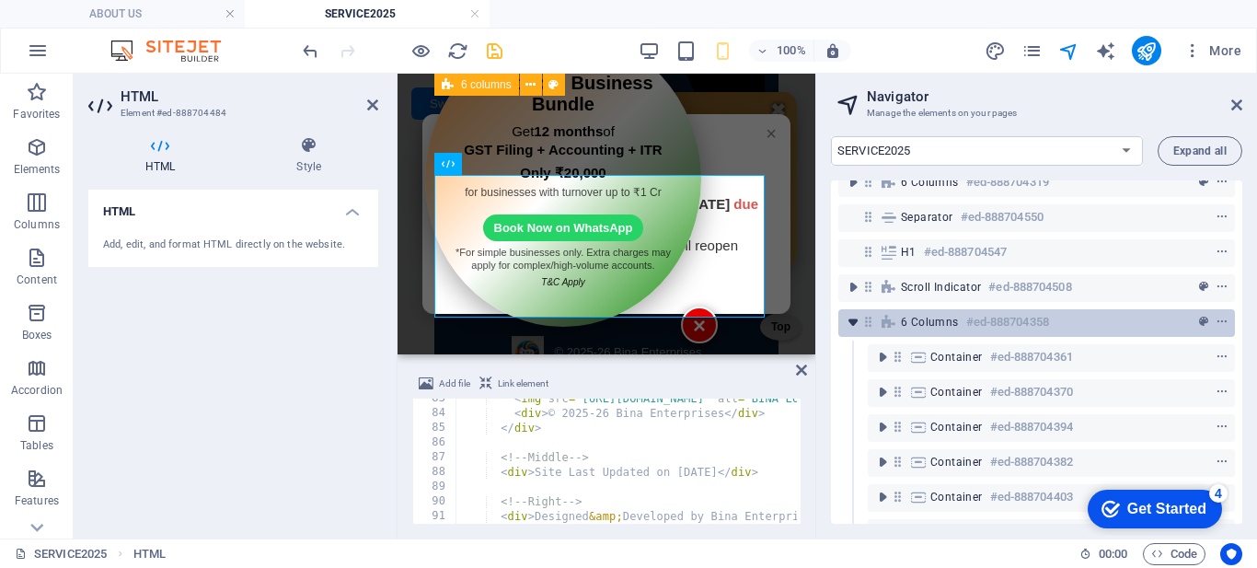
click at [854, 324] on icon "toggle-expand" at bounding box center [853, 322] width 18 height 18
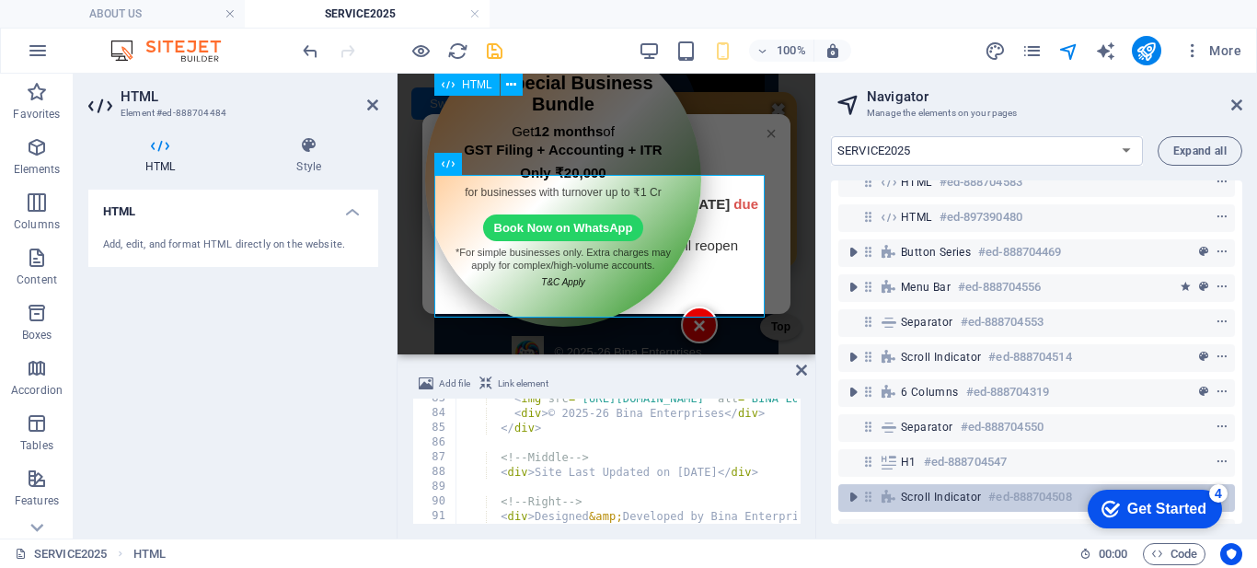
scroll to position [171, 0]
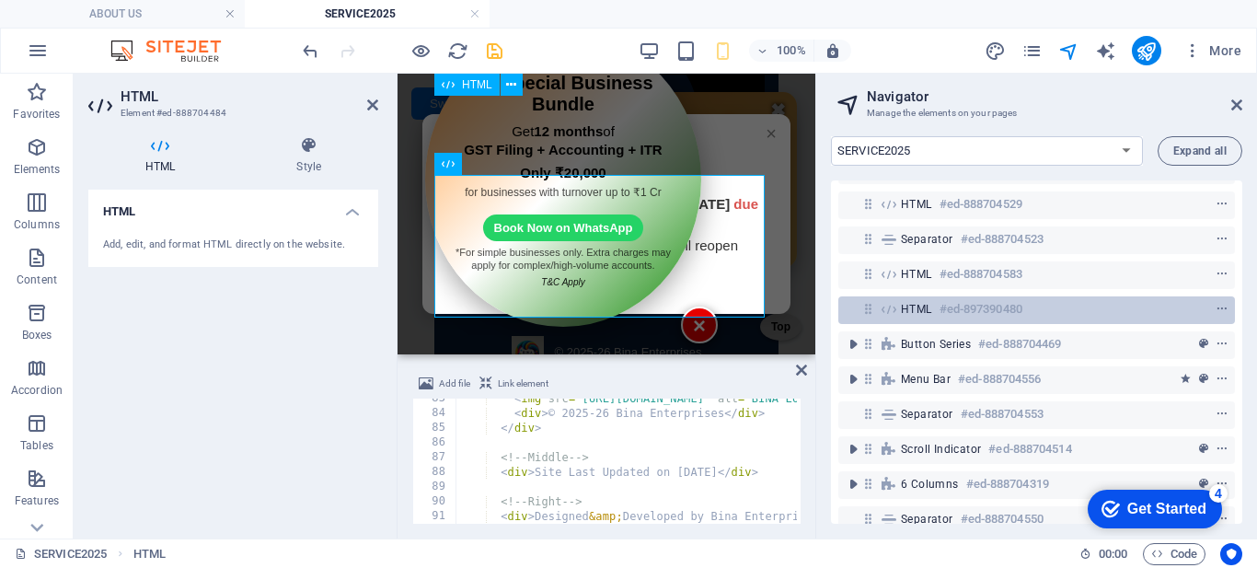
click at [901, 307] on span "HTML" at bounding box center [916, 309] width 31 height 15
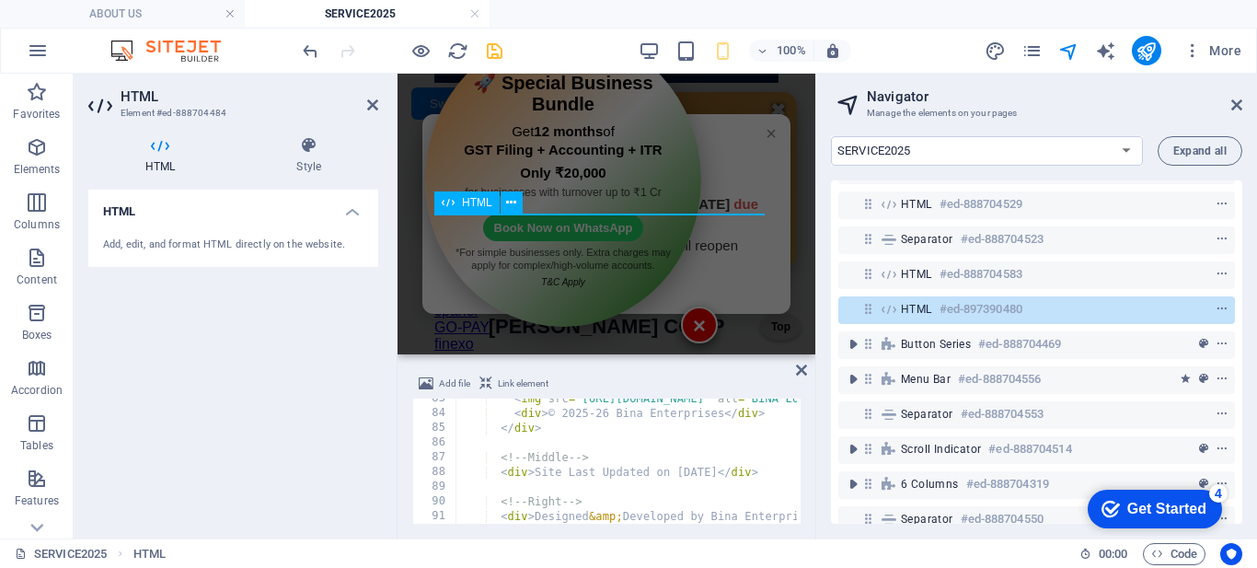
scroll to position [231, 0]
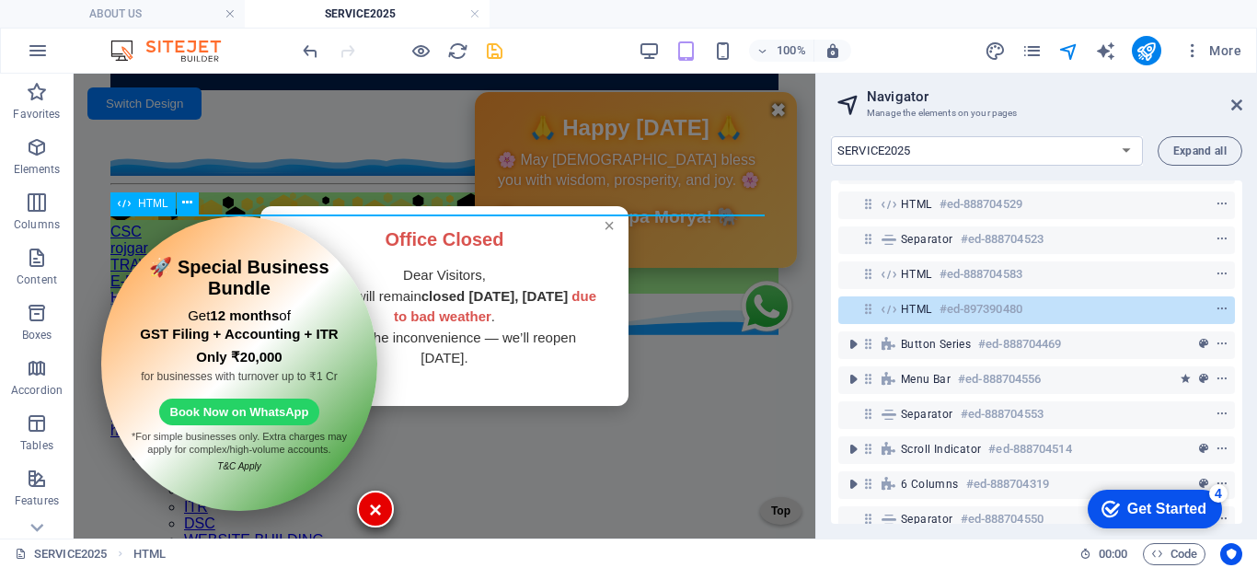
click at [901, 307] on span "HTML" at bounding box center [916, 309] width 31 height 15
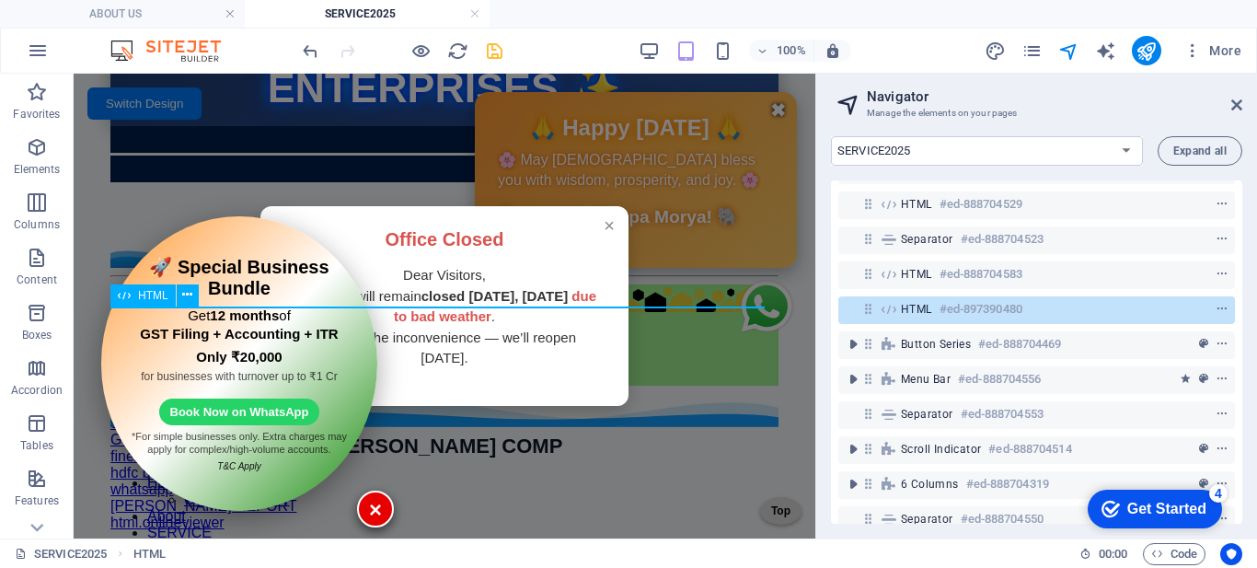
click at [901, 307] on span "HTML" at bounding box center [916, 309] width 31 height 15
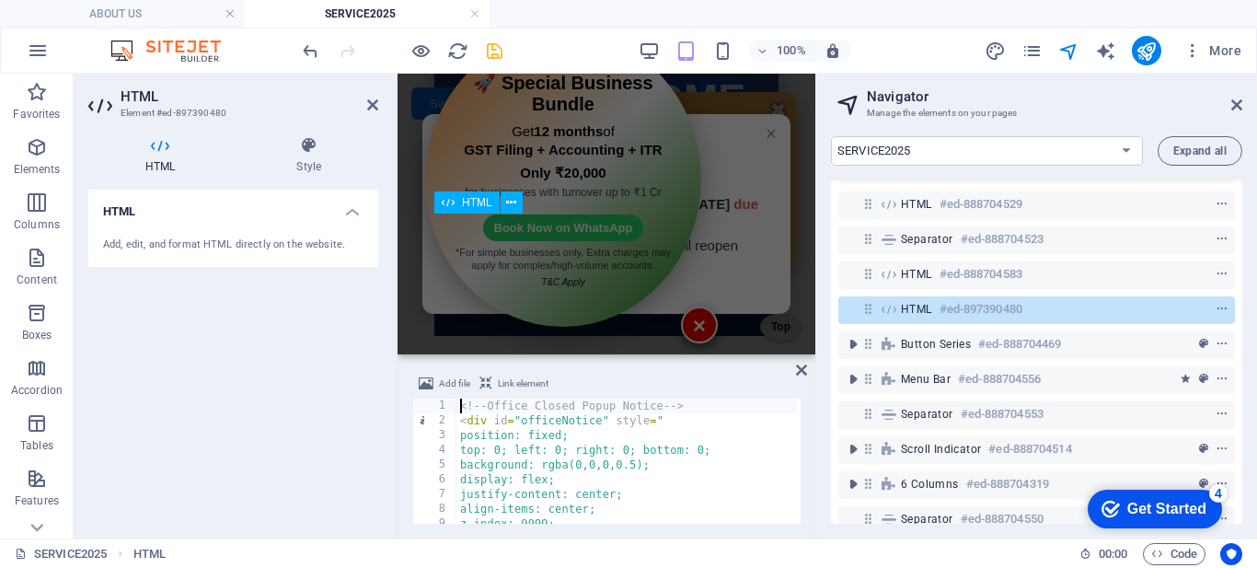
scroll to position [392, 0]
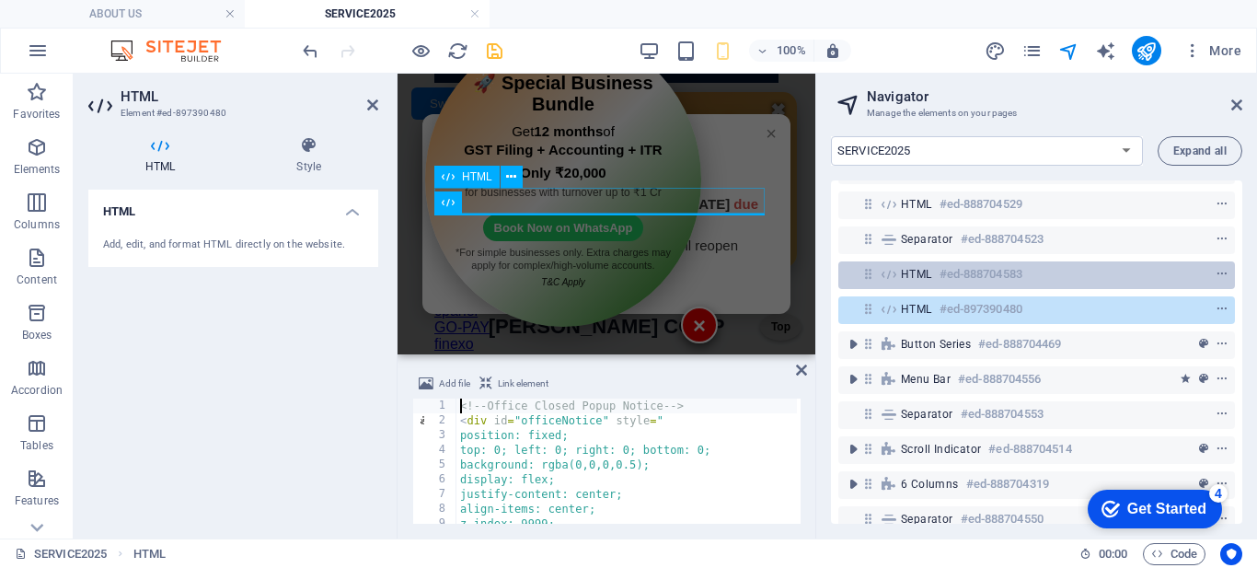
click at [908, 276] on span "HTML" at bounding box center [916, 274] width 31 height 15
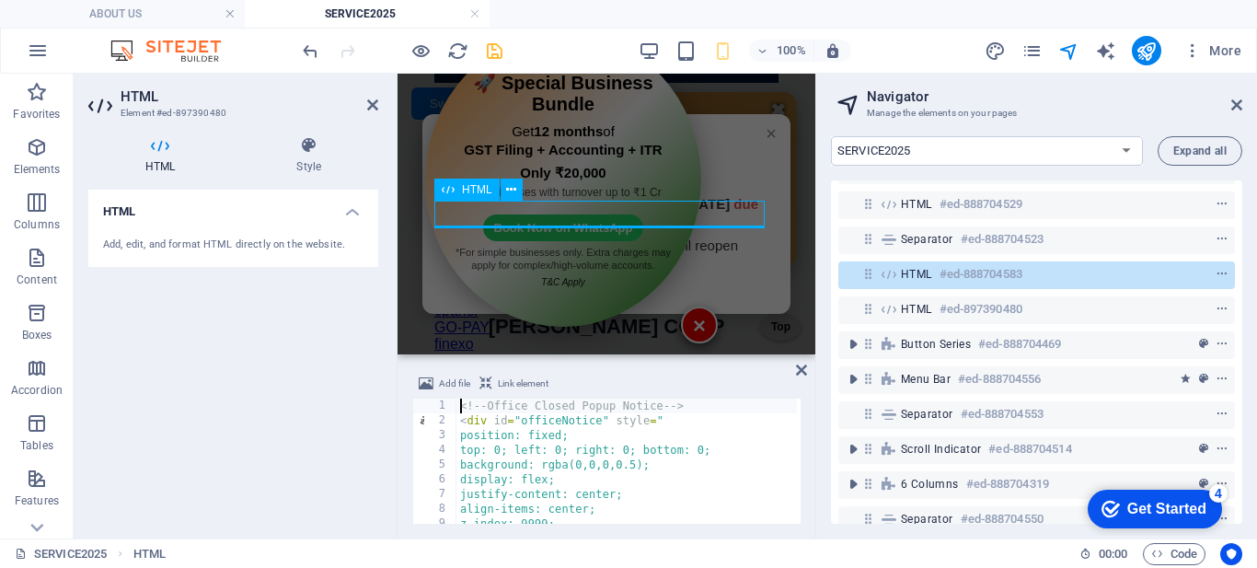
scroll to position [379, 0]
click at [908, 276] on span "HTML" at bounding box center [916, 274] width 31 height 15
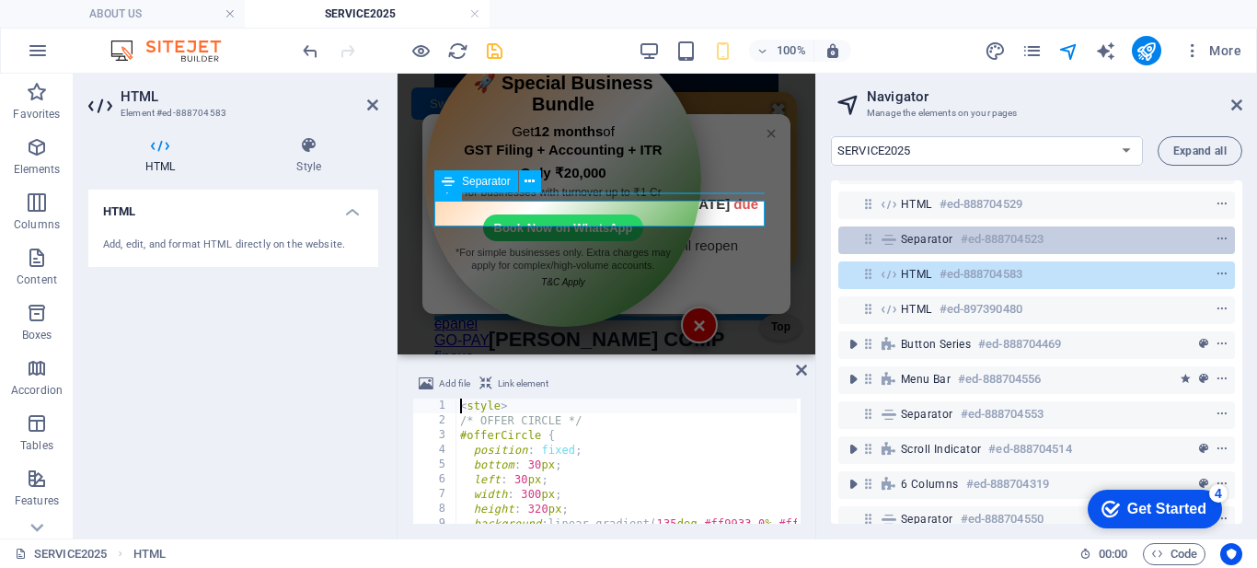
click at [918, 236] on span "Separator" at bounding box center [927, 239] width 52 height 15
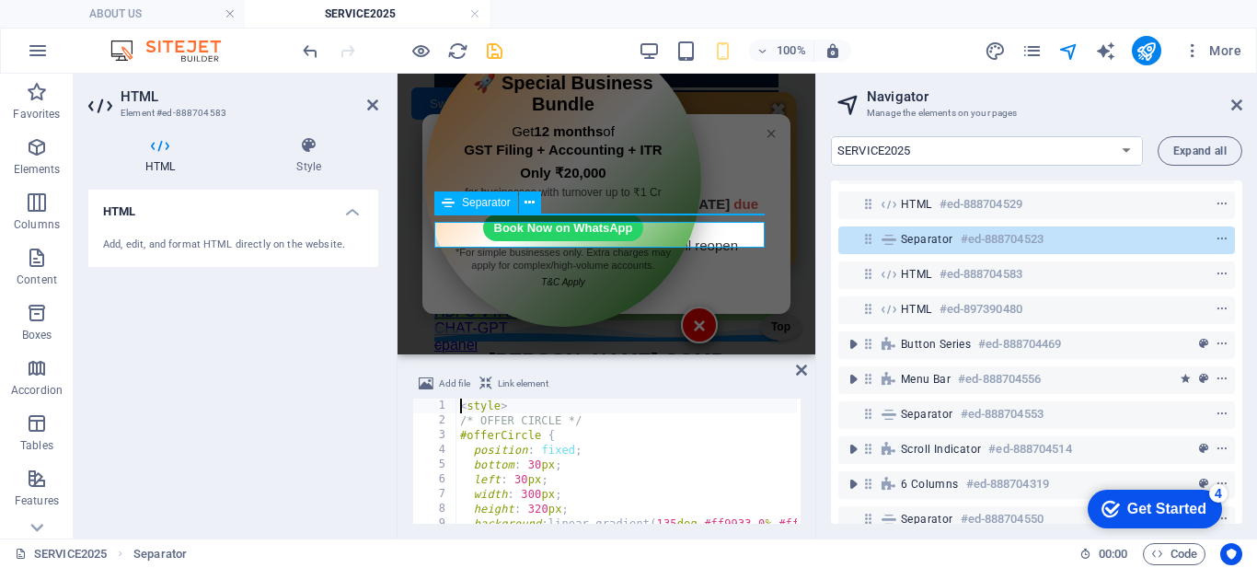
click at [918, 236] on span "Separator" at bounding box center [927, 239] width 52 height 15
select select "%"
select select "px"
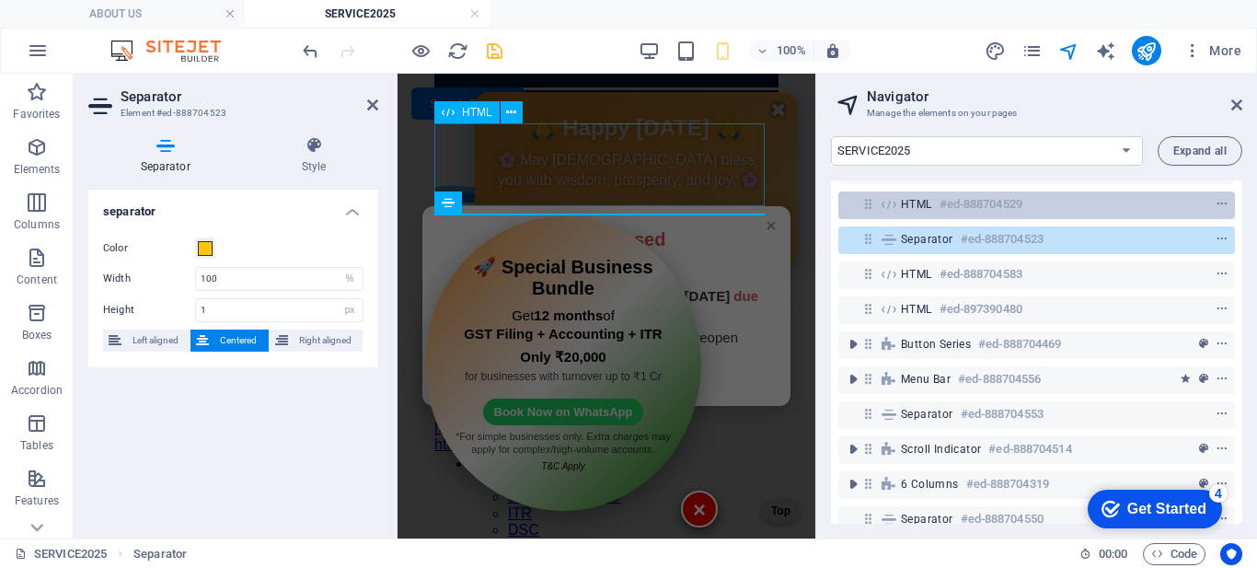
click at [911, 207] on span "HTML" at bounding box center [916, 204] width 31 height 15
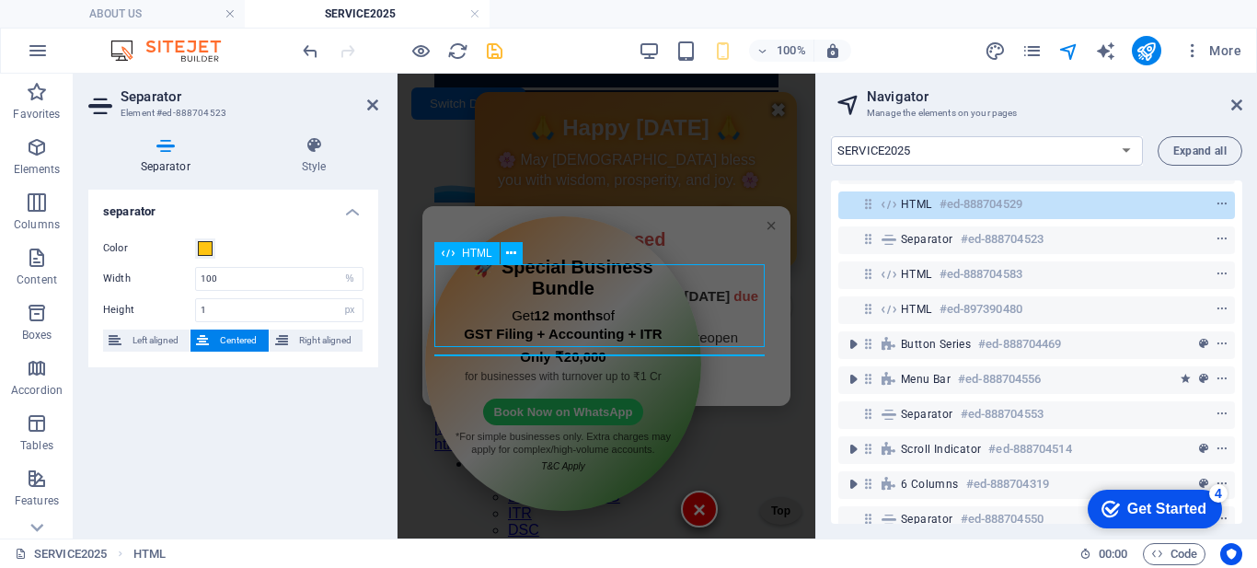
scroll to position [217, 0]
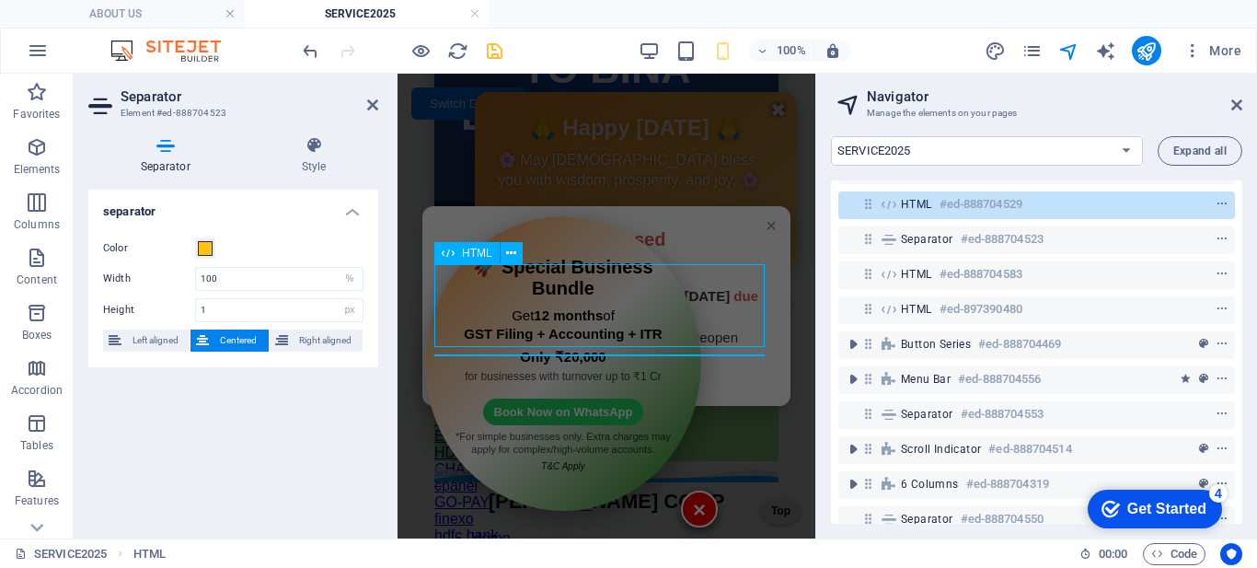
click at [911, 207] on span "HTML" at bounding box center [916, 204] width 31 height 15
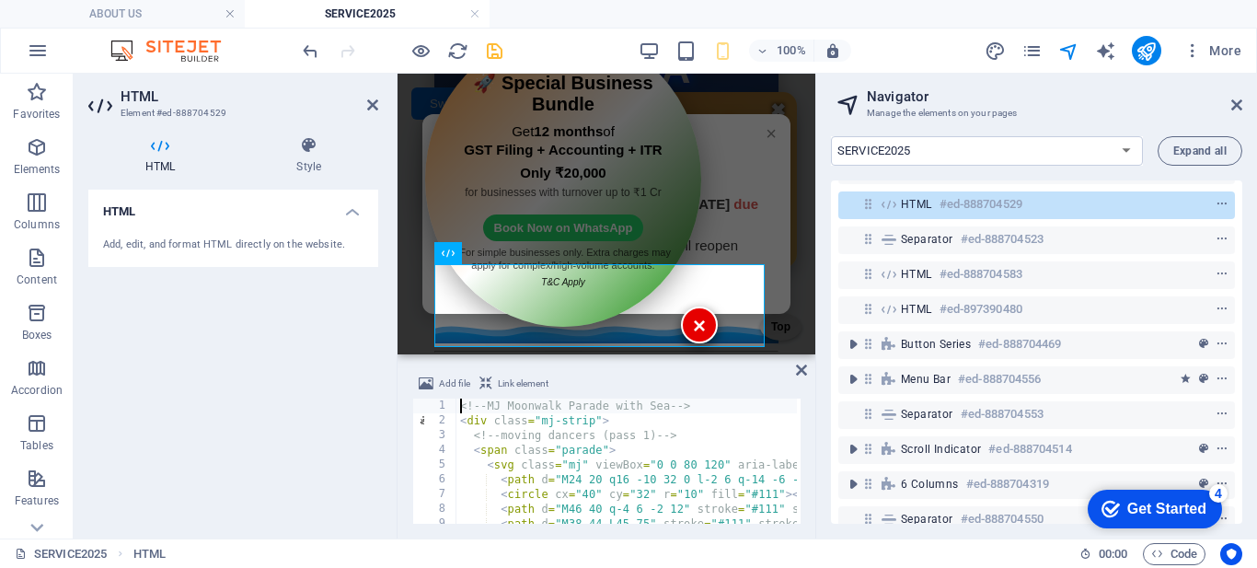
scroll to position [79, 0]
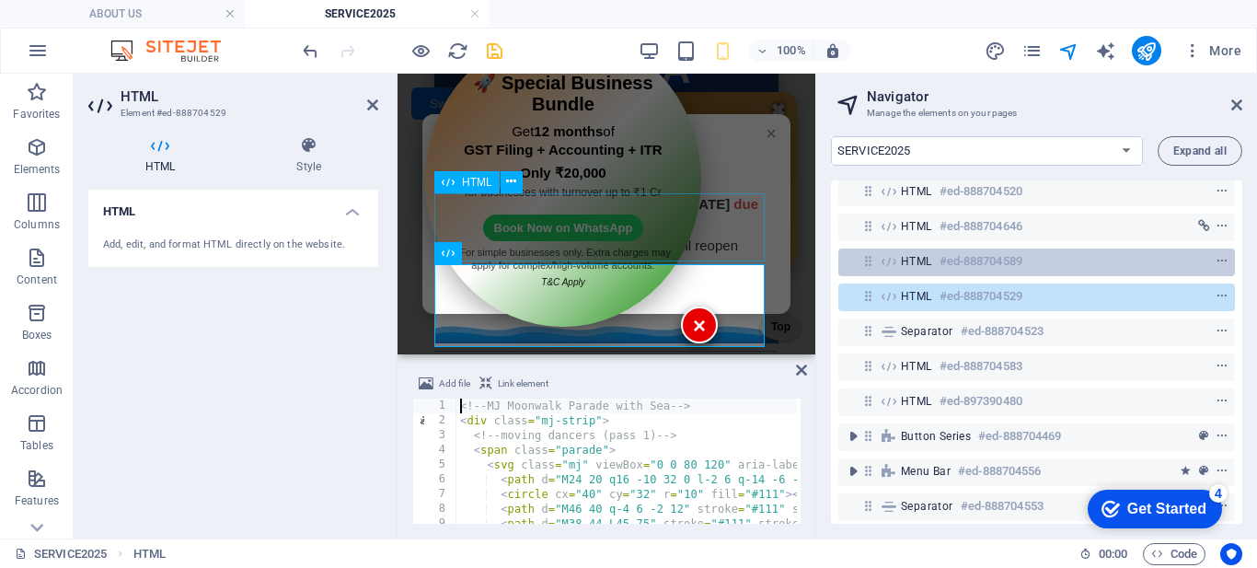
click at [911, 253] on div "HTML #ed-888704589" at bounding box center [1022, 261] width 242 height 22
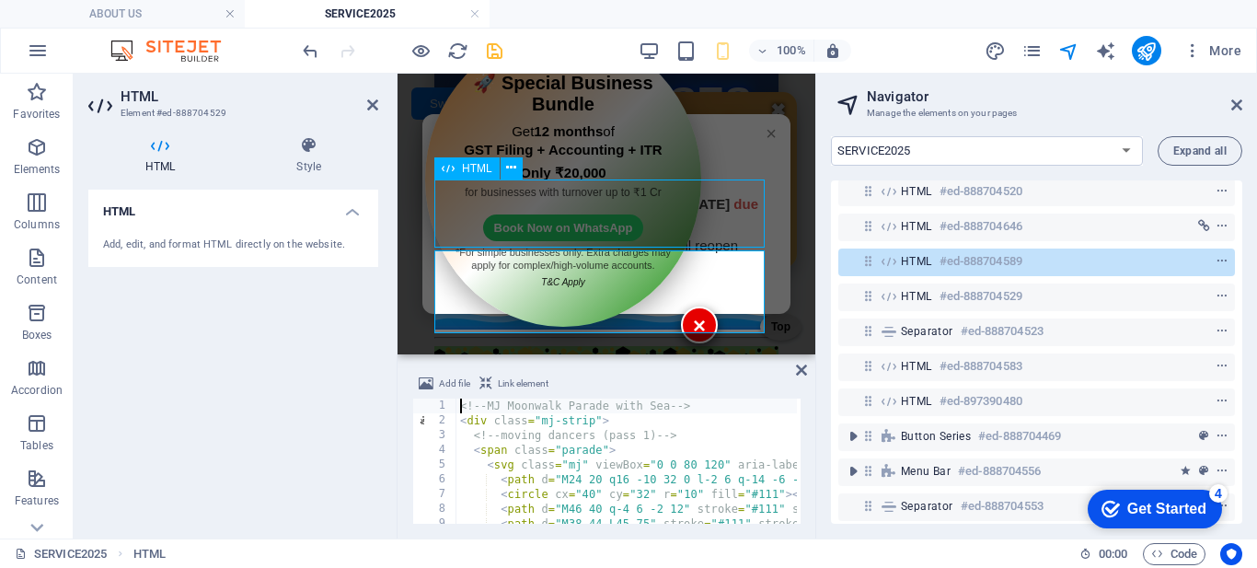
click at [911, 253] on div "HTML #ed-888704589" at bounding box center [1022, 261] width 242 height 22
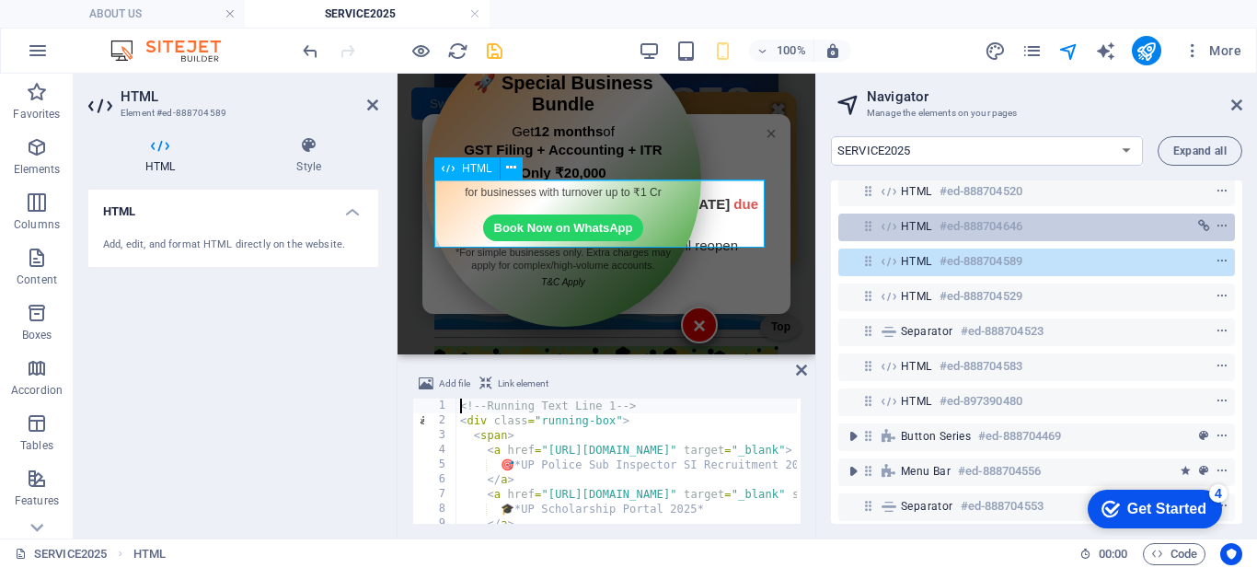
click at [900, 221] on div "HTML #ed-888704646" at bounding box center [1036, 227] width 397 height 28
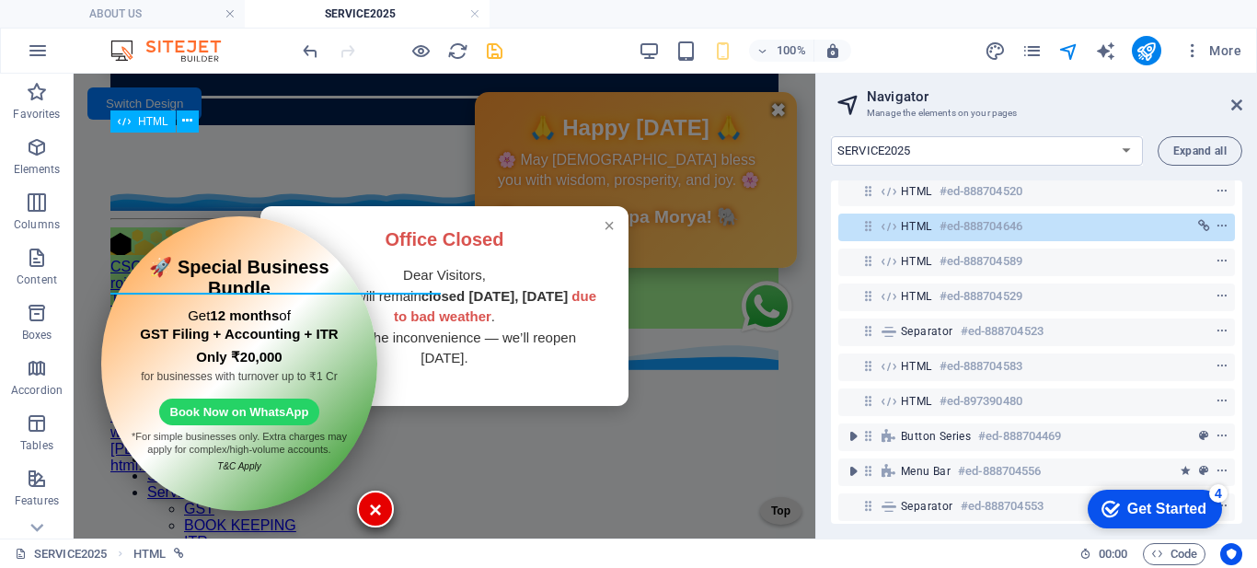
scroll to position [118, 0]
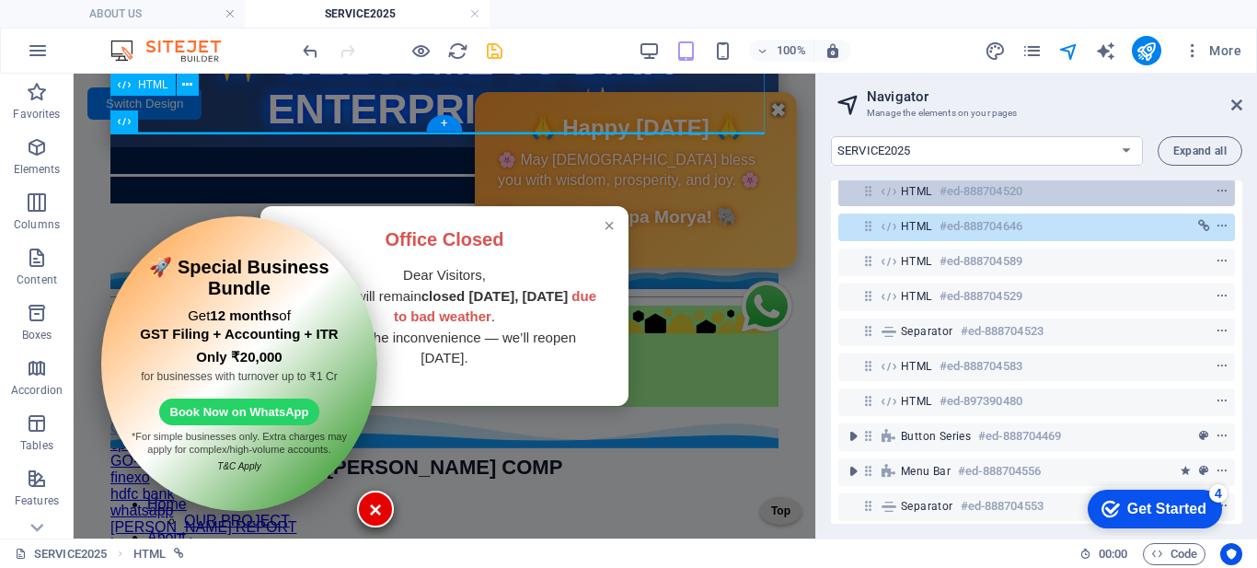
click at [904, 192] on span "HTML" at bounding box center [916, 191] width 31 height 15
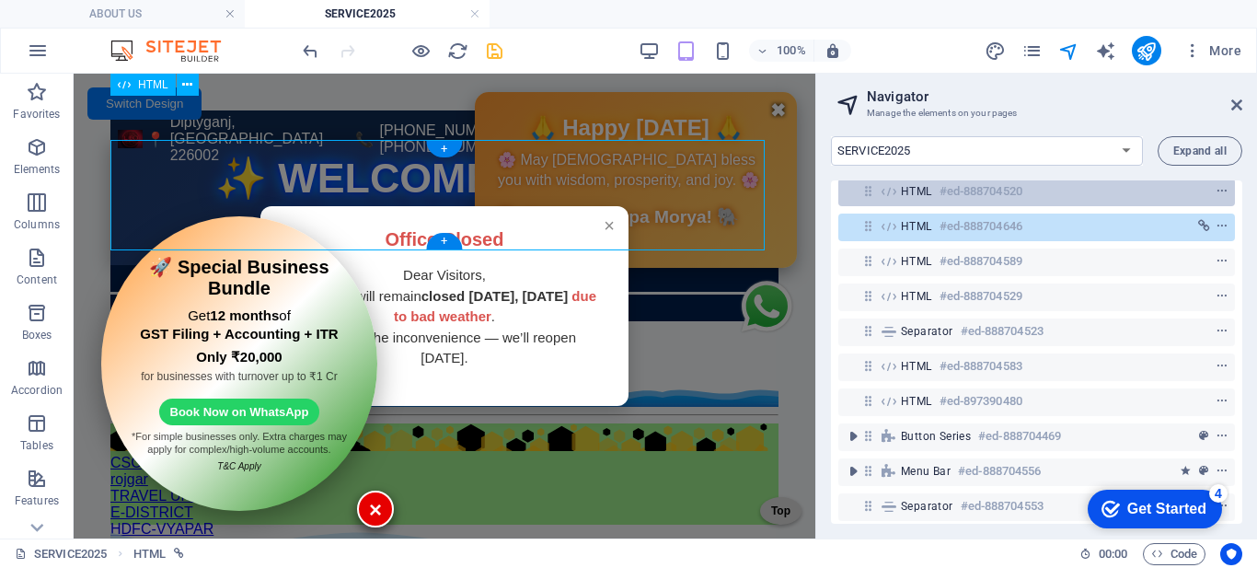
scroll to position [0, 0]
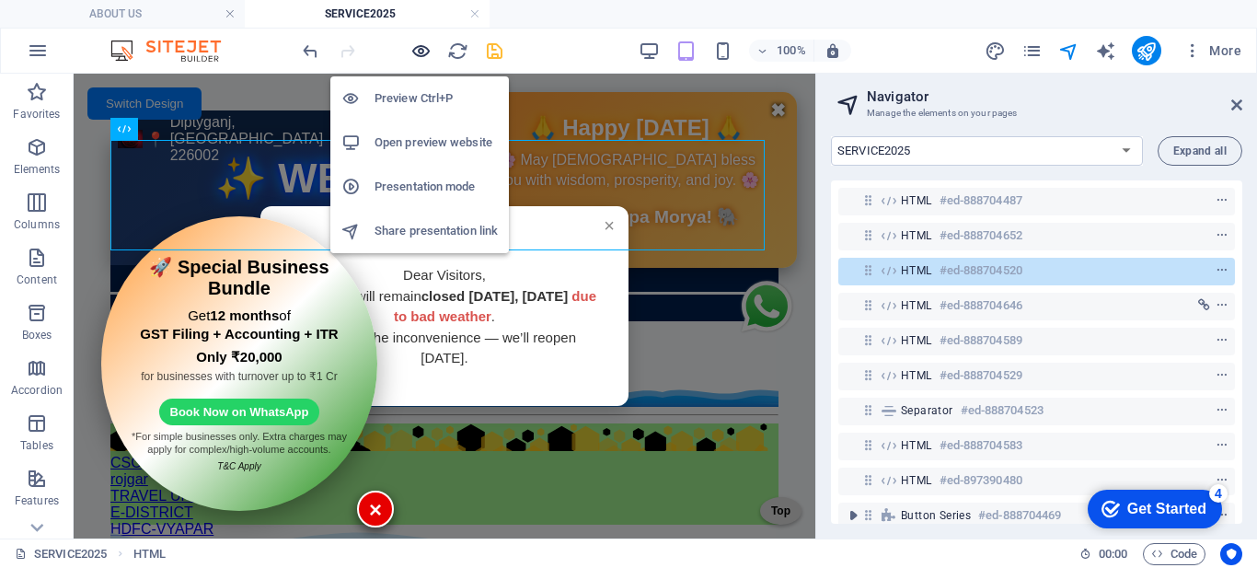
click at [416, 51] on icon "button" at bounding box center [420, 50] width 21 height 21
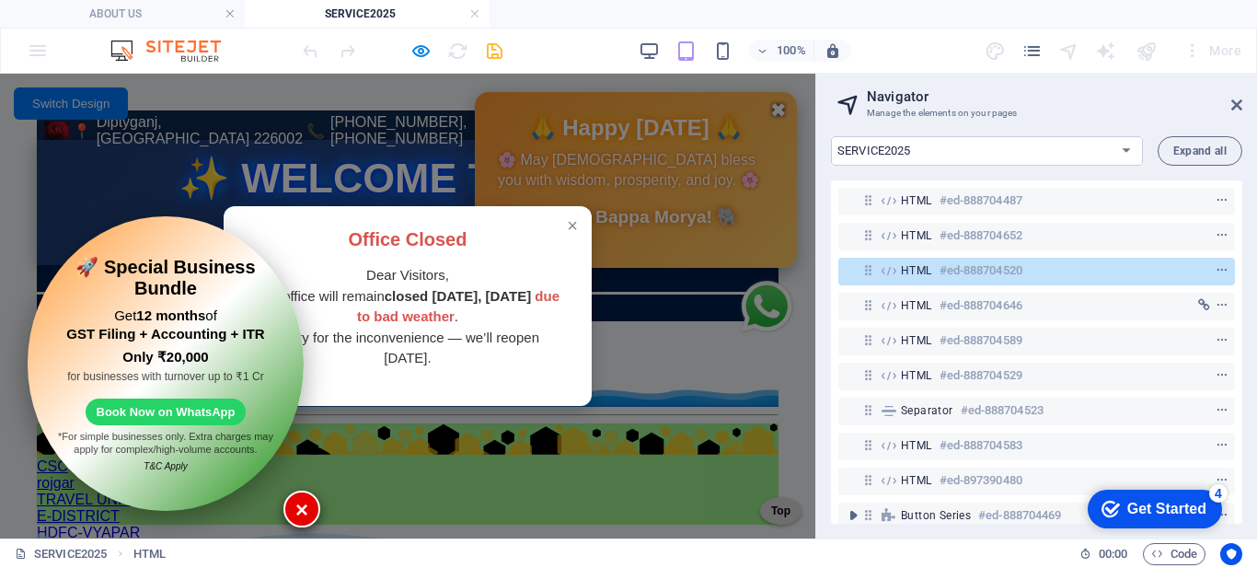
click at [71, 105] on div "× Office Closed Dear Visitors, Our office will remain closed [DATE], [DATE] due…" at bounding box center [407, 306] width 815 height 465
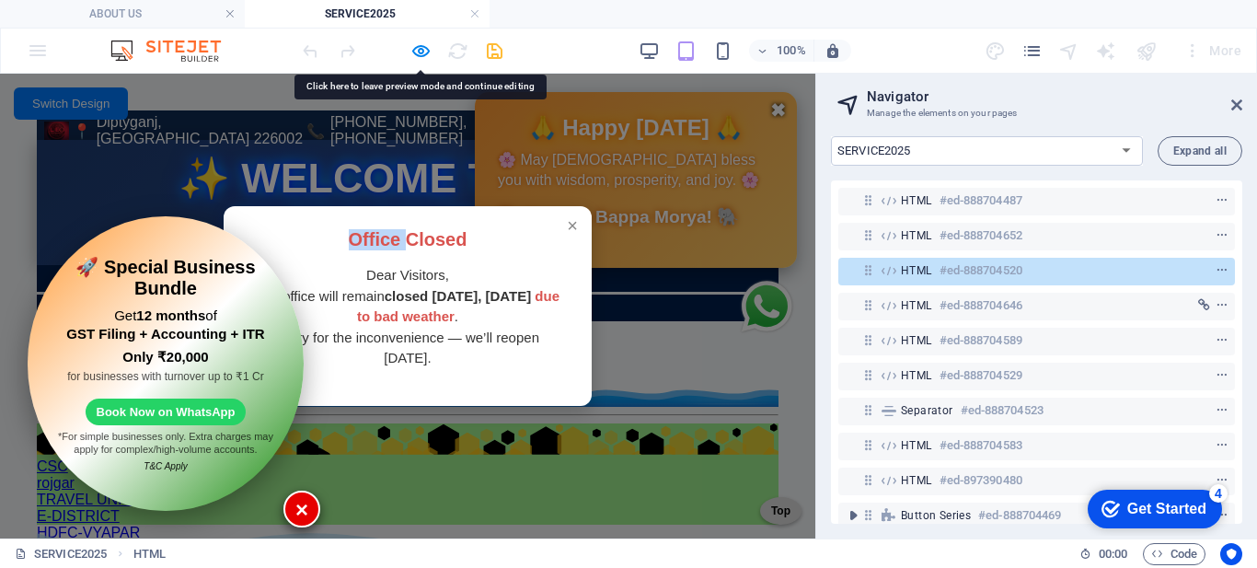
click at [71, 105] on div "× Office Closed Dear Visitors, Our office will remain closed [DATE], [DATE] due…" at bounding box center [407, 306] width 815 height 465
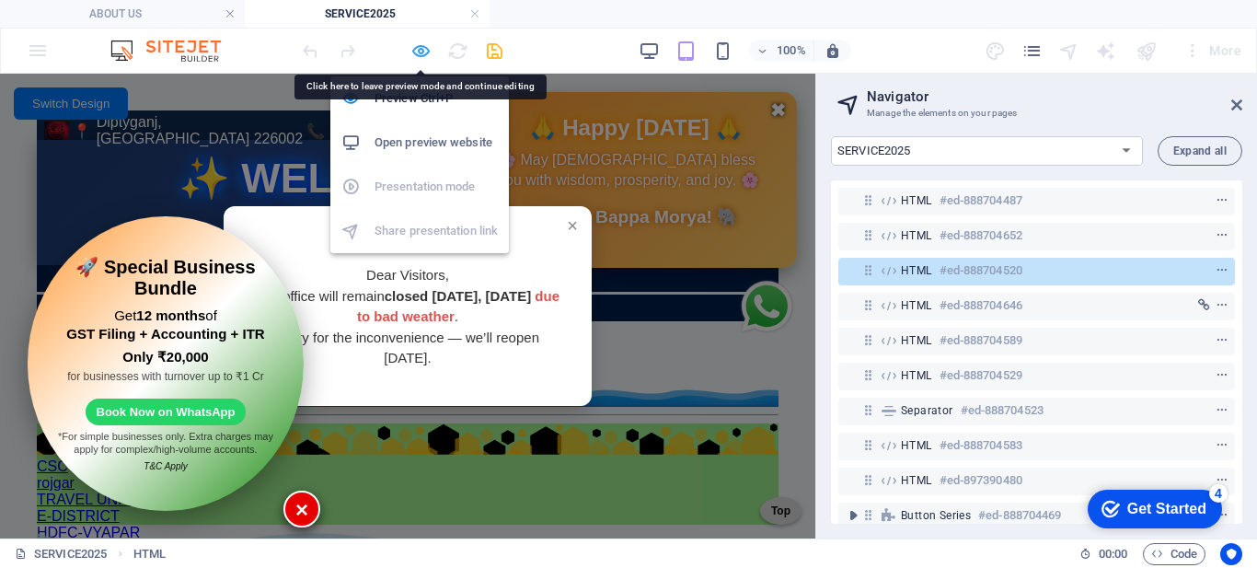
click at [417, 45] on icon "button" at bounding box center [420, 50] width 21 height 21
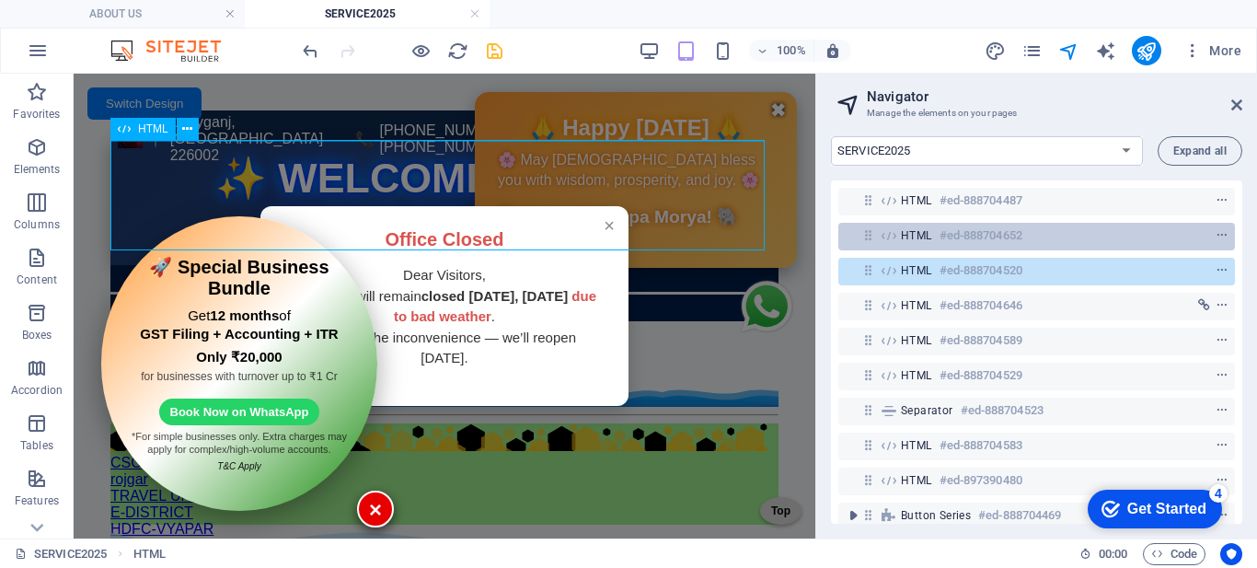
click at [904, 226] on div "HTML #ed-888704652" at bounding box center [1022, 236] width 242 height 22
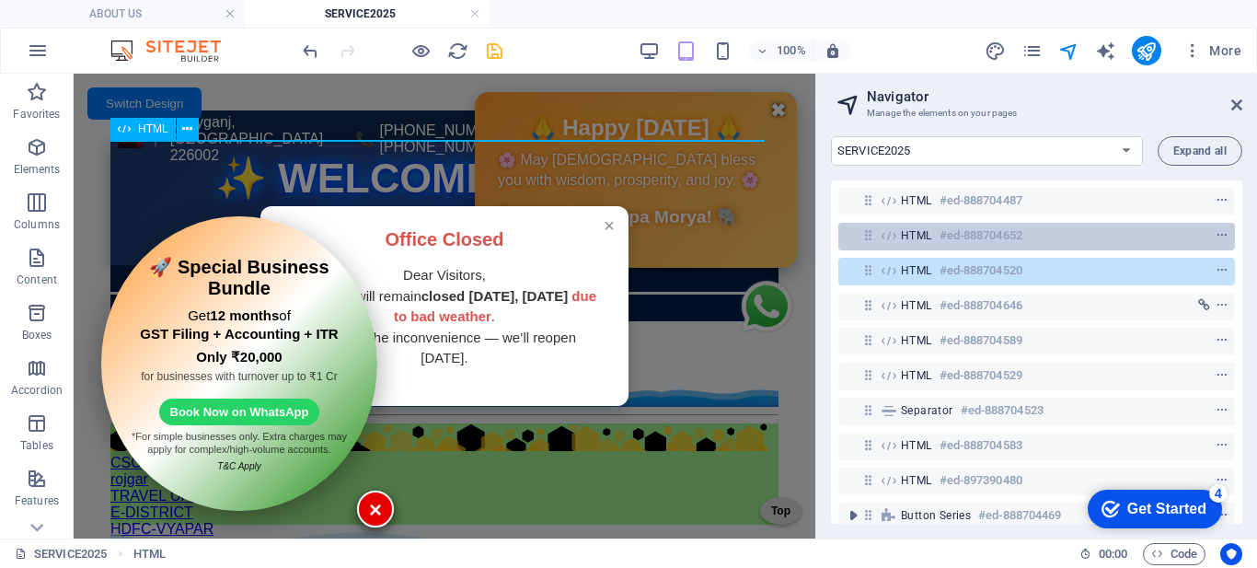
click at [904, 226] on div "HTML #ed-888704652" at bounding box center [1022, 236] width 242 height 22
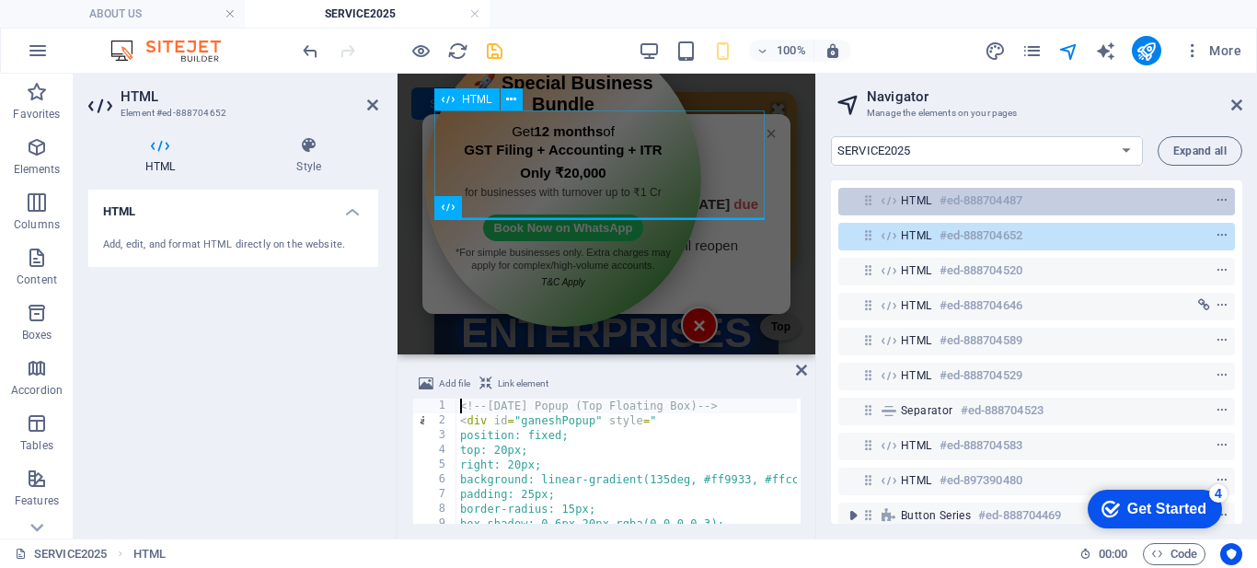
click at [901, 204] on span "HTML" at bounding box center [916, 200] width 31 height 15
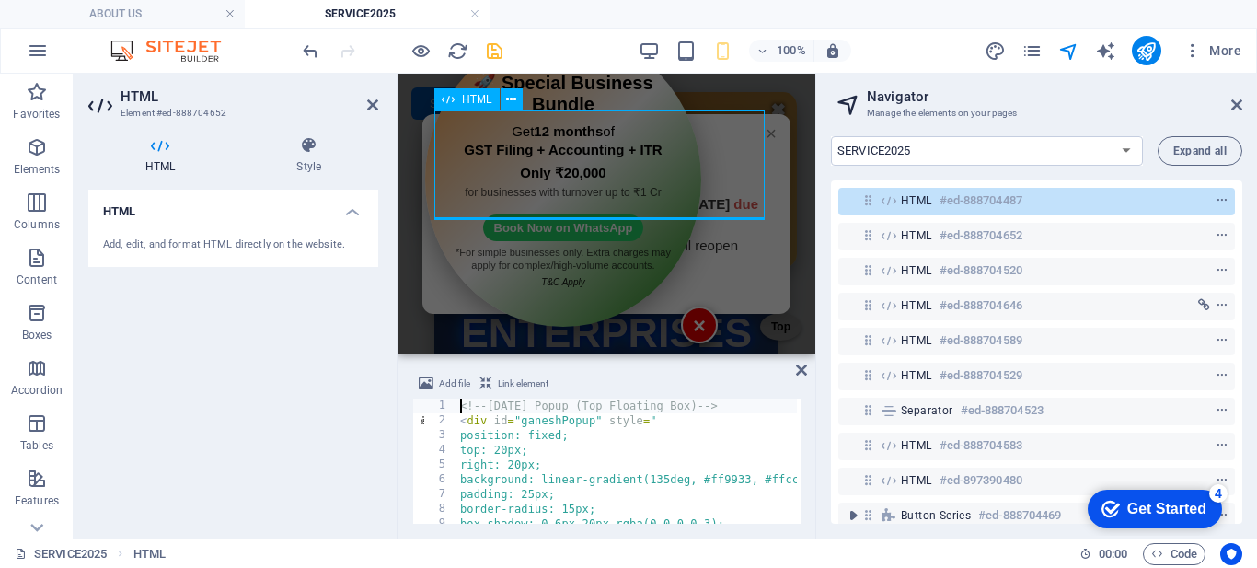
click at [901, 204] on span "HTML" at bounding box center [916, 200] width 31 height 15
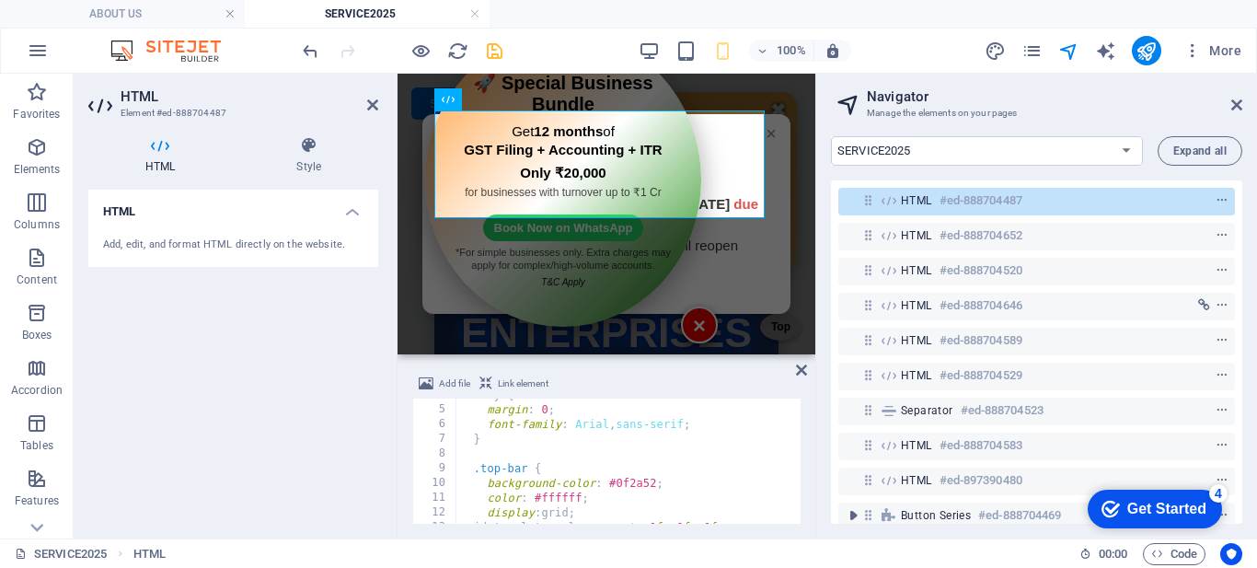
scroll to position [110, 0]
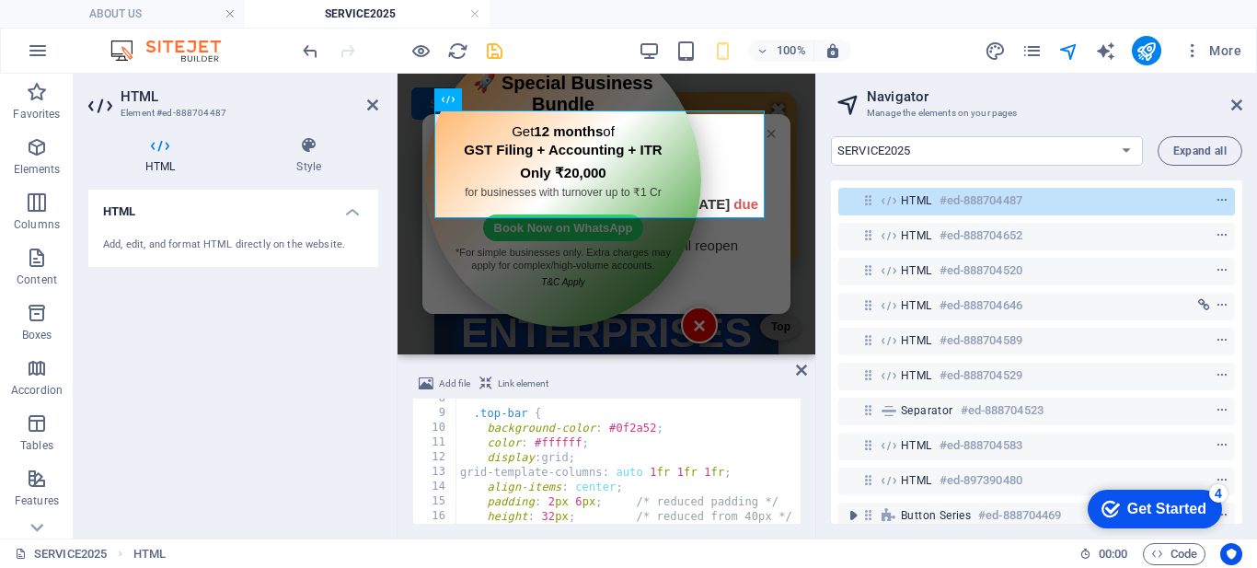
type textarea "color: #ffffff;"
click at [682, 441] on div ".top-bar { background-color : #0f2a52 ; color : #ffffff ; display : grid ; grid…" at bounding box center [827, 466] width 743 height 151
click at [374, 103] on icon at bounding box center [372, 105] width 11 height 15
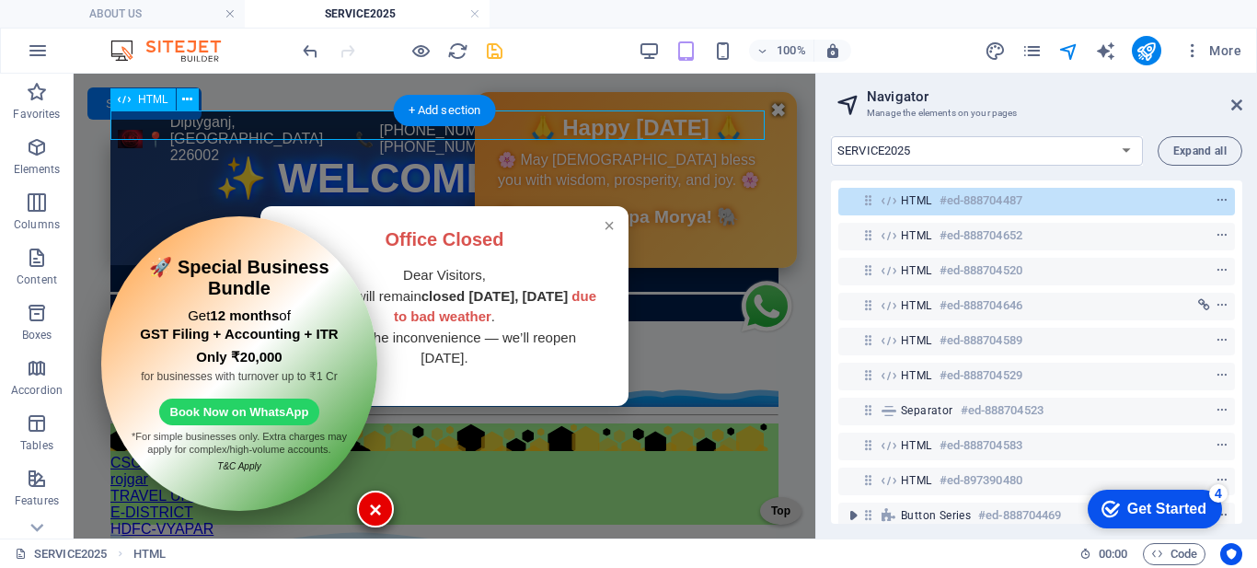
click at [911, 201] on span "HTML" at bounding box center [916, 200] width 31 height 15
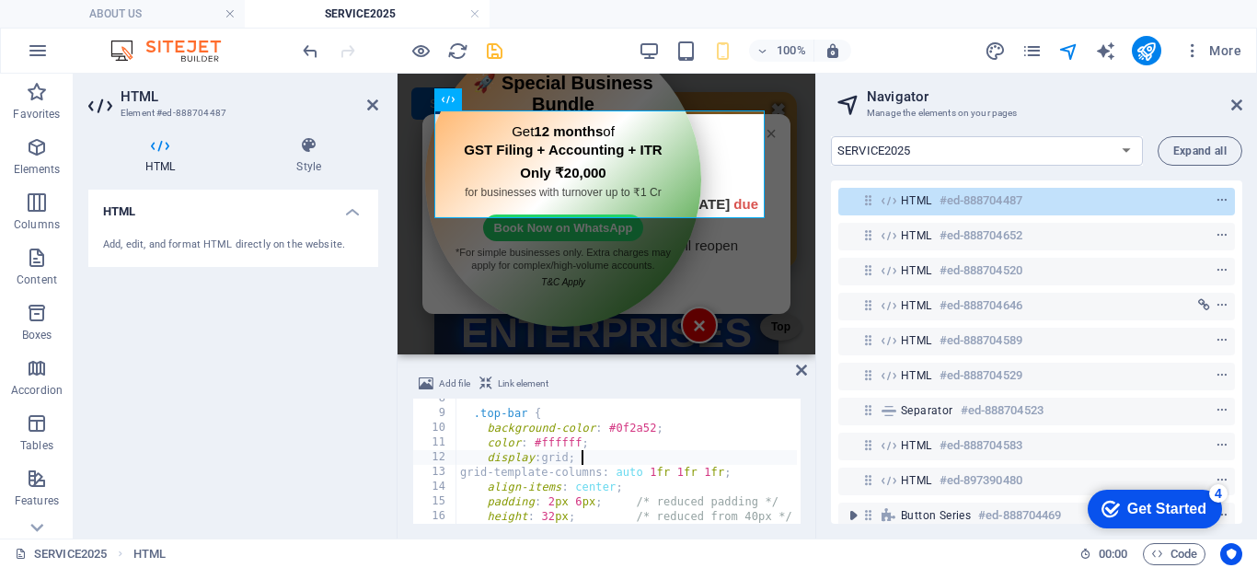
click at [612, 456] on div ".top-bar { background-color : #0f2a52 ; color : #ffffff ; display : grid ; grid…" at bounding box center [827, 466] width 743 height 151
type textarea "grid-template-columns: auto [DEMOGRAPHIC_DATA] 1fr 1fr;"
click at [596, 470] on div ".top-bar { background-color : #0f2a52 ; color : #ffffff ; display : grid ; grid…" at bounding box center [827, 466] width 743 height 151
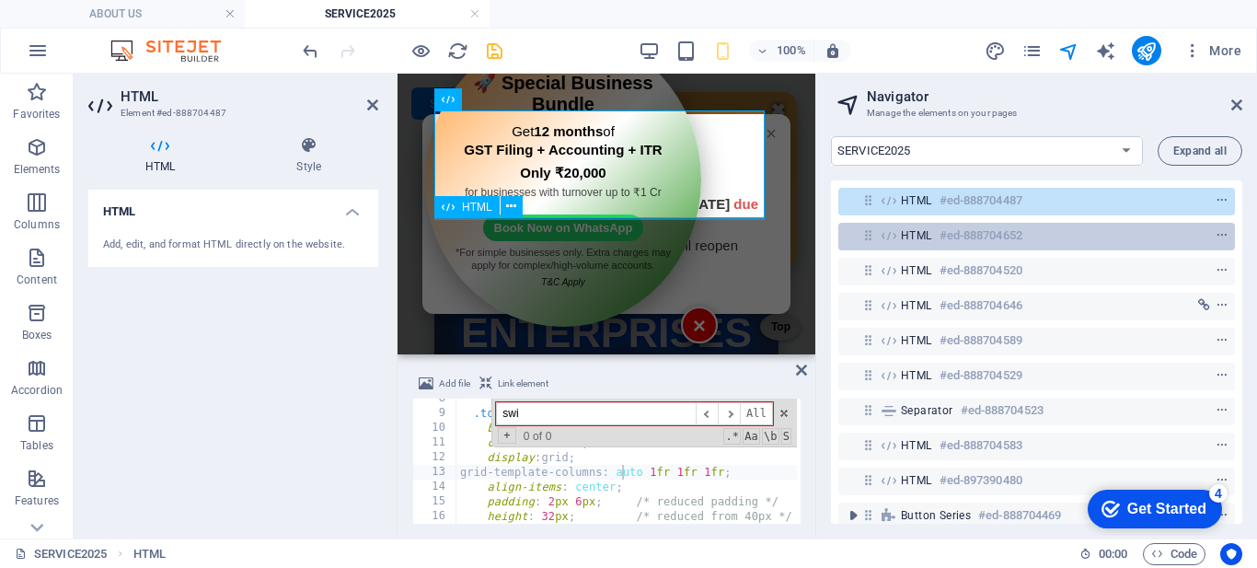
type input "swi"
click at [904, 240] on span "HTML" at bounding box center [916, 235] width 31 height 15
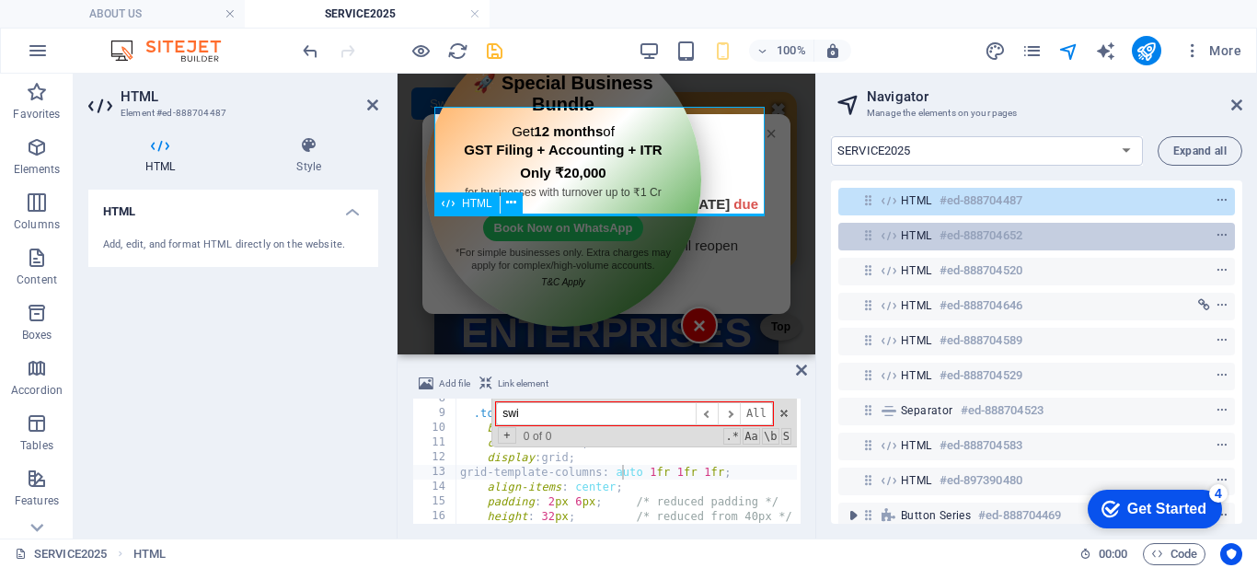
scroll to position [4, 0]
click at [904, 240] on span "HTML" at bounding box center [916, 235] width 31 height 15
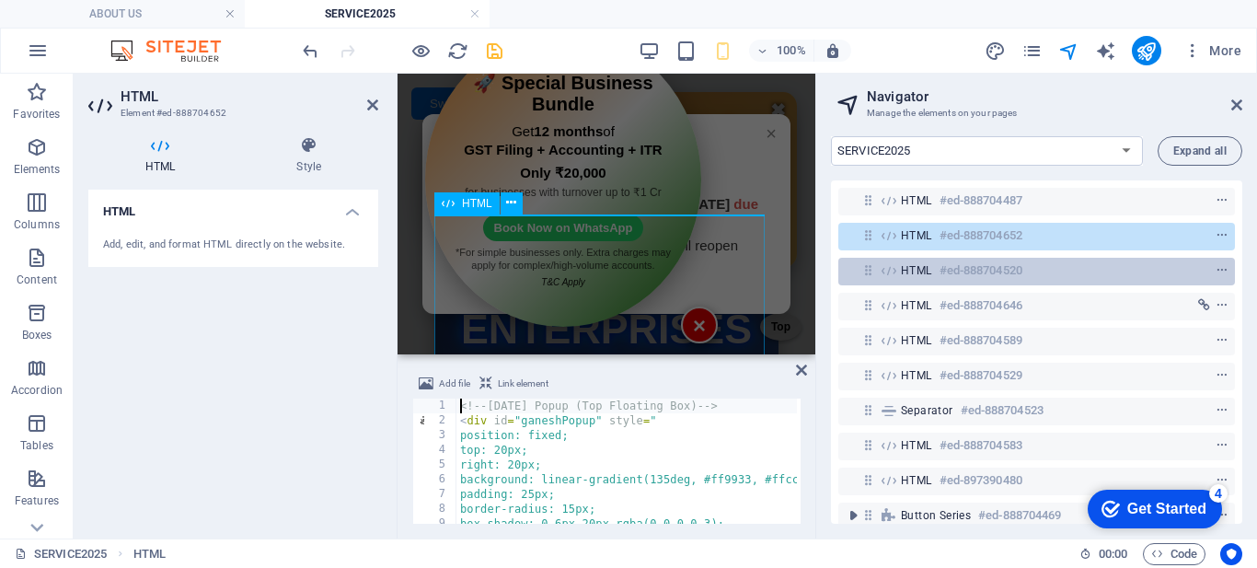
click at [918, 272] on span "HTML" at bounding box center [916, 270] width 31 height 15
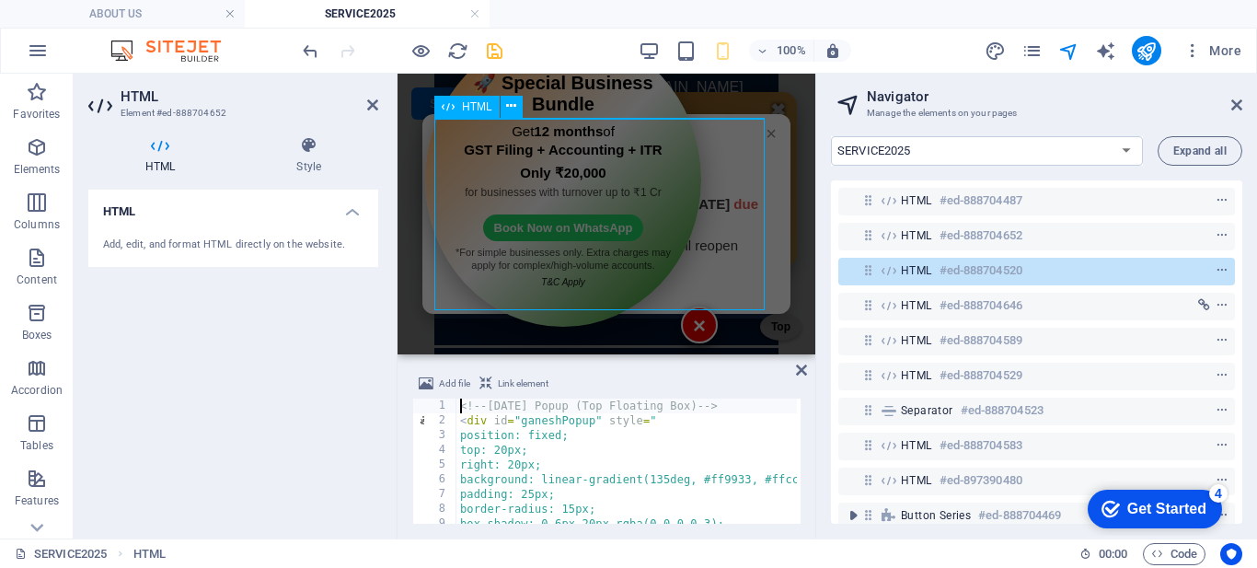
click at [918, 272] on span "HTML" at bounding box center [916, 270] width 31 height 15
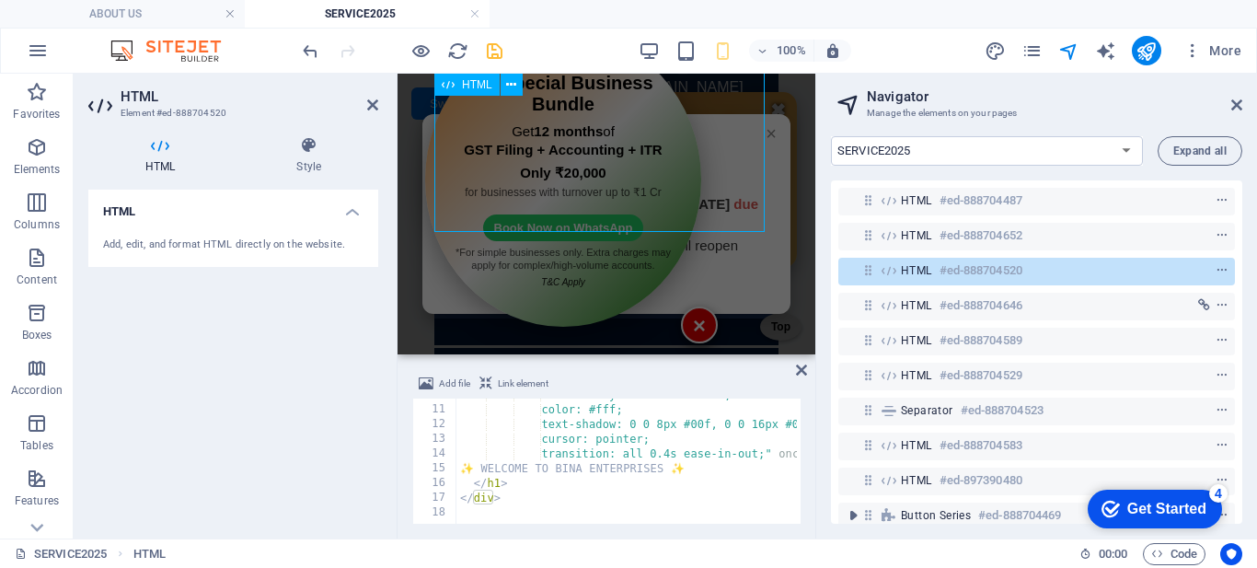
scroll to position [178, 0]
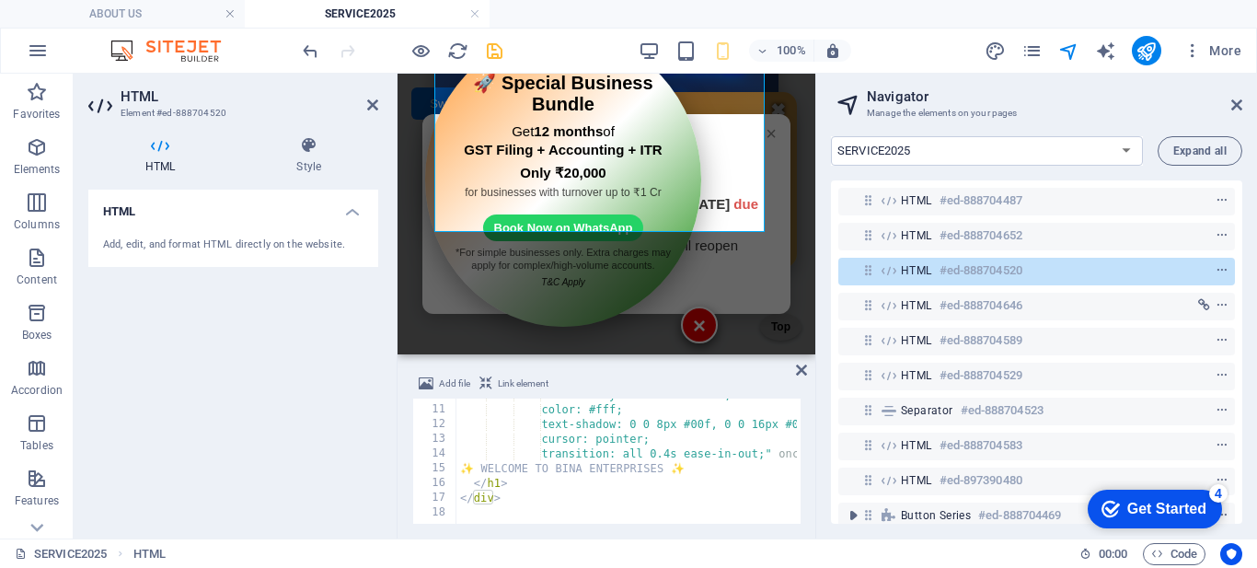
type textarea "transition: all 0.4s ease-in-out;" onclick="window.scrollTo({ top: 0, behavior:…"
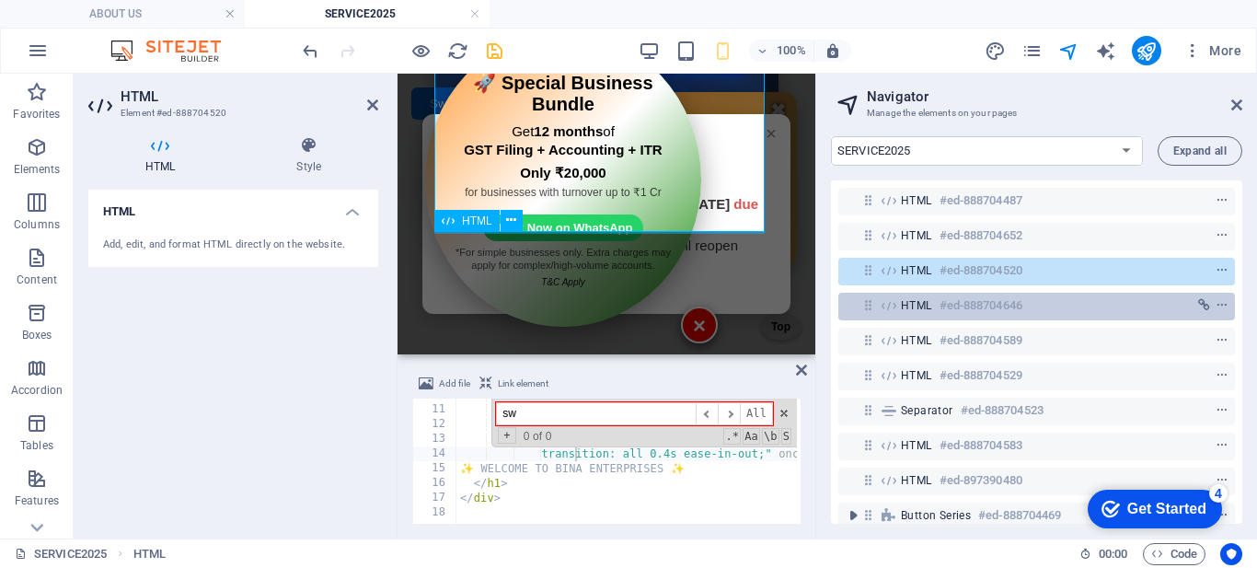
type input "sw"
click at [908, 305] on span "HTML" at bounding box center [916, 305] width 31 height 15
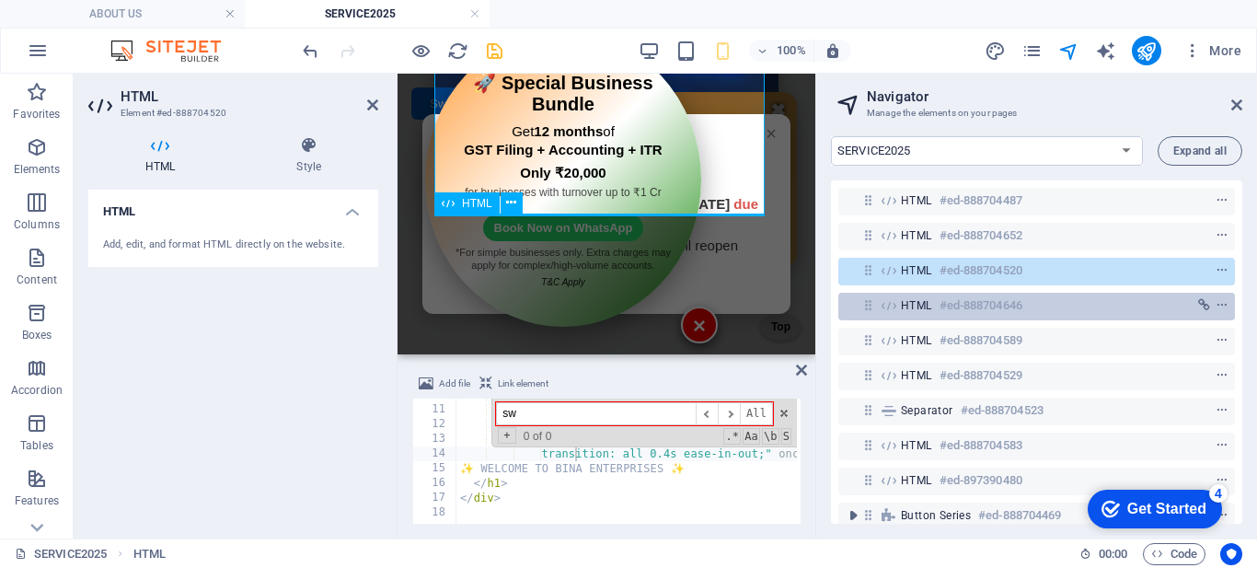
scroll to position [196, 0]
click at [908, 305] on span "HTML" at bounding box center [916, 305] width 31 height 15
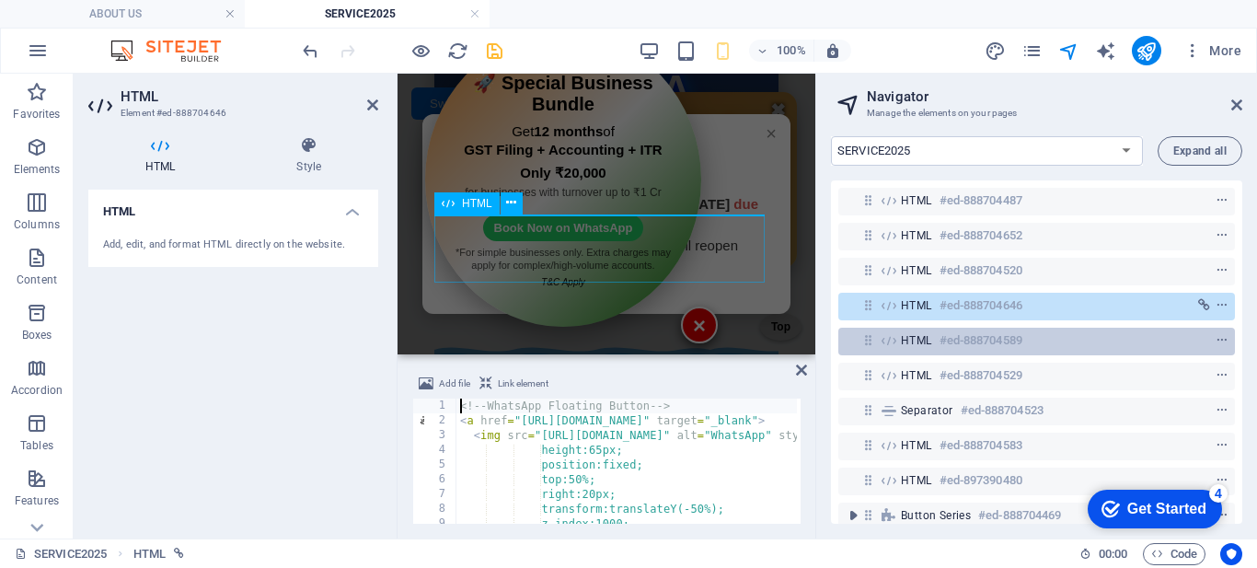
click at [914, 333] on span "HTML" at bounding box center [916, 340] width 31 height 15
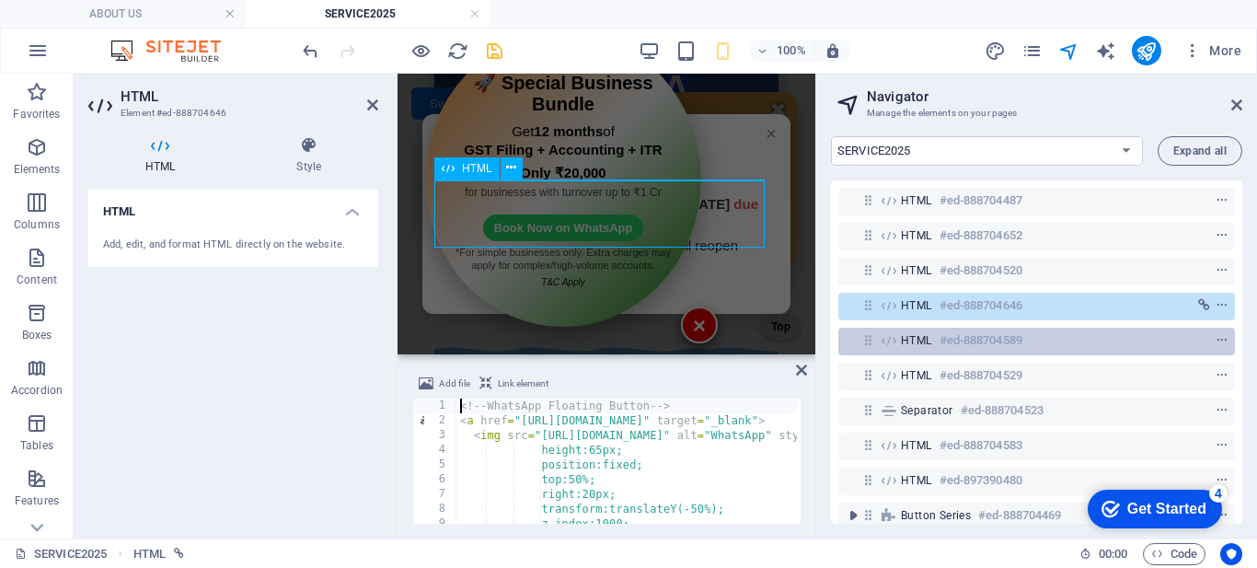
scroll to position [231, 0]
click at [914, 333] on span "HTML" at bounding box center [916, 340] width 31 height 15
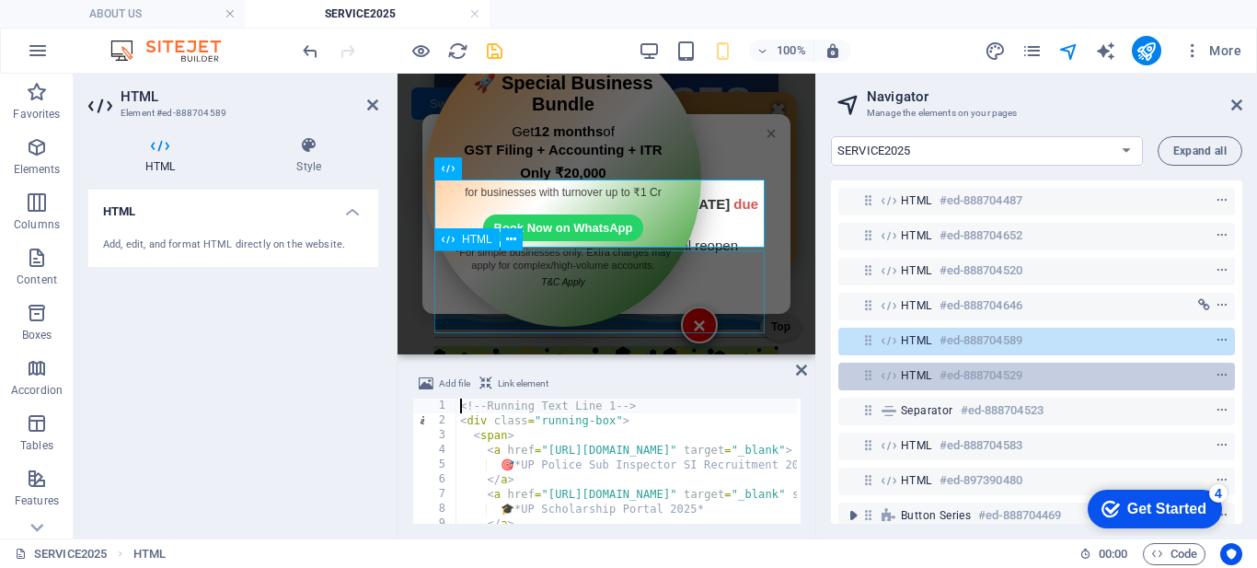
click at [926, 371] on span "HTML" at bounding box center [916, 375] width 31 height 15
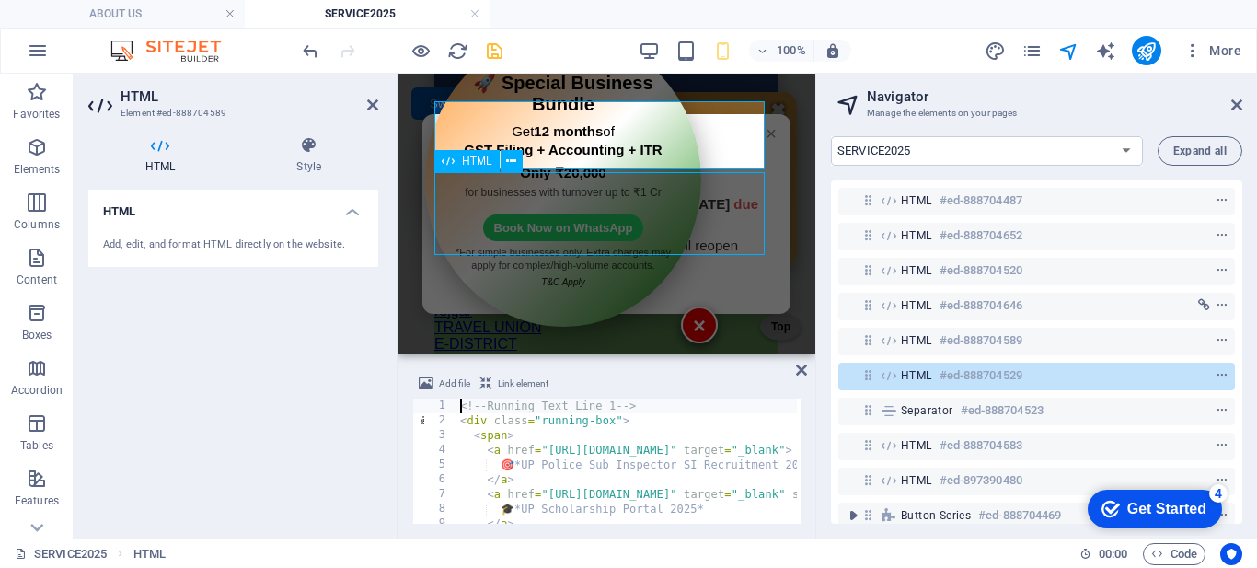
click at [926, 371] on span "HTML" at bounding box center [916, 375] width 31 height 15
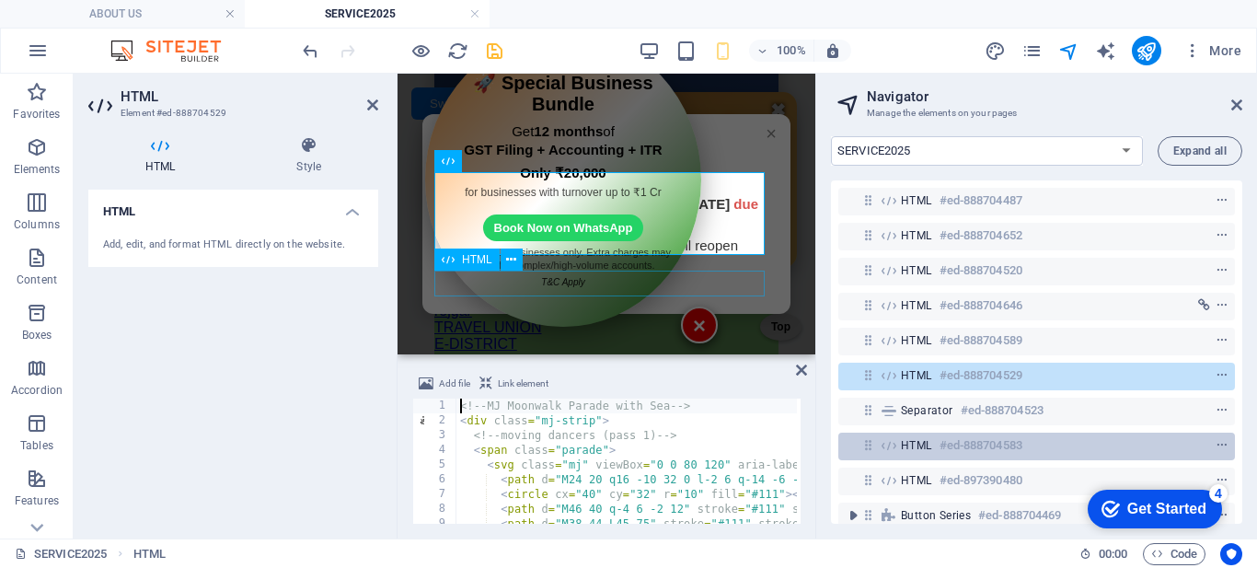
click at [912, 440] on span "HTML" at bounding box center [916, 445] width 31 height 15
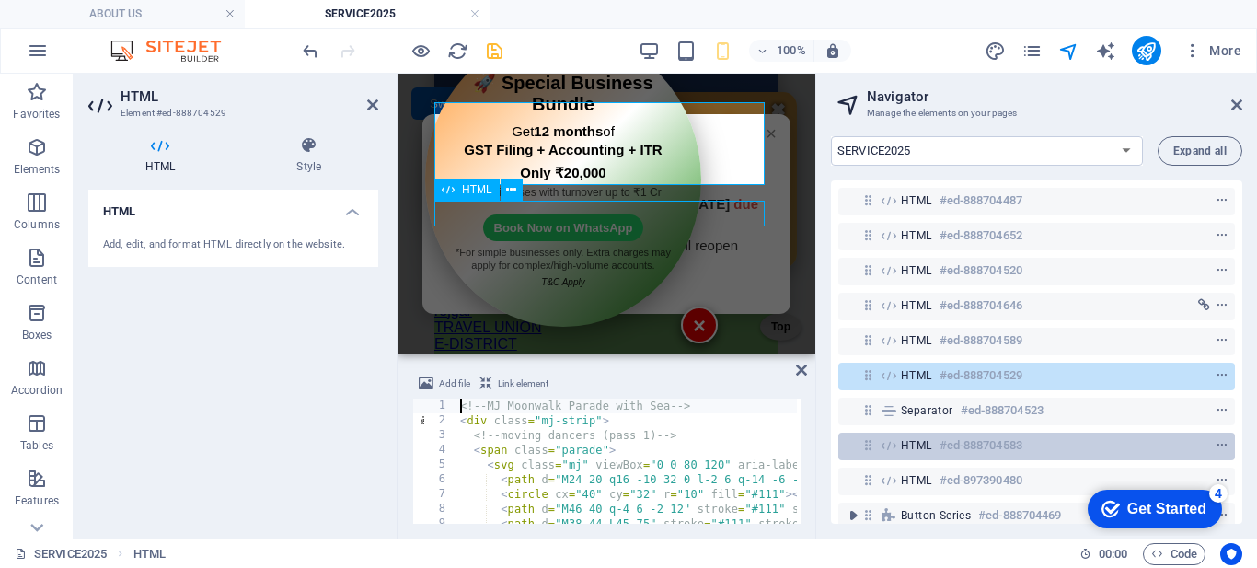
scroll to position [379, 0]
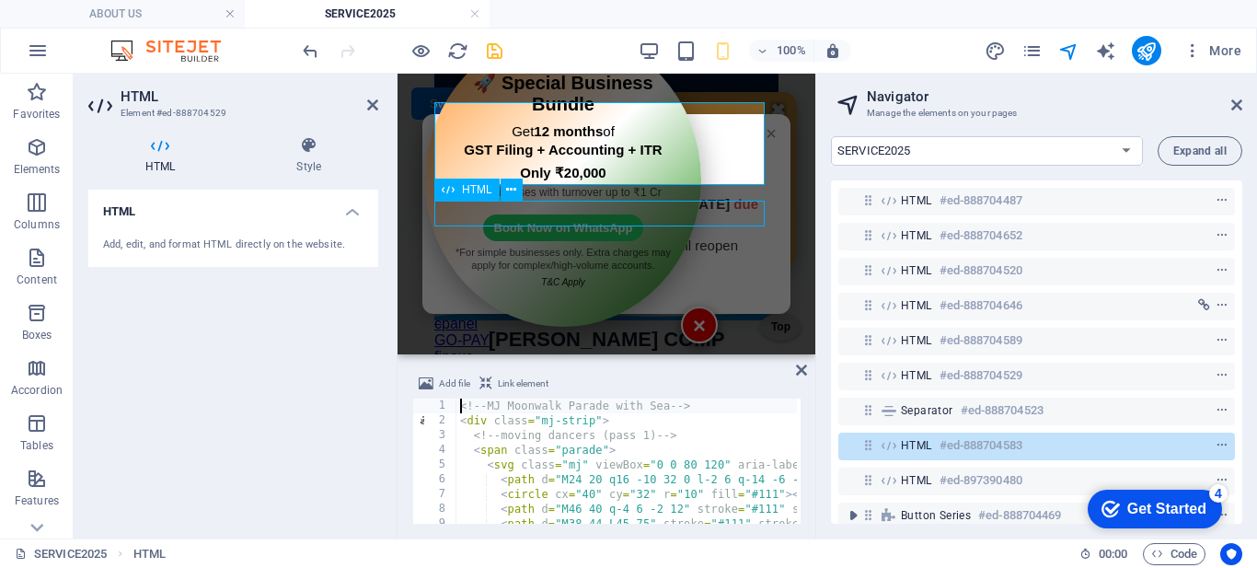
click at [912, 440] on span "HTML" at bounding box center [916, 445] width 31 height 15
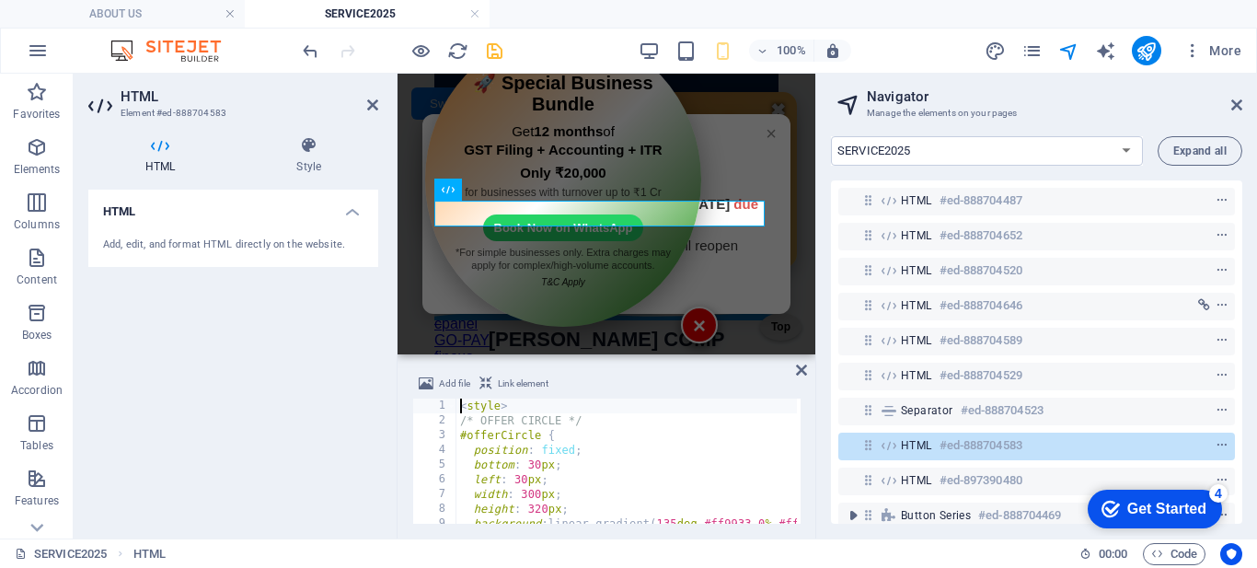
type textarea "position: fixed;"
click at [616, 450] on div "< style > /* OFFER CIRCLE */ #offerCircle { position : fixed ; bottom : 30 px ;…" at bounding box center [1013, 473] width 1115 height 151
click at [533, 443] on div "< style > /* OFFER CIRCLE */ #offerCircle { position : fixed ; bottom : 30 px ;…" at bounding box center [1013, 473] width 1115 height 151
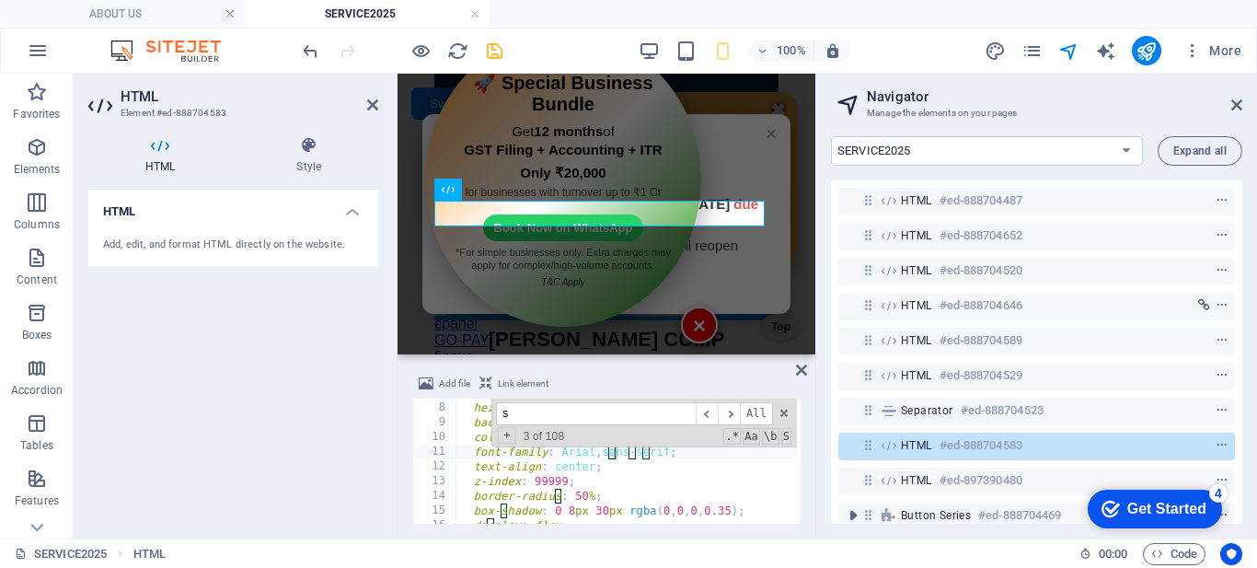
scroll to position [101, 0]
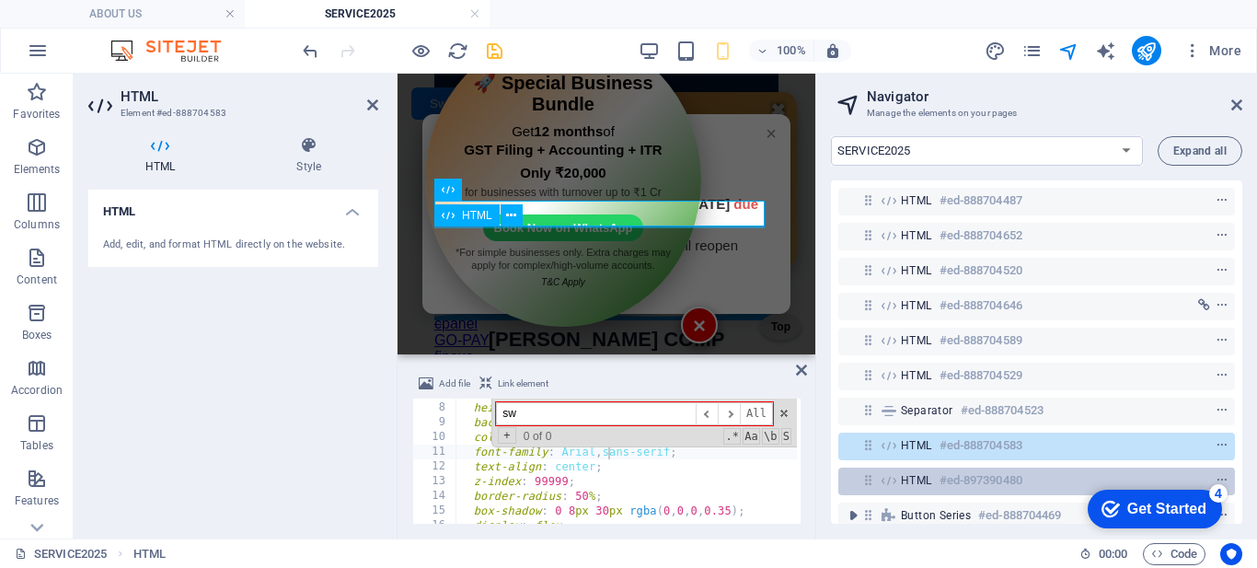
type input "sw"
click at [904, 480] on span "HTML" at bounding box center [916, 480] width 31 height 15
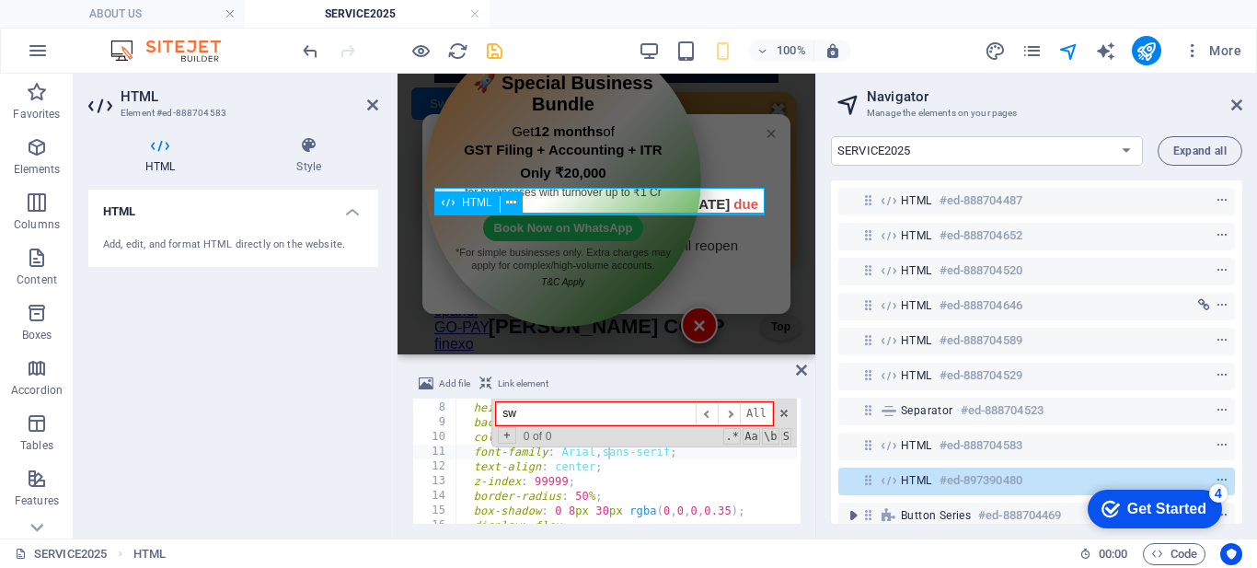
click at [904, 480] on span "HTML" at bounding box center [916, 480] width 31 height 15
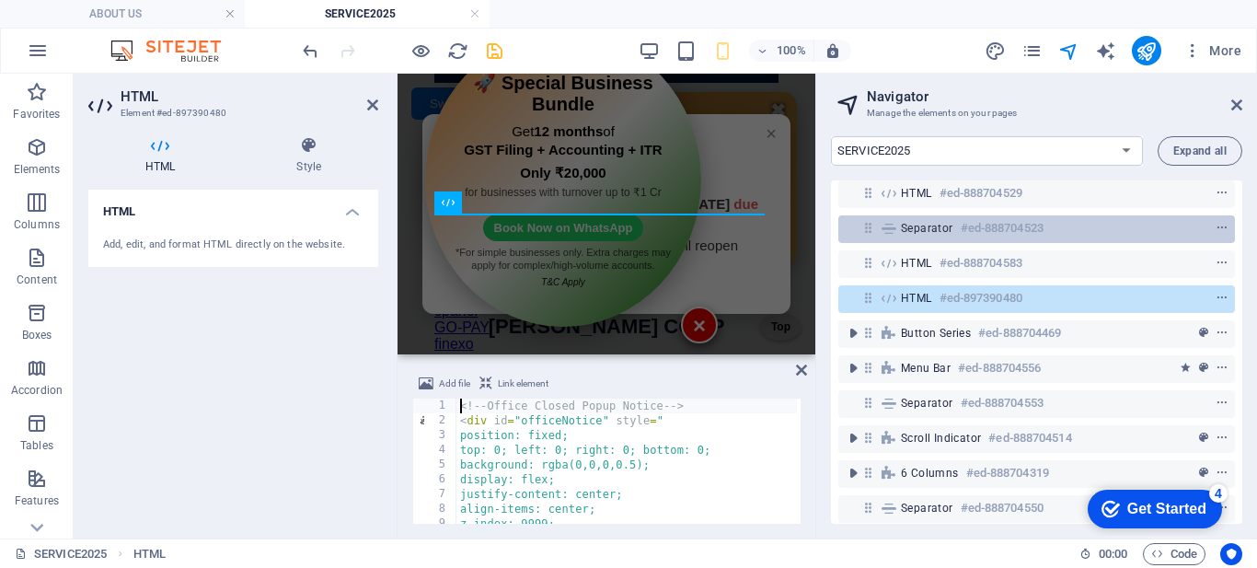
scroll to position [184, 0]
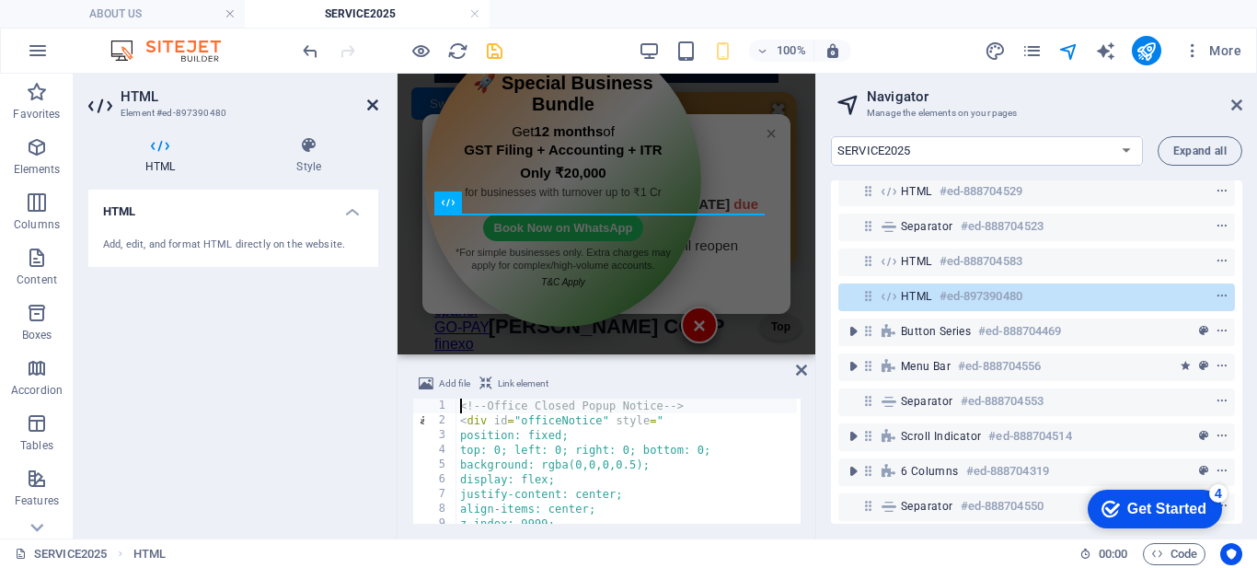
click at [372, 103] on icon at bounding box center [372, 105] width 11 height 15
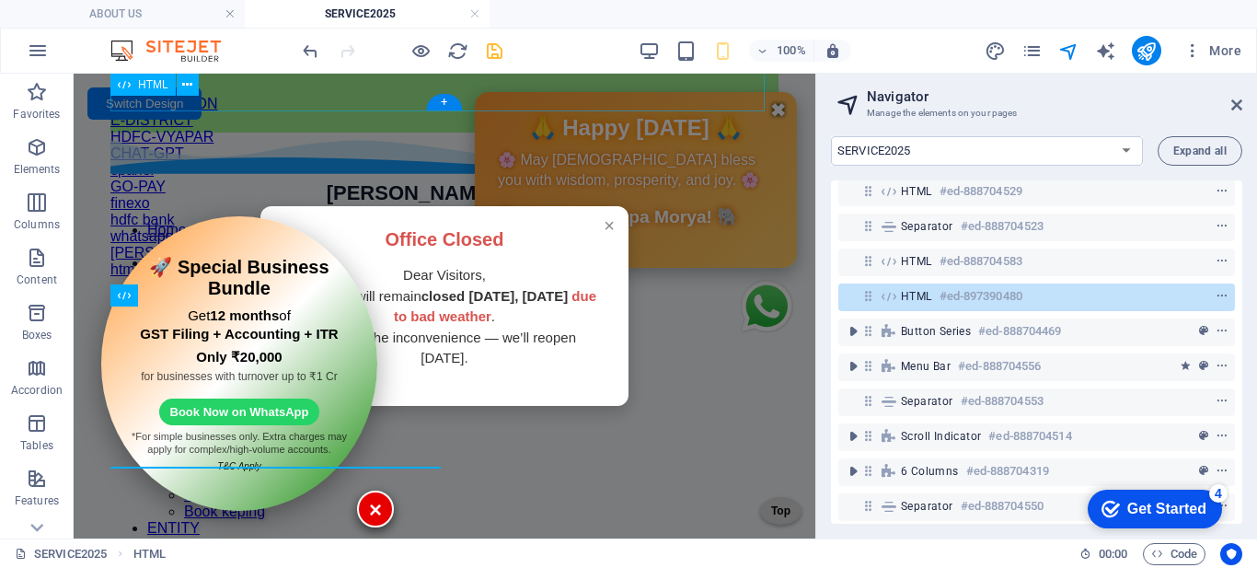
scroll to position [139, 0]
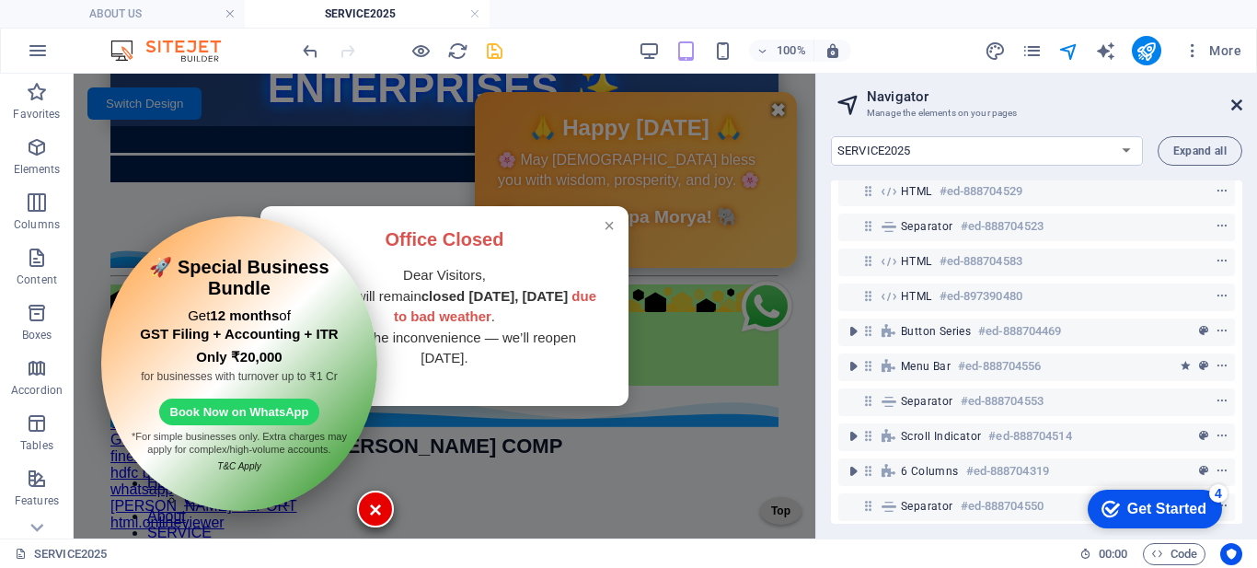
click at [1234, 104] on icon at bounding box center [1236, 105] width 11 height 15
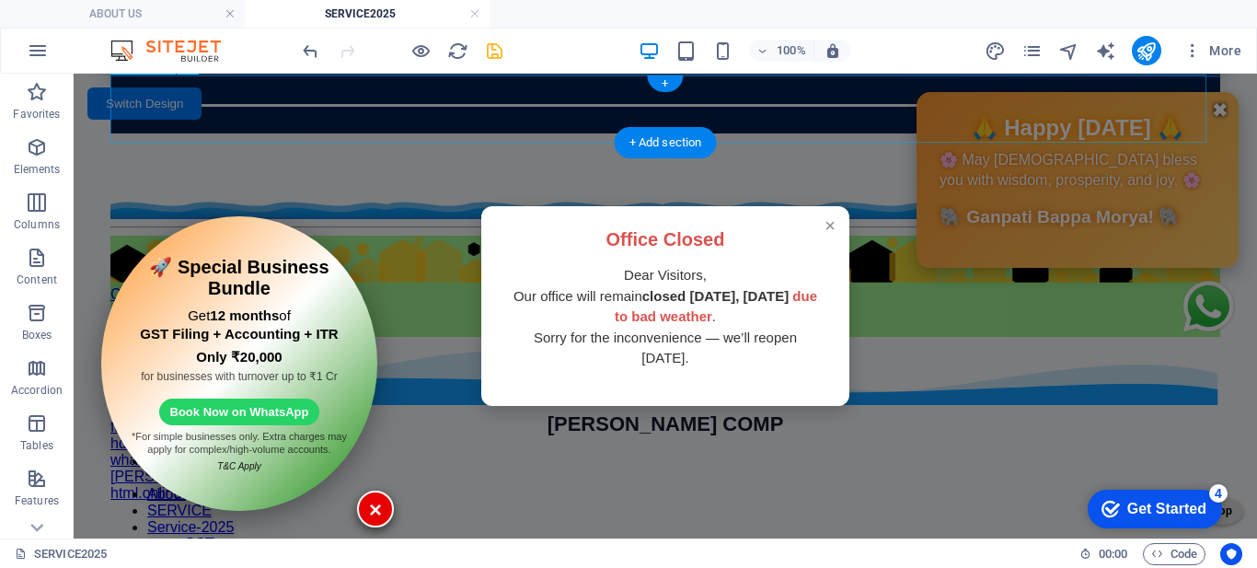
scroll to position [143, 0]
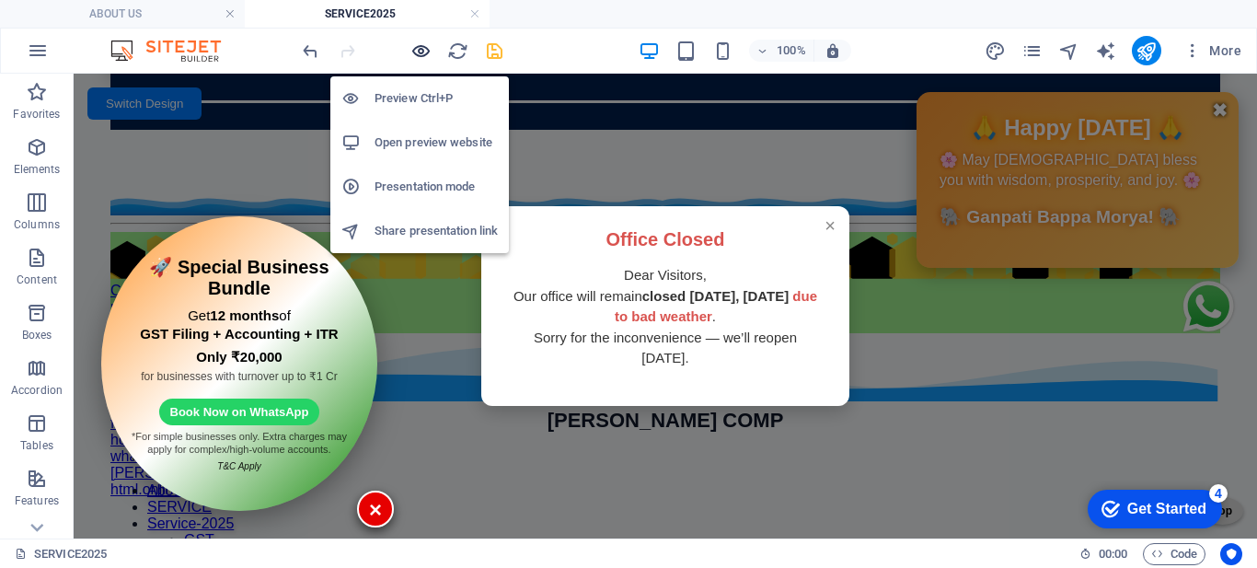
click at [425, 50] on icon "button" at bounding box center [420, 50] width 21 height 21
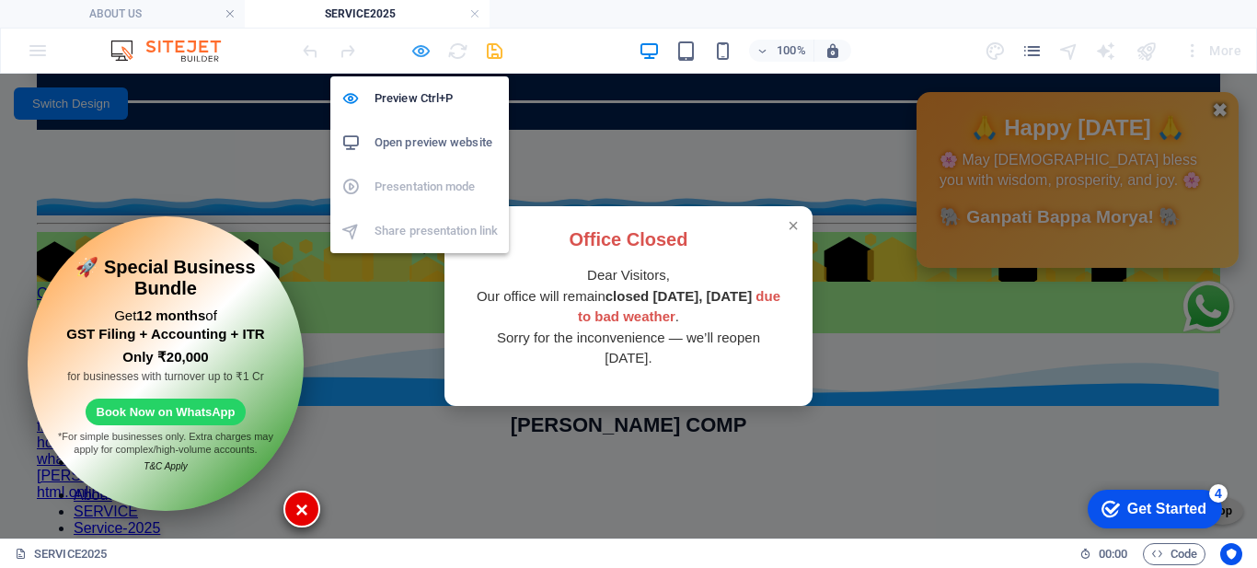
click at [419, 56] on icon "button" at bounding box center [420, 50] width 21 height 21
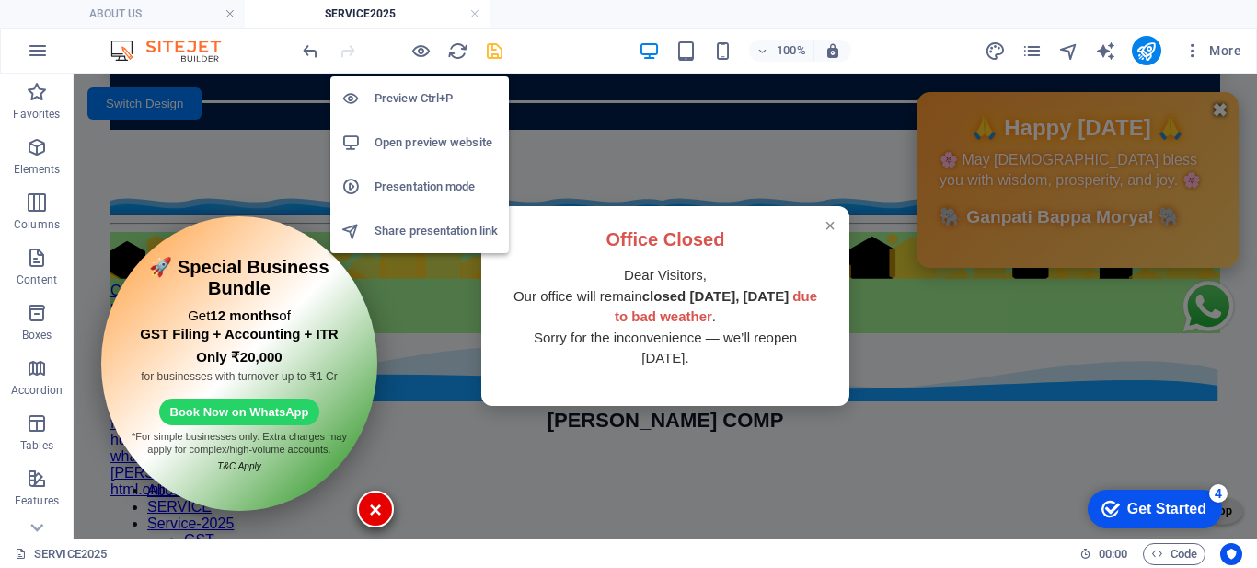
click at [405, 137] on h6 "Open preview website" at bounding box center [435, 143] width 123 height 22
click at [422, 50] on icon "button" at bounding box center [420, 50] width 21 height 21
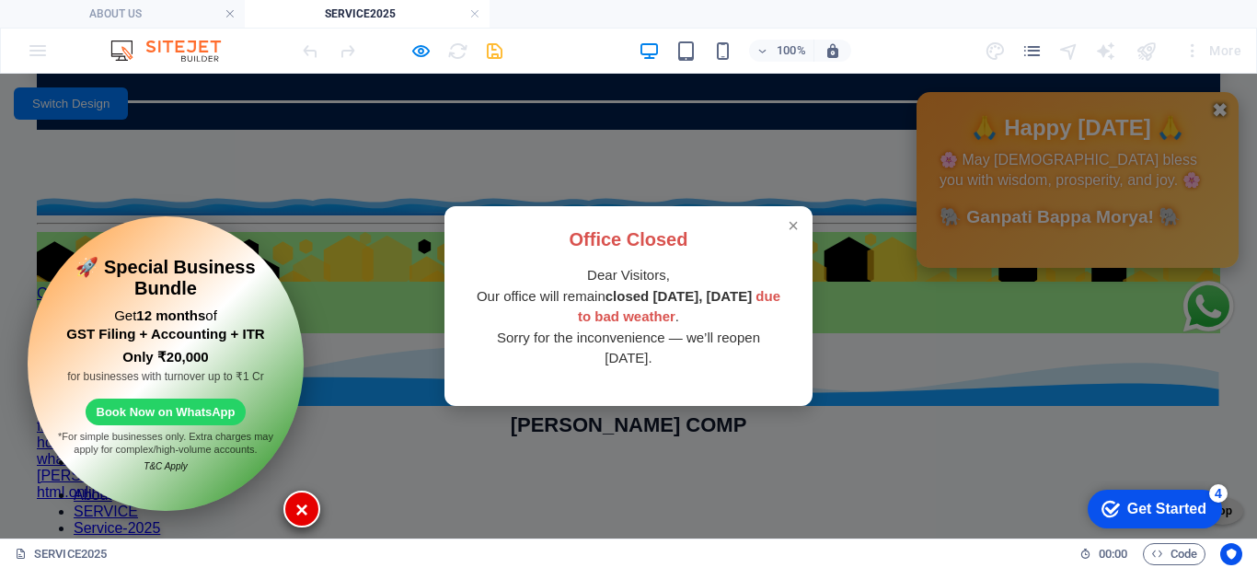
click at [96, 122] on div "× Office Closed Dear Visitors, Our office will remain closed [DATE], [DATE] due…" at bounding box center [628, 306] width 1257 height 465
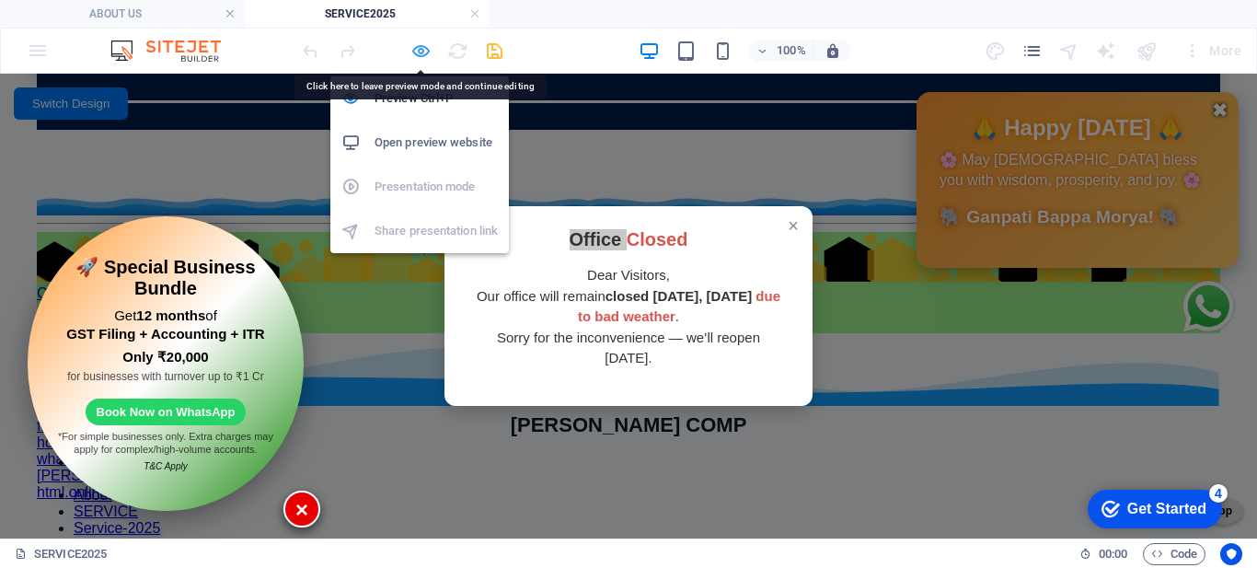
click at [422, 44] on icon "button" at bounding box center [420, 50] width 21 height 21
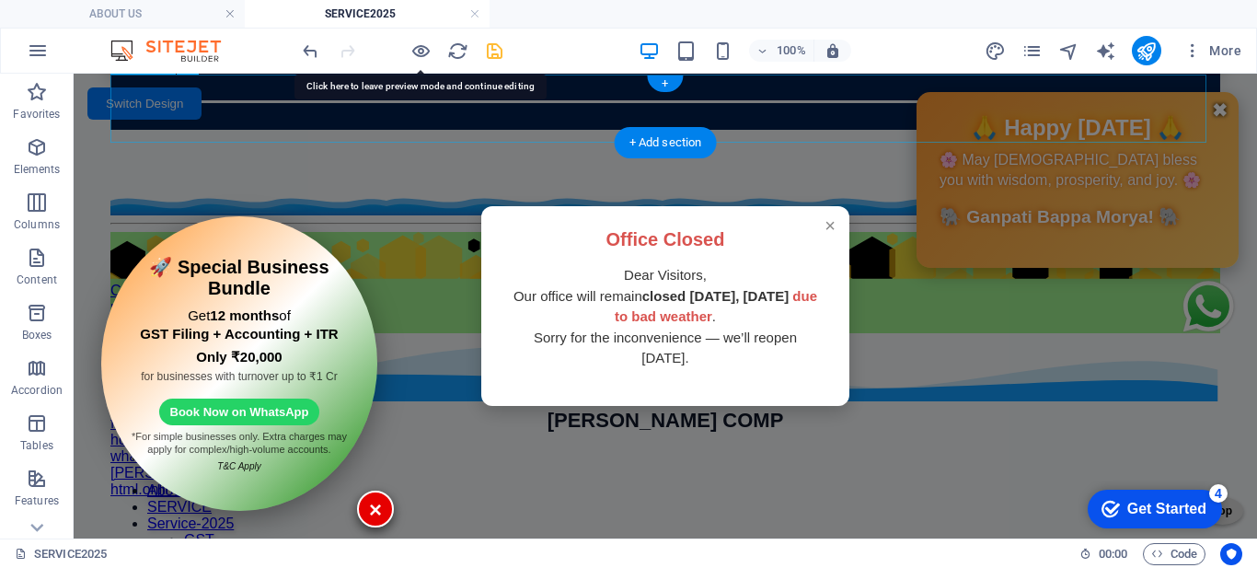
click at [190, 107] on div "🎯 *UP Police Sub Inspector SI Recruitment 2025* 🎓 *UP Scholarship Portal 2025* …" at bounding box center [665, 102] width 1110 height 56
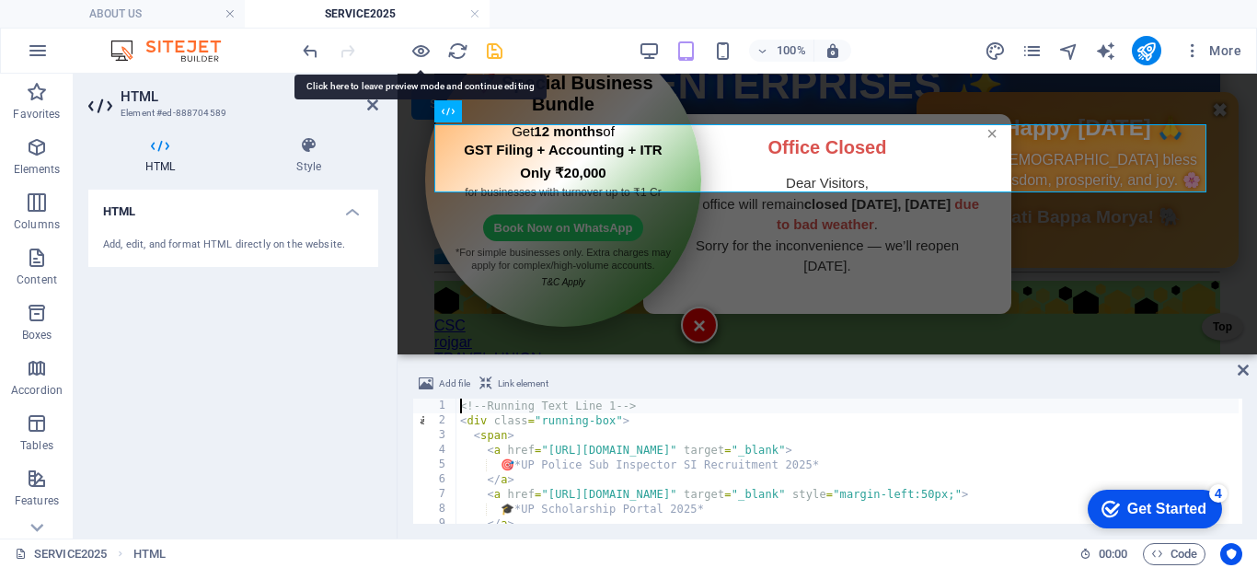
scroll to position [139, 0]
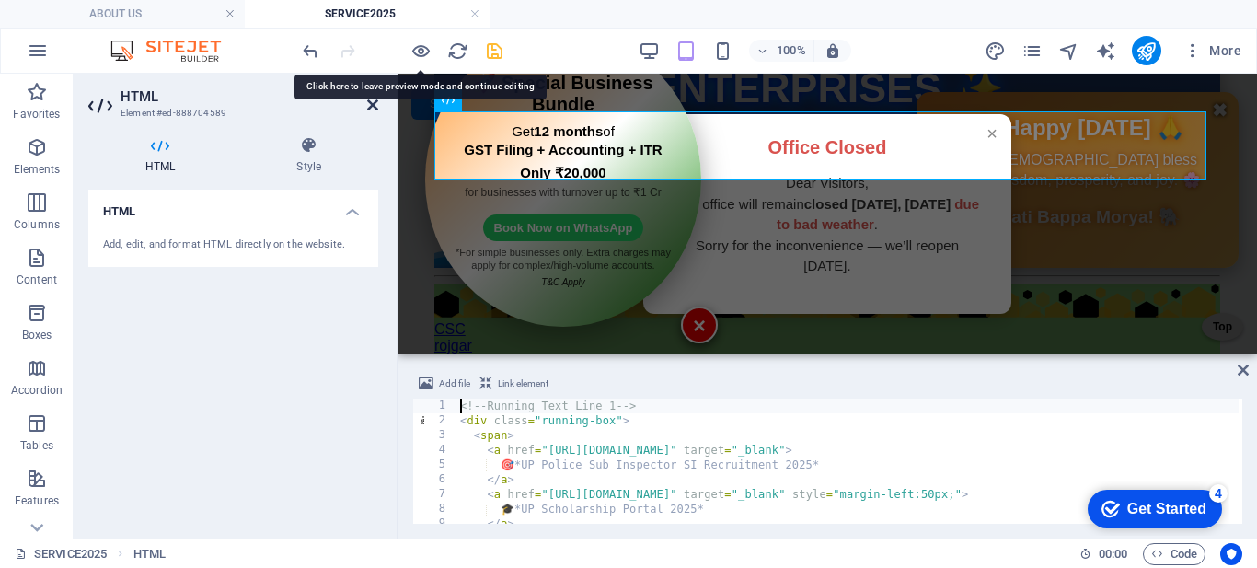
click at [374, 103] on icon at bounding box center [372, 105] width 11 height 15
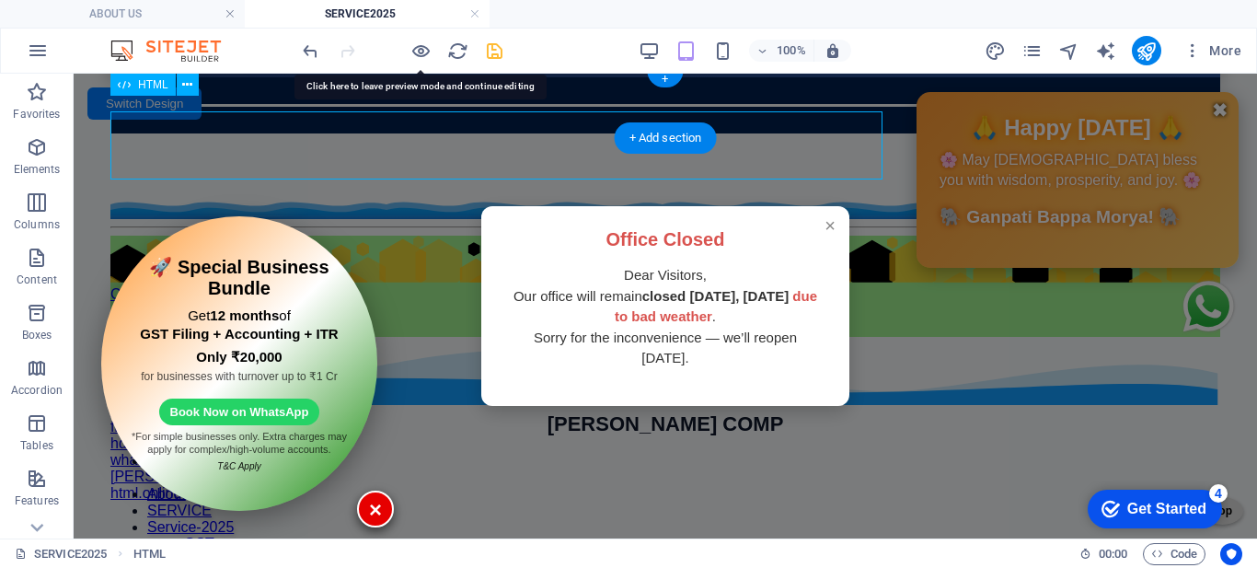
scroll to position [143, 0]
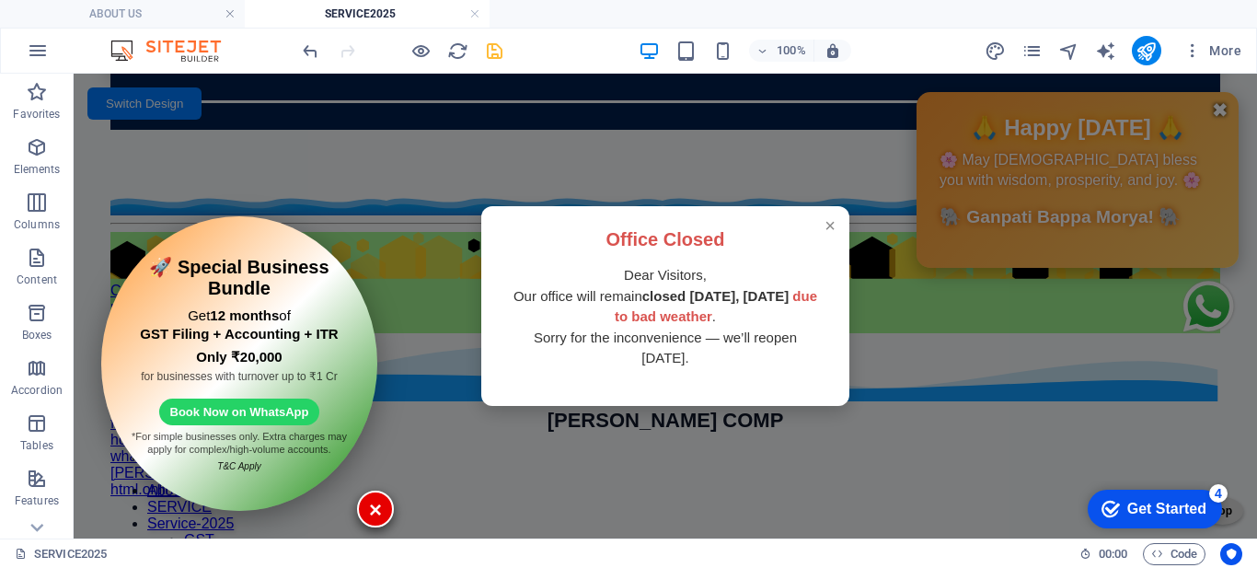
click at [1068, 52] on icon "navigator" at bounding box center [1068, 50] width 21 height 21
select select "16779705-en"
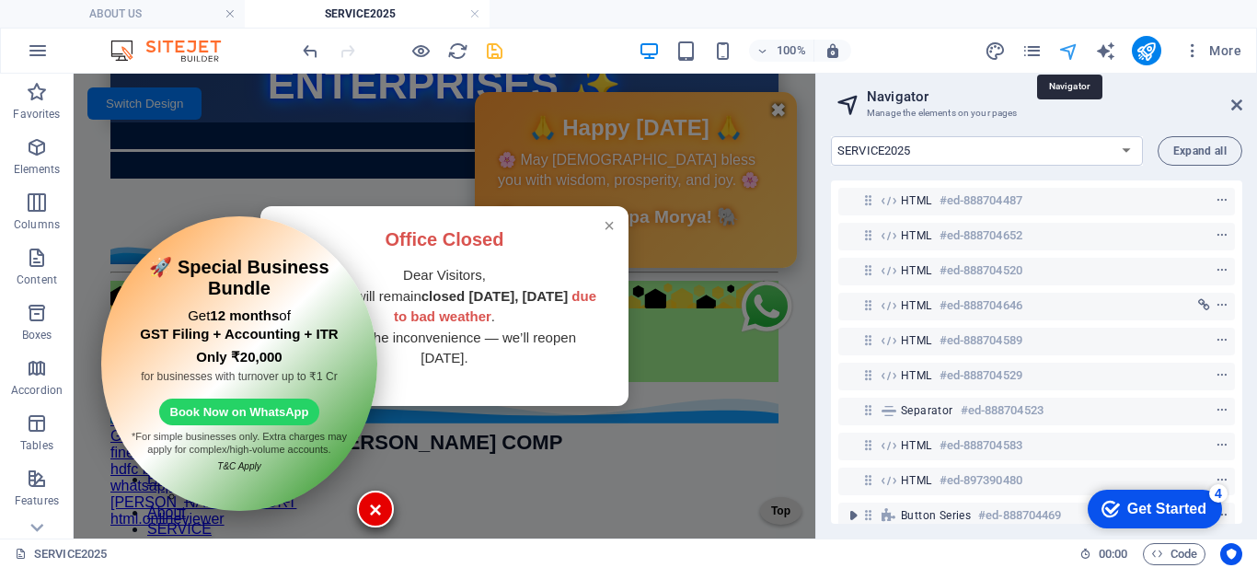
scroll to position [139, 0]
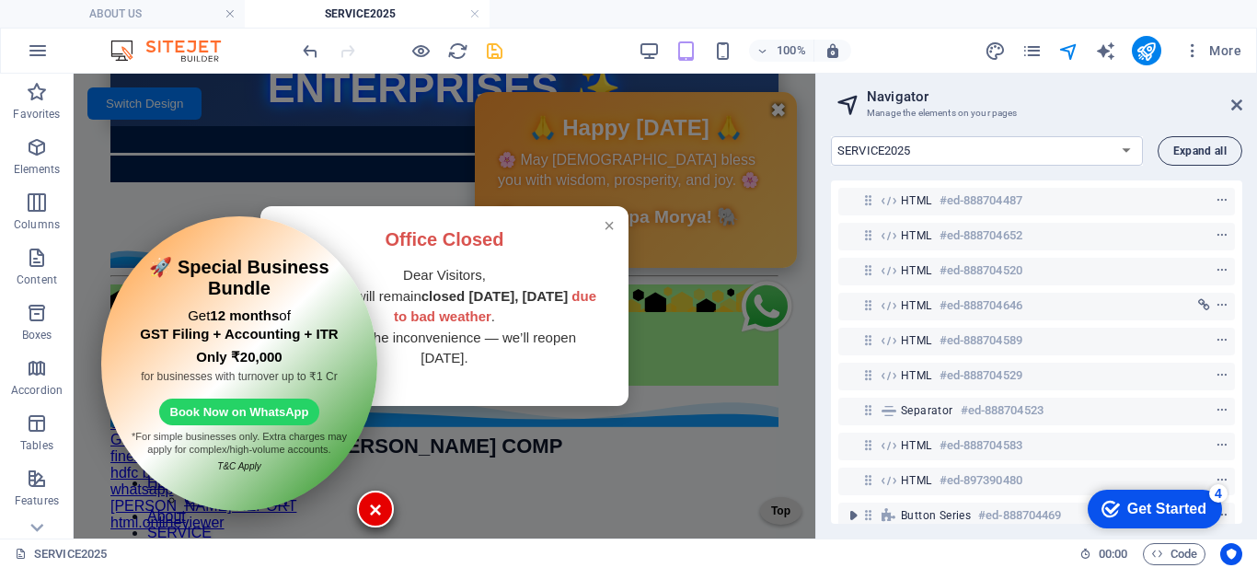
click at [1191, 154] on span "Expand all" at bounding box center [1199, 150] width 53 height 11
click at [1179, 153] on span "Expand all" at bounding box center [1199, 150] width 53 height 11
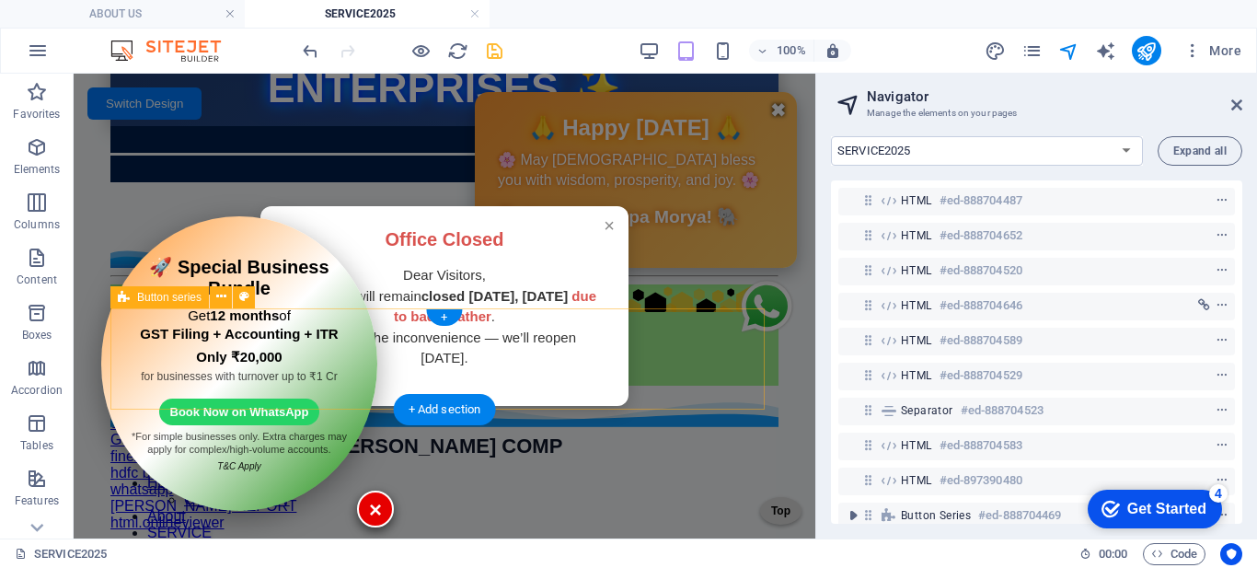
scroll to position [0, 0]
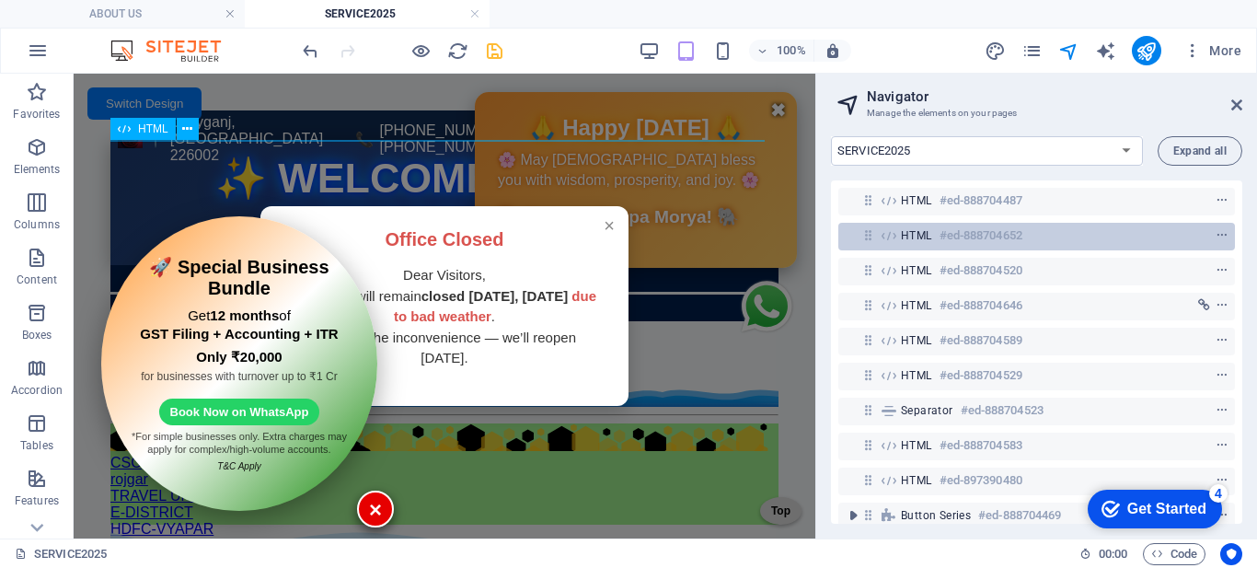
click at [908, 226] on div "HTML #ed-888704652" at bounding box center [1022, 236] width 242 height 22
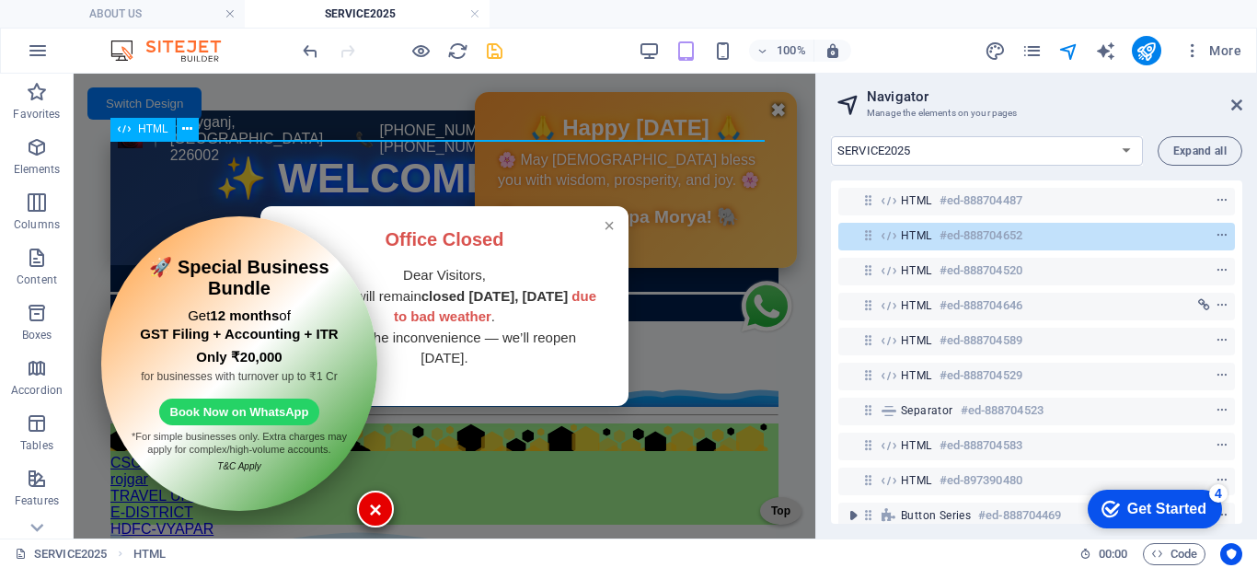
click at [908, 226] on div "HTML #ed-888704652" at bounding box center [1022, 236] width 242 height 22
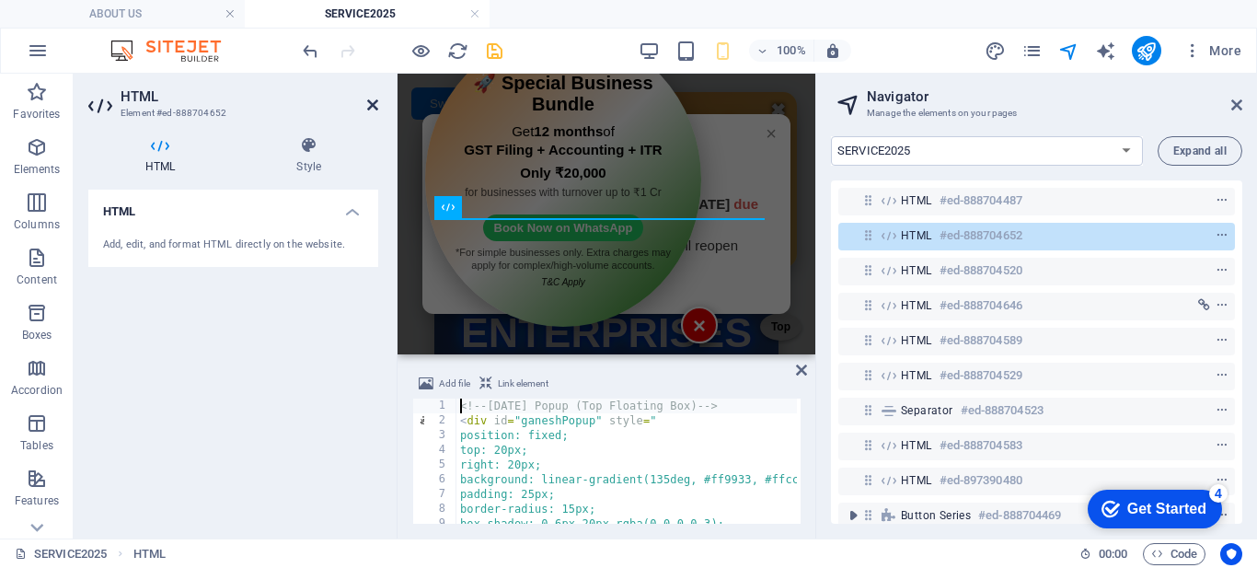
click at [369, 104] on icon at bounding box center [372, 105] width 11 height 15
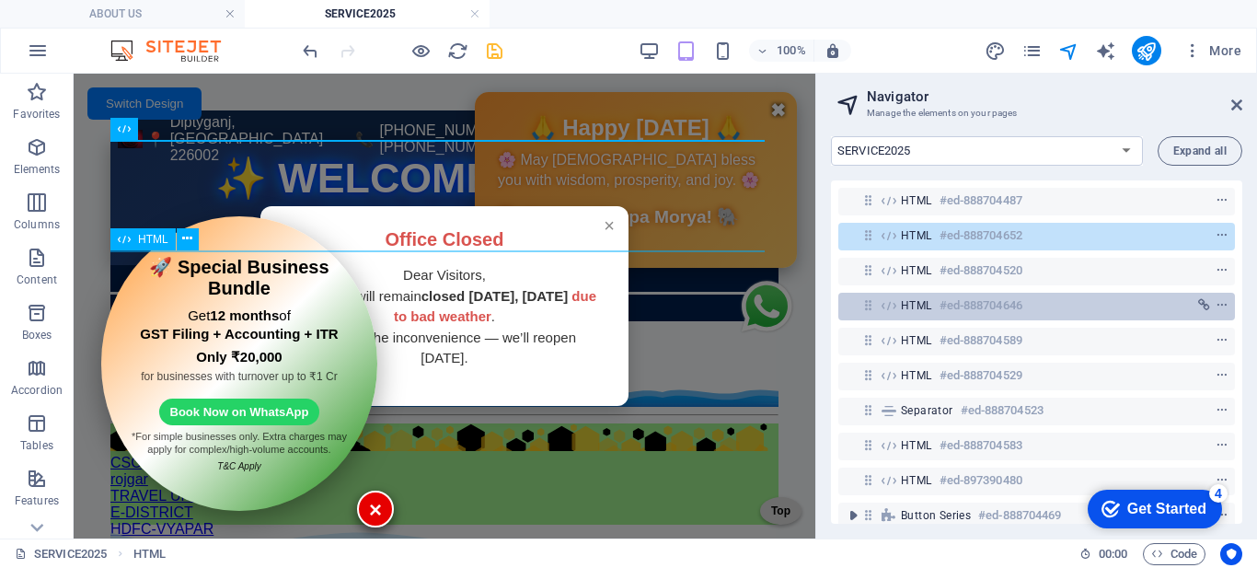
click at [891, 302] on icon at bounding box center [889, 305] width 20 height 15
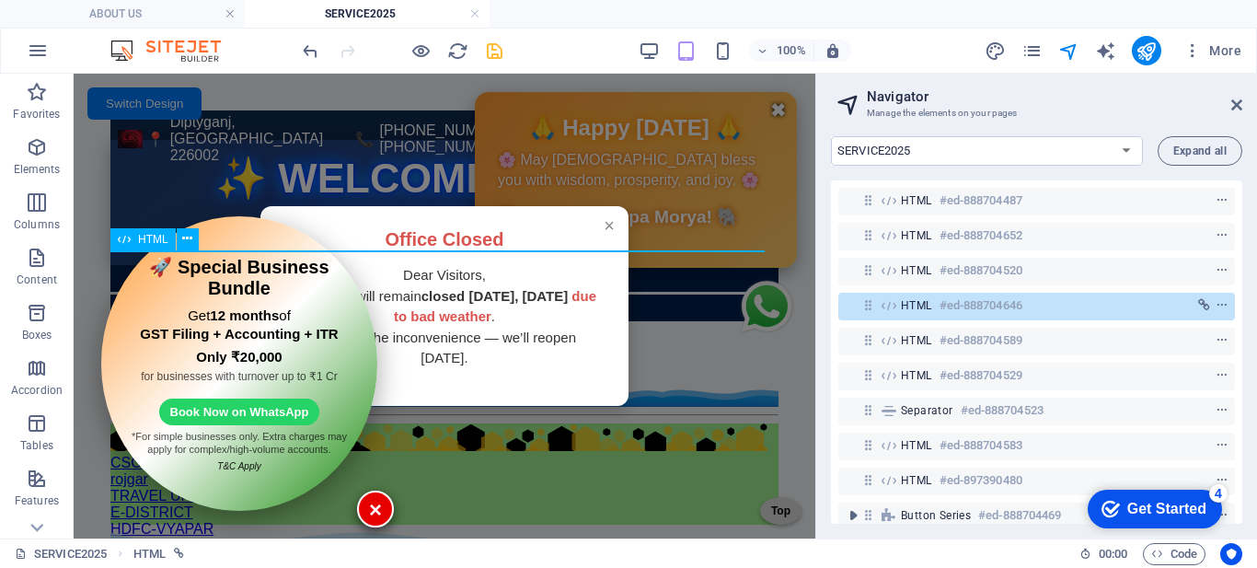
click at [891, 302] on icon at bounding box center [889, 305] width 20 height 15
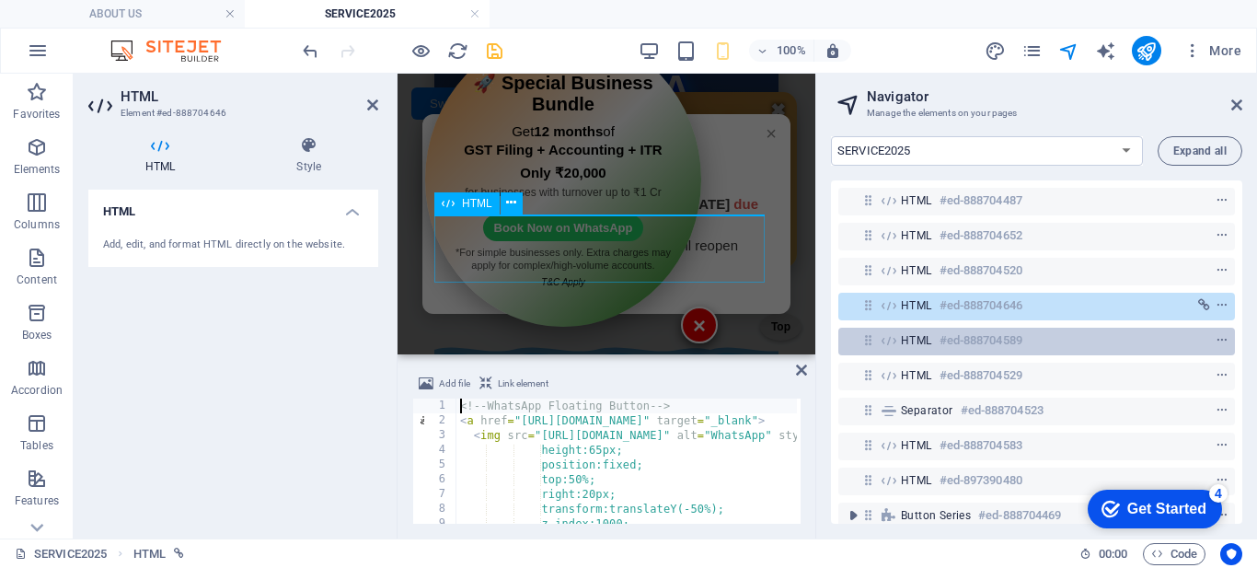
click at [897, 340] on icon at bounding box center [889, 340] width 20 height 15
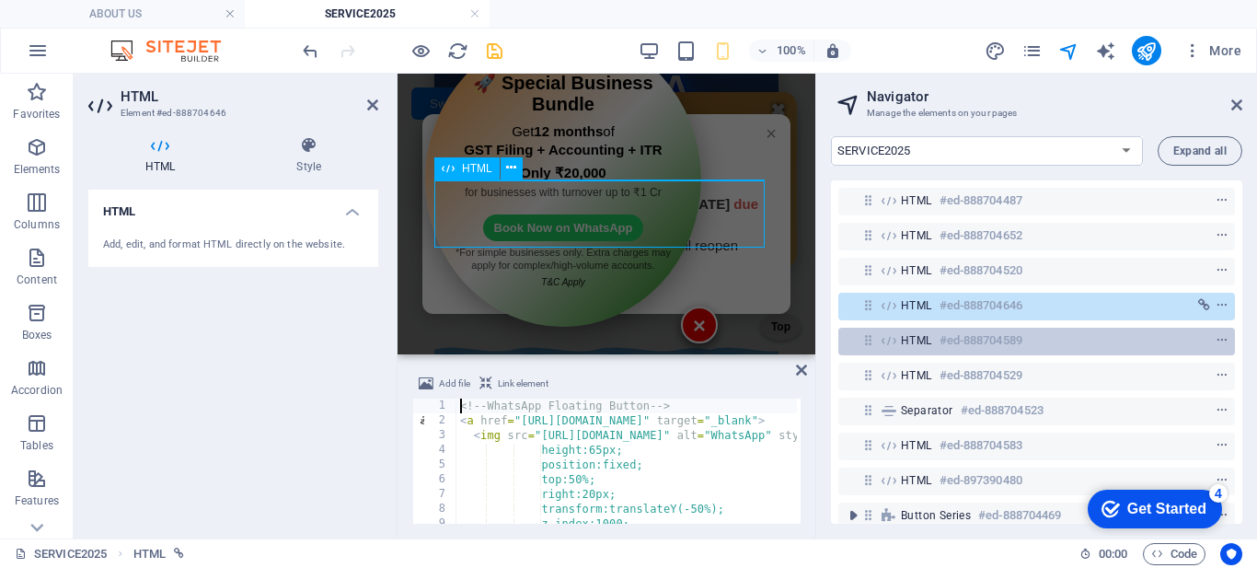
scroll to position [231, 0]
click at [897, 340] on icon at bounding box center [889, 340] width 20 height 15
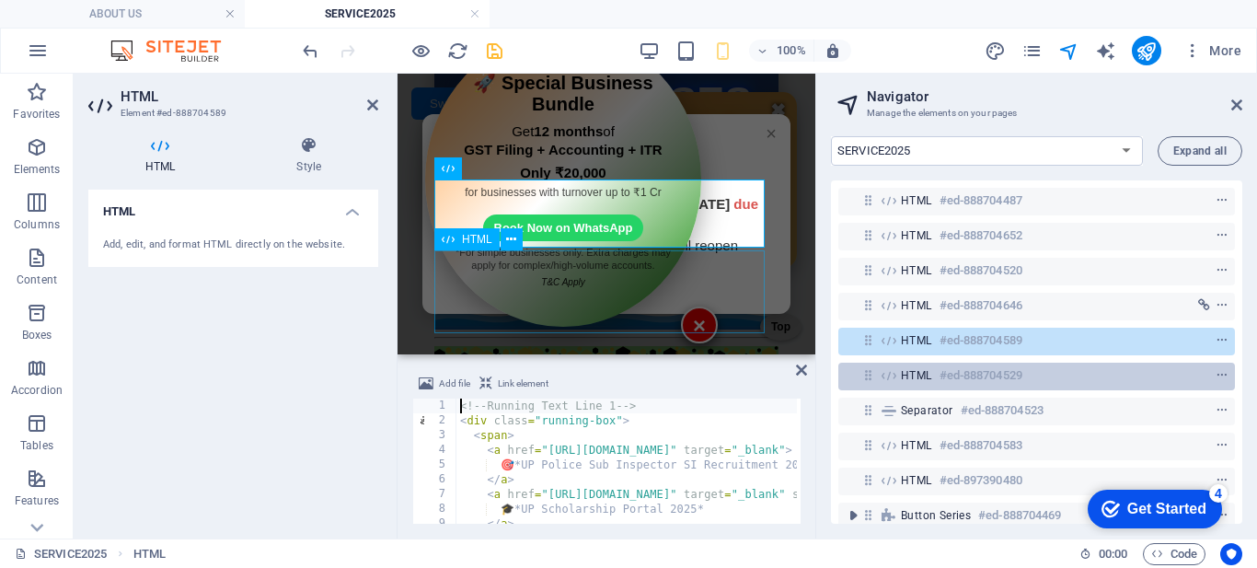
click at [915, 371] on span "HTML" at bounding box center [916, 375] width 31 height 15
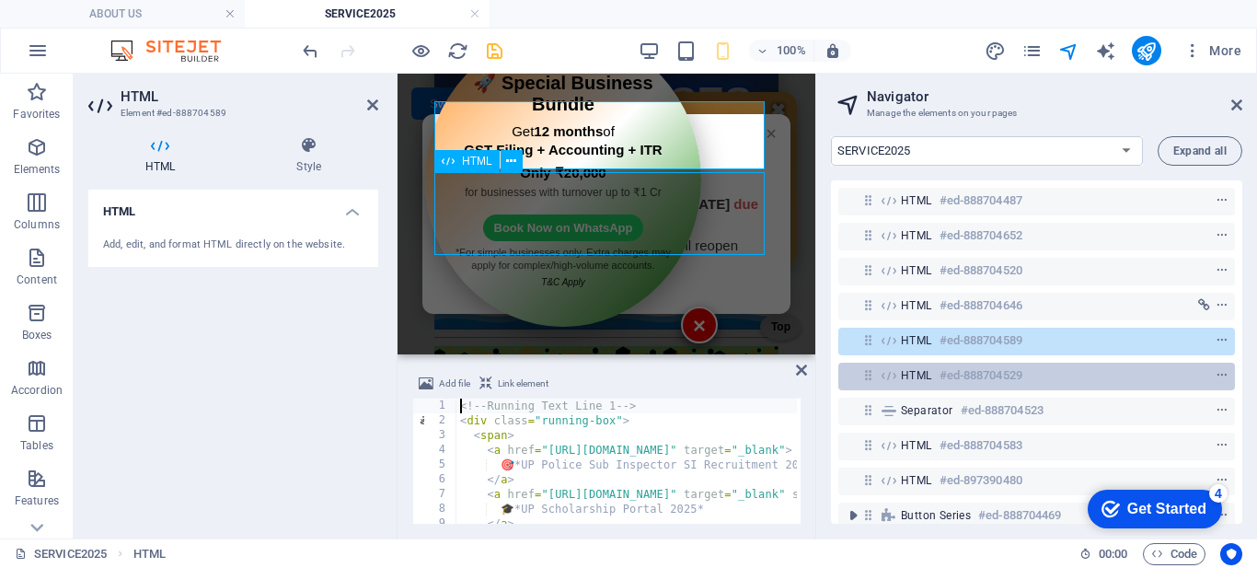
scroll to position [309, 0]
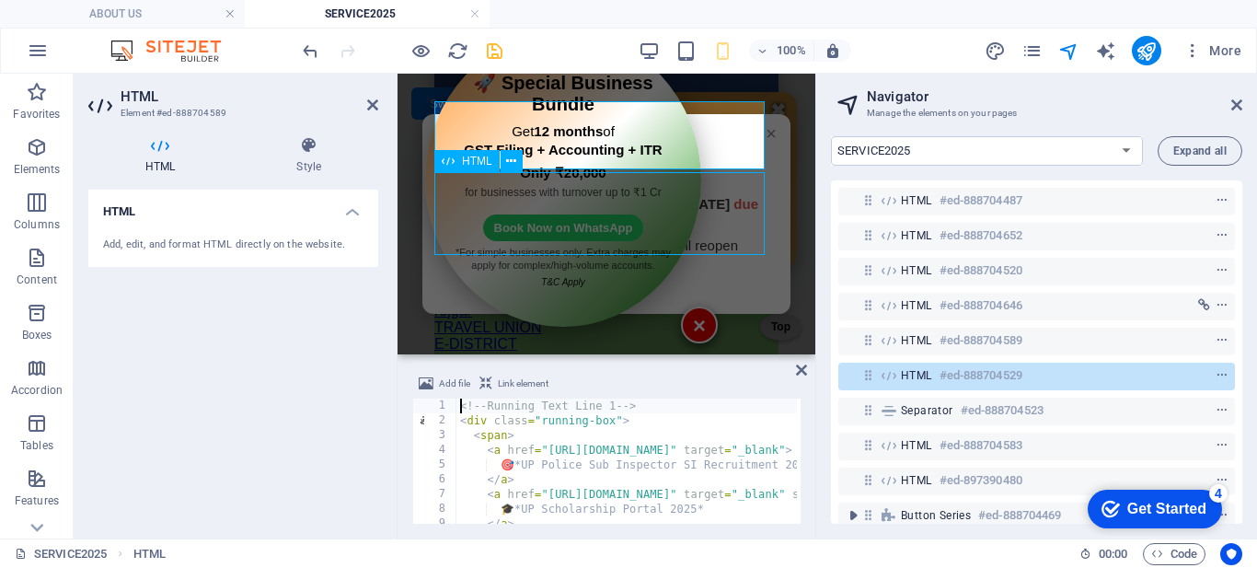
click at [915, 371] on span "HTML" at bounding box center [916, 375] width 31 height 15
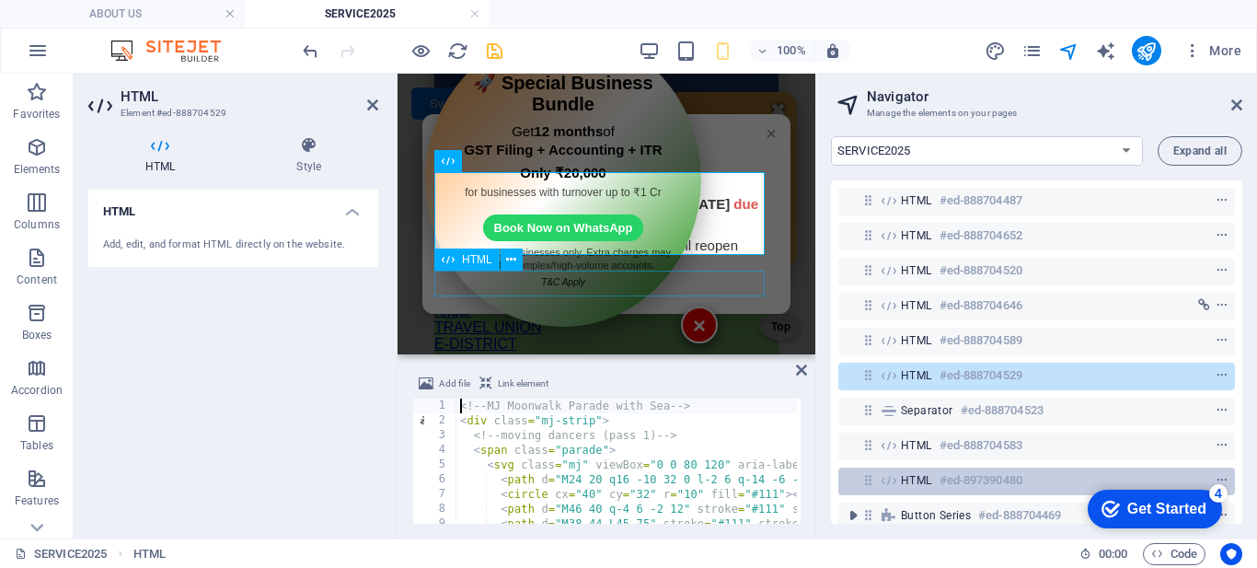
scroll to position [92, 0]
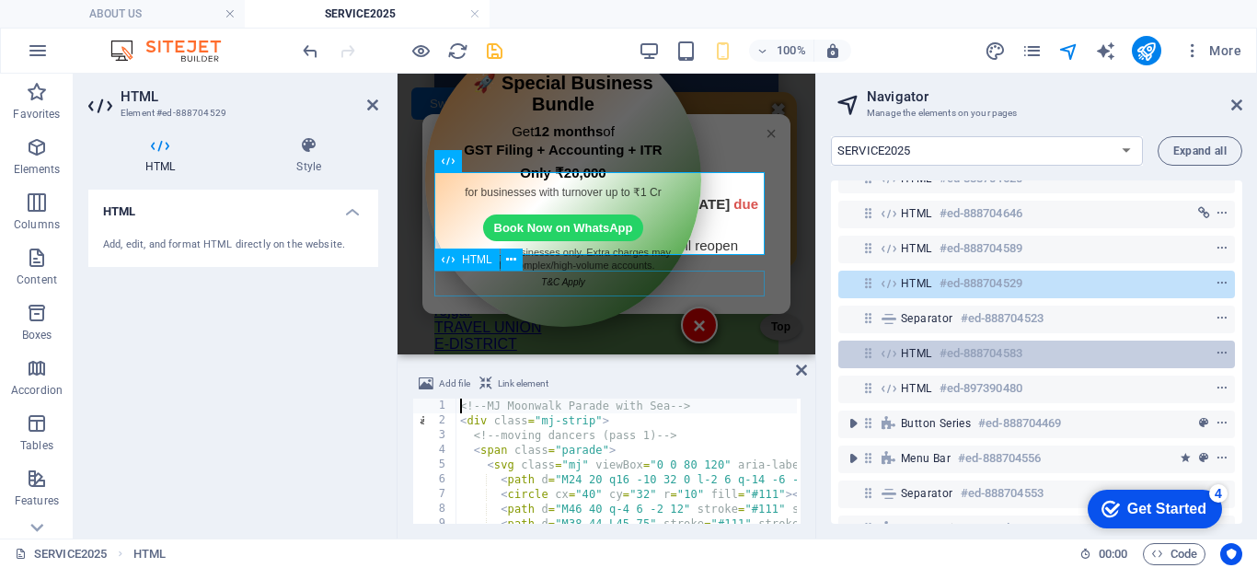
click at [915, 361] on div "HTML #ed-888704583" at bounding box center [1022, 353] width 242 height 22
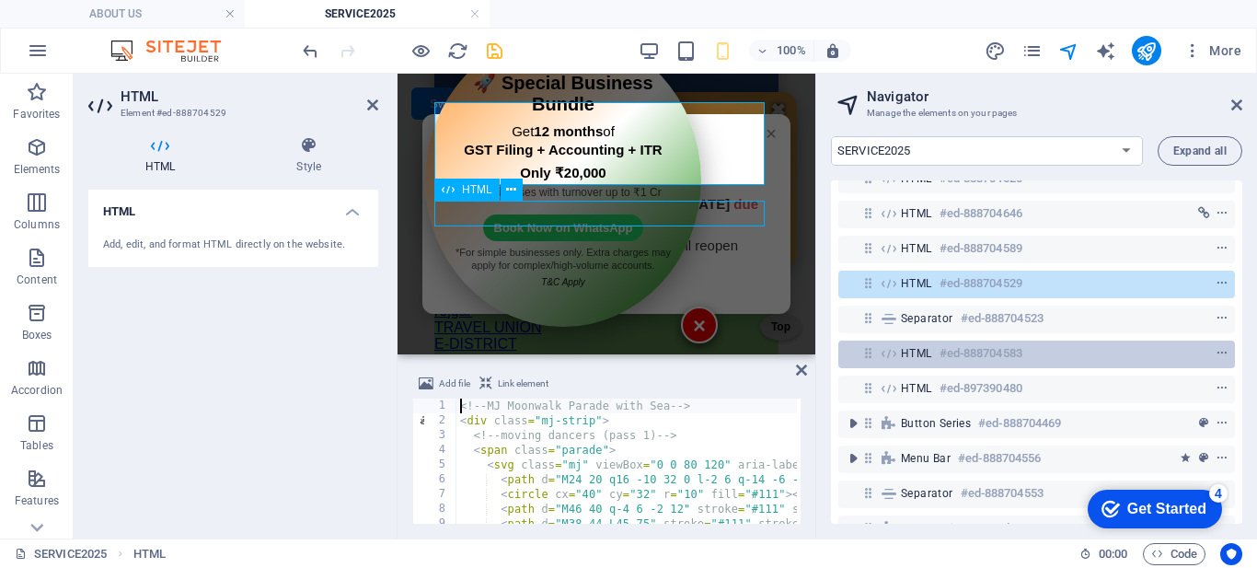
scroll to position [379, 0]
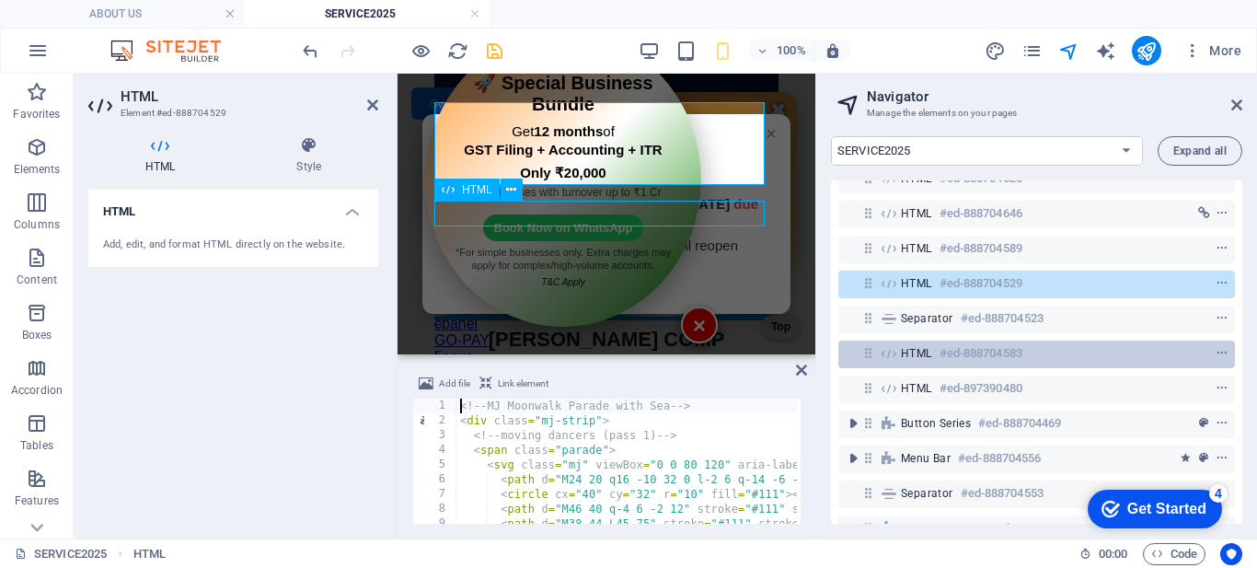
click at [915, 361] on div "HTML #ed-888704583" at bounding box center [1022, 353] width 242 height 22
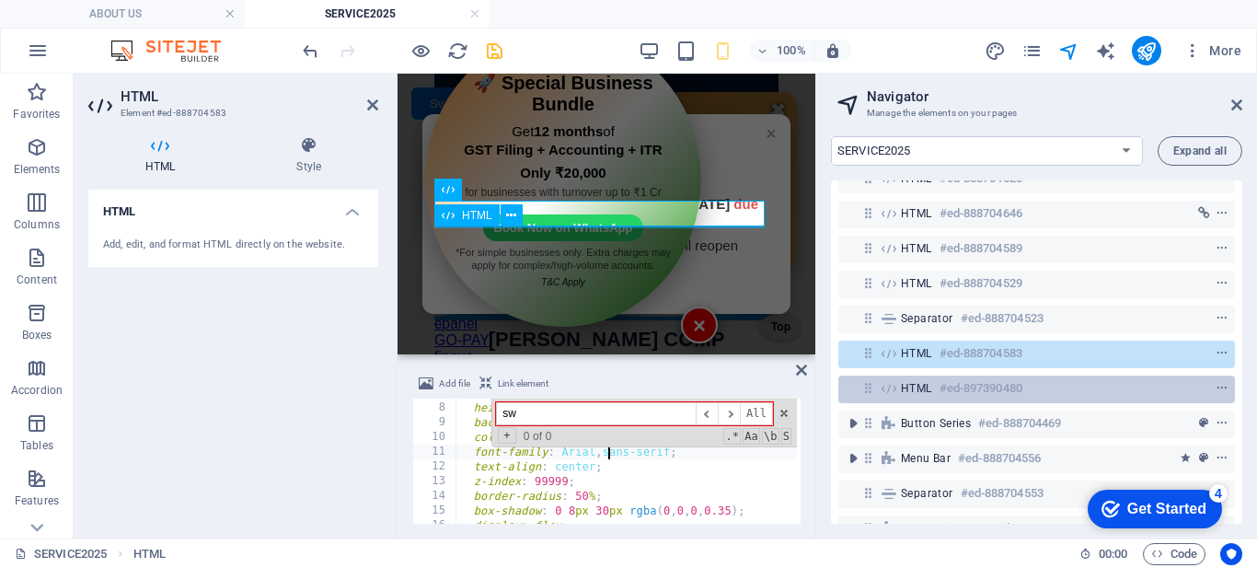
click at [915, 385] on span "HTML" at bounding box center [916, 388] width 31 height 15
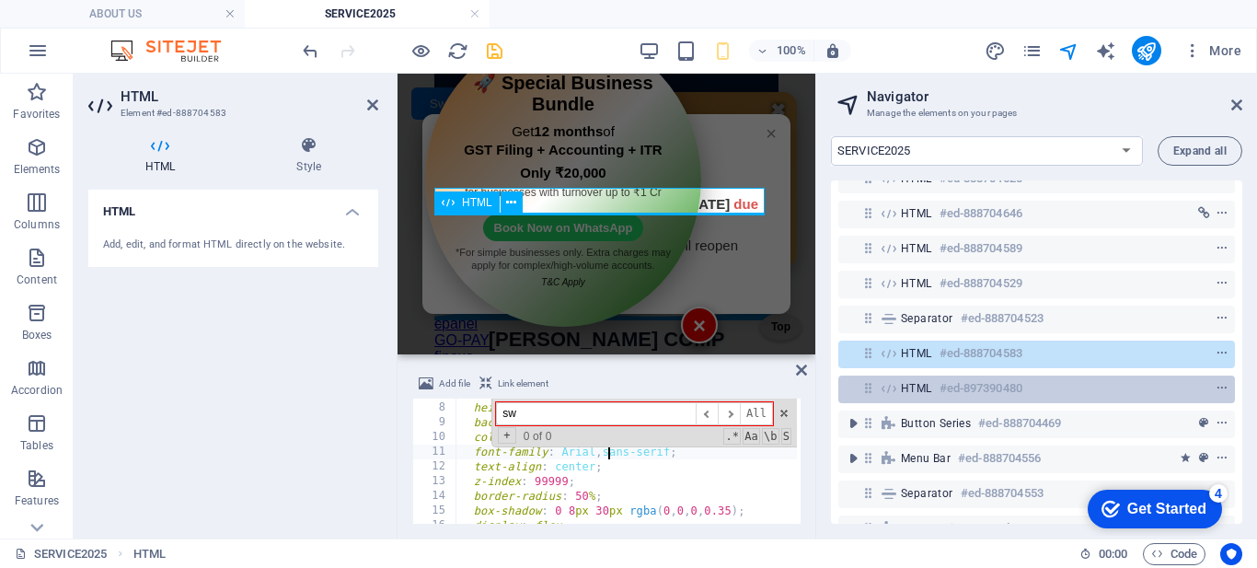
scroll to position [392, 0]
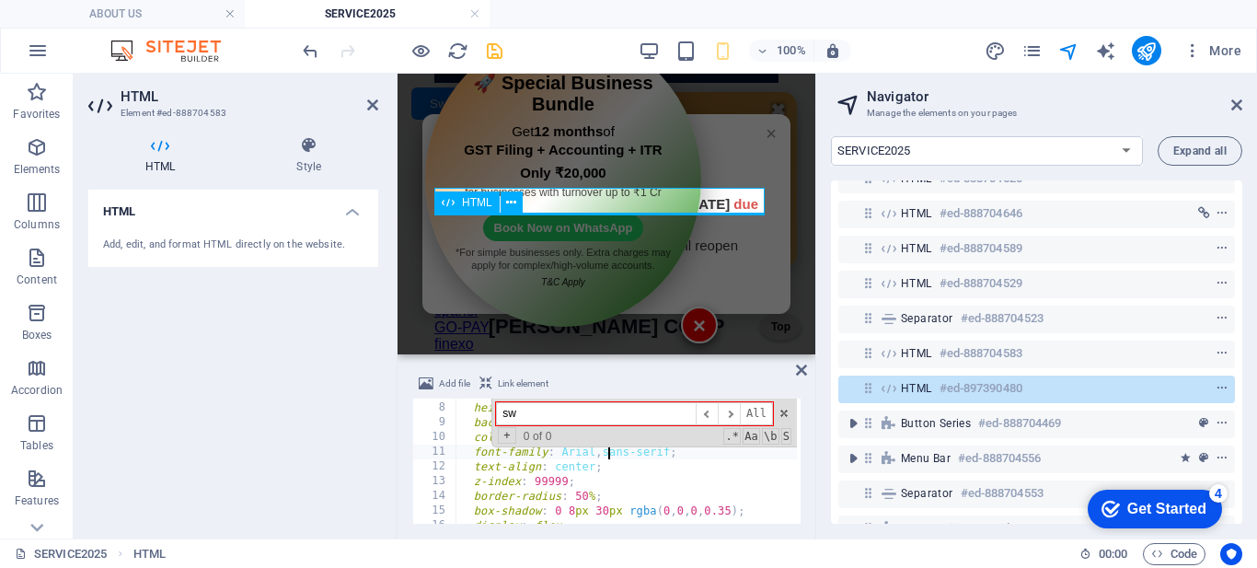
click at [915, 385] on span "HTML" at bounding box center [916, 388] width 31 height 15
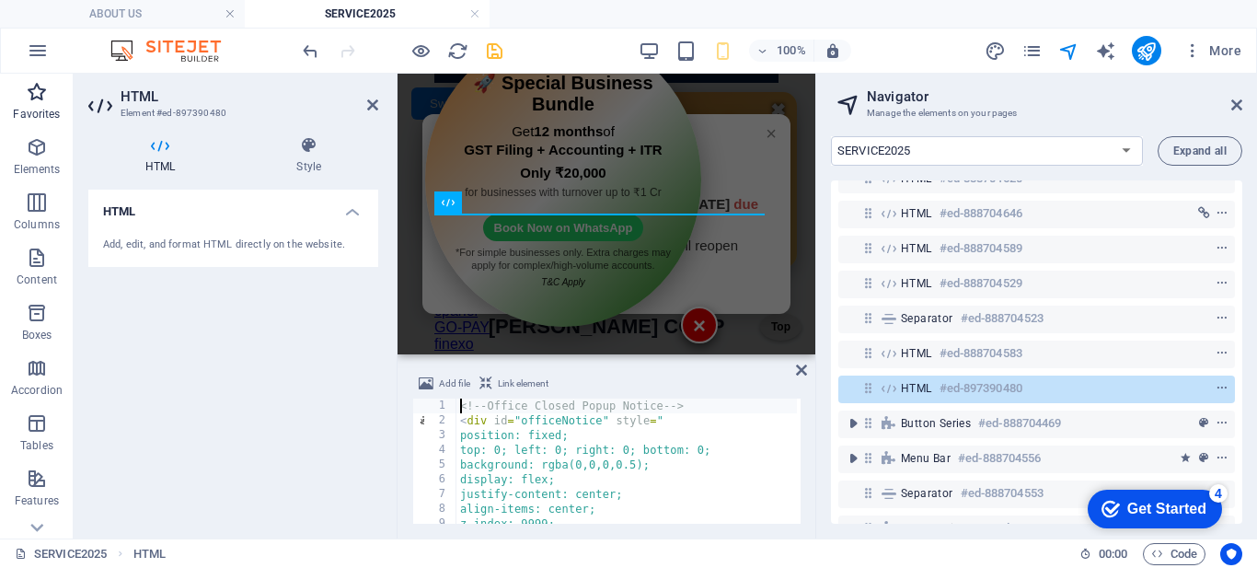
click at [12, 102] on span "Favorites" at bounding box center [37, 103] width 74 height 44
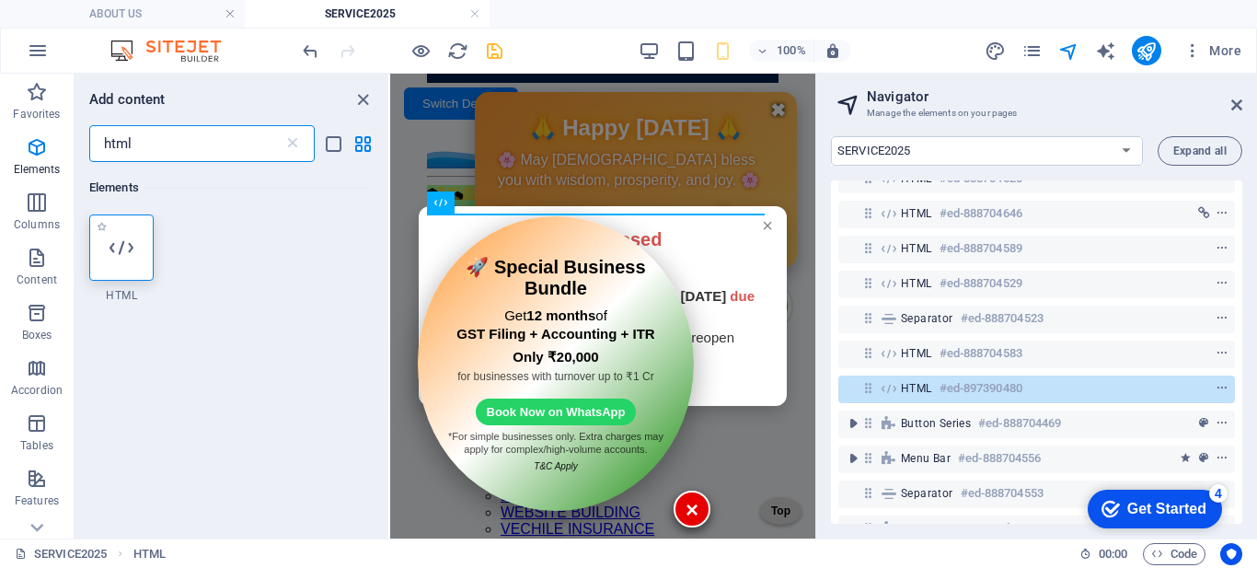
type input "html"
click at [122, 236] on icon at bounding box center [121, 248] width 24 height 24
click at [390, 236] on div "Drag here to replace the existing content. Press “Ctrl” if you want to create a…" at bounding box center [602, 306] width 425 height 465
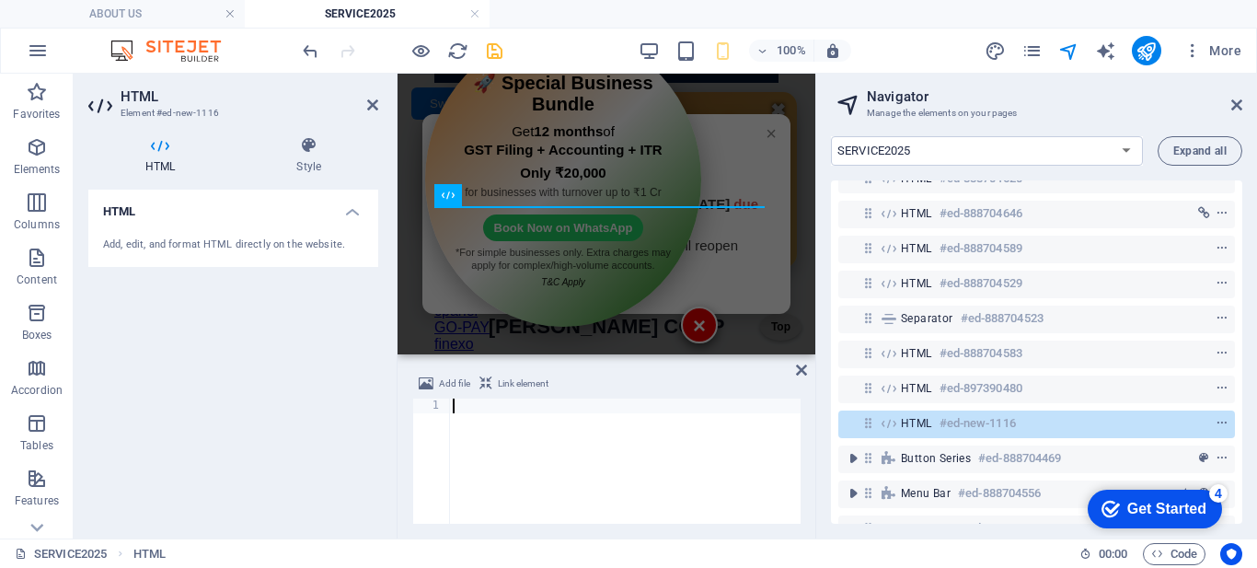
scroll to position [399, 0]
click at [369, 102] on icon at bounding box center [372, 105] width 11 height 15
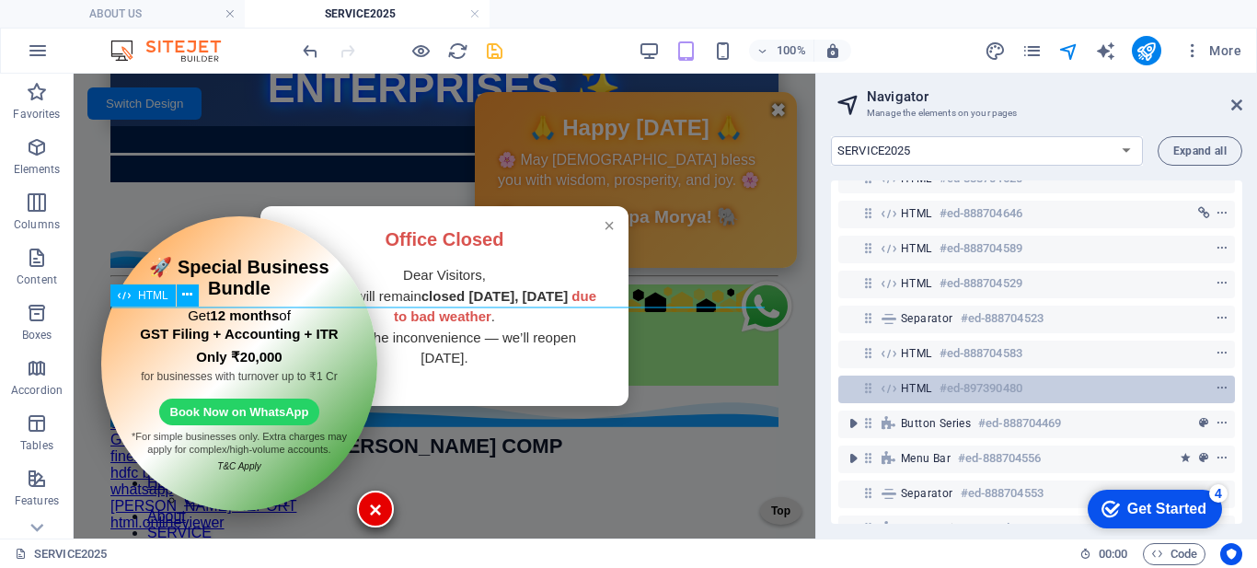
click at [903, 392] on span "HTML" at bounding box center [916, 388] width 31 height 15
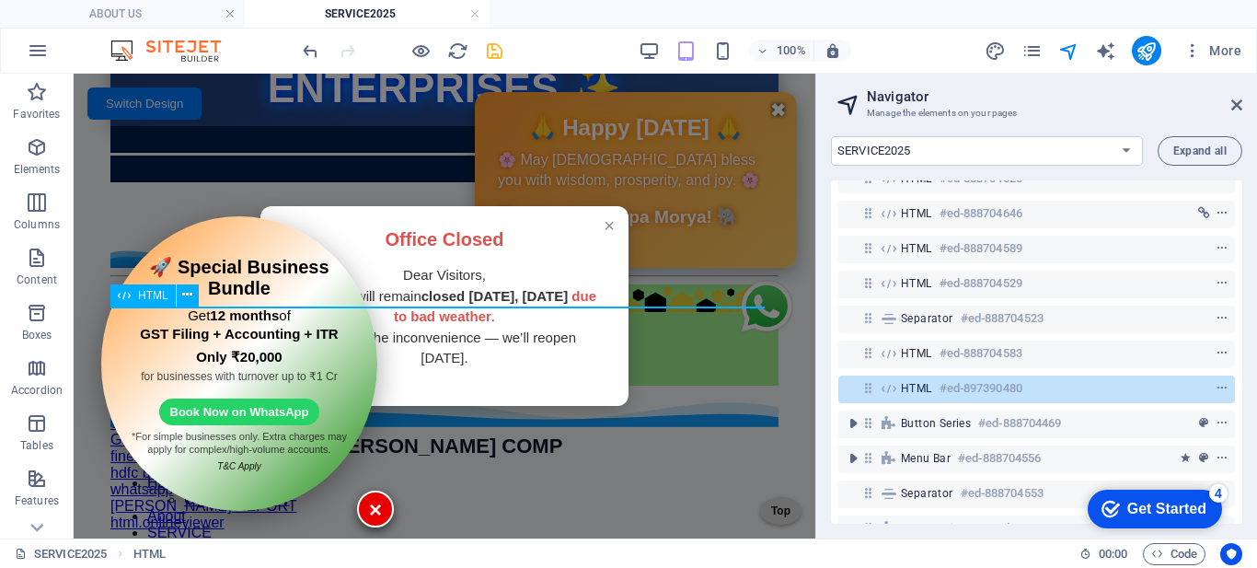
click at [903, 392] on span "HTML" at bounding box center [916, 388] width 31 height 15
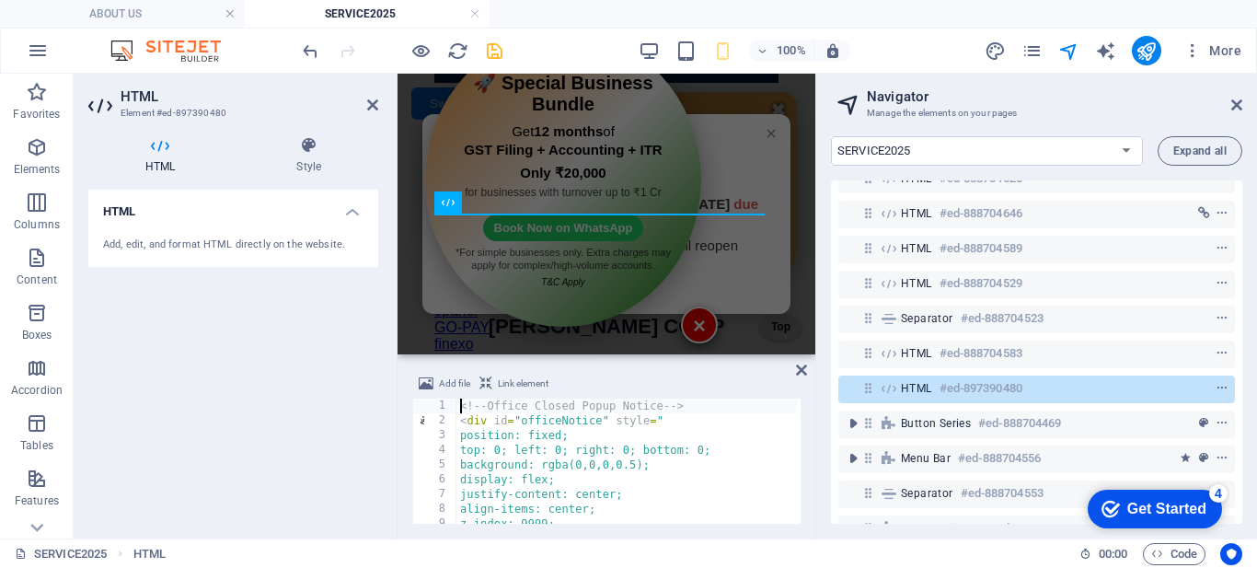
scroll to position [447, 0]
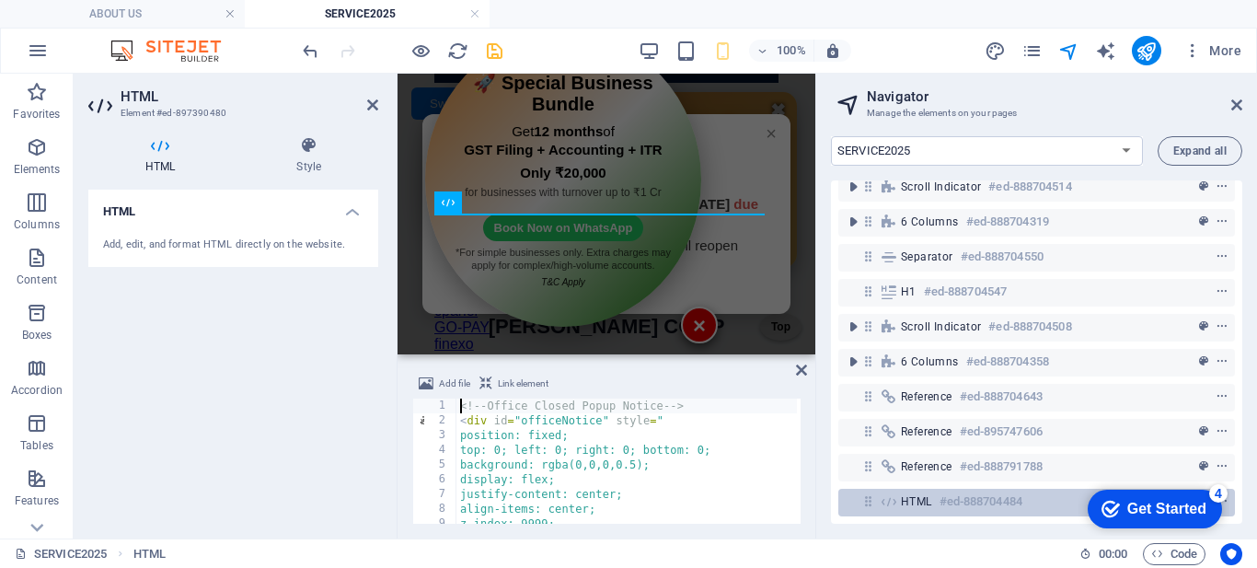
click at [904, 494] on span "HTML" at bounding box center [916, 501] width 31 height 15
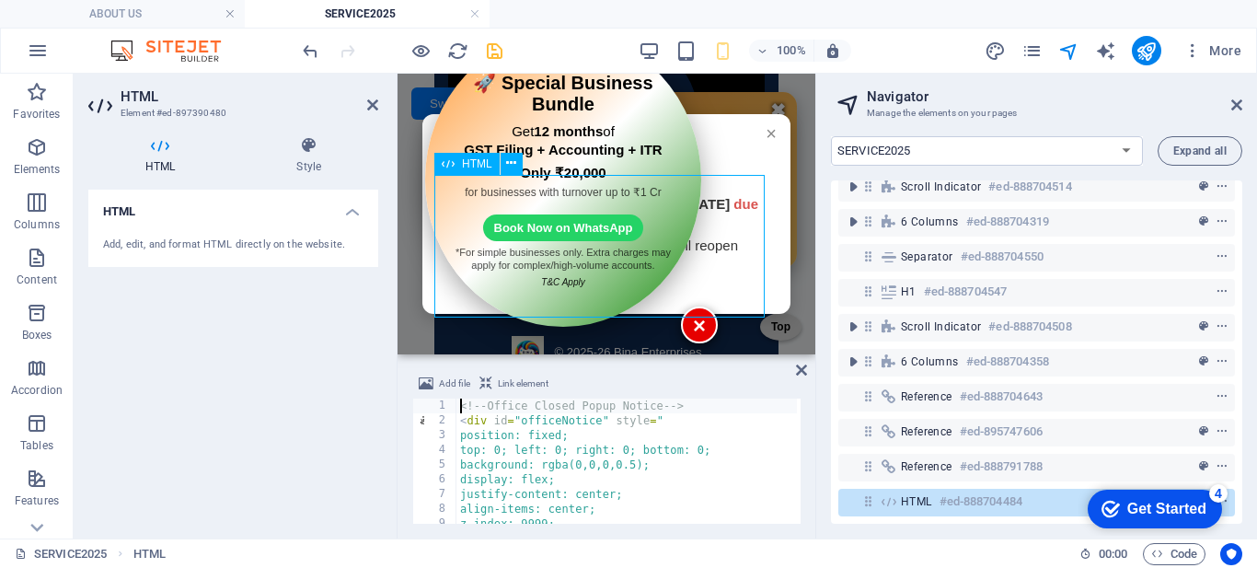
click at [904, 494] on span "HTML" at bounding box center [916, 501] width 31 height 15
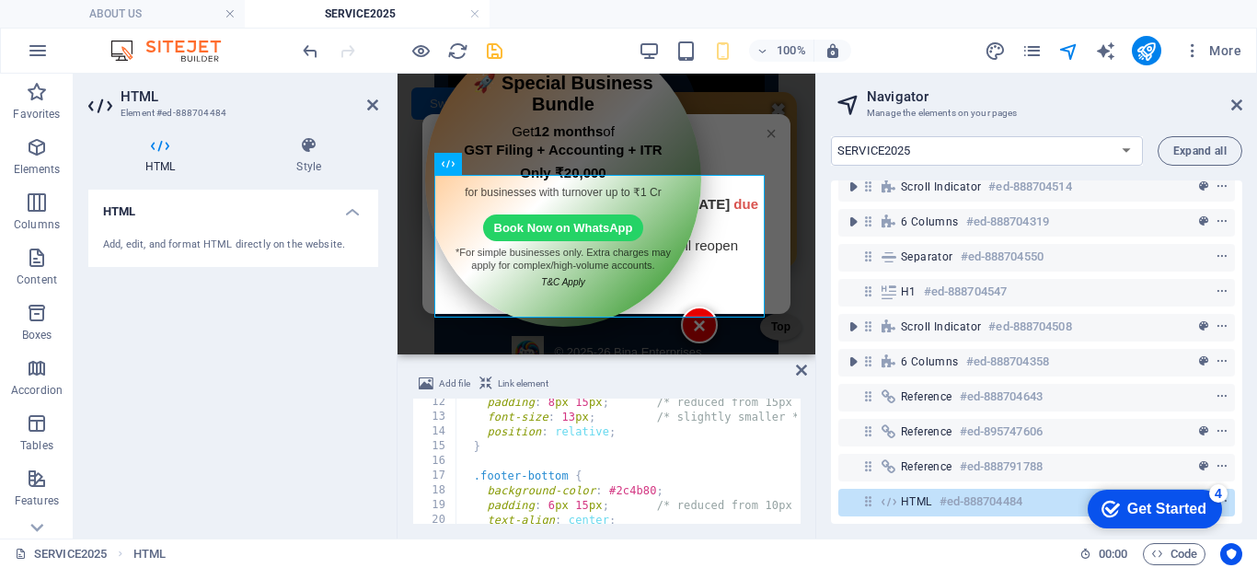
scroll to position [0, 0]
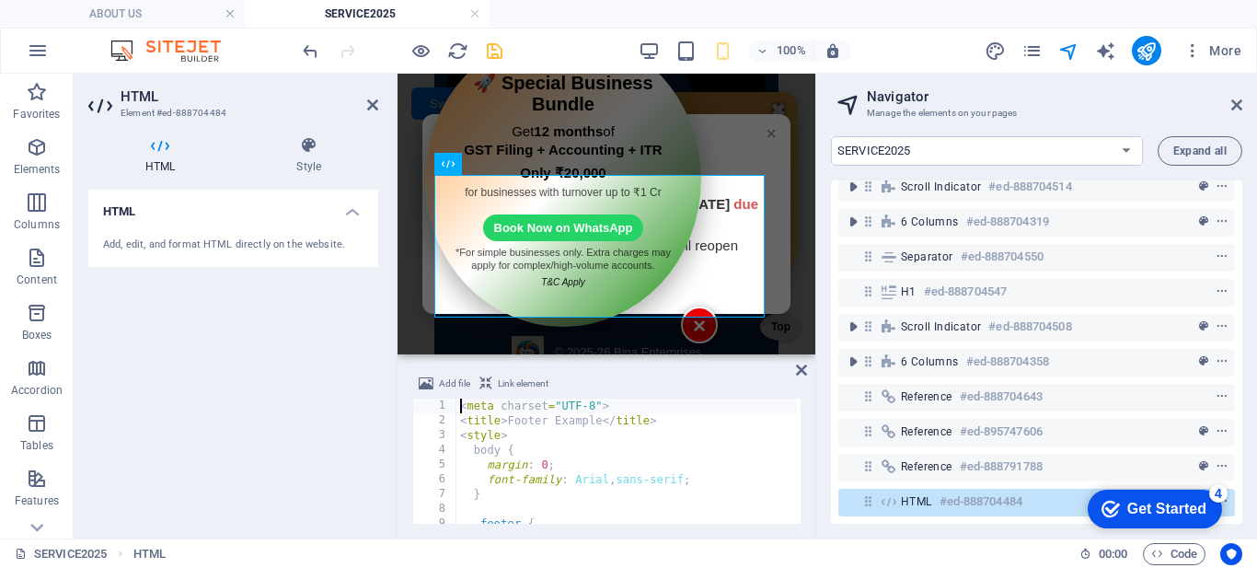
click at [625, 456] on div "< meta charset = "UTF-8" > < title > Footer Example </ title > < style > body {…" at bounding box center [905, 473] width 899 height 151
type textarea "}"
click at [584, 488] on div "< meta charset = "UTF-8" > < title > Footer Example </ title > < style > body {…" at bounding box center [905, 473] width 899 height 151
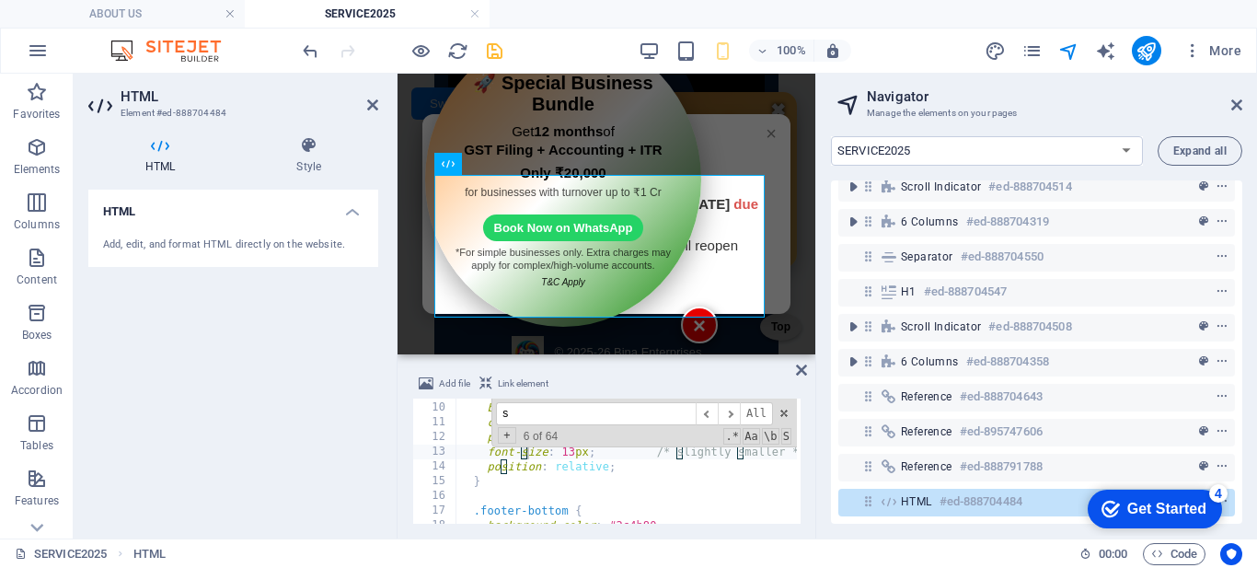
scroll to position [131, 0]
type input "s"
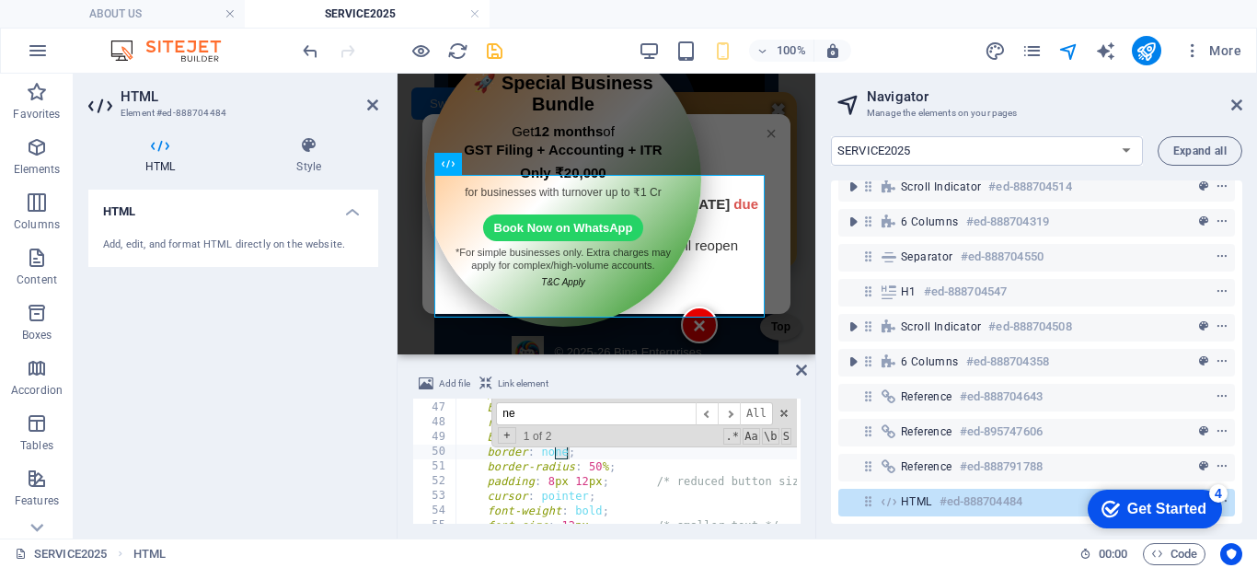
type input "n"
type textarea "padding: 8px 12px; /* reduced button size */"
click at [584, 488] on div "position : fixed ; bottom : 15 px ; /* moved closer to bottom */ right : 15 px …" at bounding box center [905, 461] width 899 height 151
click at [788, 411] on span at bounding box center [783, 413] width 13 height 13
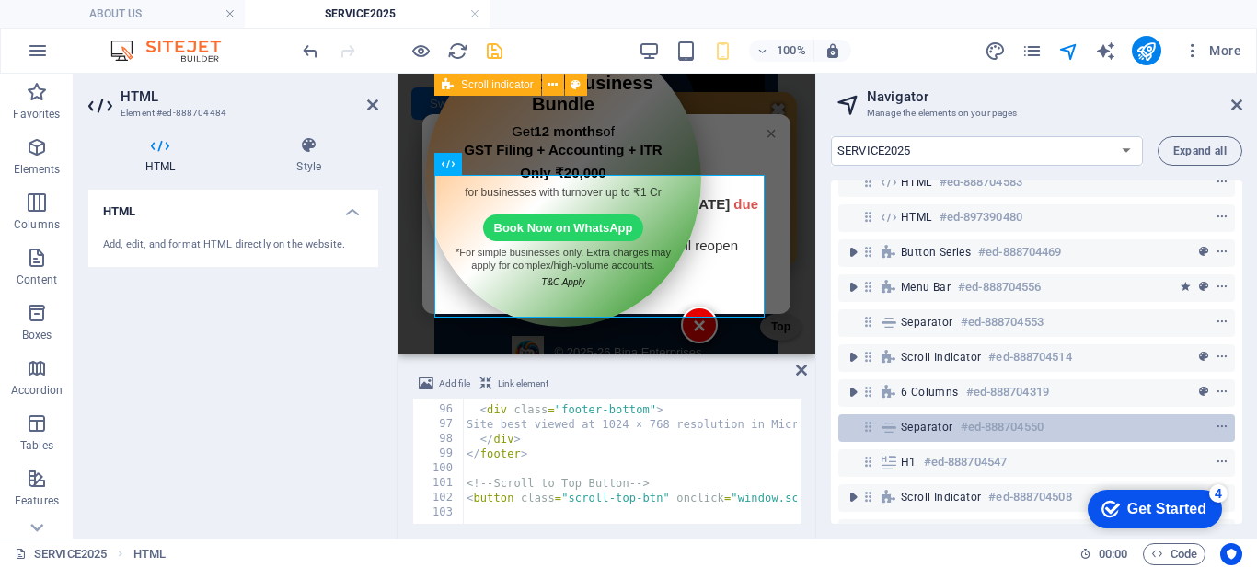
scroll to position [171, 0]
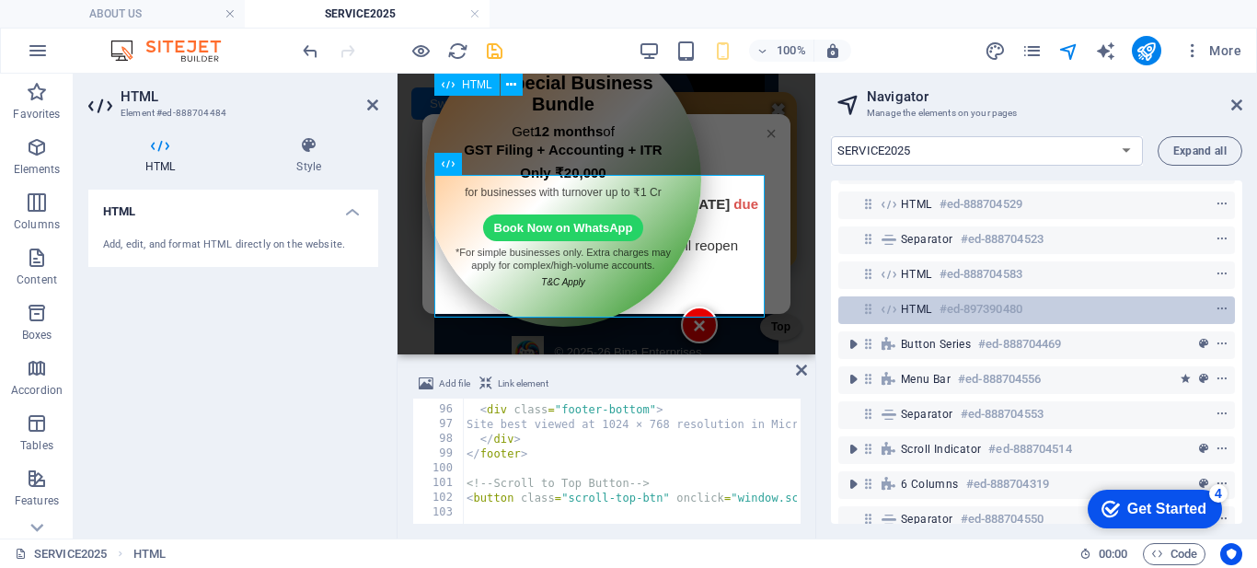
click at [906, 315] on span "HTML" at bounding box center [916, 309] width 31 height 15
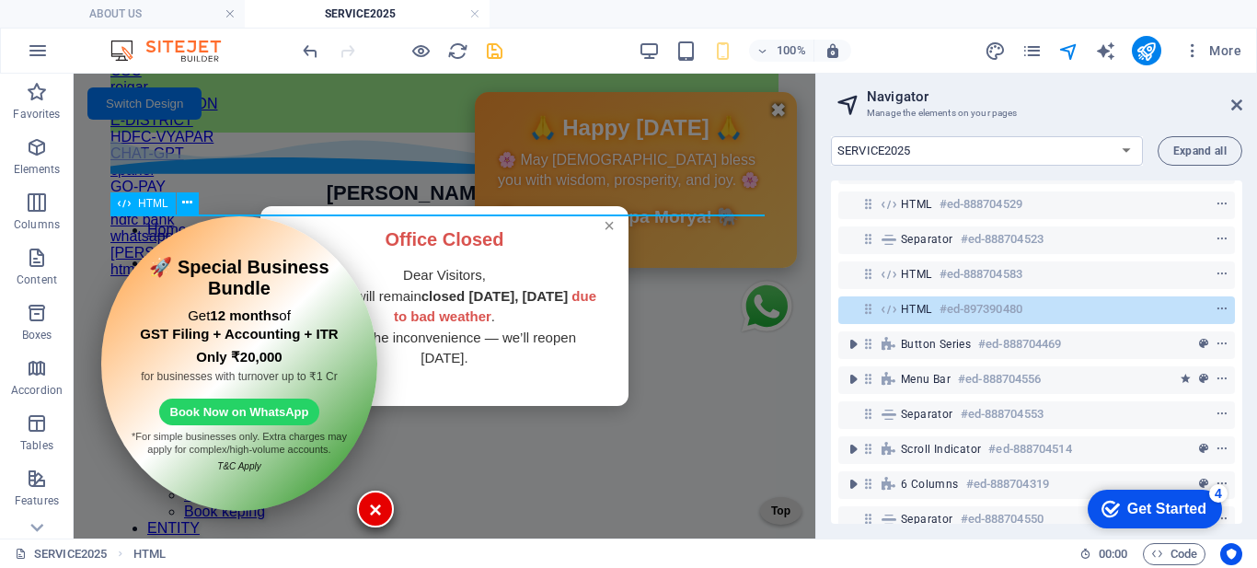
scroll to position [231, 0]
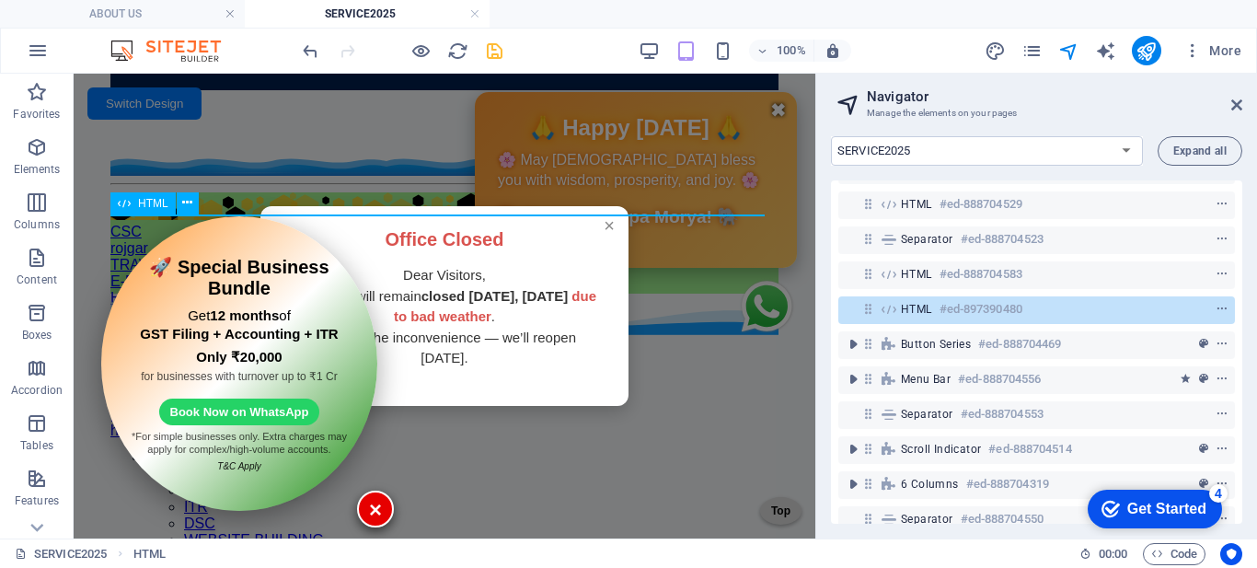
click at [906, 315] on span "HTML" at bounding box center [916, 309] width 31 height 15
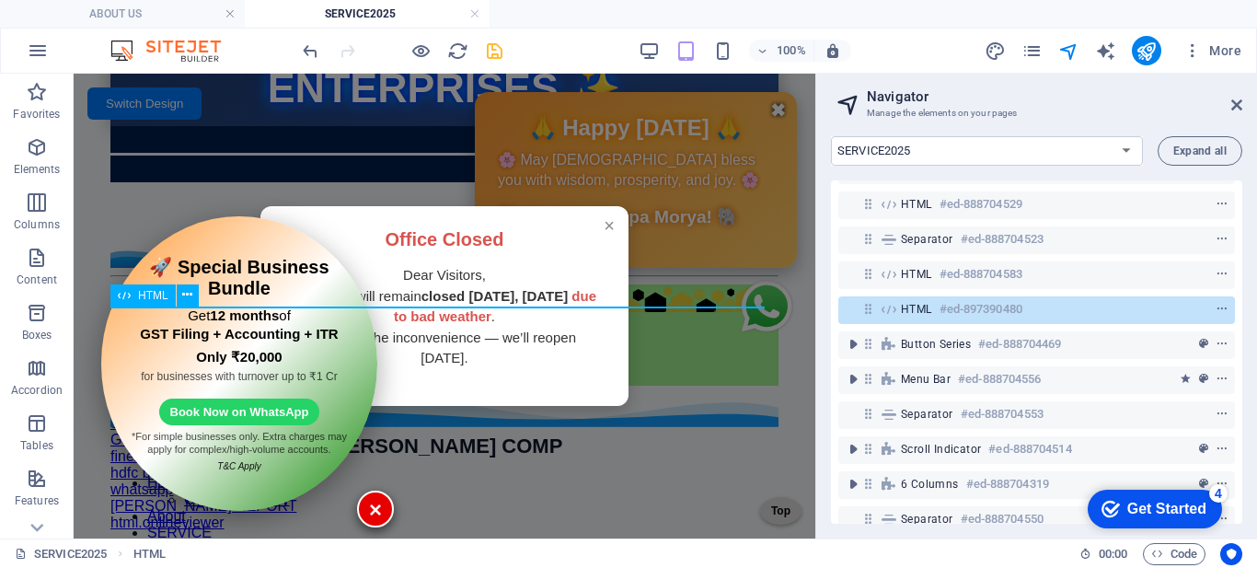
click at [906, 315] on span "HTML" at bounding box center [916, 309] width 31 height 15
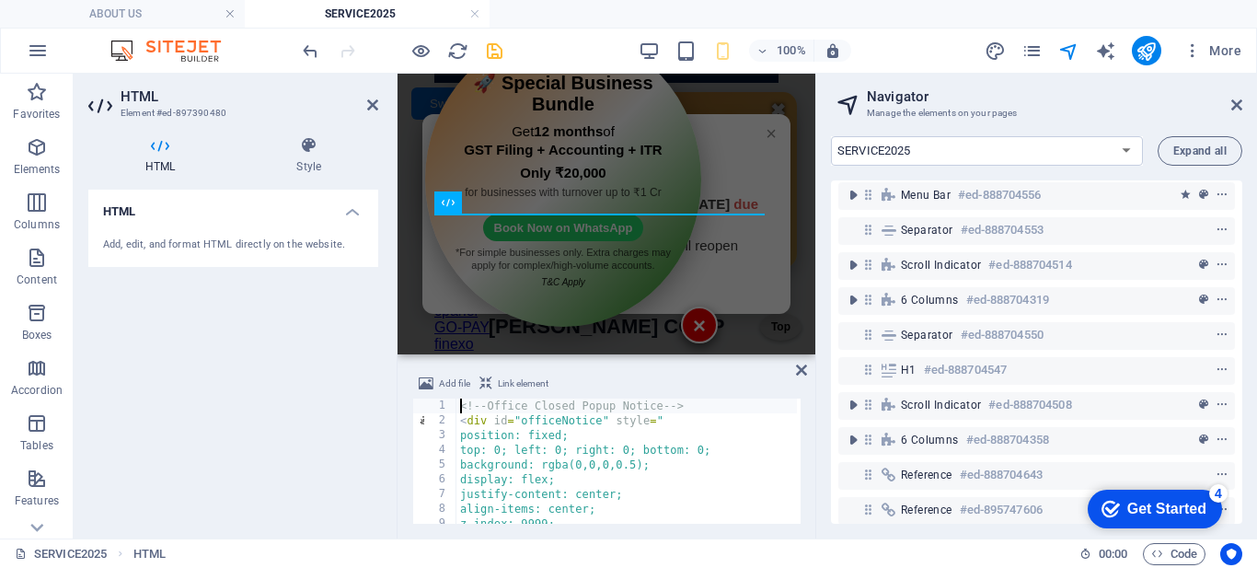
scroll to position [447, 0]
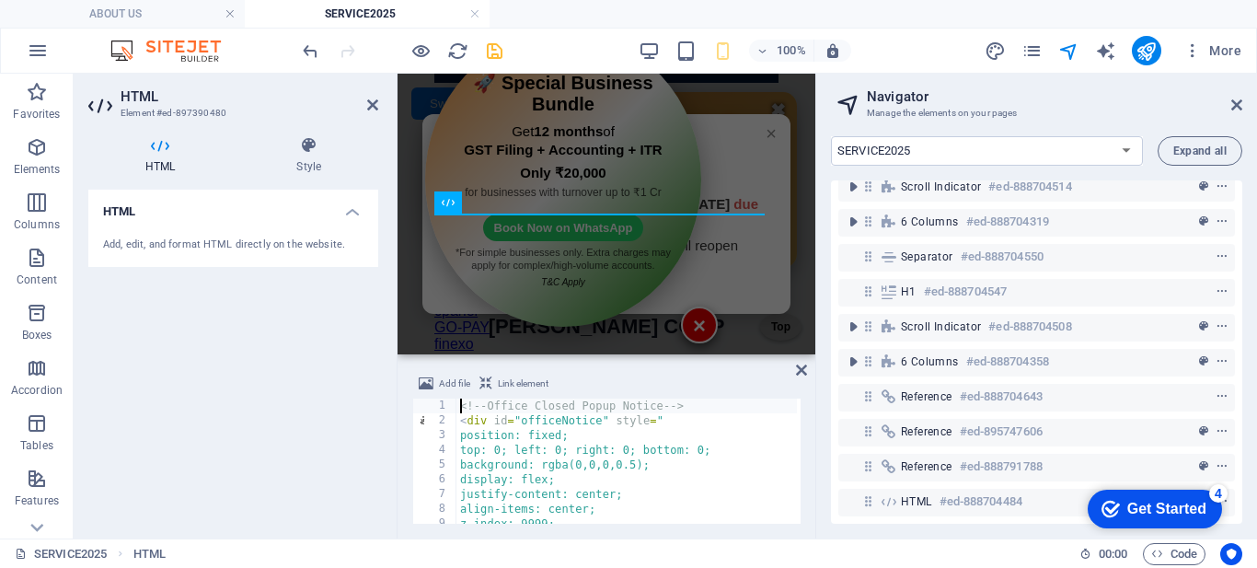
click at [156, 157] on h4 "HTML" at bounding box center [163, 155] width 151 height 39
click at [315, 142] on icon at bounding box center [308, 145] width 139 height 18
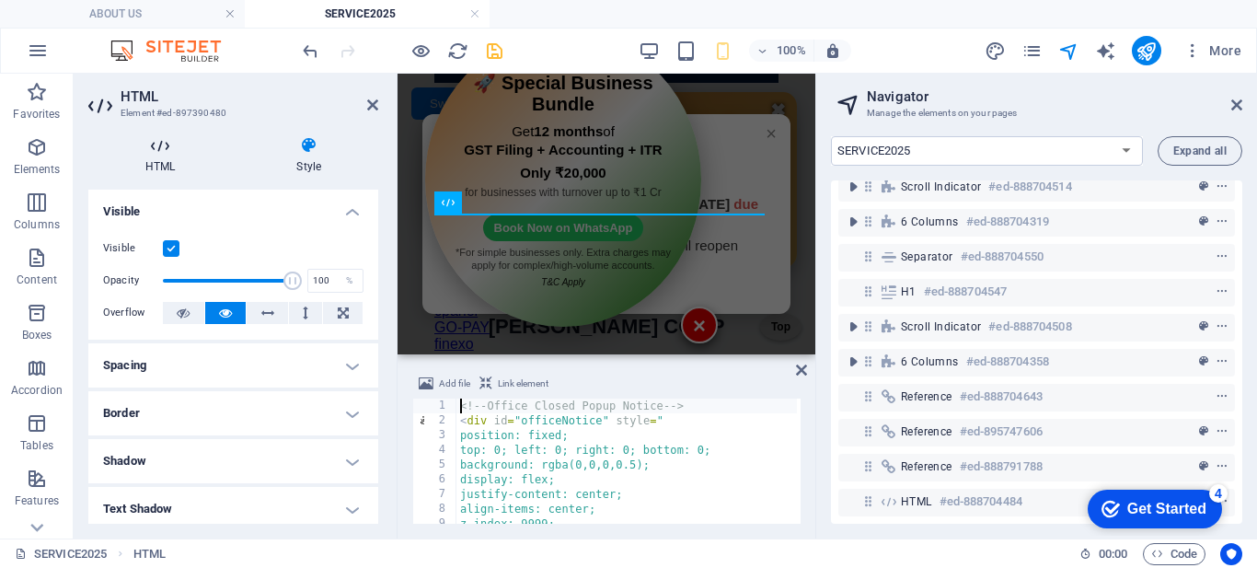
click at [161, 149] on icon at bounding box center [160, 145] width 144 height 18
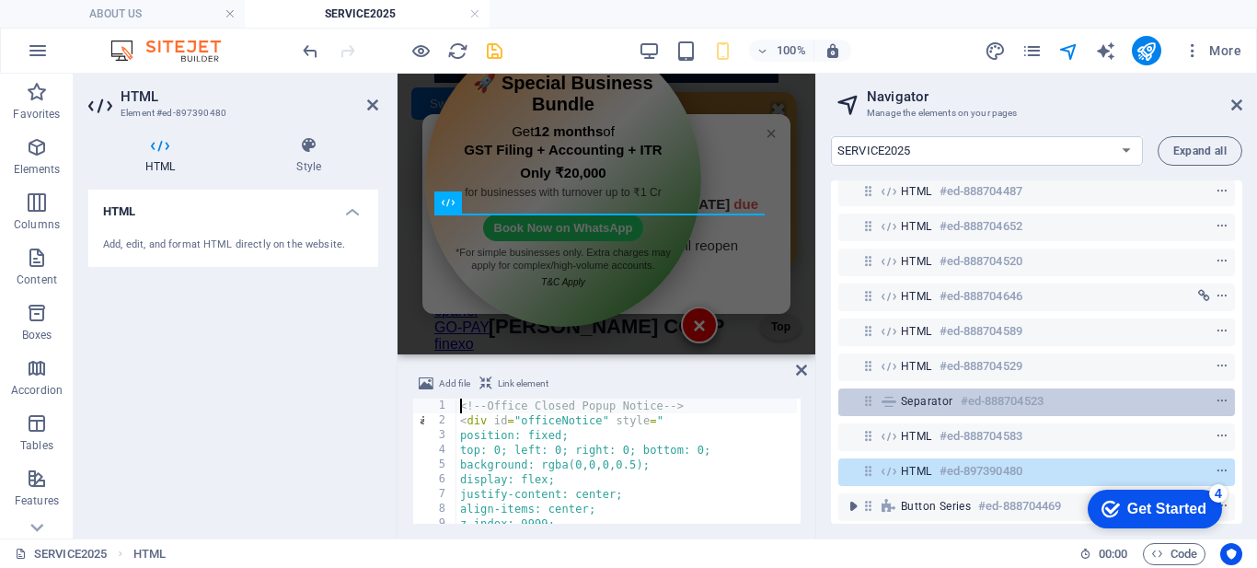
scroll to position [0, 0]
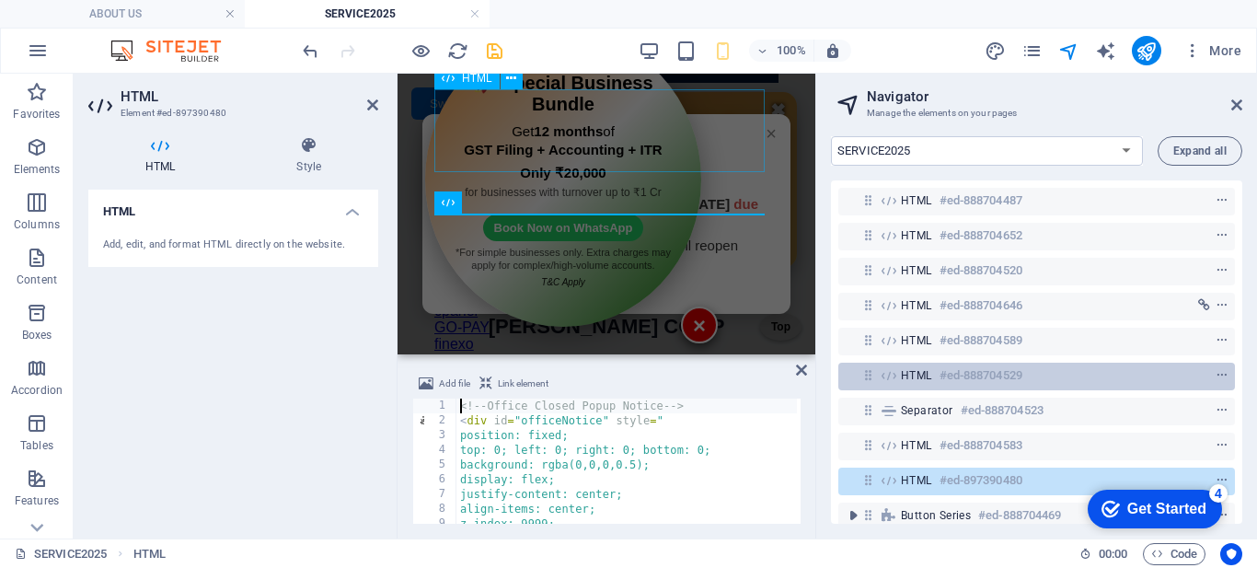
click at [920, 366] on div "HTML #ed-888704529" at bounding box center [1022, 375] width 242 height 22
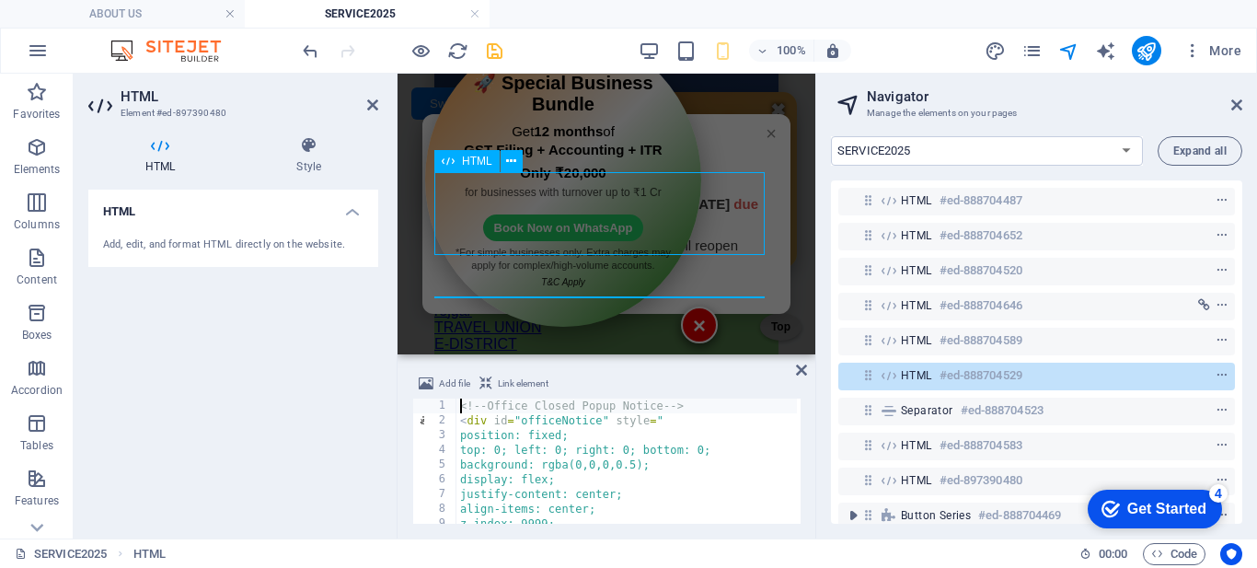
scroll to position [231, 0]
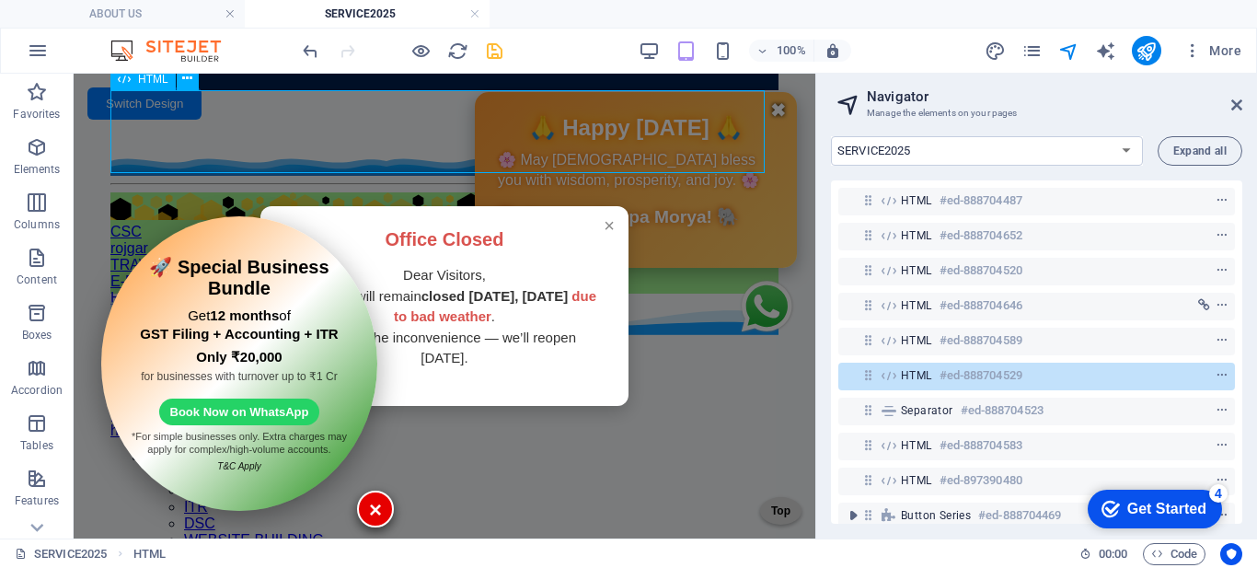
click at [899, 377] on div "HTML #ed-888704529" at bounding box center [1036, 377] width 397 height 28
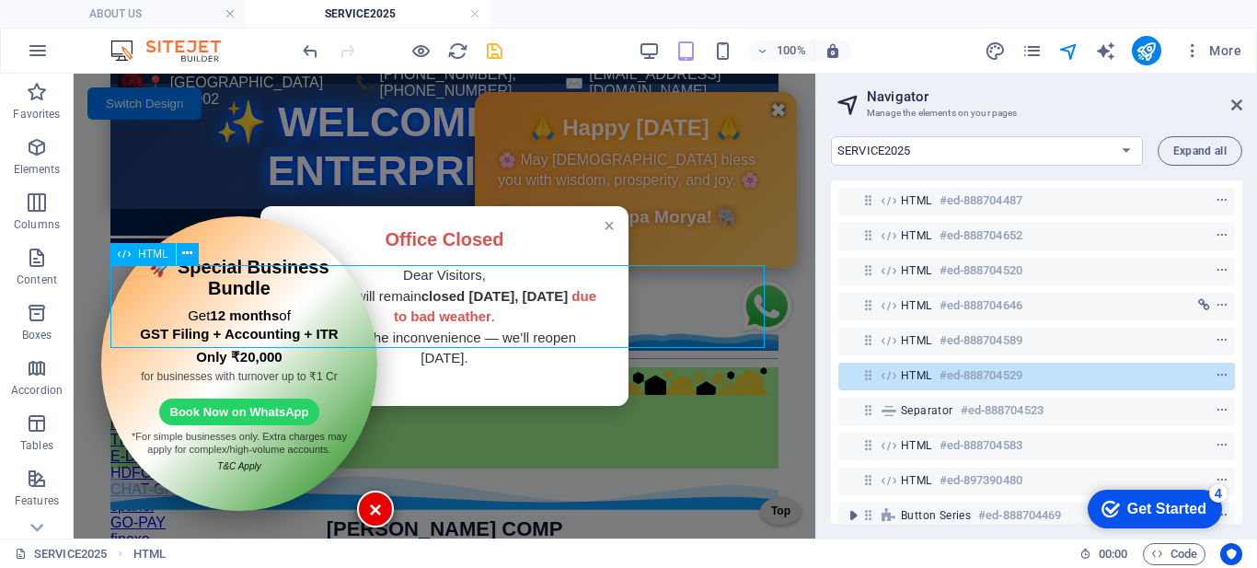
click at [899, 377] on div "HTML #ed-888704529" at bounding box center [1036, 377] width 397 height 28
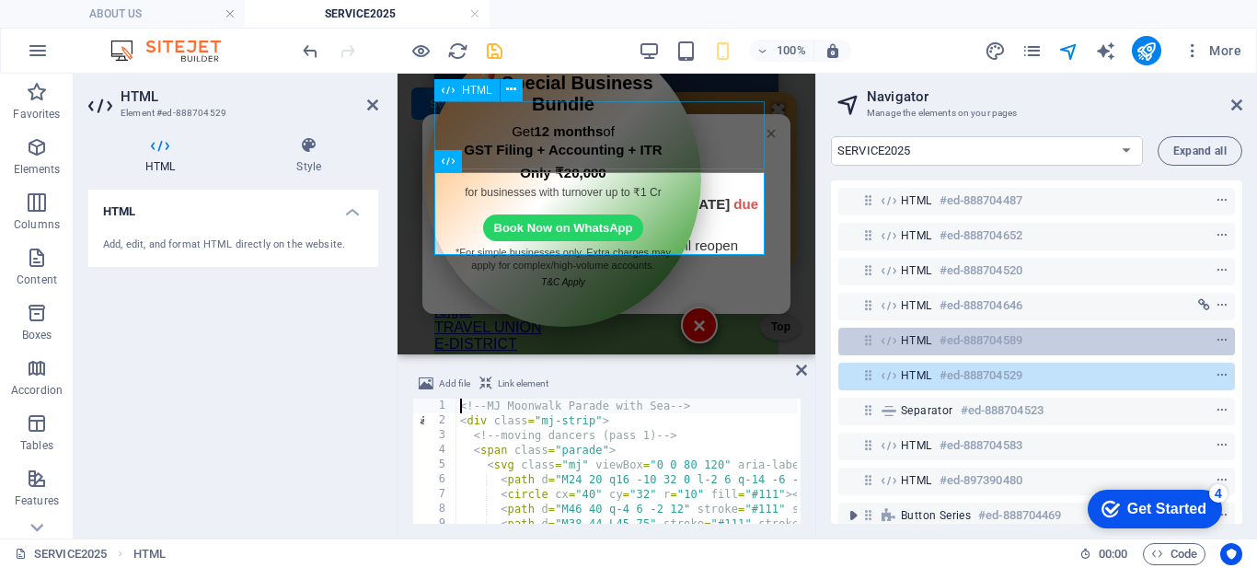
click at [904, 342] on span "HTML" at bounding box center [916, 340] width 31 height 15
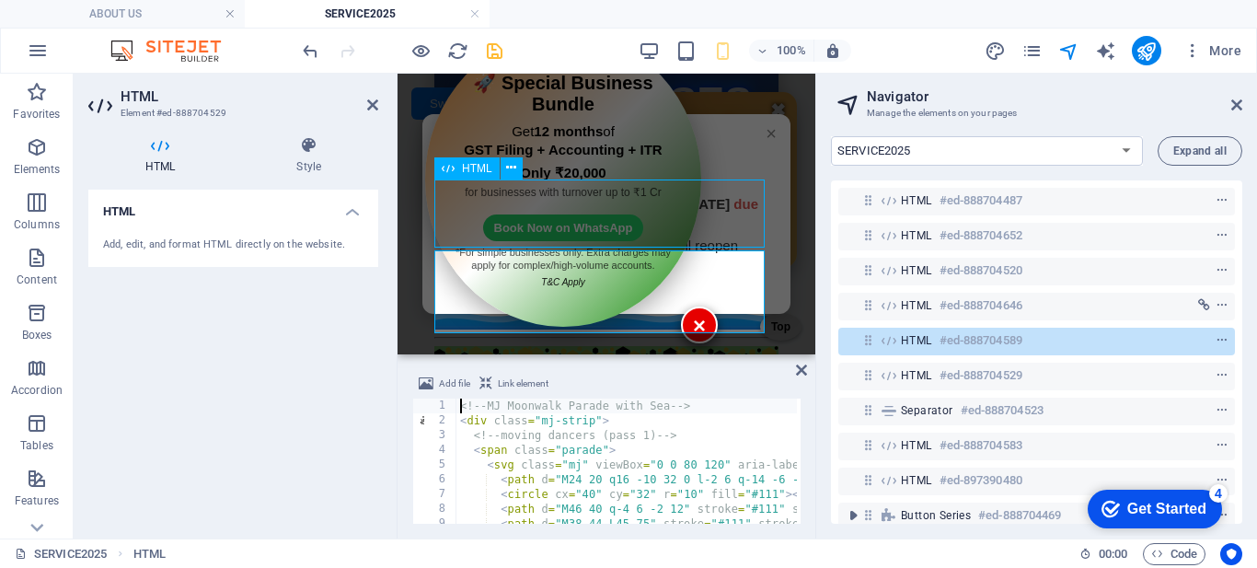
click at [904, 342] on span "HTML" at bounding box center [916, 340] width 31 height 15
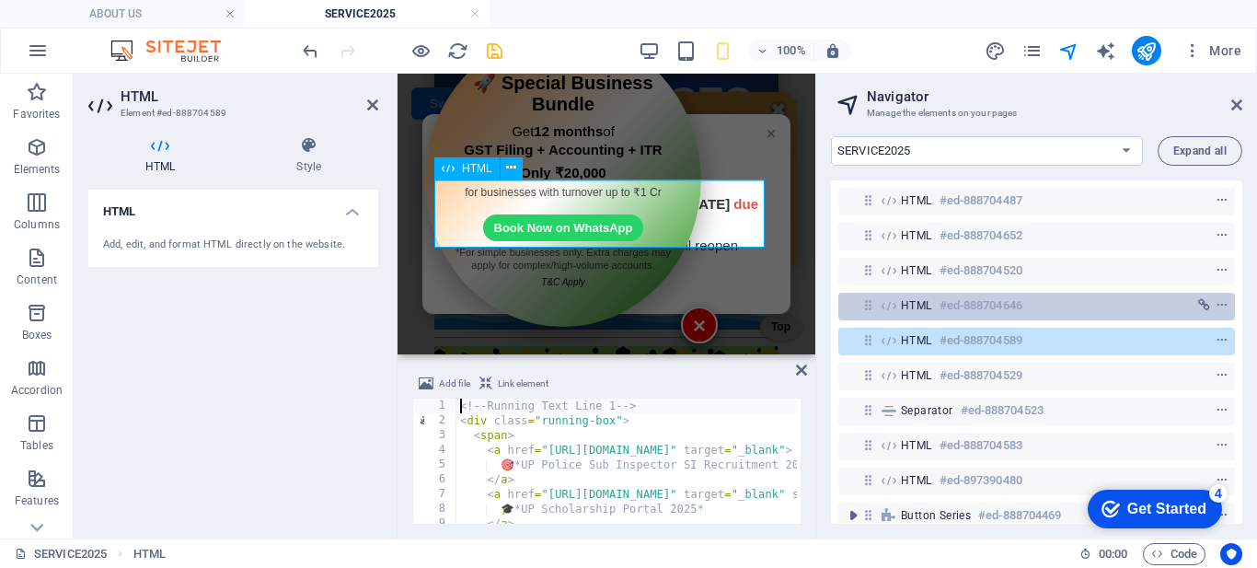
click at [908, 311] on span "HTML" at bounding box center [916, 305] width 31 height 15
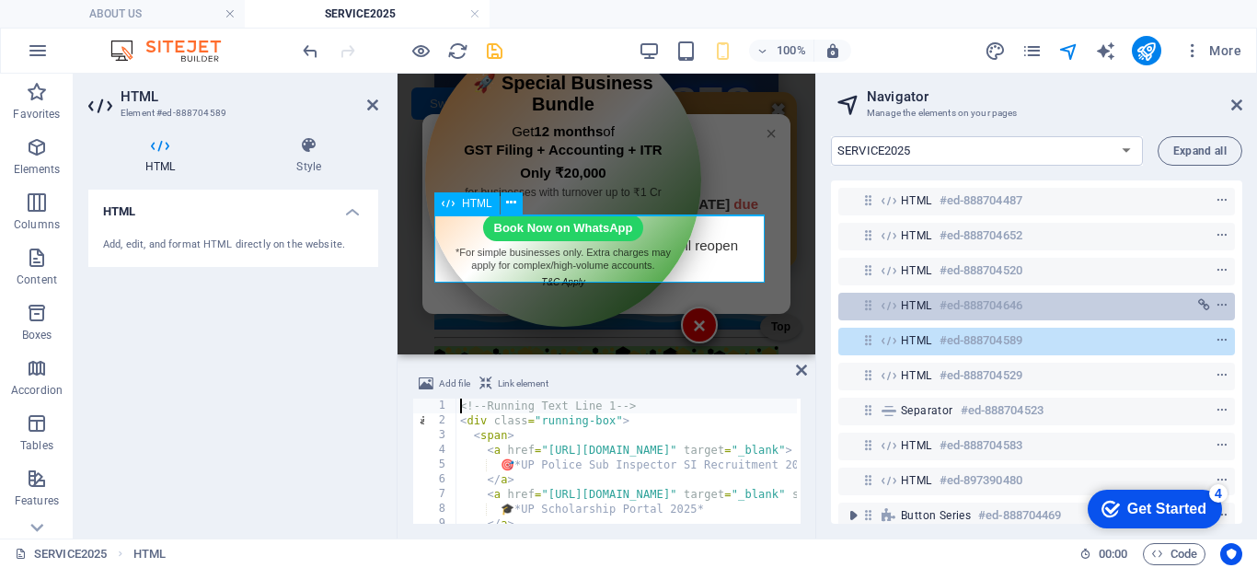
scroll to position [196, 0]
click at [908, 311] on span "HTML" at bounding box center [916, 305] width 31 height 15
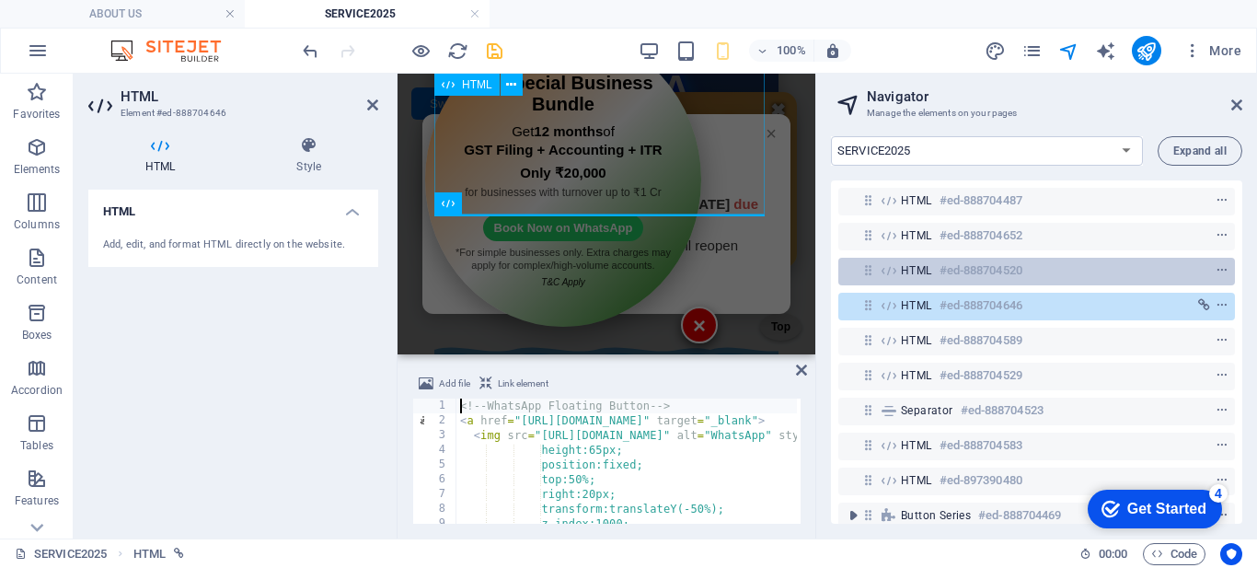
click at [906, 271] on span "HTML" at bounding box center [916, 270] width 31 height 15
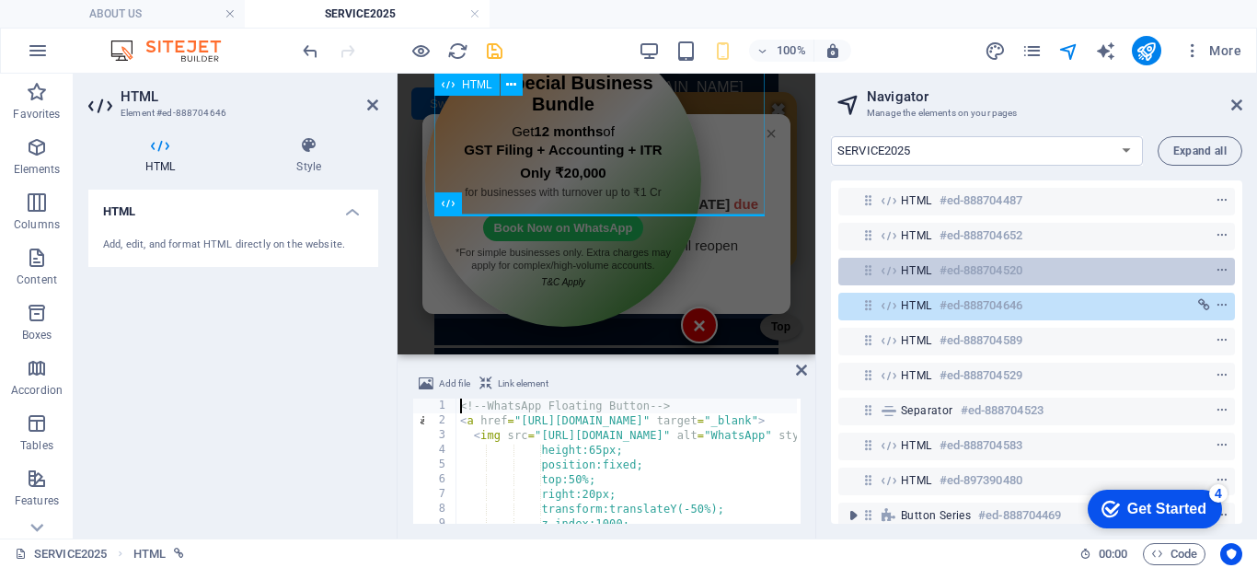
click at [906, 271] on span "HTML" at bounding box center [916, 270] width 31 height 15
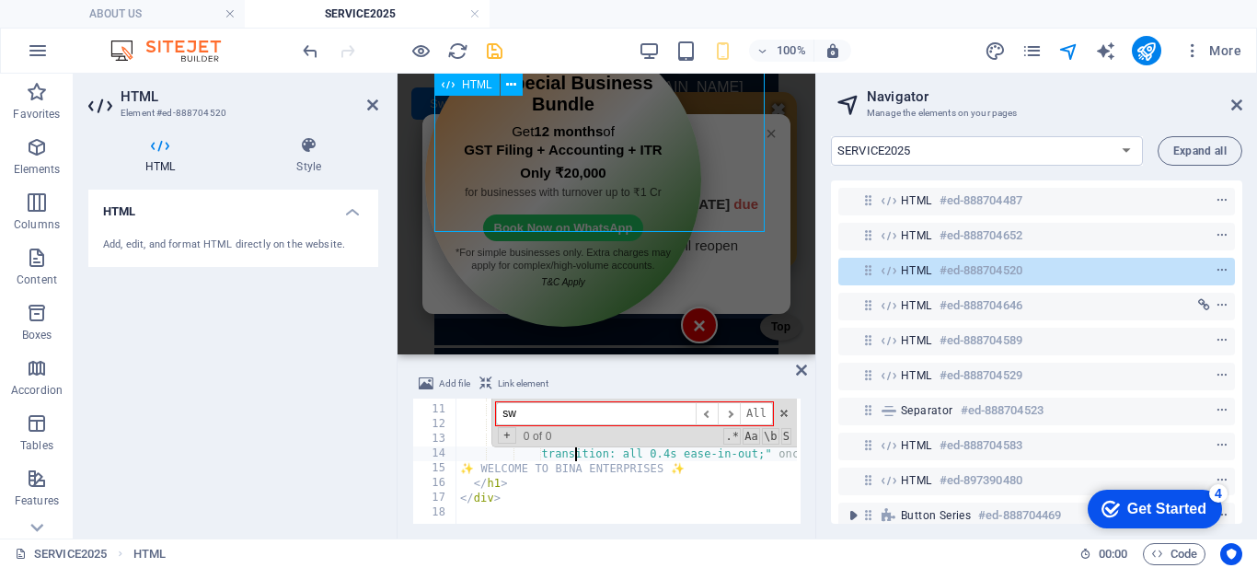
scroll to position [178, 0]
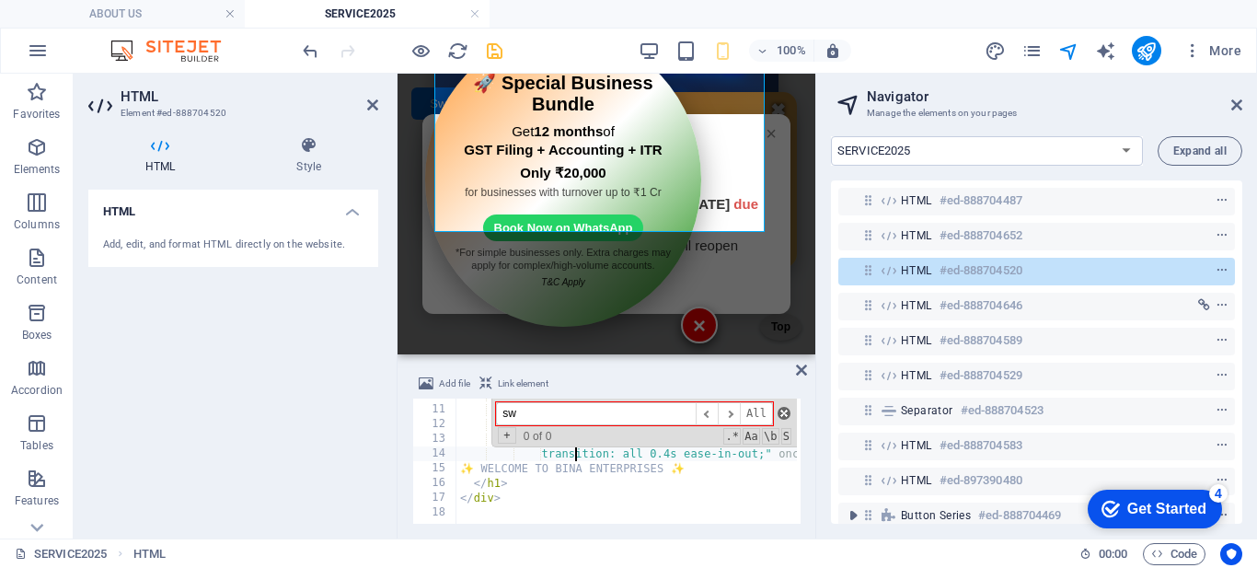
click at [783, 415] on span at bounding box center [783, 413] width 13 height 13
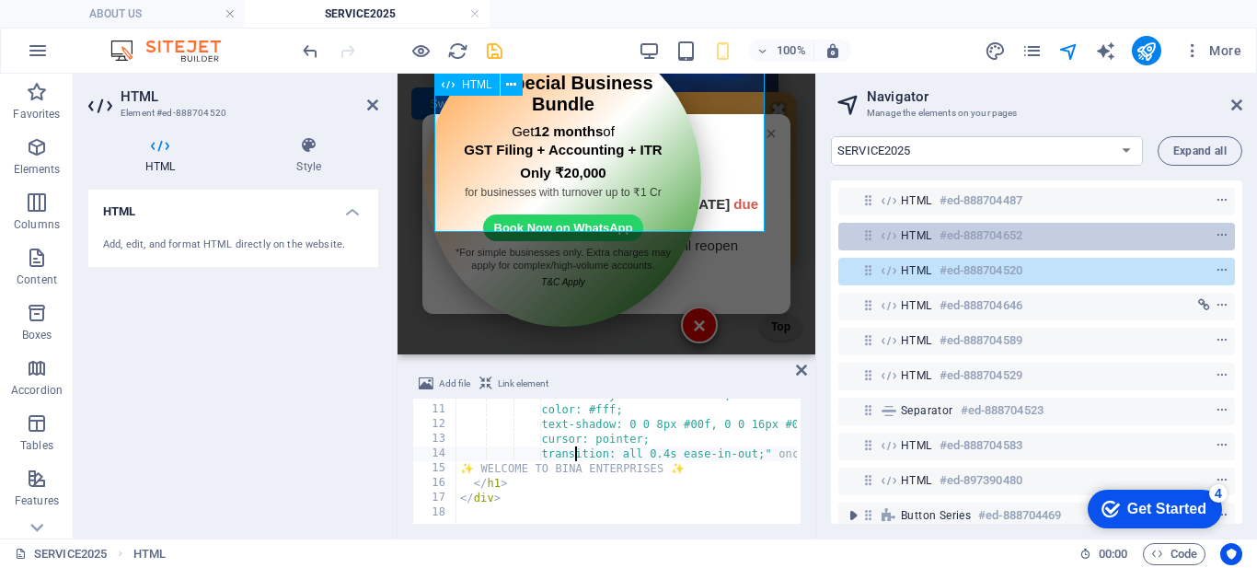
click at [915, 237] on span "HTML" at bounding box center [916, 235] width 31 height 15
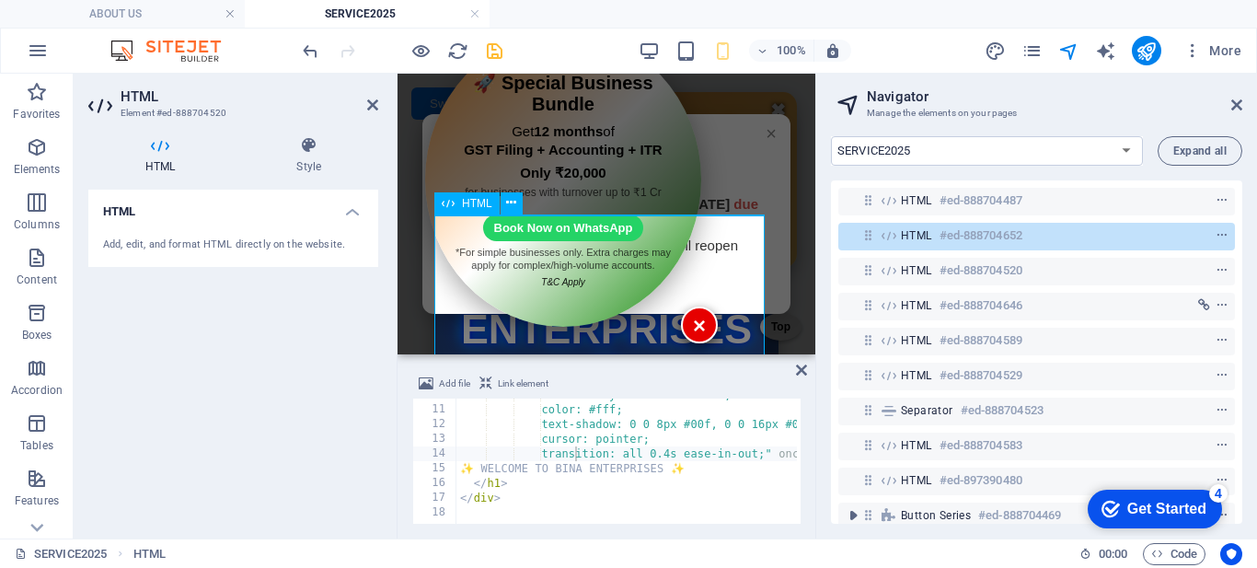
click at [915, 237] on span "HTML" at bounding box center [916, 235] width 31 height 15
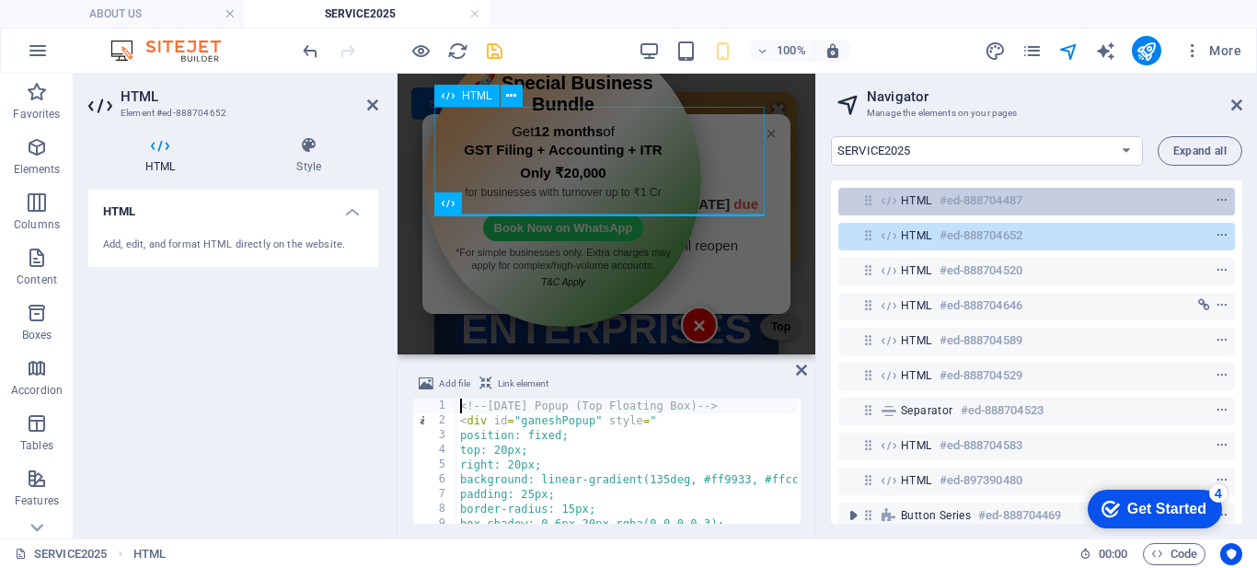
click at [915, 200] on span "HTML" at bounding box center [916, 200] width 31 height 15
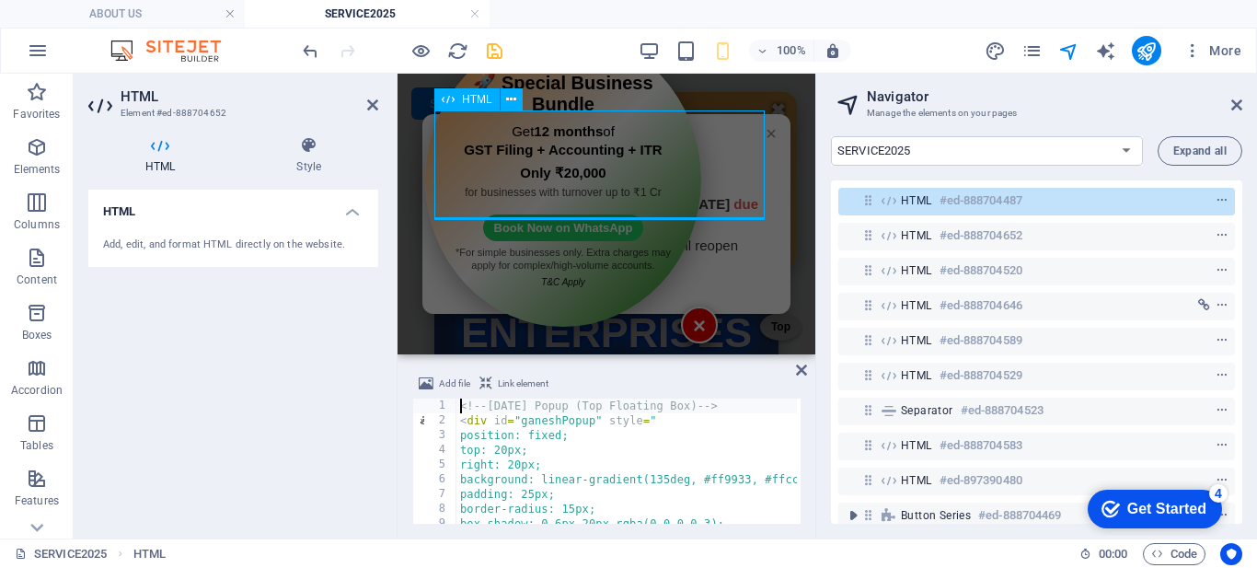
click at [915, 200] on span "HTML" at bounding box center [916, 200] width 31 height 15
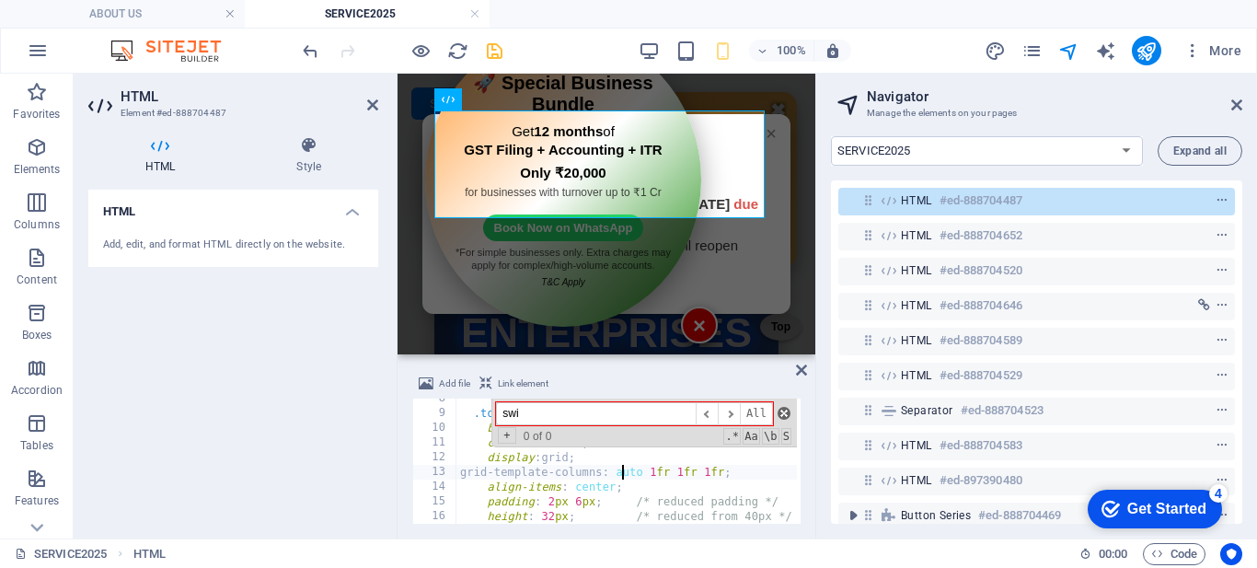
click at [781, 417] on span at bounding box center [783, 413] width 13 height 13
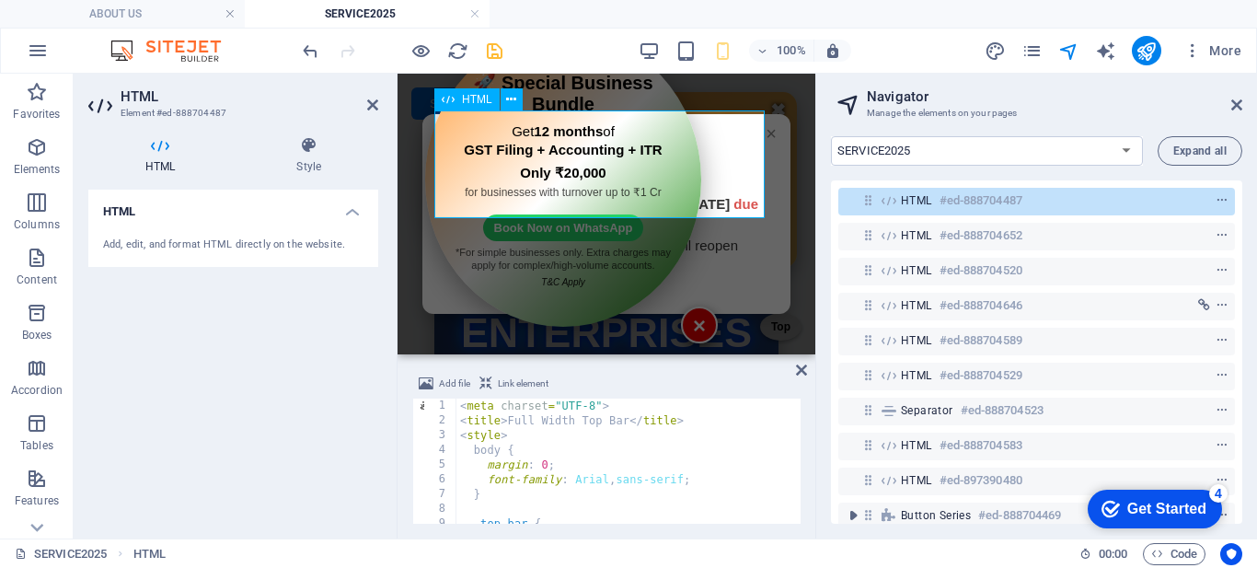
click at [938, 202] on div "HTML #ed-888704487" at bounding box center [1022, 201] width 242 height 22
click at [609, 417] on div "< meta charset = "UTF-8" > < title > Full Width Top Bar </ title > < style > bo…" at bounding box center [827, 473] width 743 height 151
type textarea "</div>"
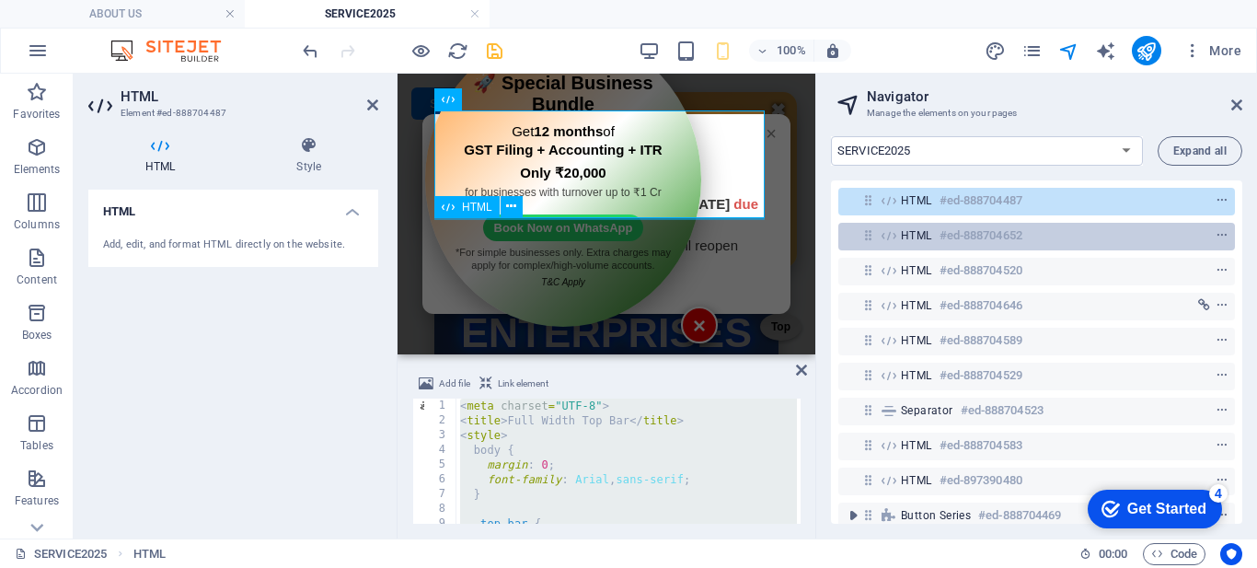
click at [902, 242] on span "HTML" at bounding box center [916, 235] width 31 height 15
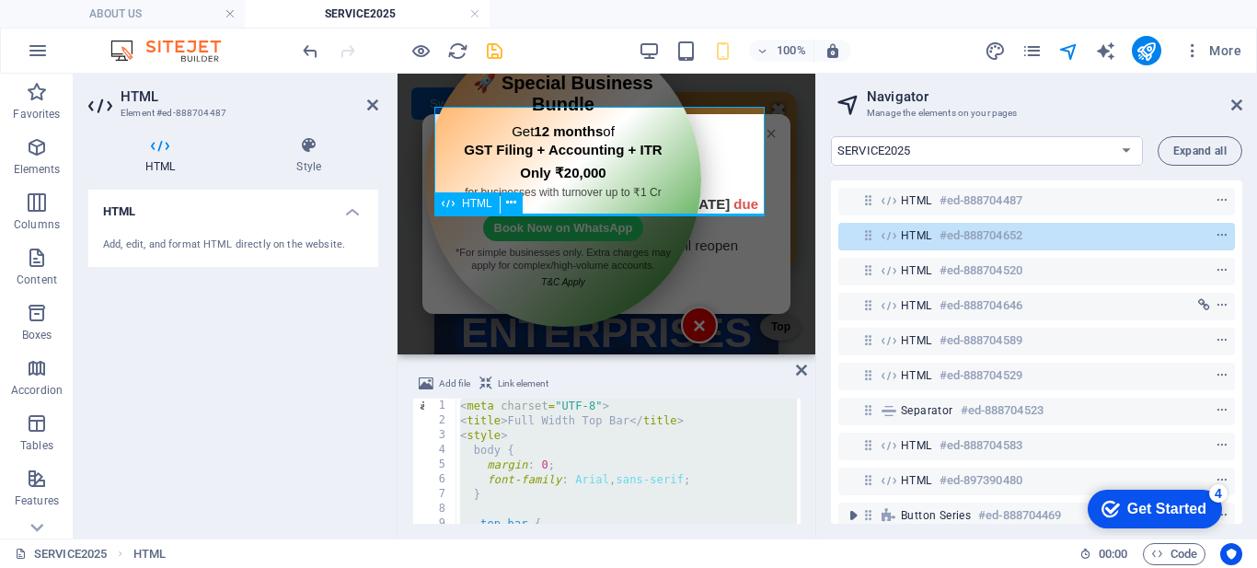
scroll to position [4, 0]
click at [902, 242] on span "HTML" at bounding box center [916, 235] width 31 height 15
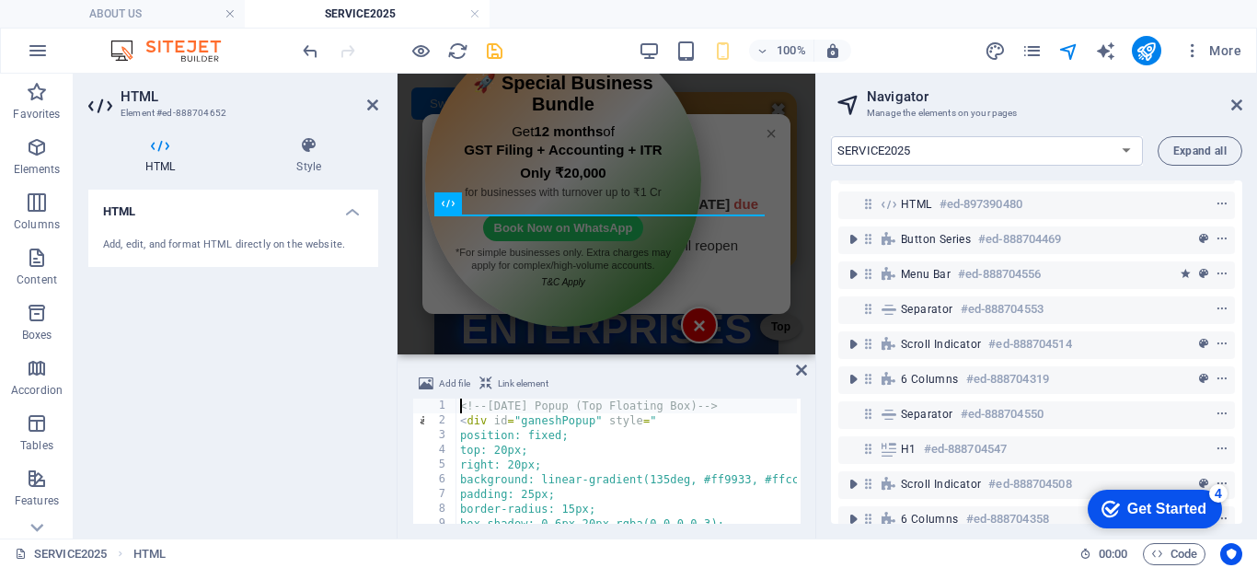
scroll to position [447, 0]
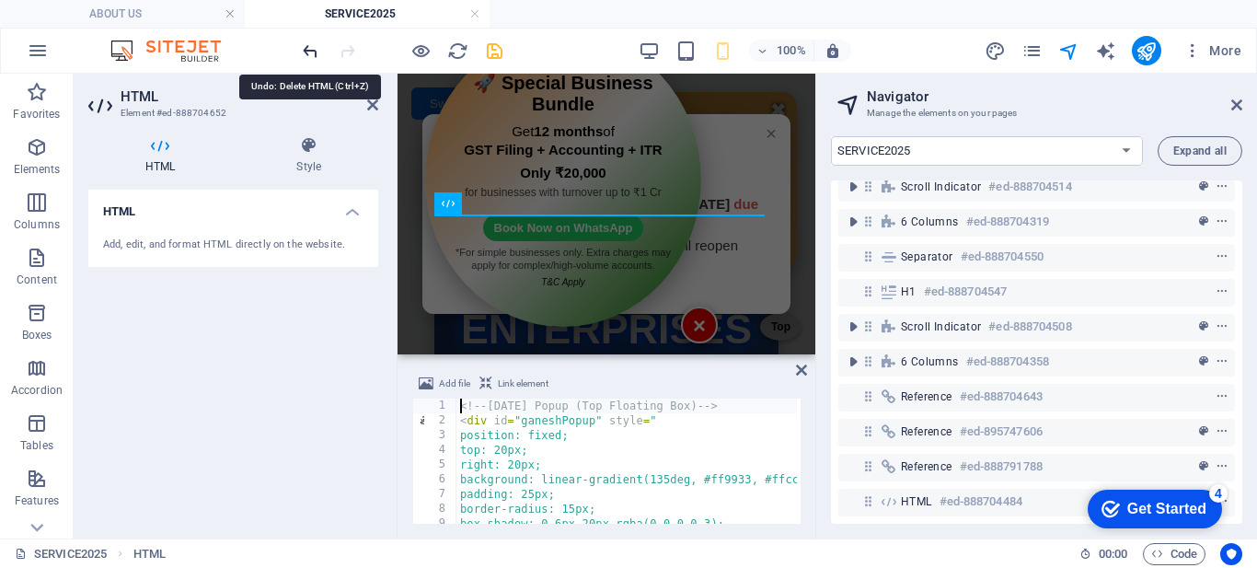
click at [310, 53] on icon "undo" at bounding box center [310, 50] width 21 height 21
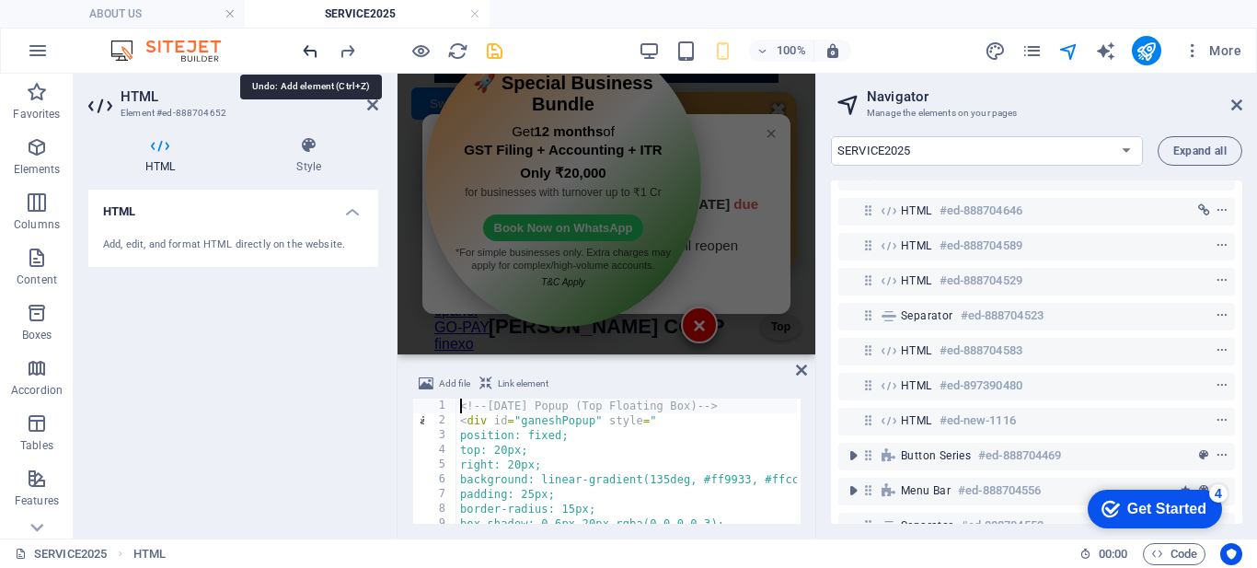
scroll to position [0, 0]
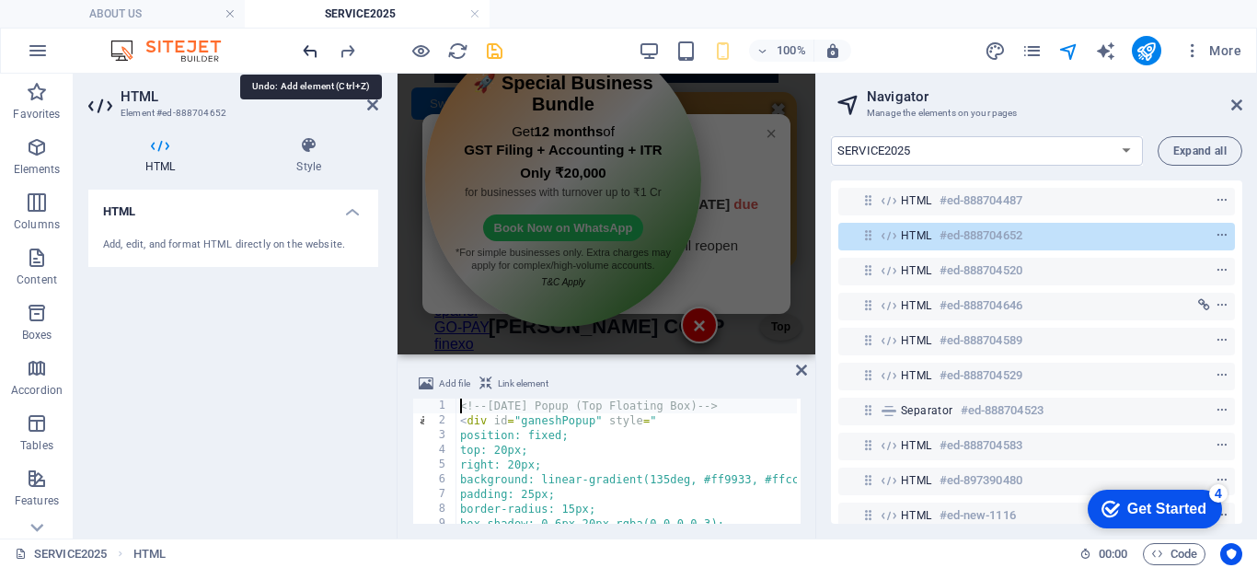
click at [310, 53] on icon "undo" at bounding box center [310, 50] width 21 height 21
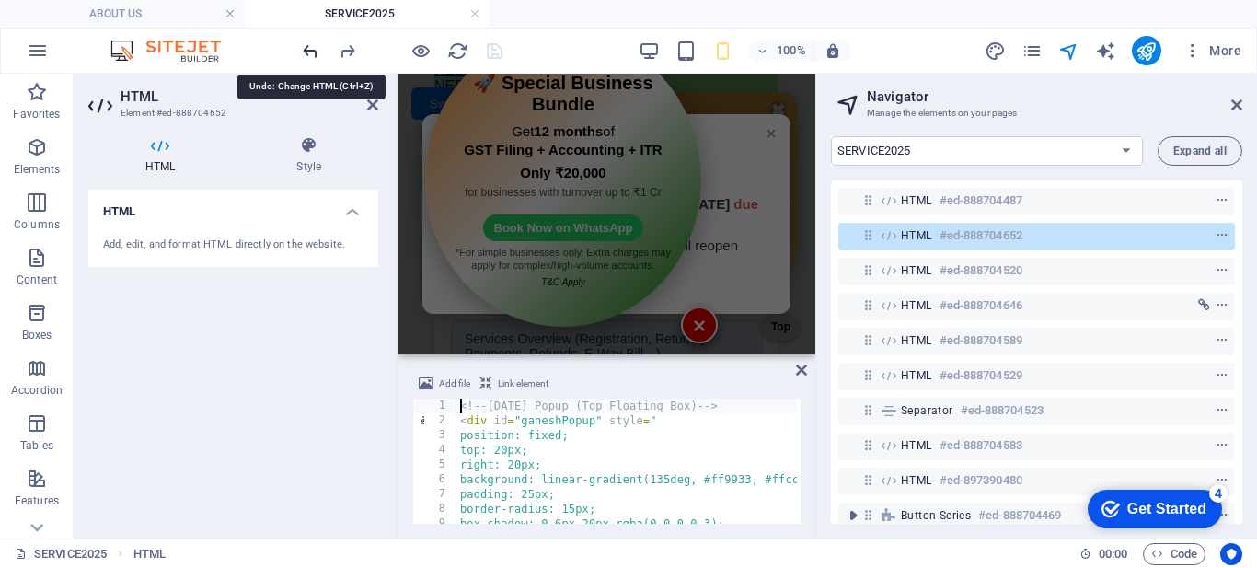
scroll to position [12381, 0]
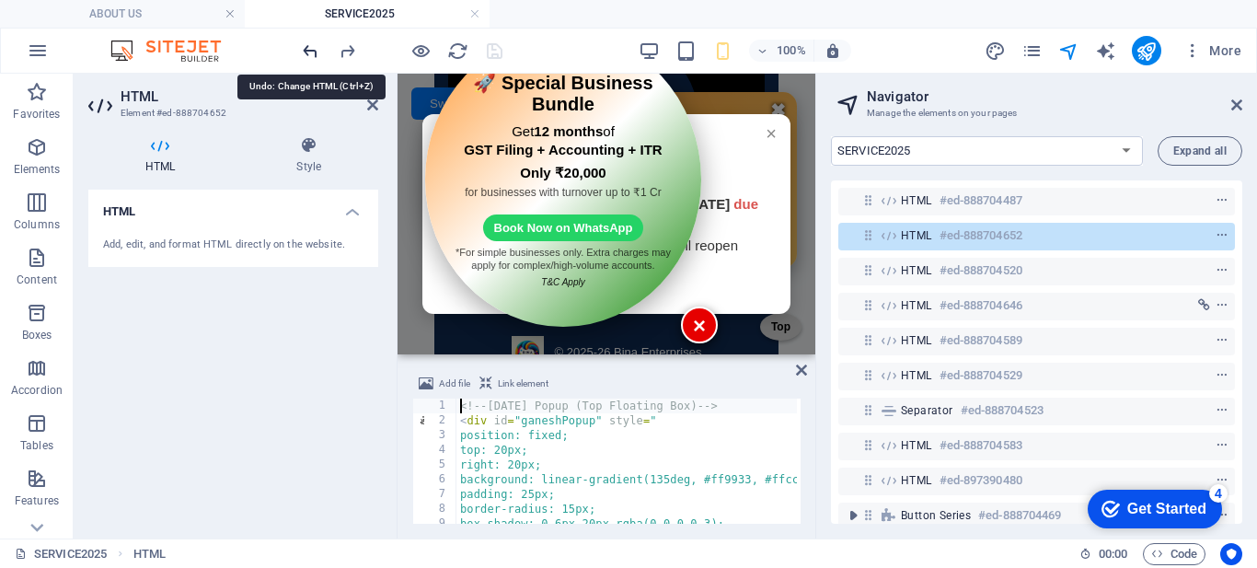
click at [310, 53] on icon "undo" at bounding box center [310, 50] width 21 height 21
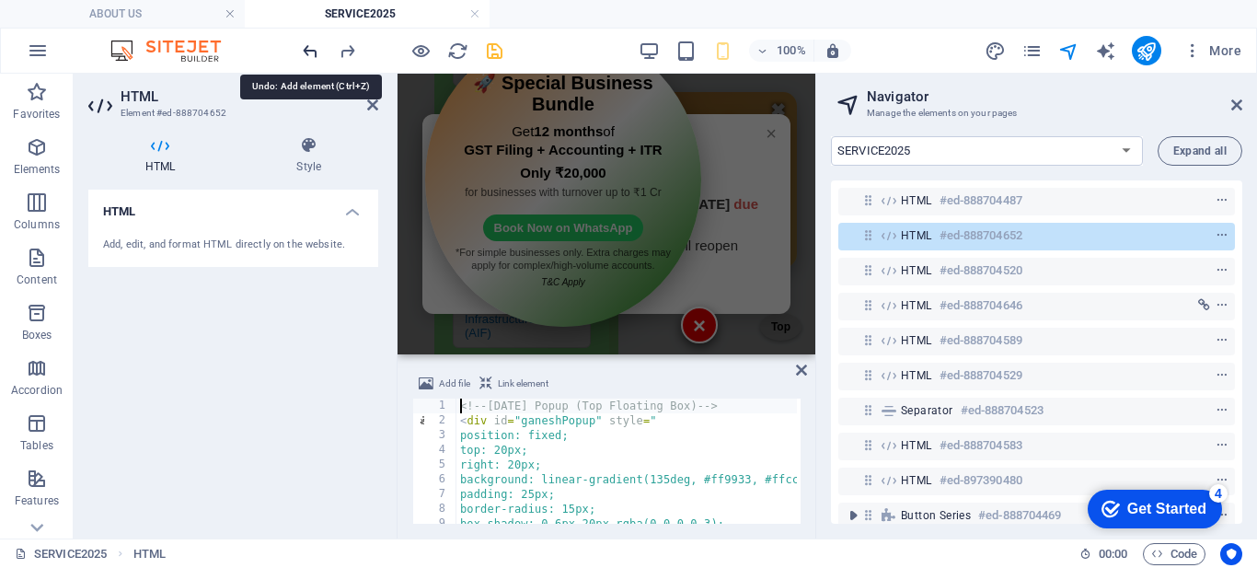
scroll to position [622, 0]
click at [310, 53] on icon "undo" at bounding box center [310, 50] width 21 height 21
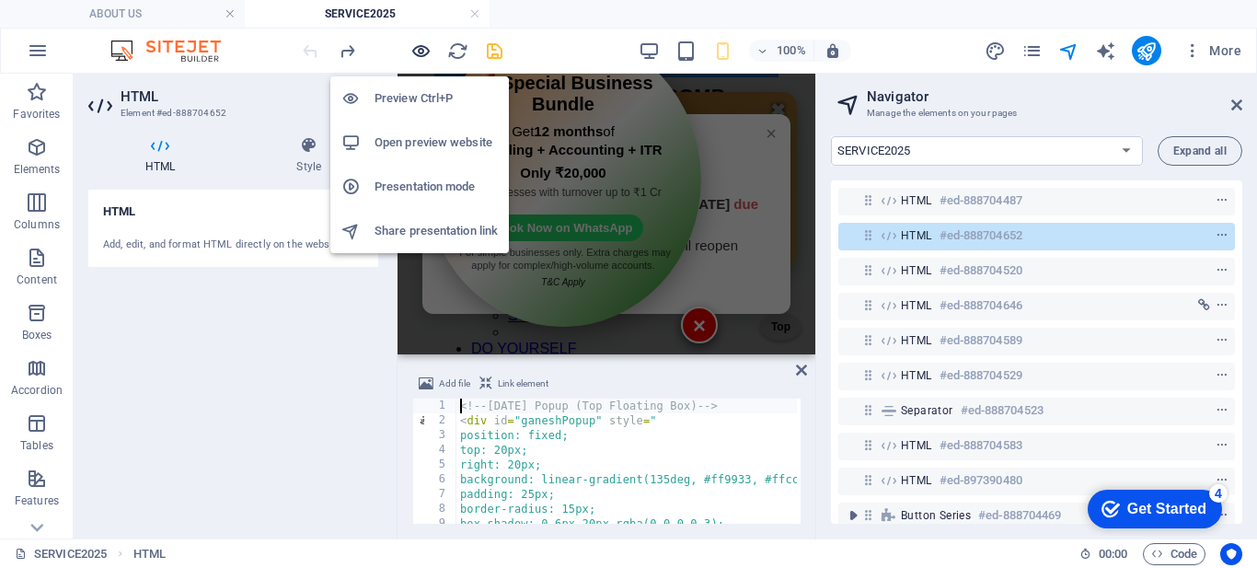
click at [420, 50] on icon "button" at bounding box center [420, 50] width 21 height 21
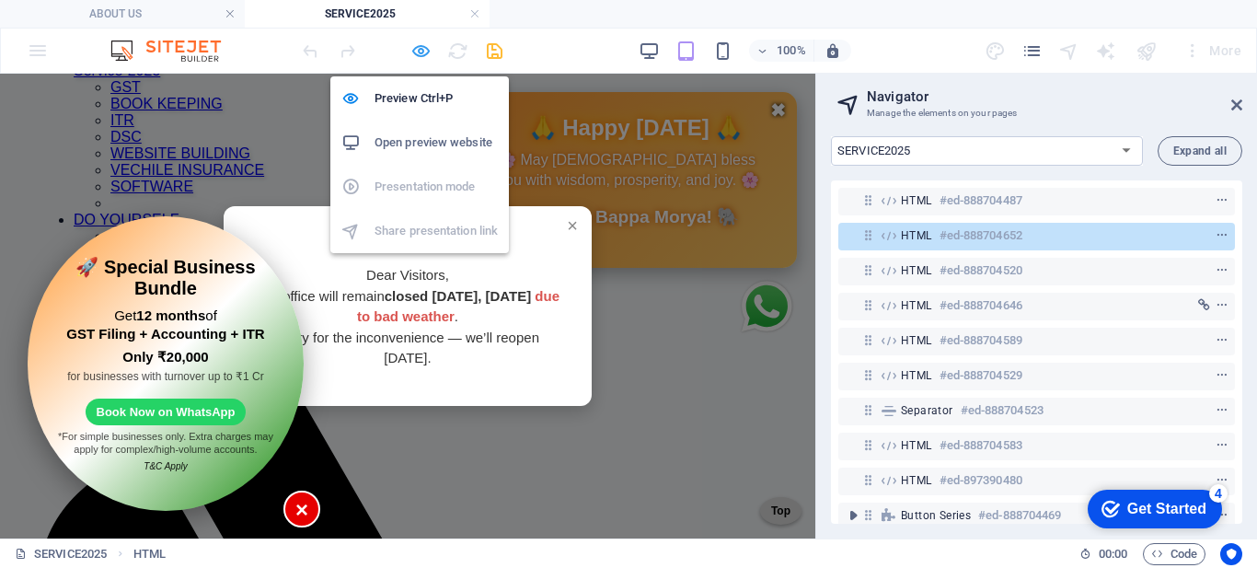
scroll to position [0, 0]
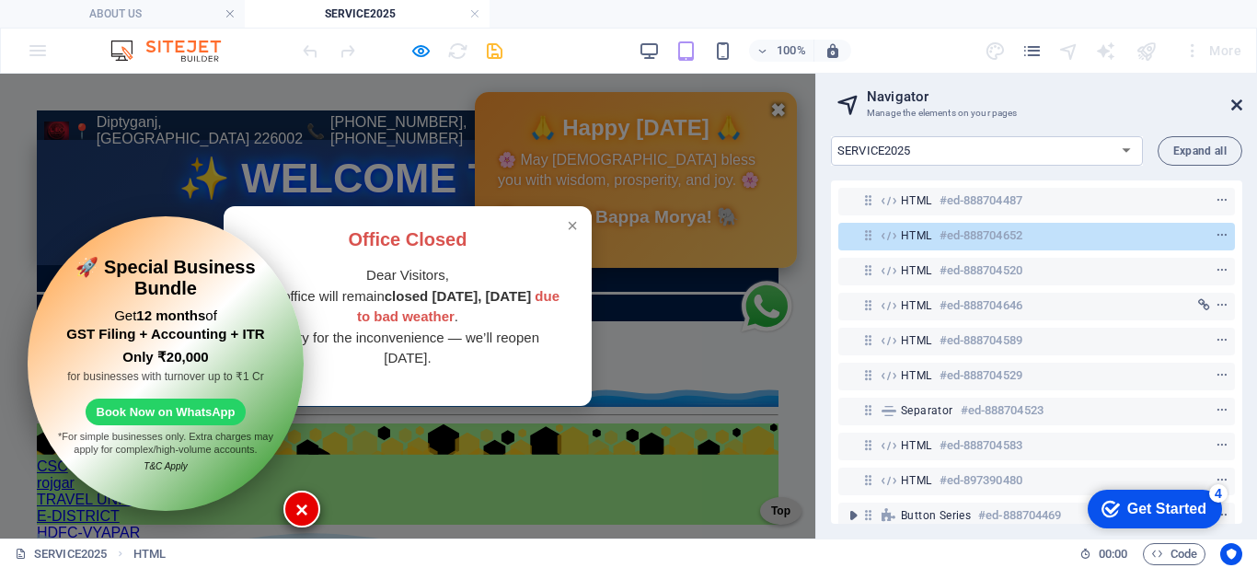
click at [1231, 105] on icon at bounding box center [1236, 105] width 11 height 15
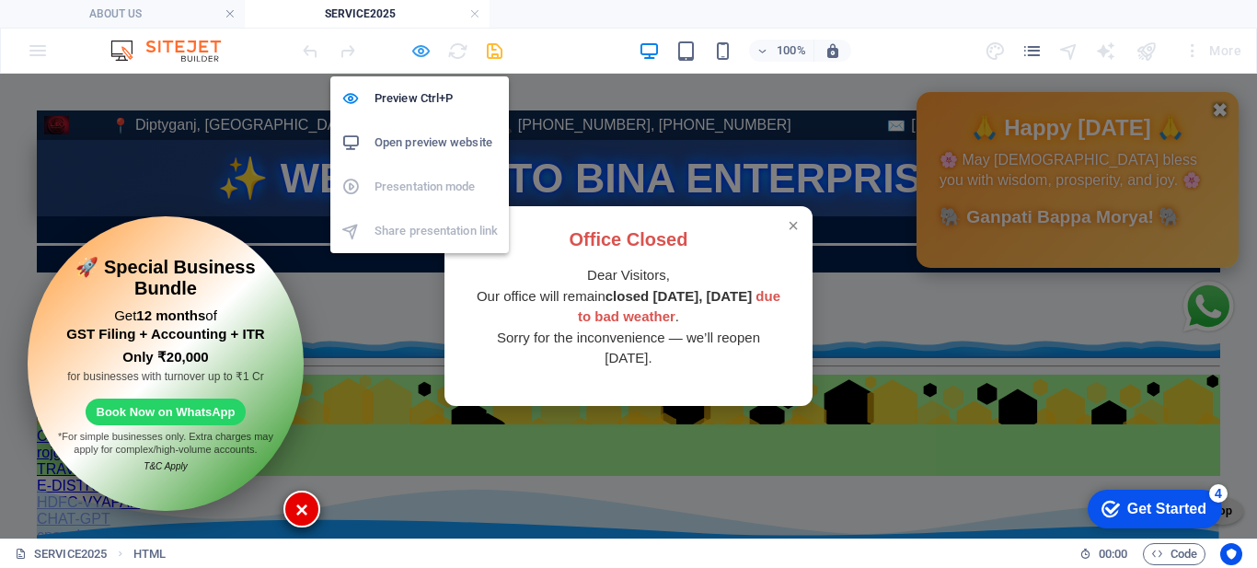
click at [426, 49] on icon "button" at bounding box center [420, 50] width 21 height 21
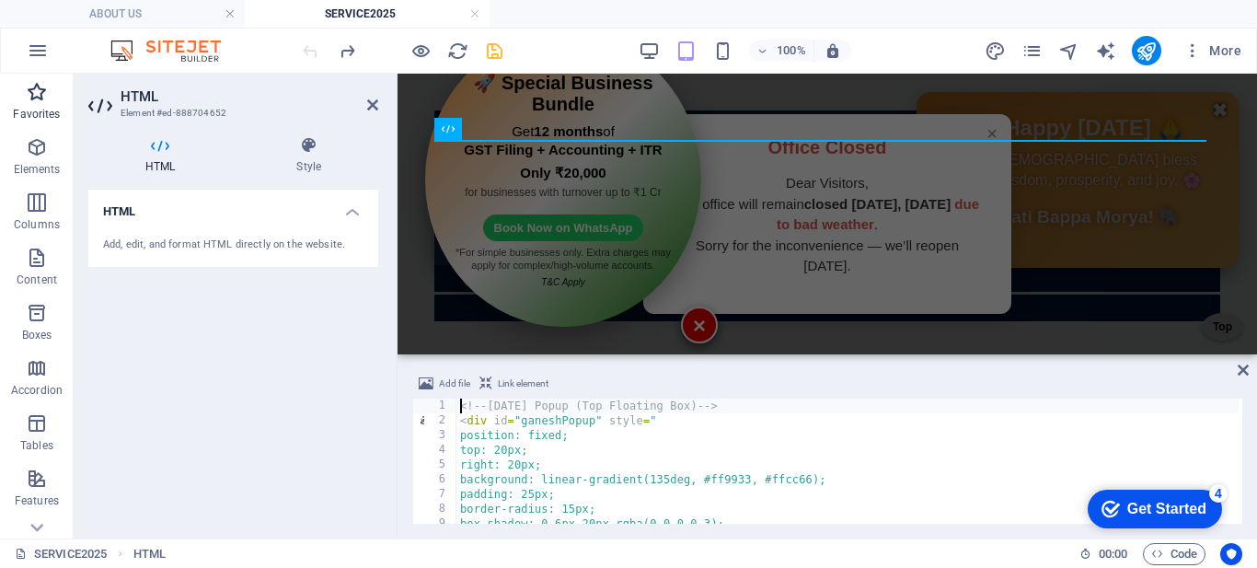
click at [29, 117] on p "Favorites" at bounding box center [36, 114] width 47 height 15
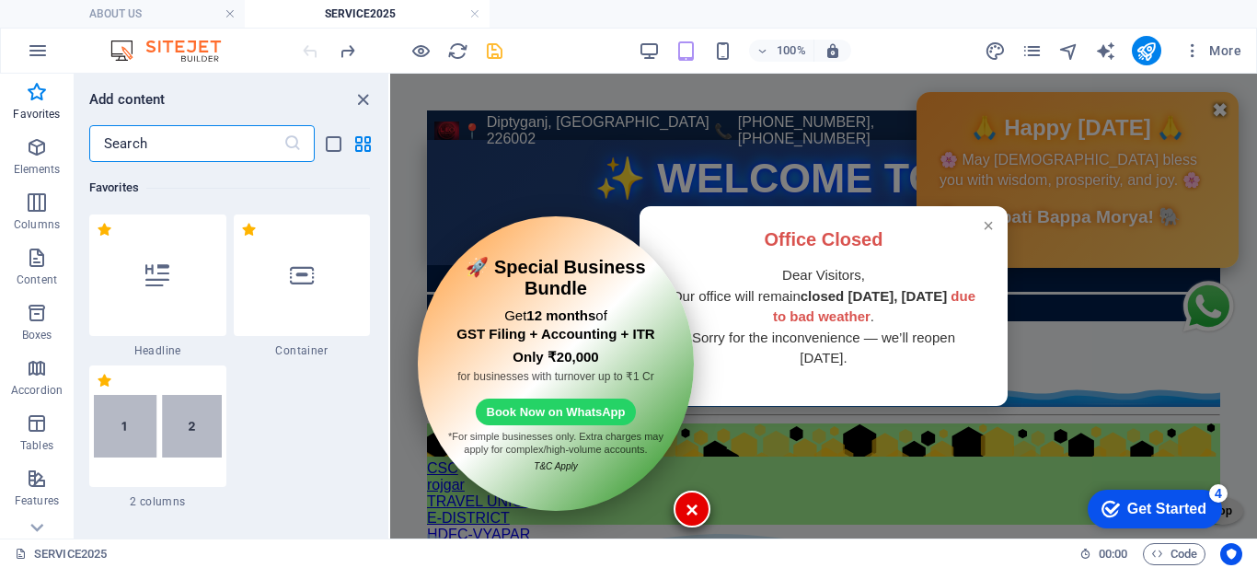
click at [136, 155] on input "text" at bounding box center [186, 143] width 194 height 37
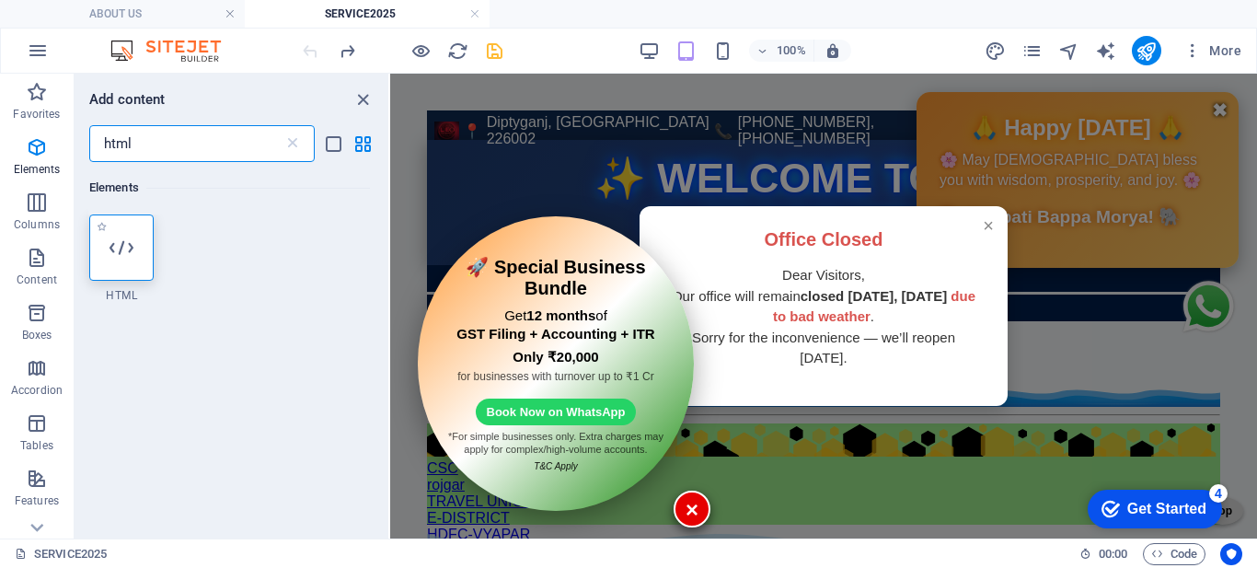
type input "html"
click at [131, 236] on icon at bounding box center [121, 248] width 24 height 24
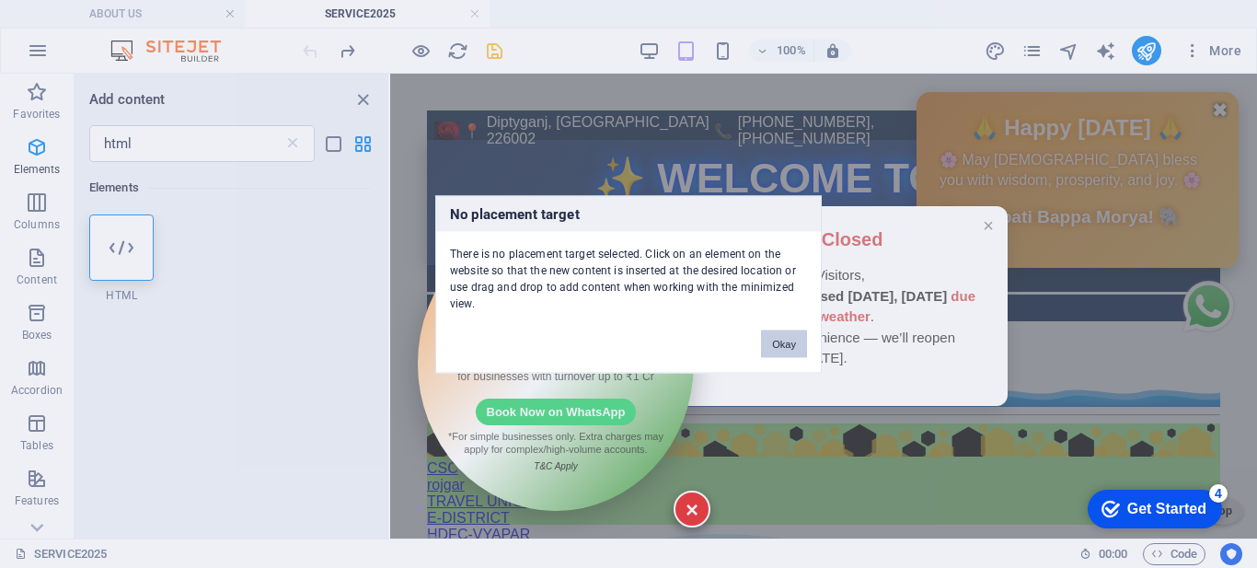
click at [774, 348] on button "Okay" at bounding box center [784, 343] width 46 height 28
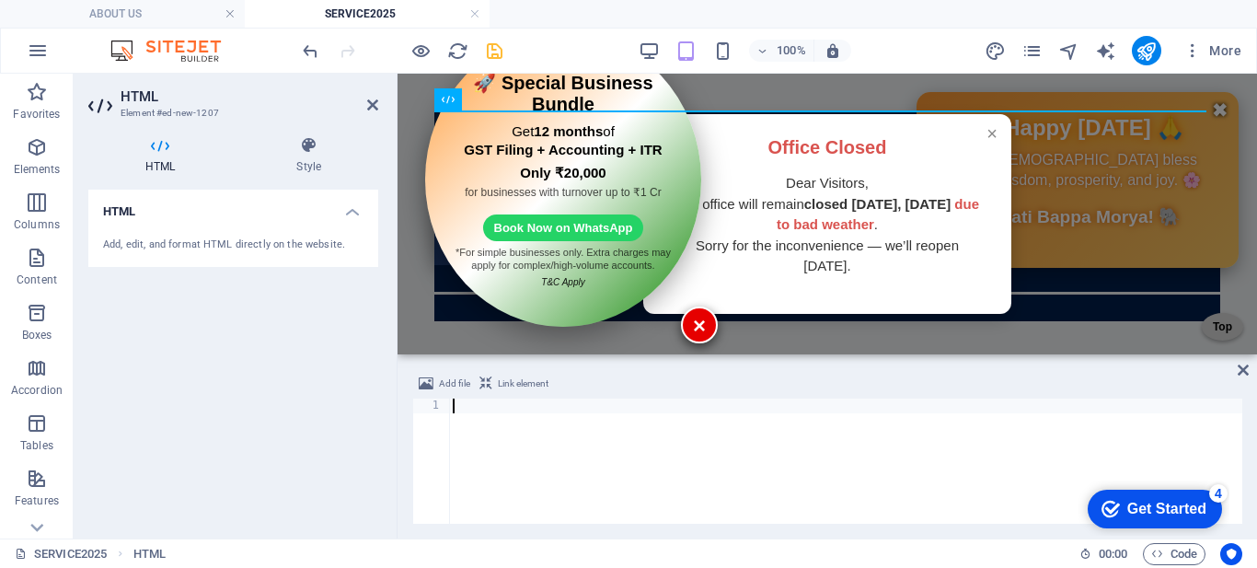
click at [507, 448] on div at bounding box center [845, 475] width 793 height 155
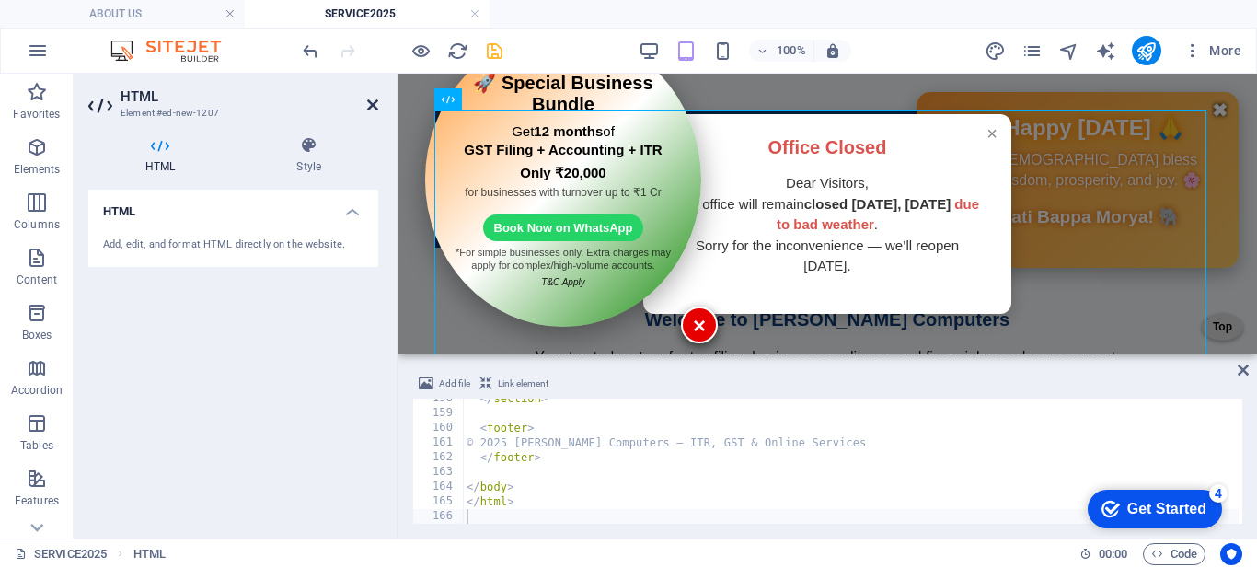
click at [368, 106] on icon at bounding box center [372, 105] width 11 height 15
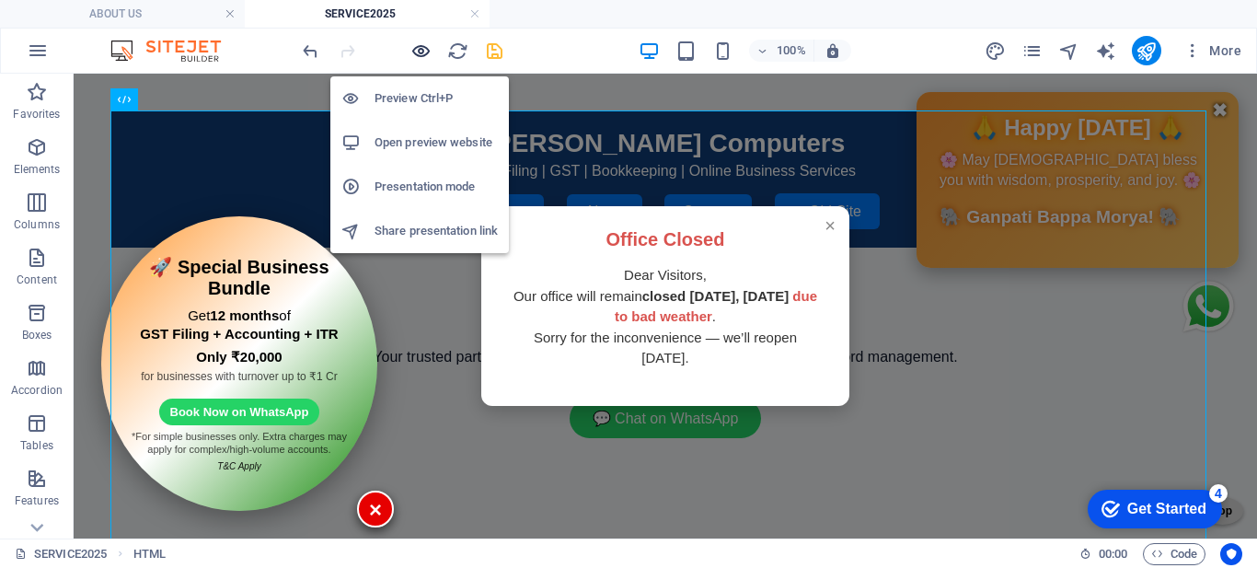
click at [420, 49] on icon "button" at bounding box center [420, 50] width 21 height 21
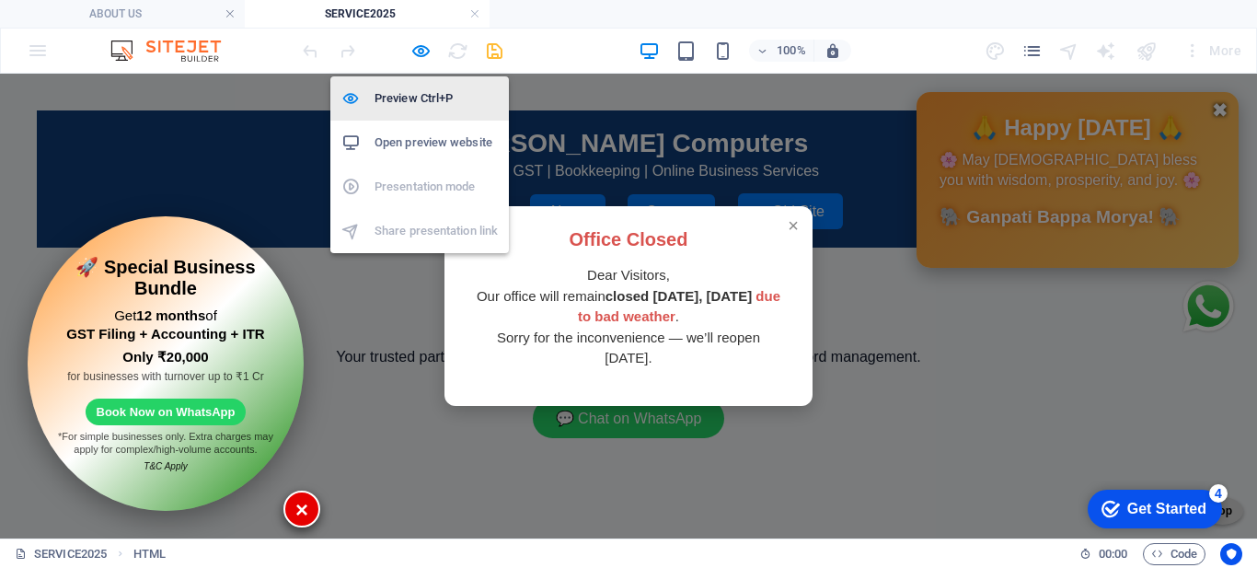
click at [414, 99] on h6 "Preview Ctrl+P" at bounding box center [435, 98] width 123 height 22
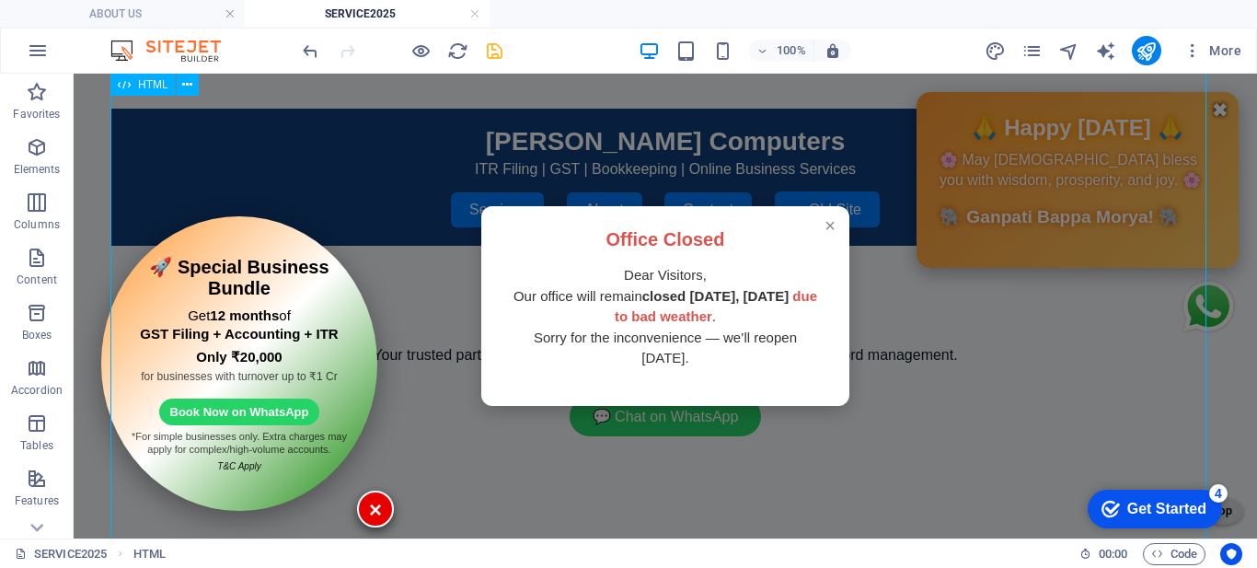
scroll to position [0, 0]
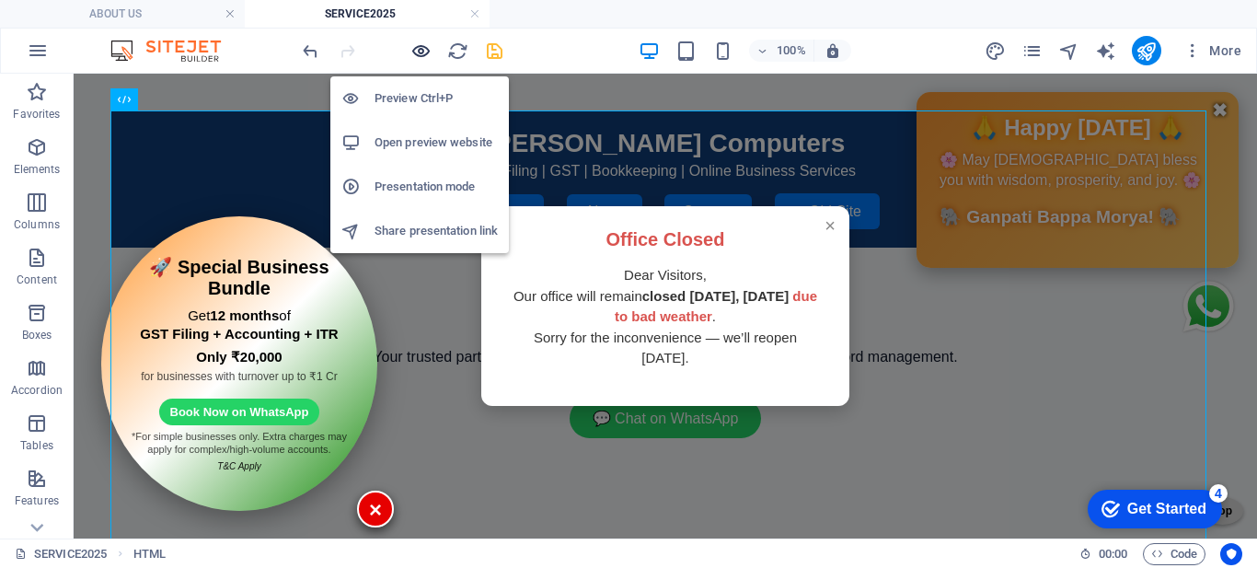
click at [420, 55] on icon "button" at bounding box center [420, 50] width 21 height 21
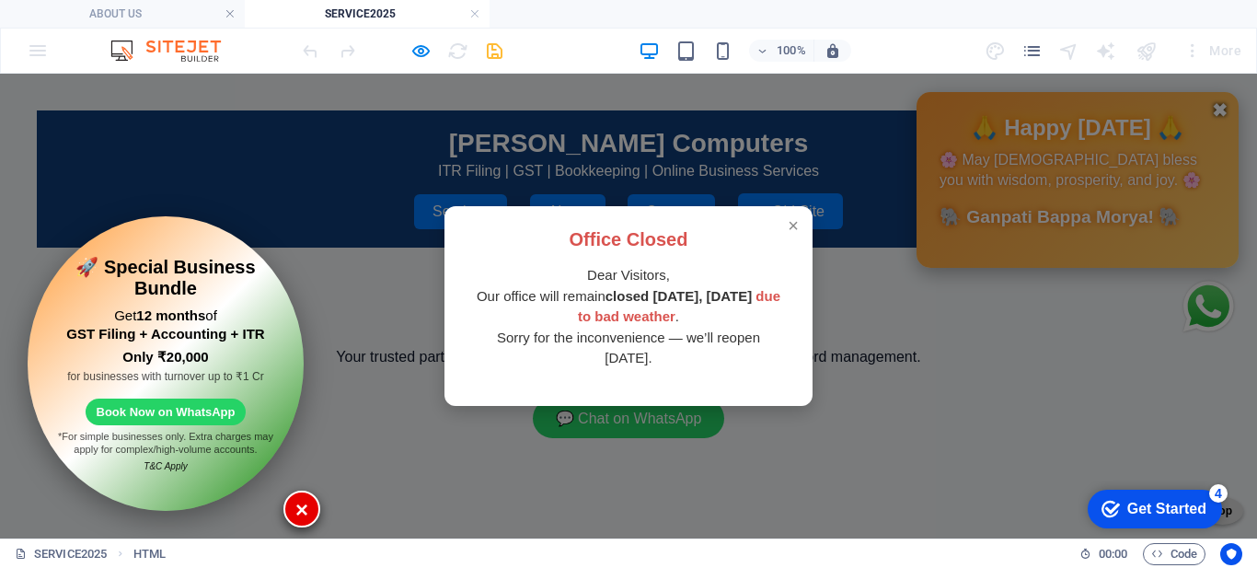
click at [581, 101] on div "× Office Closed Dear Visitors, Our office will remain closed [DATE], [DATE] due…" at bounding box center [628, 306] width 1257 height 465
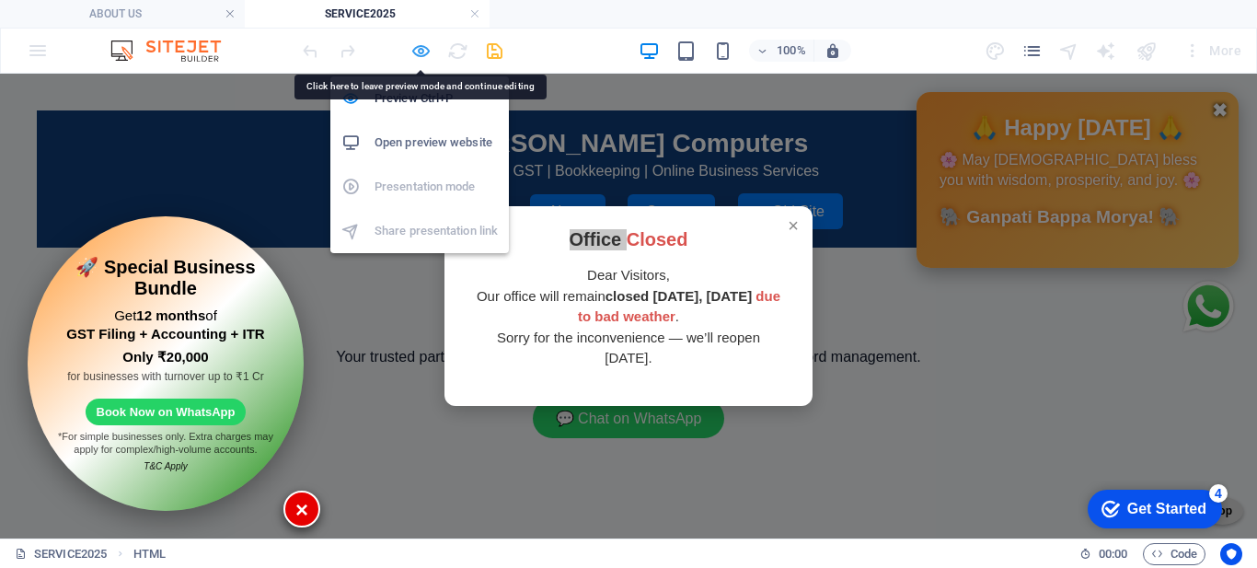
click at [425, 58] on icon "button" at bounding box center [420, 50] width 21 height 21
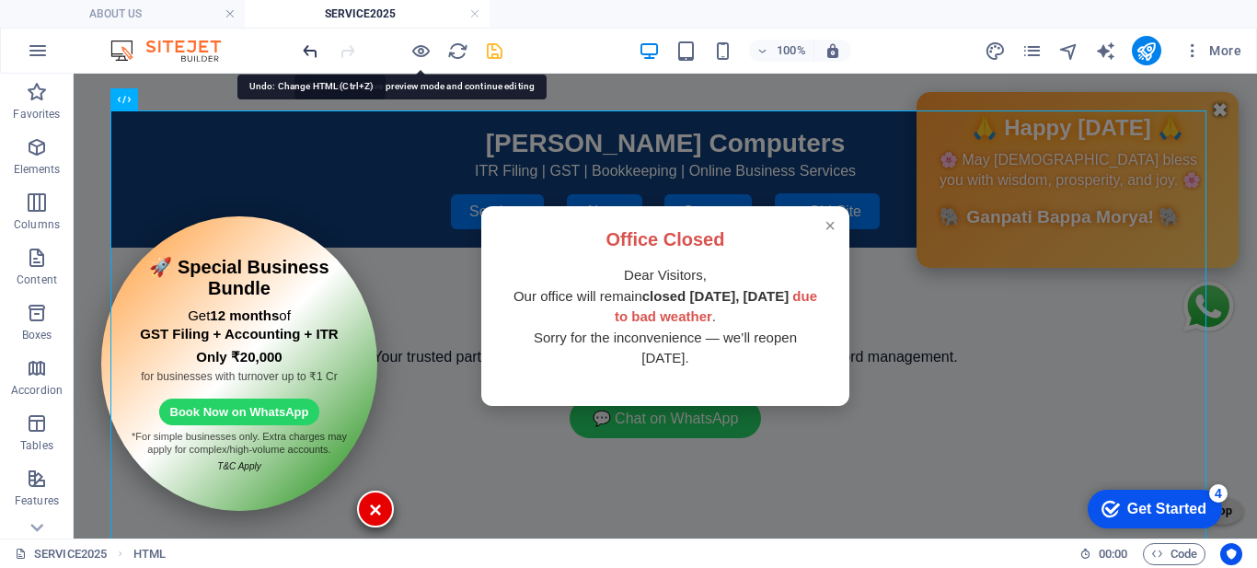
click at [312, 47] on icon "undo" at bounding box center [310, 50] width 21 height 21
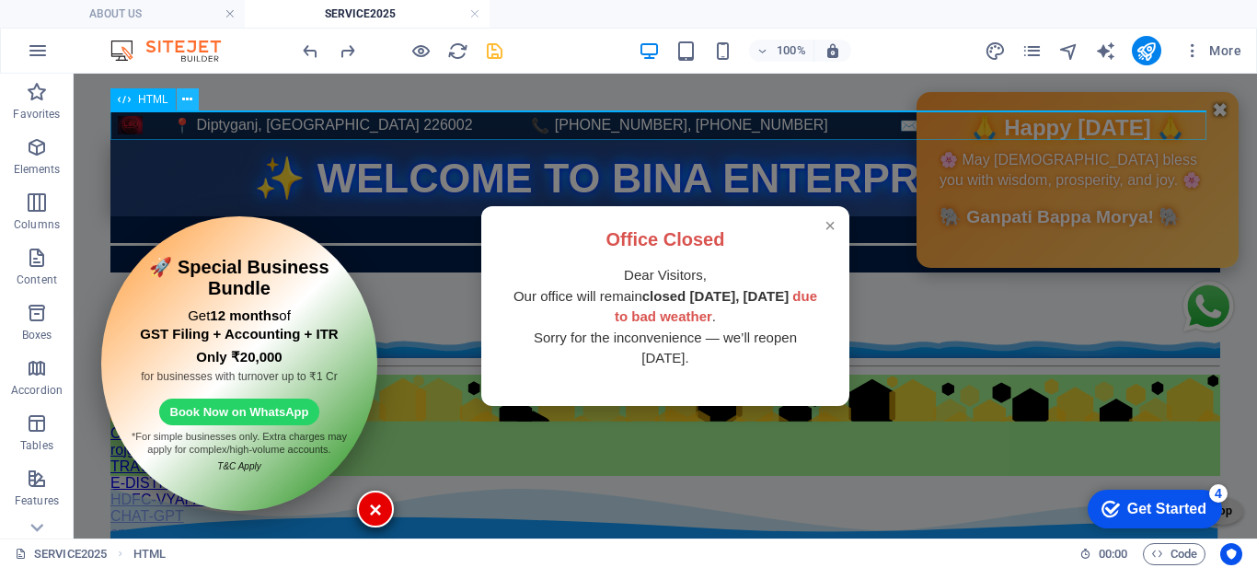
click at [181, 95] on button at bounding box center [188, 99] width 22 height 22
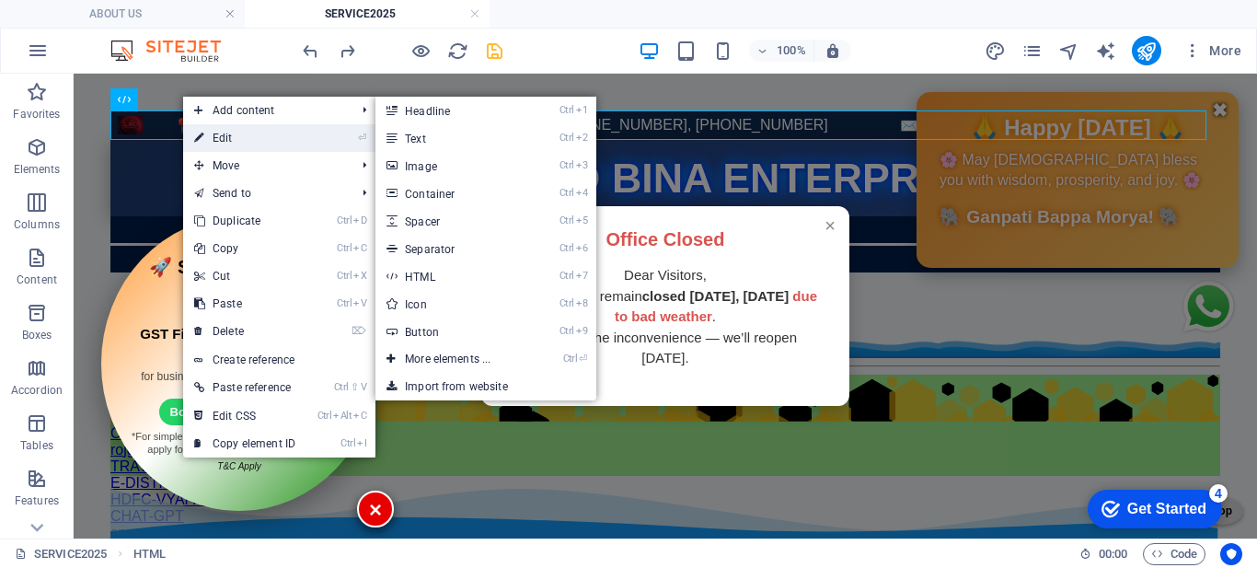
click at [206, 131] on link "⏎ Edit" at bounding box center [244, 138] width 123 height 28
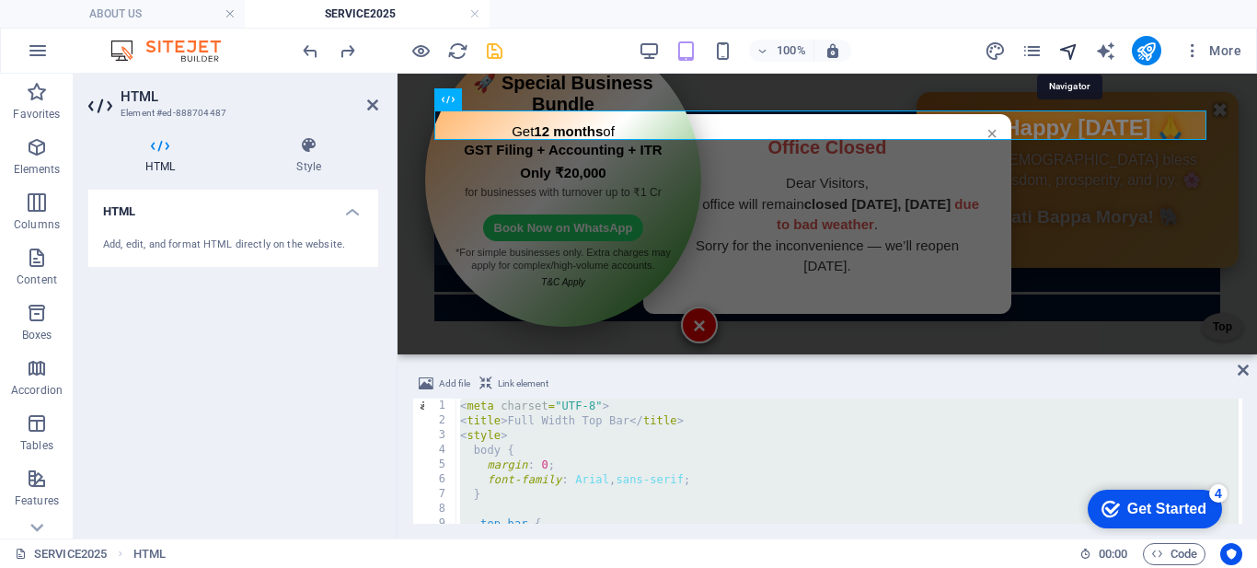
click at [1071, 51] on icon "navigator" at bounding box center [1068, 50] width 21 height 21
select select "16779705-en"
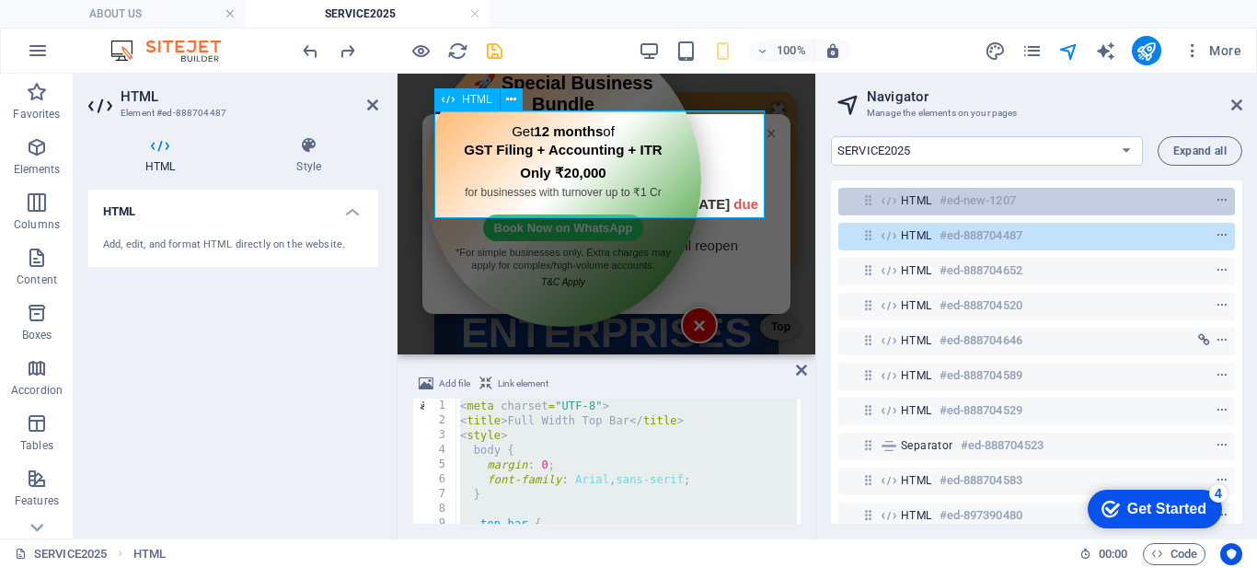
click at [909, 205] on span "HTML" at bounding box center [916, 200] width 31 height 15
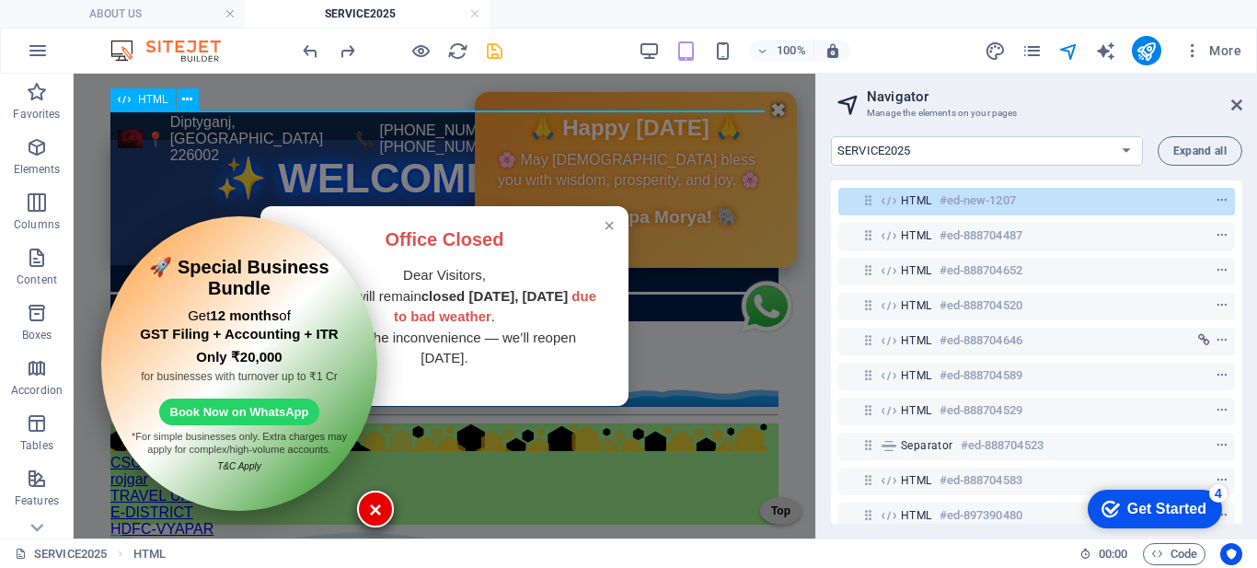
click at [909, 205] on span "HTML" at bounding box center [916, 200] width 31 height 15
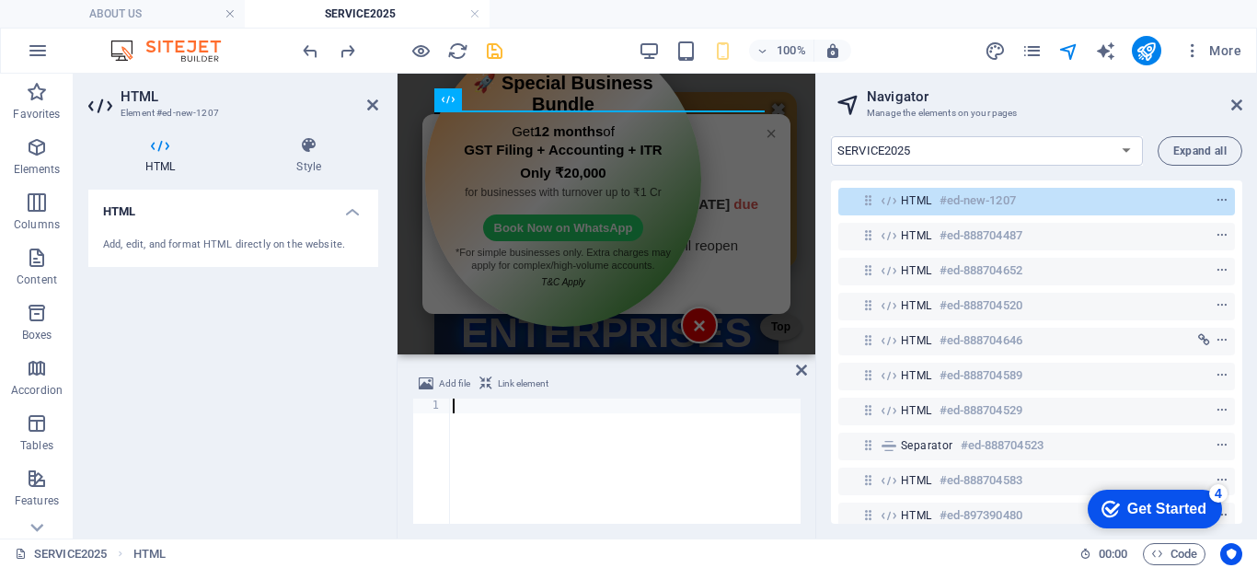
click at [600, 418] on div at bounding box center [624, 473] width 351 height 151
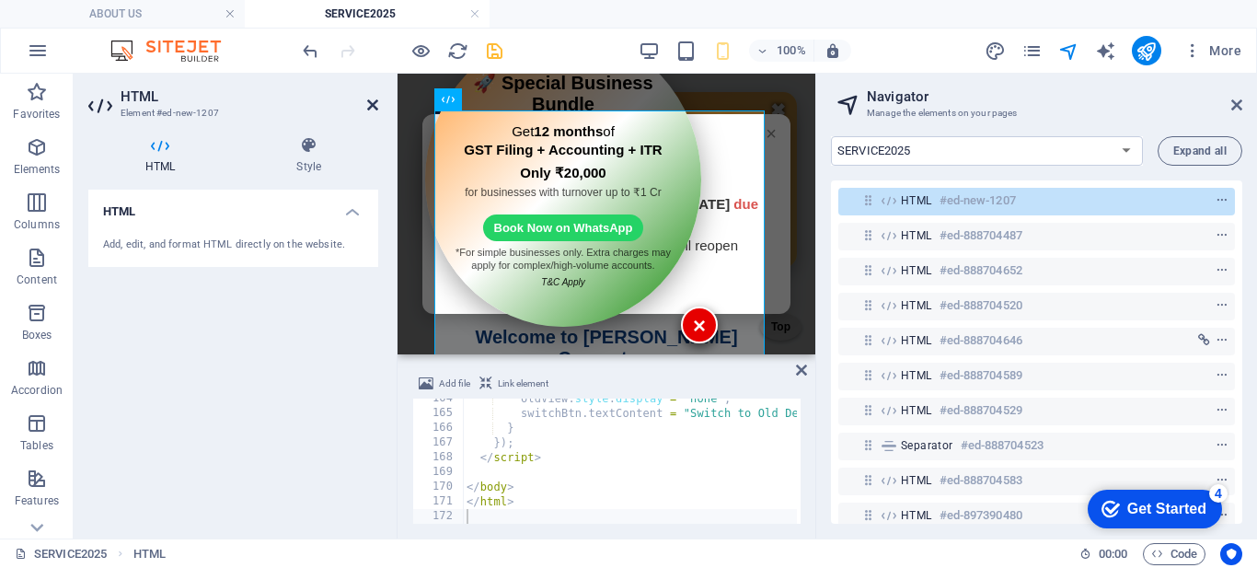
click at [377, 100] on icon at bounding box center [372, 105] width 11 height 15
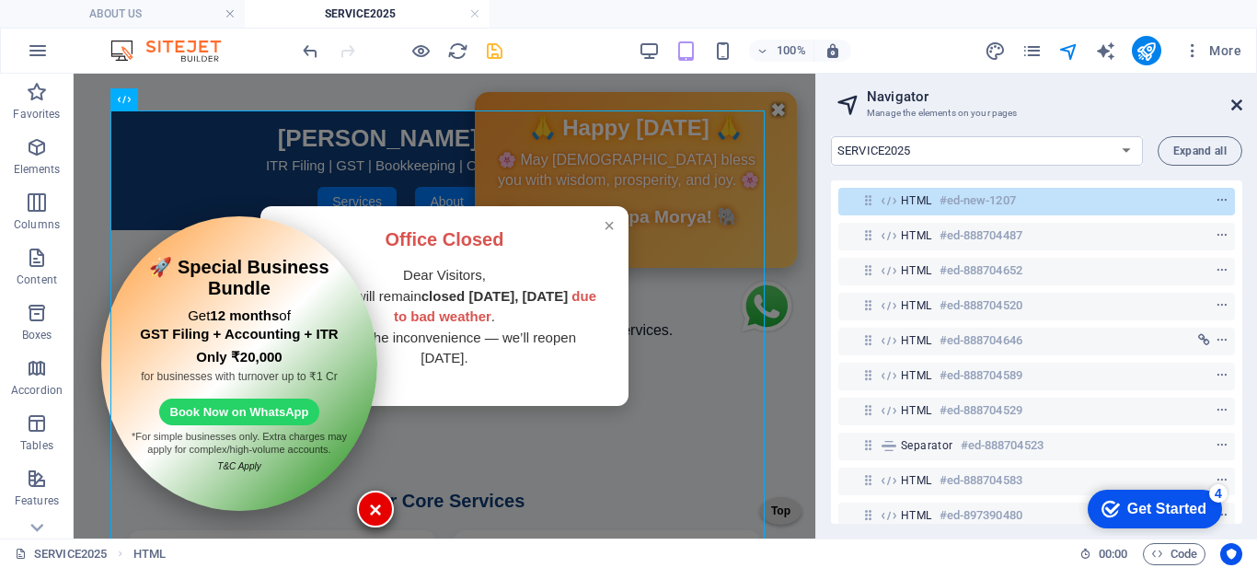
click at [1231, 104] on icon at bounding box center [1236, 105] width 11 height 15
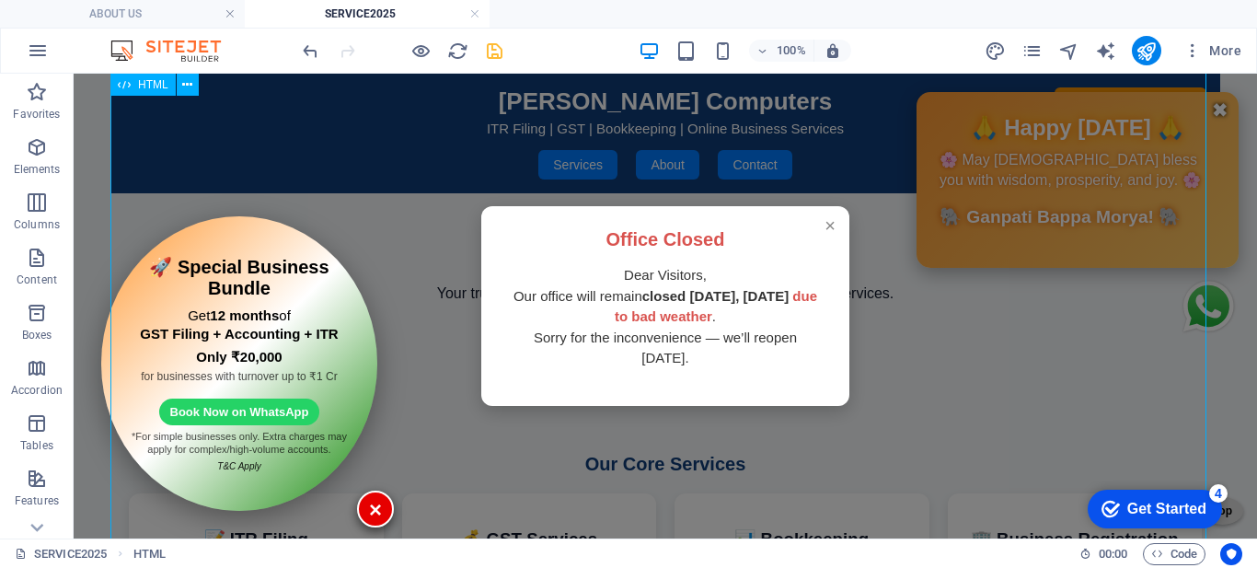
scroll to position [0, 0]
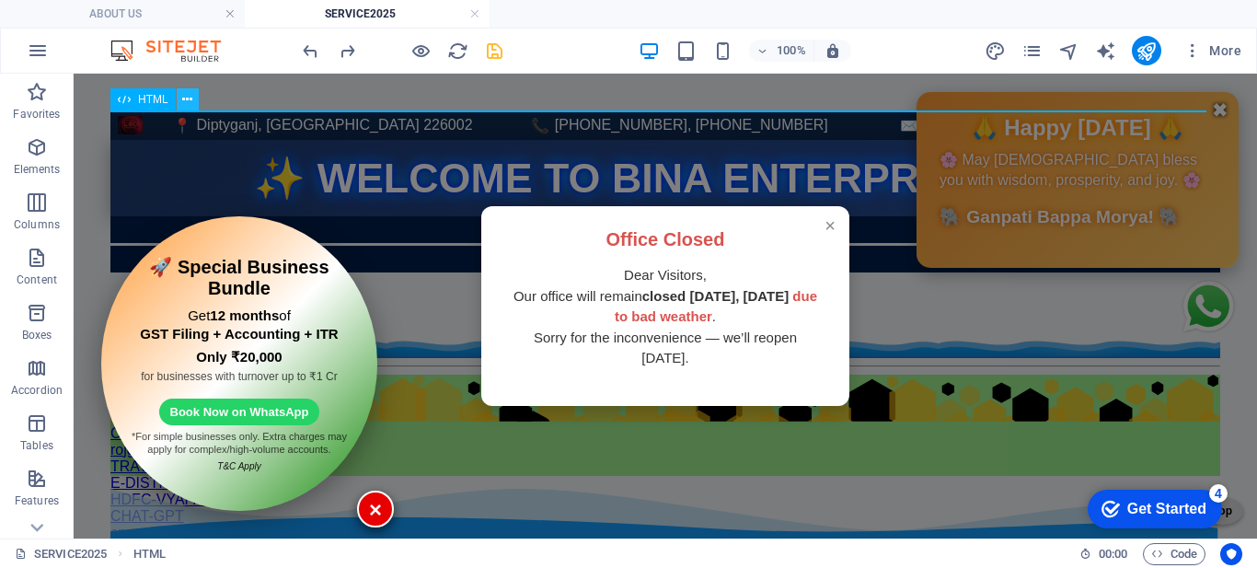
click at [183, 94] on icon at bounding box center [187, 99] width 10 height 19
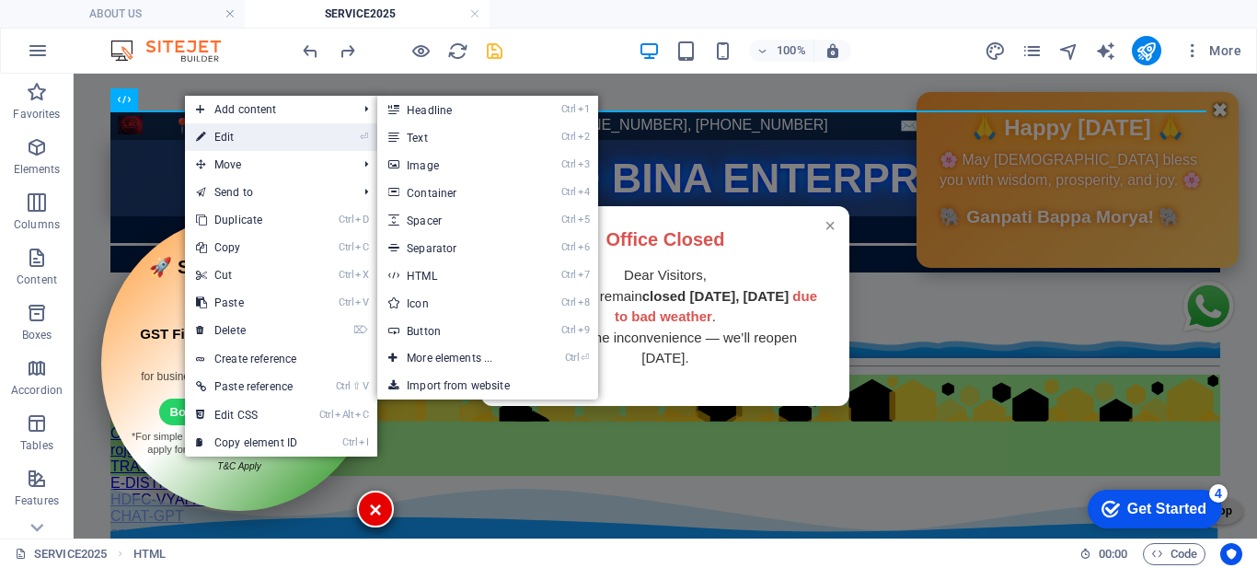
click at [234, 133] on link "⏎ Edit" at bounding box center [246, 137] width 123 height 28
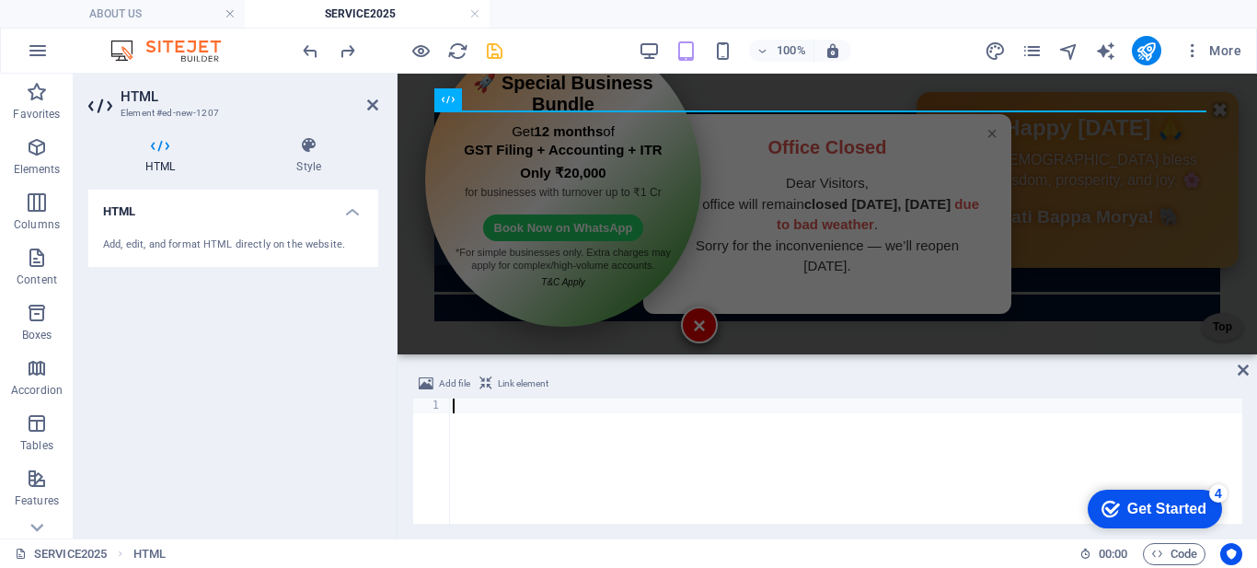
click at [502, 432] on div at bounding box center [845, 473] width 793 height 151
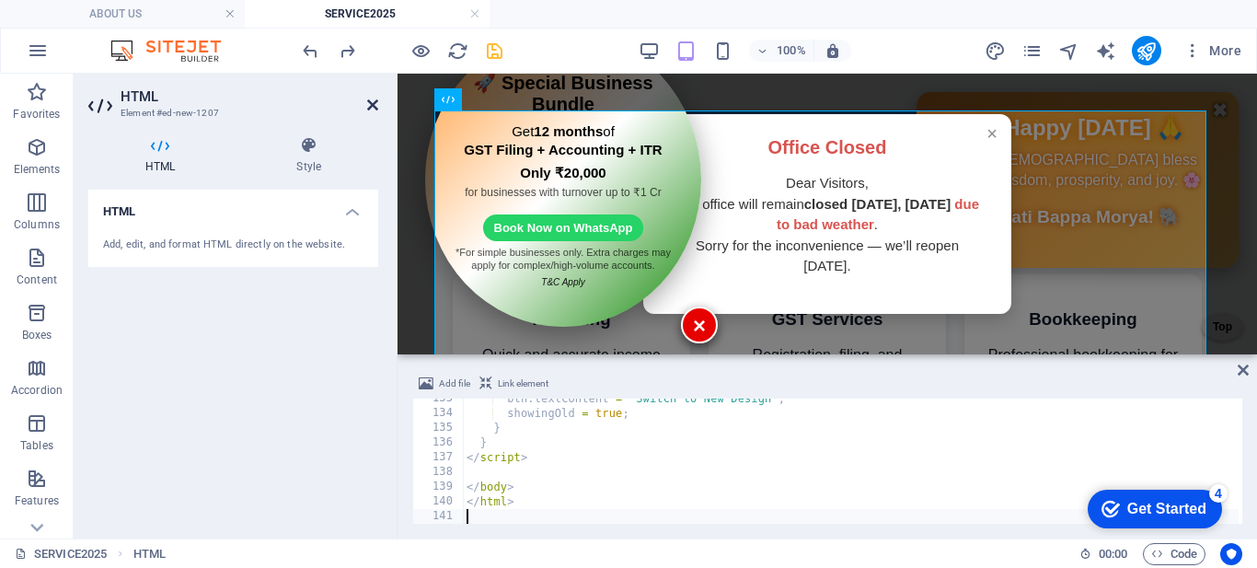
click at [373, 101] on icon at bounding box center [372, 105] width 11 height 15
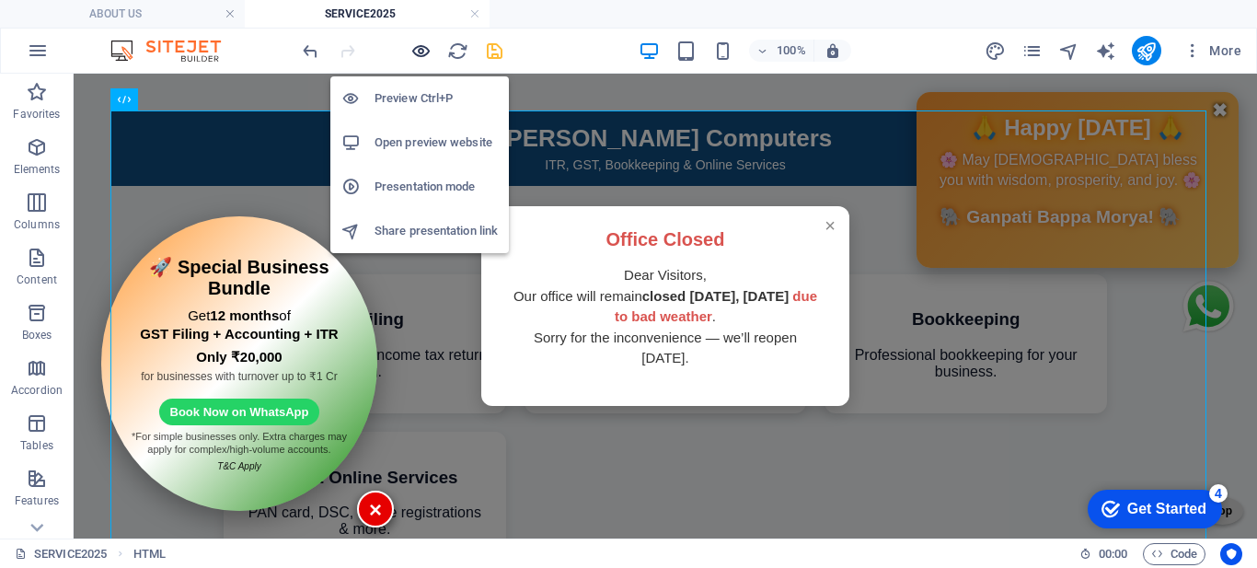
click at [418, 48] on icon "button" at bounding box center [420, 50] width 21 height 21
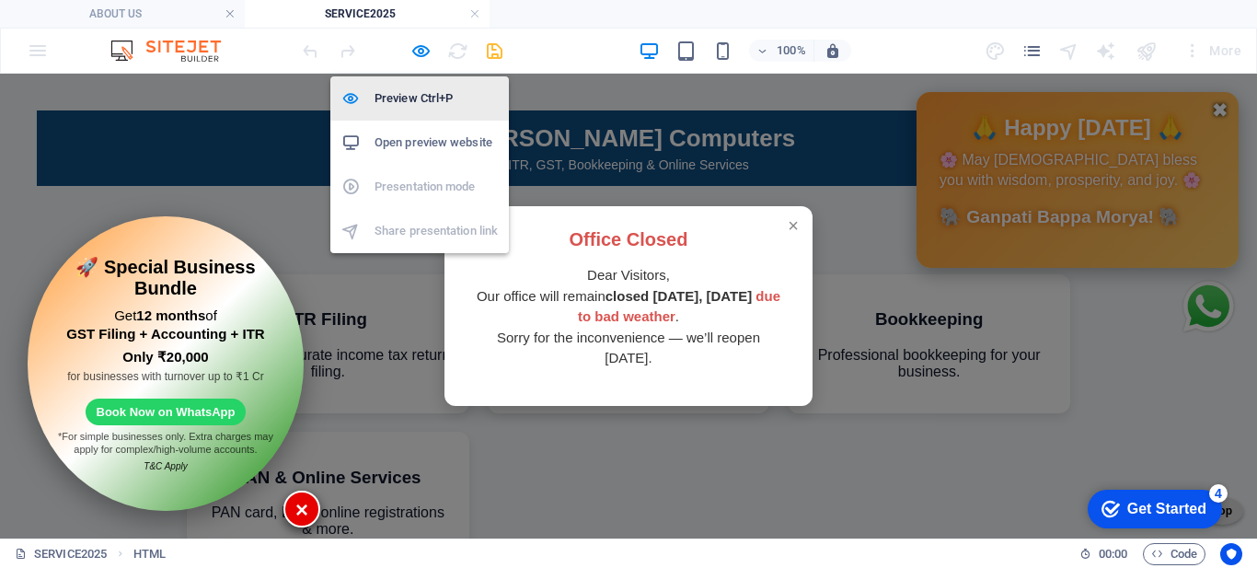
click at [413, 88] on h6 "Preview Ctrl+P" at bounding box center [435, 98] width 123 height 22
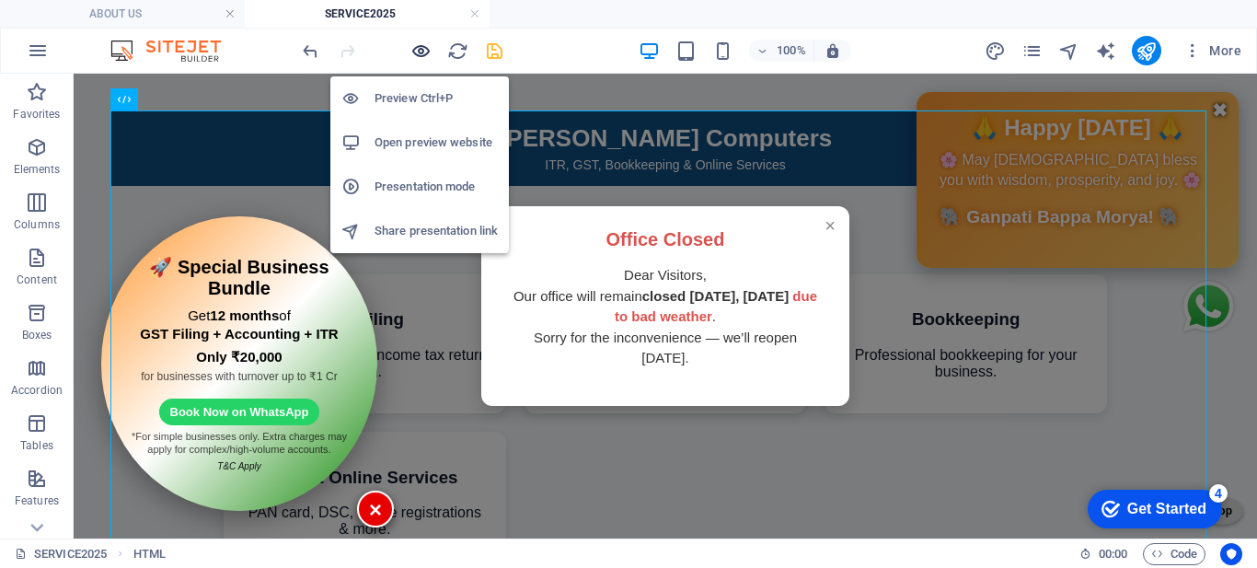
click at [416, 51] on icon "button" at bounding box center [420, 50] width 21 height 21
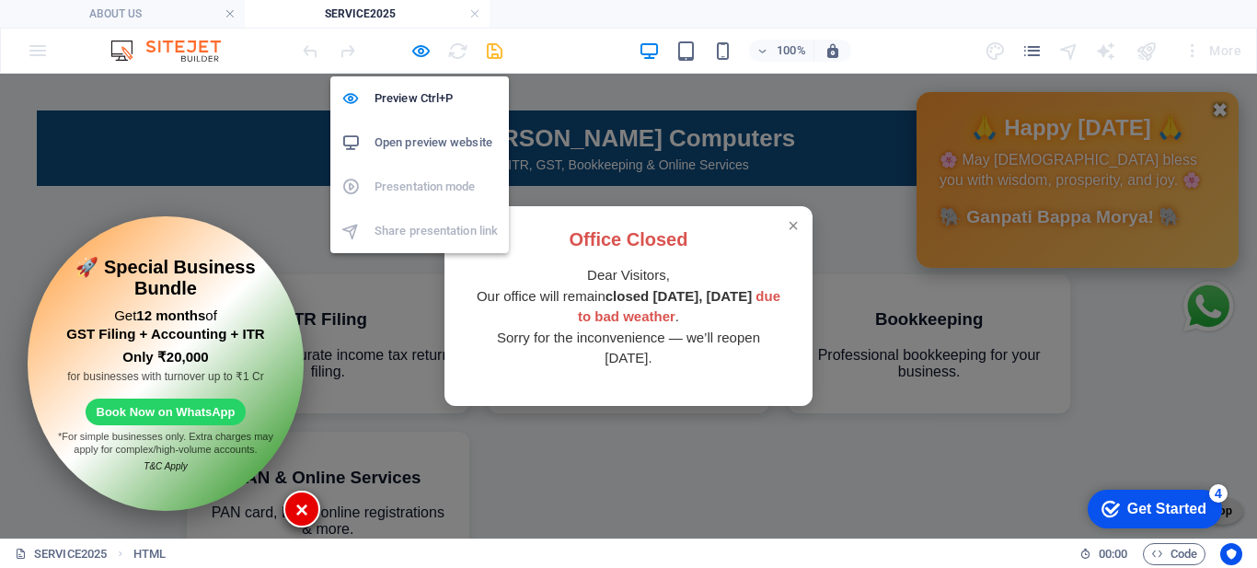
click at [411, 144] on h6 "Open preview website" at bounding box center [435, 143] width 123 height 22
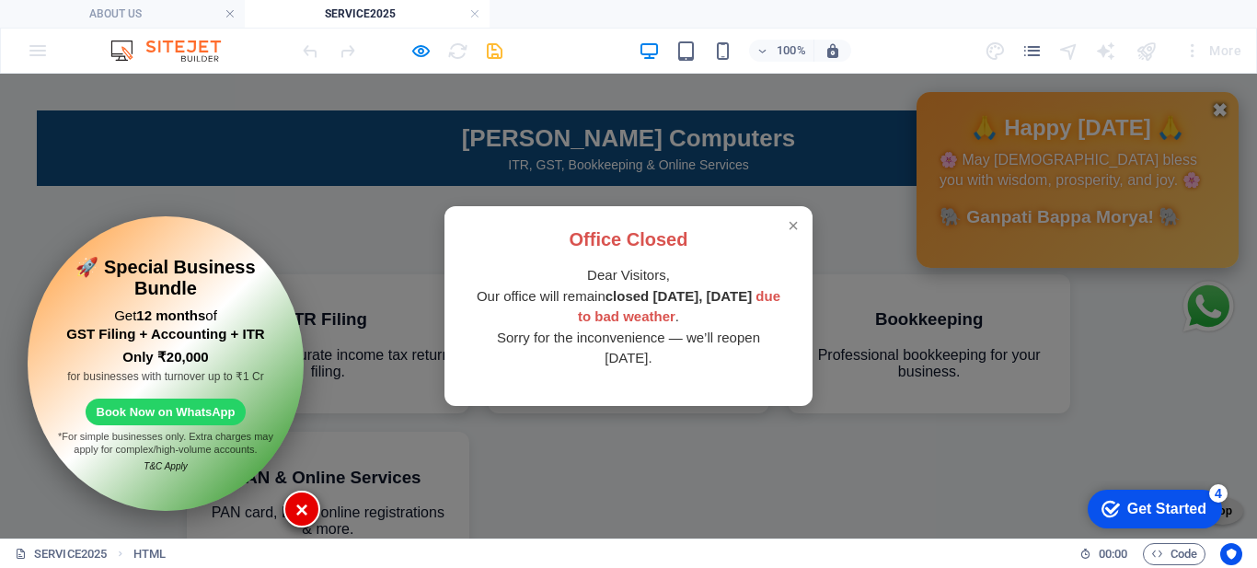
click at [789, 229] on span "×" at bounding box center [793, 225] width 11 height 21
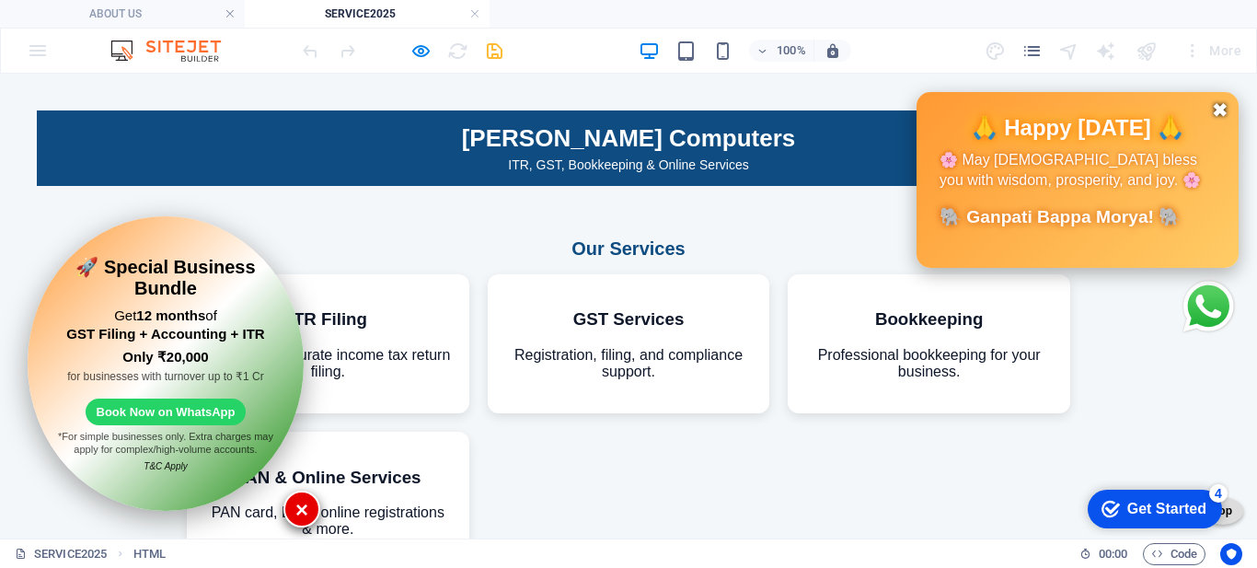
click at [1212, 115] on span "✖" at bounding box center [1220, 110] width 16 height 22
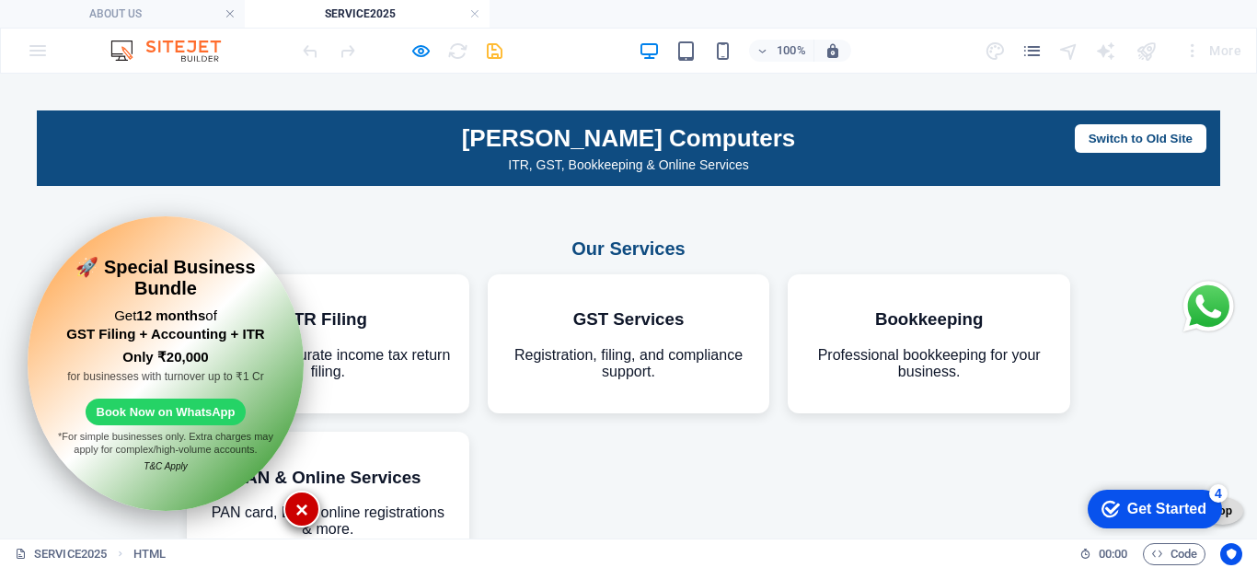
click at [302, 501] on button "×" at bounding box center [301, 508] width 37 height 37
click at [296, 511] on button "×" at bounding box center [301, 508] width 37 height 37
click at [298, 503] on button "×" at bounding box center [301, 508] width 37 height 37
click at [1098, 146] on button "Switch to Old Site" at bounding box center [1141, 138] width 132 height 29
click at [1090, 144] on button "Switch to Old Site" at bounding box center [1141, 138] width 132 height 29
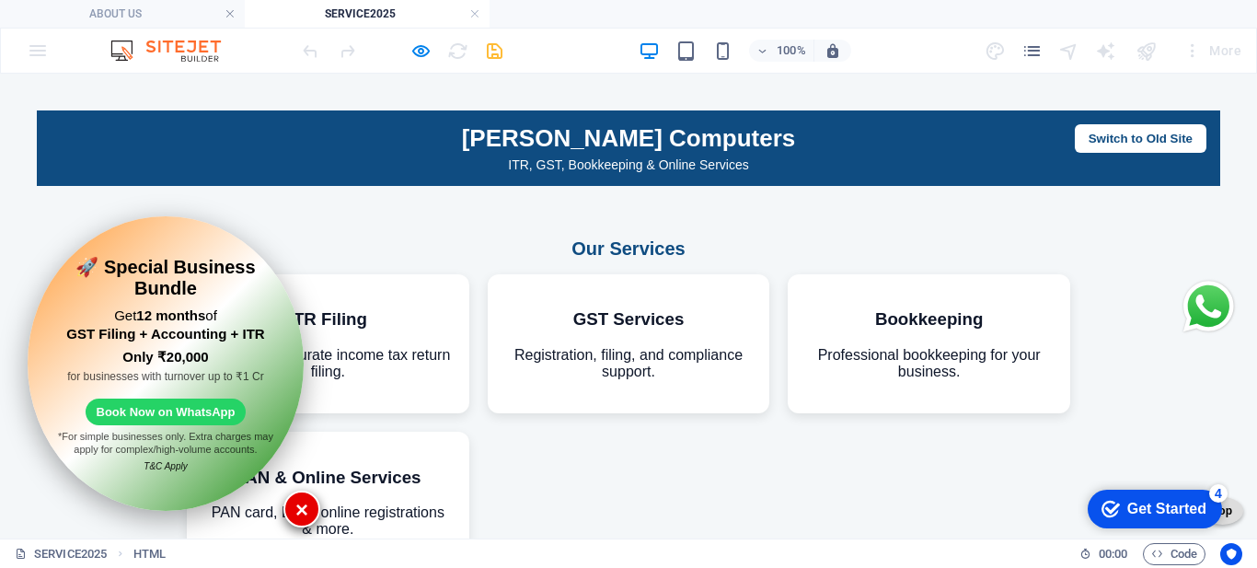
click at [1111, 136] on button "Switch to Old Site" at bounding box center [1141, 138] width 132 height 29
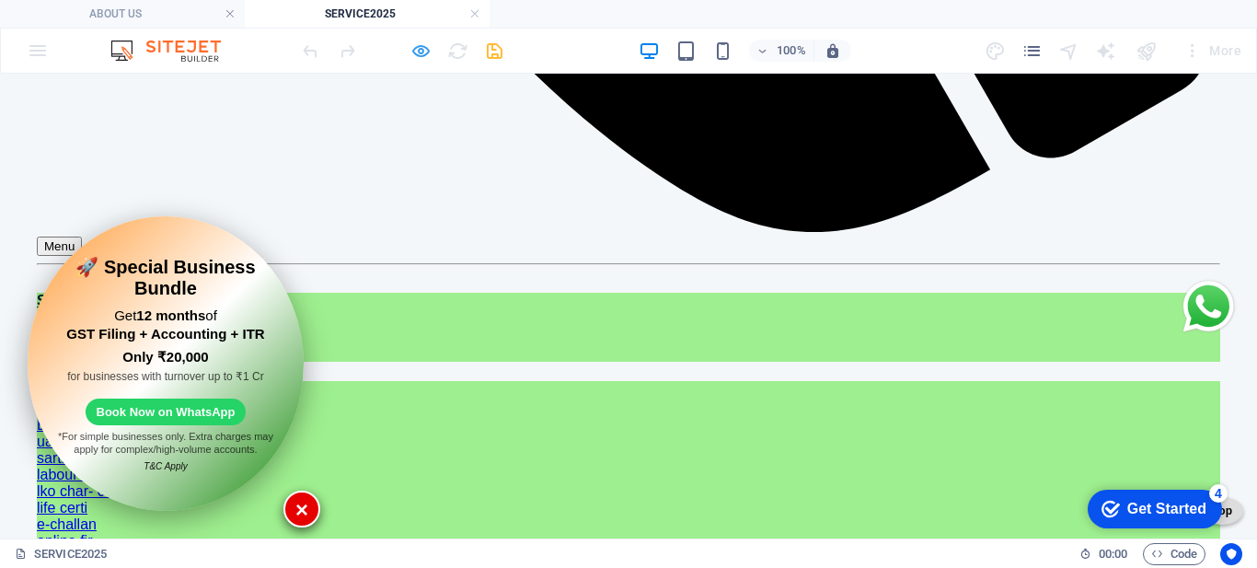
scroll to position [2852, 0]
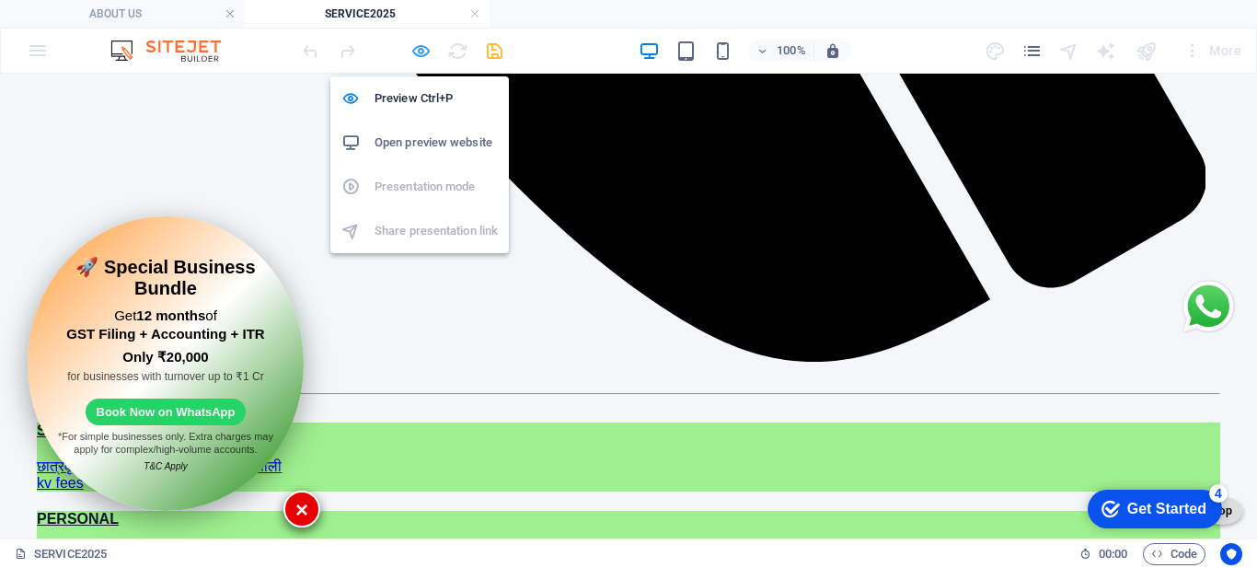
click at [420, 53] on icon "button" at bounding box center [420, 50] width 21 height 21
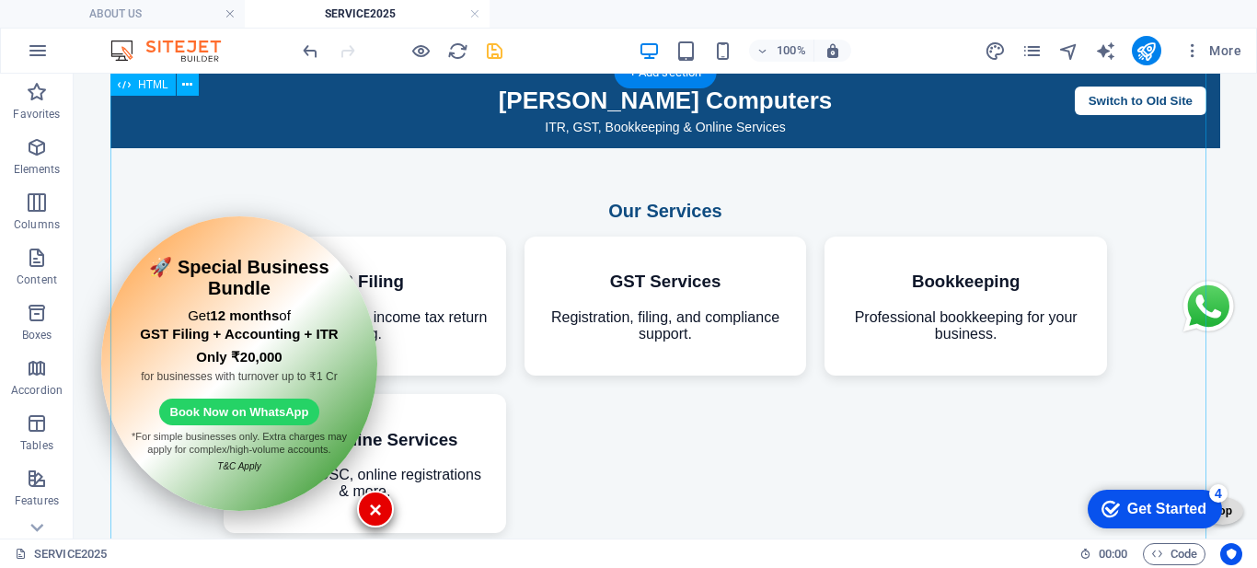
scroll to position [0, 0]
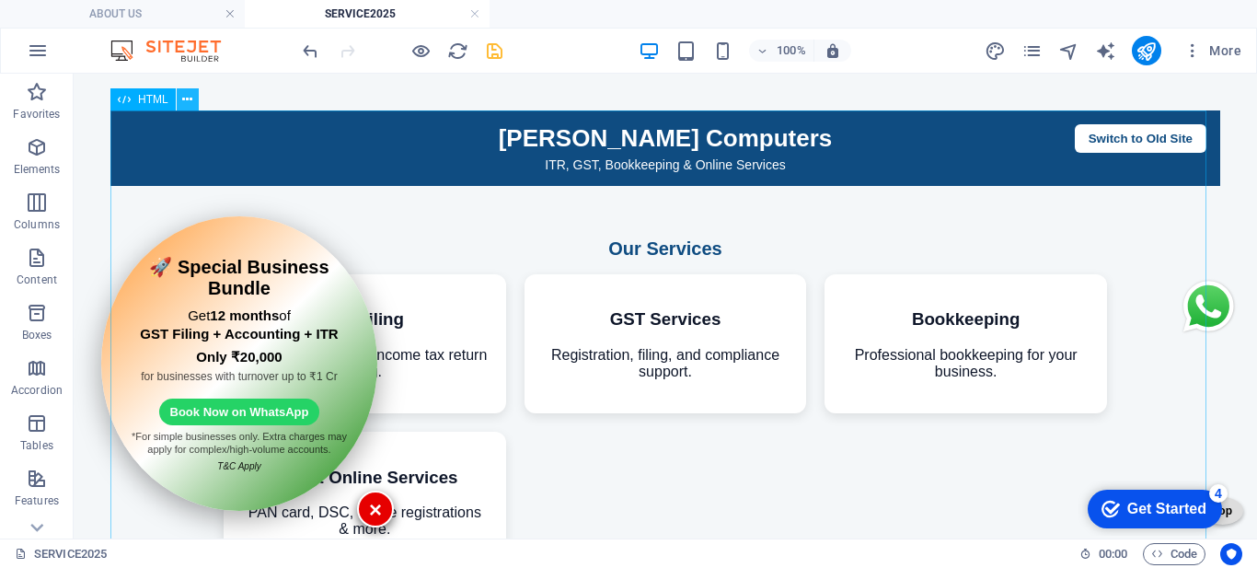
click at [187, 98] on icon at bounding box center [187, 99] width 10 height 19
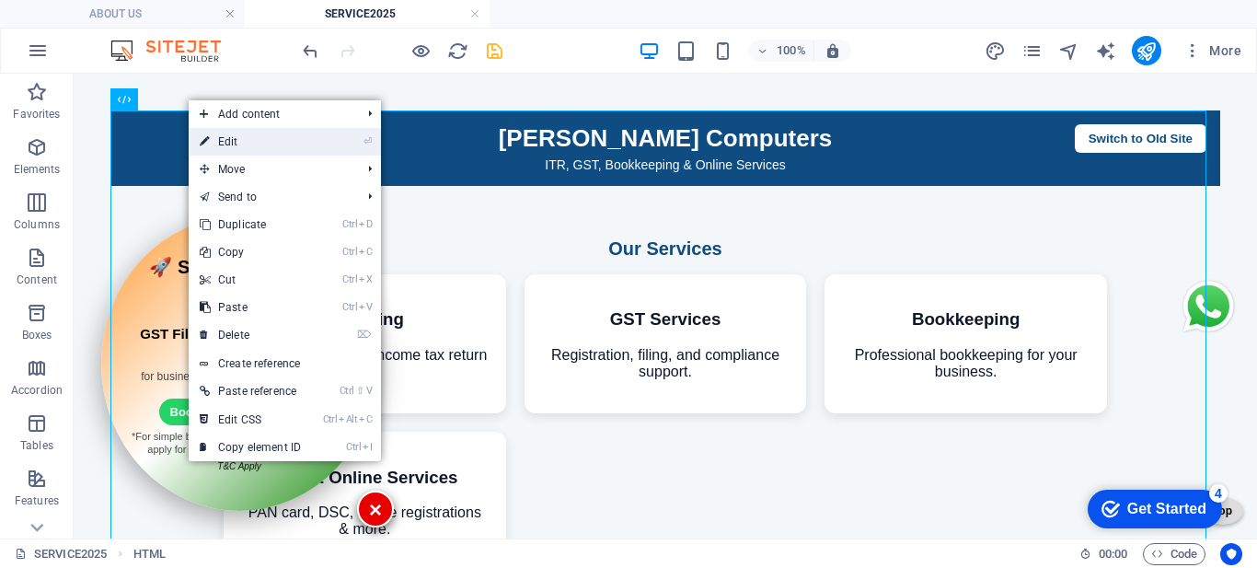
click at [234, 135] on link "⏎ Edit" at bounding box center [250, 142] width 123 height 28
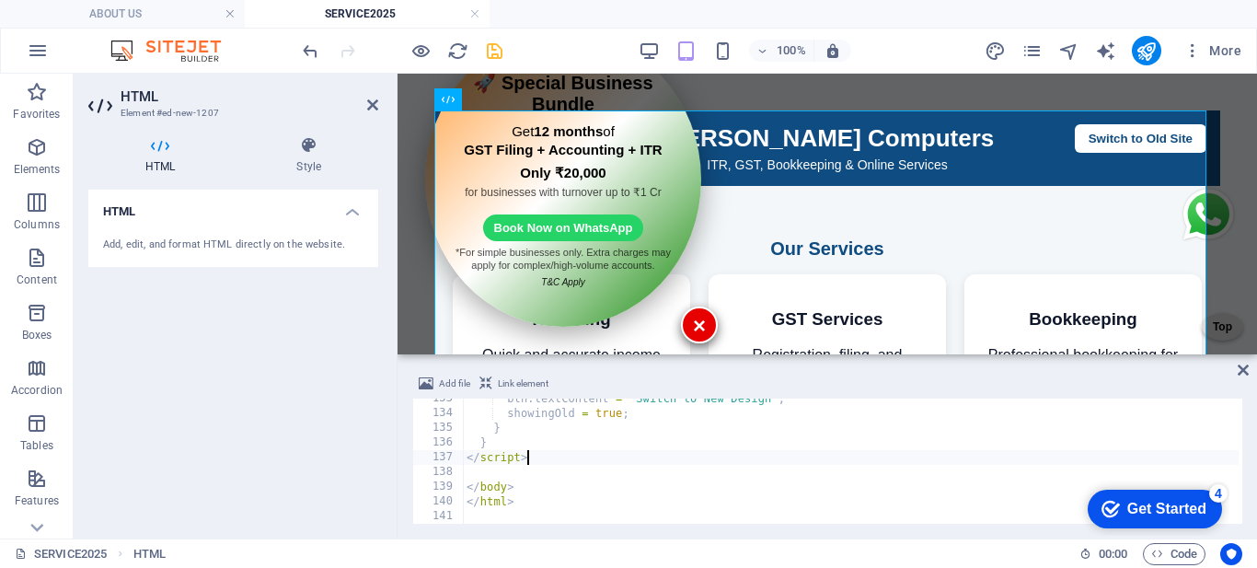
click at [544, 453] on div "btn . textContent = "Switch to New Design" ; showingOld = true ; } } </ script …" at bounding box center [851, 468] width 776 height 155
type textarea "</html>"
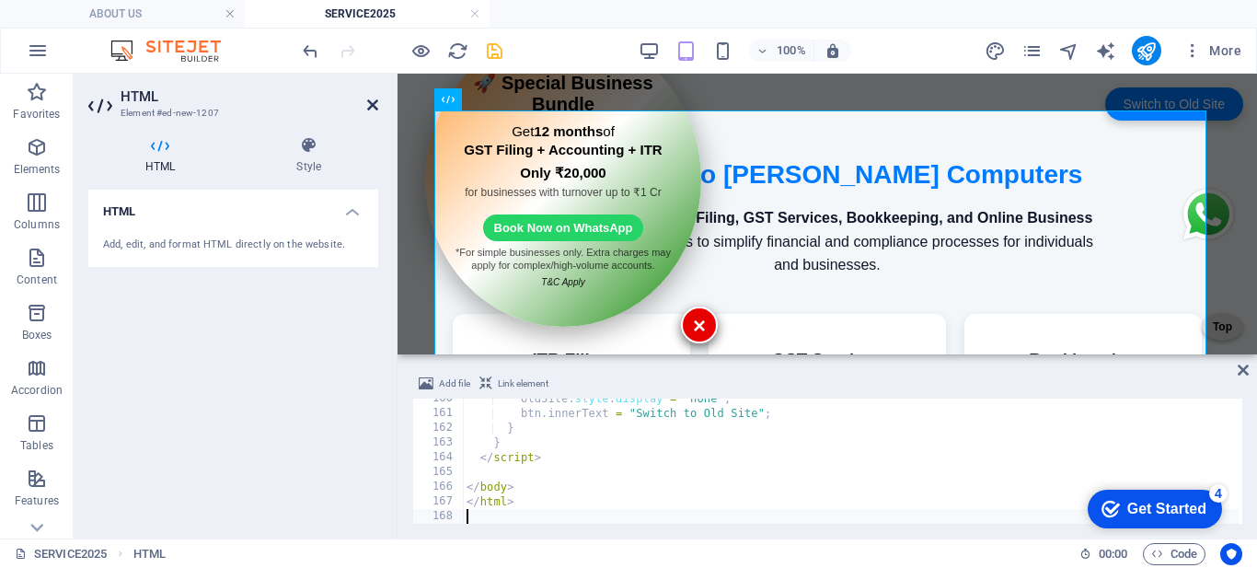
click at [368, 106] on icon at bounding box center [372, 105] width 11 height 15
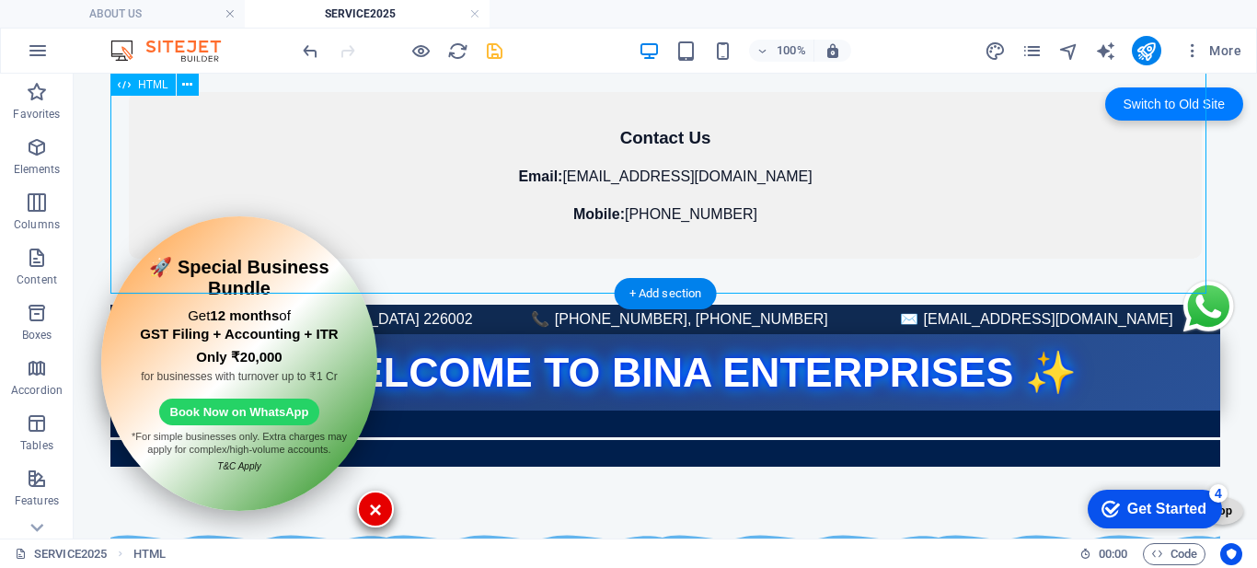
scroll to position [552, 0]
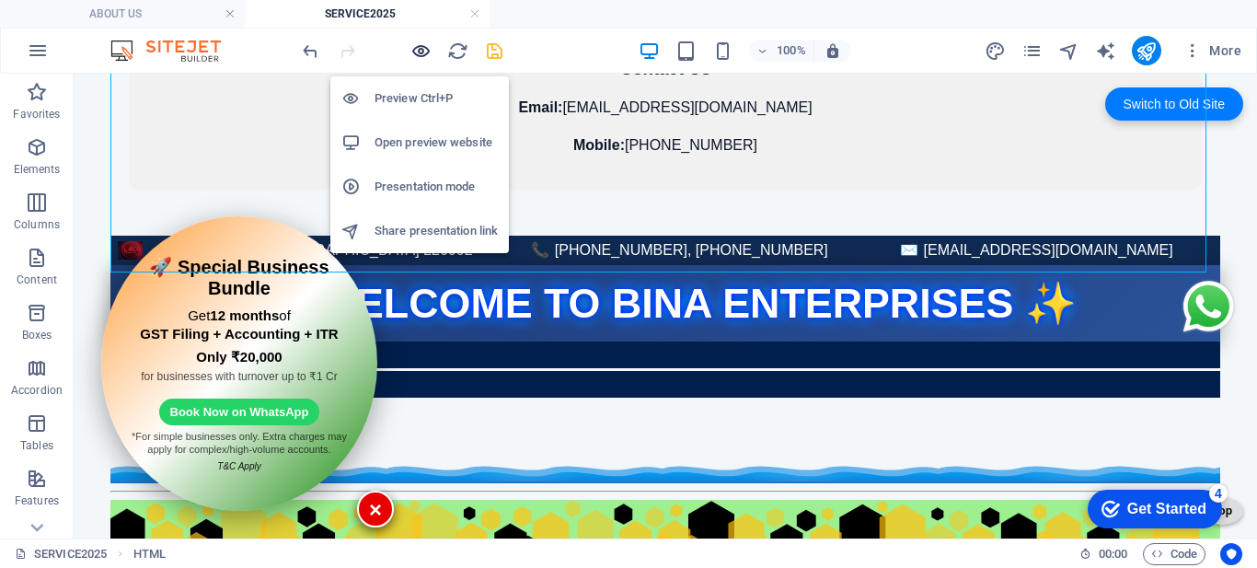
click at [412, 56] on icon "button" at bounding box center [420, 50] width 21 height 21
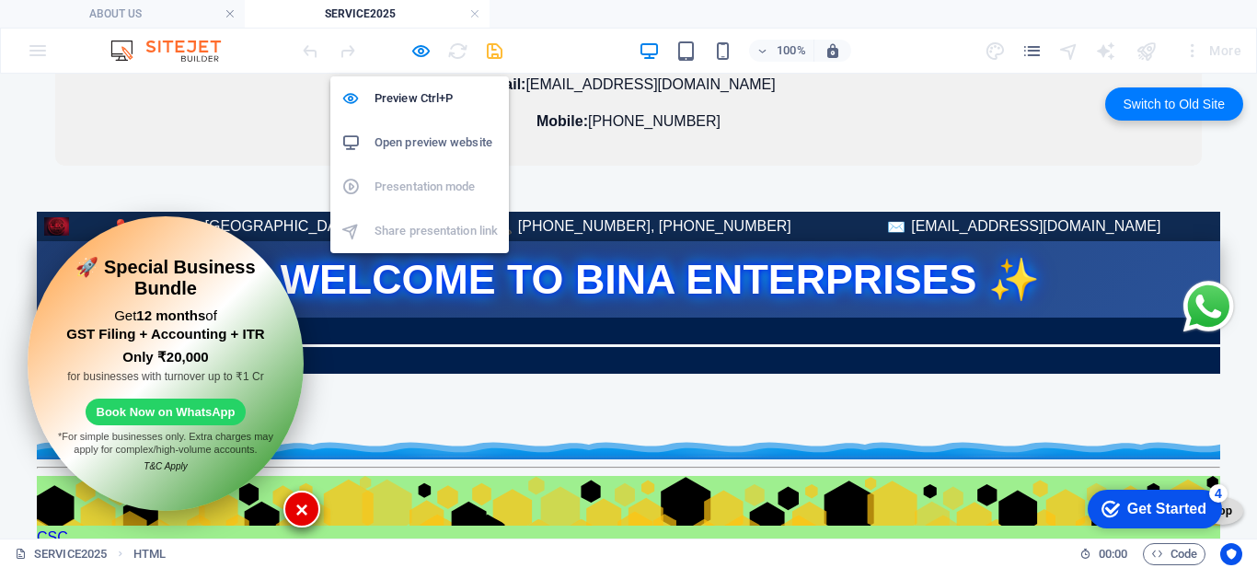
click at [421, 141] on h6 "Open preview website" at bounding box center [435, 143] width 123 height 22
click at [411, 50] on icon "button" at bounding box center [420, 50] width 21 height 21
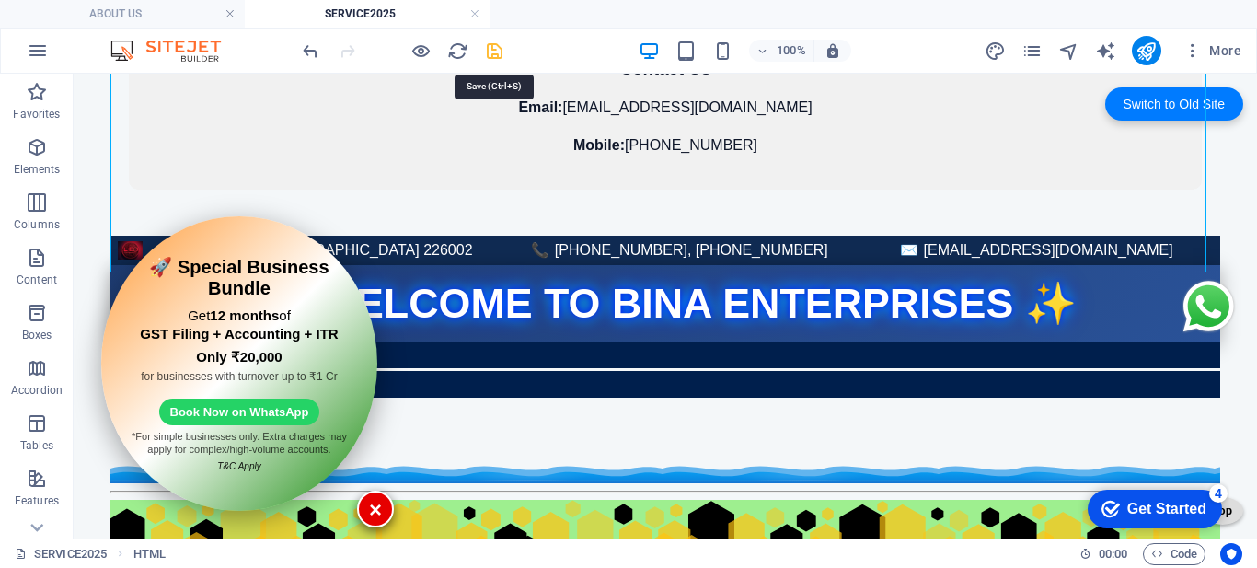
click at [490, 51] on icon "save" at bounding box center [494, 50] width 21 height 21
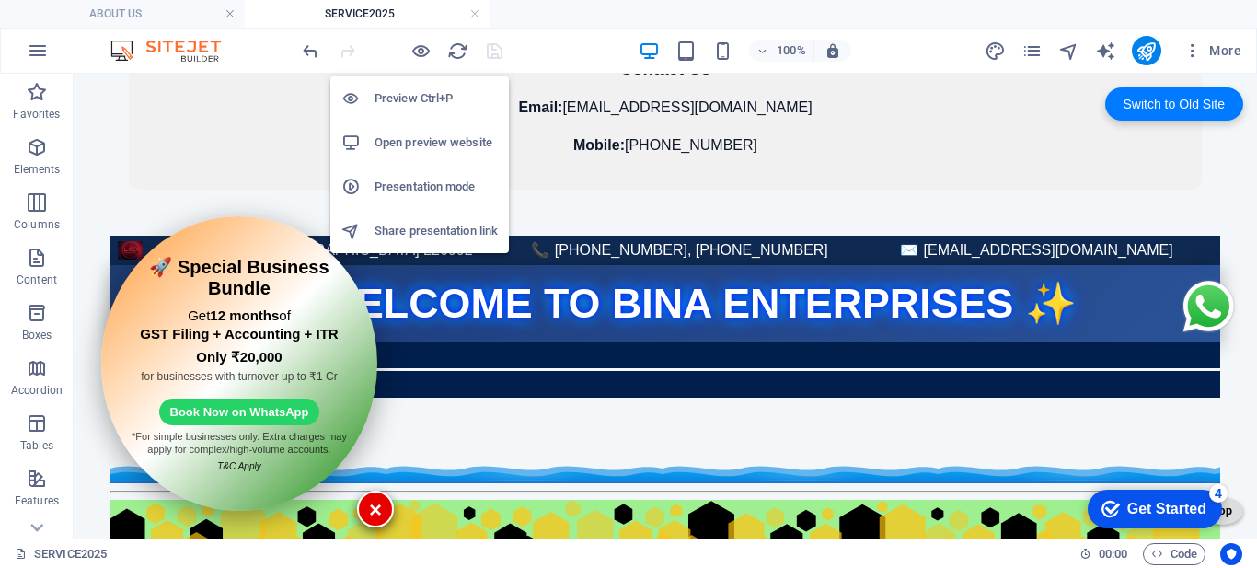
click at [420, 137] on h6 "Open preview website" at bounding box center [435, 143] width 123 height 22
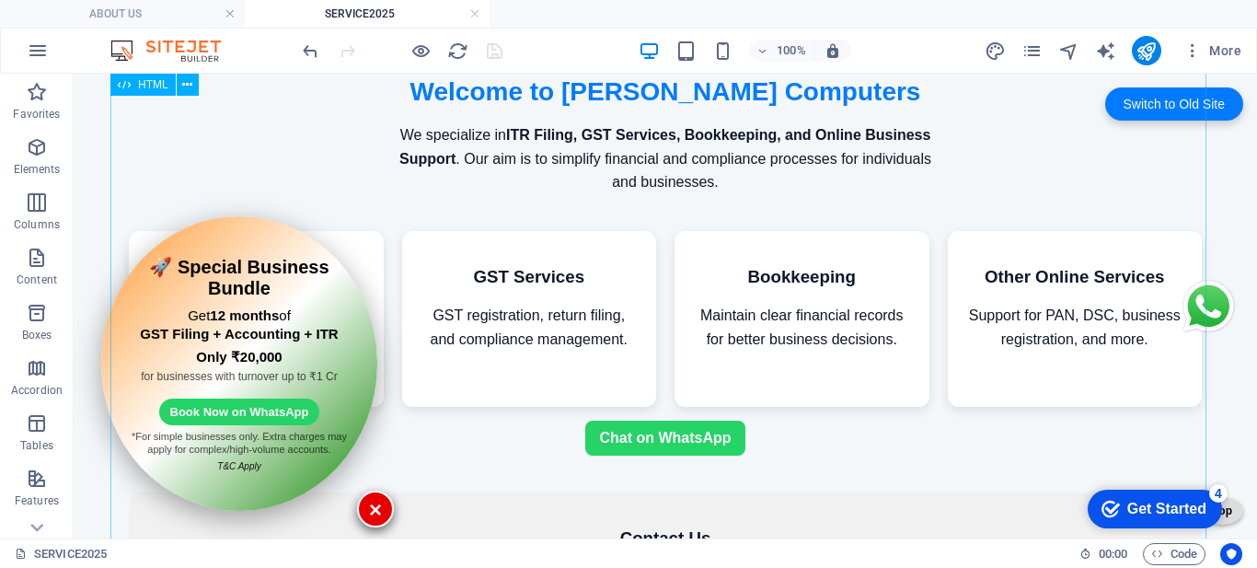
scroll to position [0, 0]
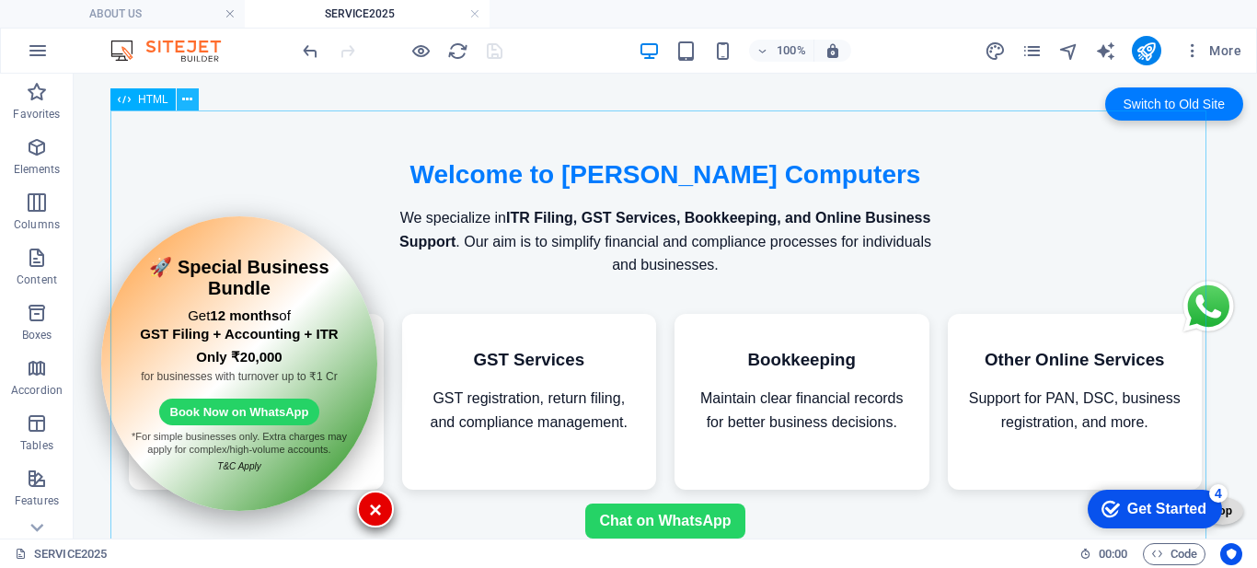
click at [187, 102] on icon at bounding box center [187, 99] width 10 height 19
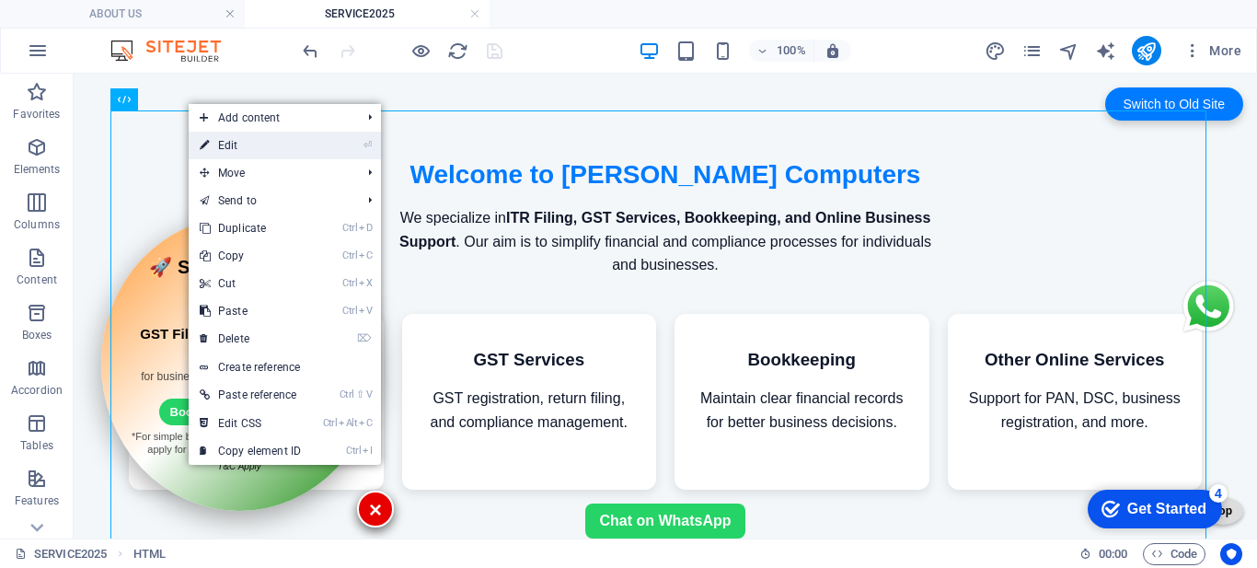
click at [218, 148] on link "⏎ Edit" at bounding box center [250, 146] width 123 height 28
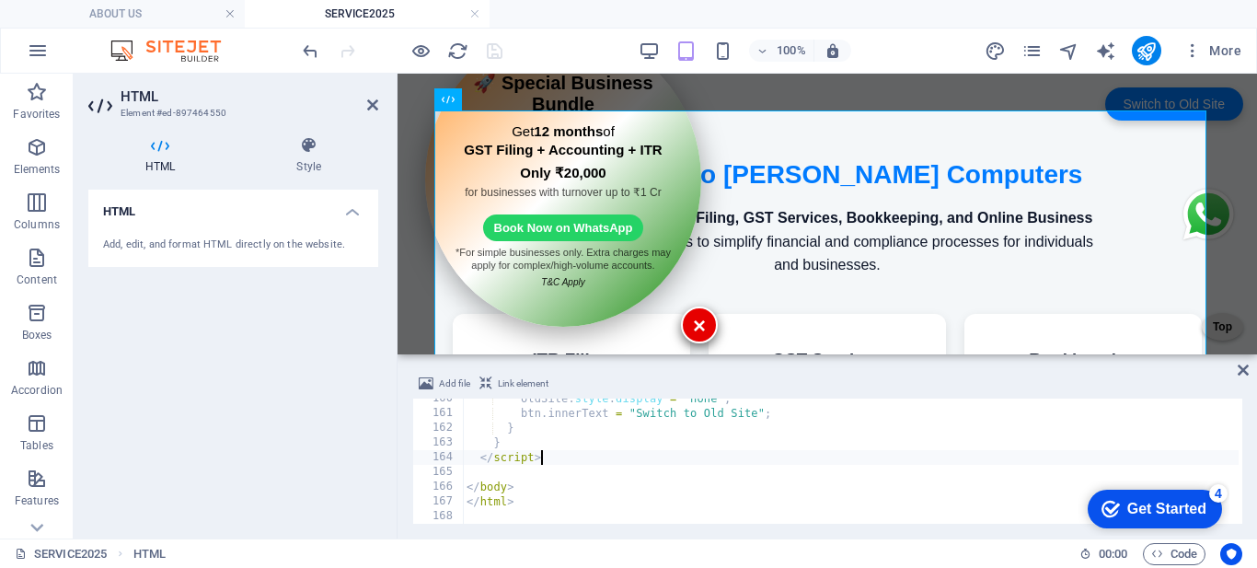
click at [617, 453] on div "oldSite . style . display = "none" ; btn . innerText = "Switch to Old Site" ; }…" at bounding box center [851, 468] width 776 height 155
type textarea "</html>"
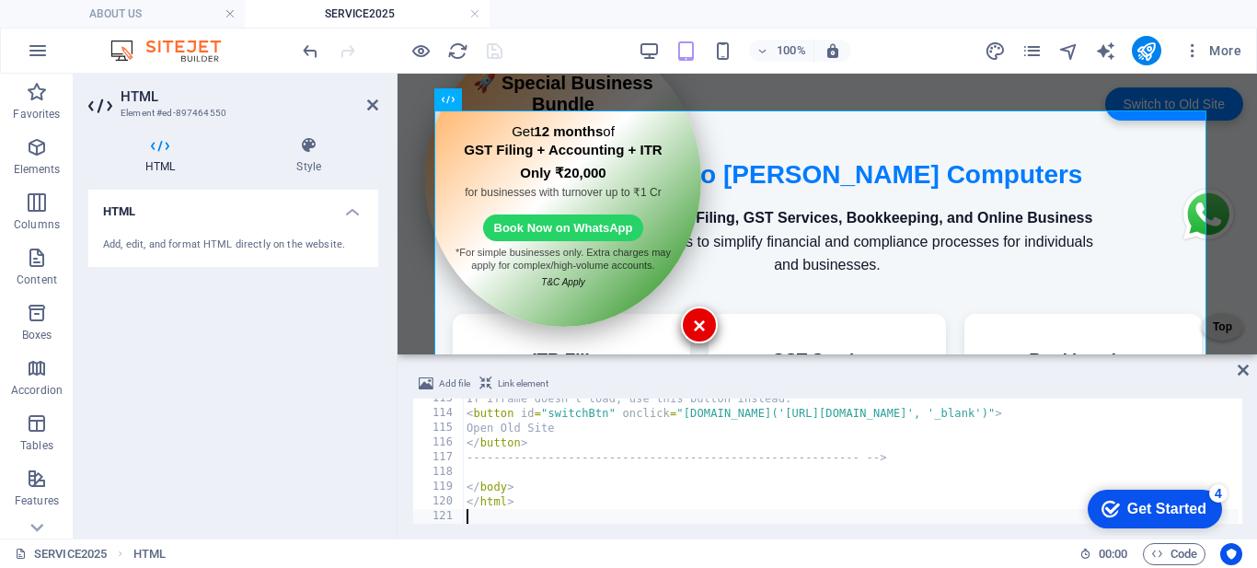
scroll to position [1656, 0]
click at [368, 102] on icon at bounding box center [372, 105] width 11 height 15
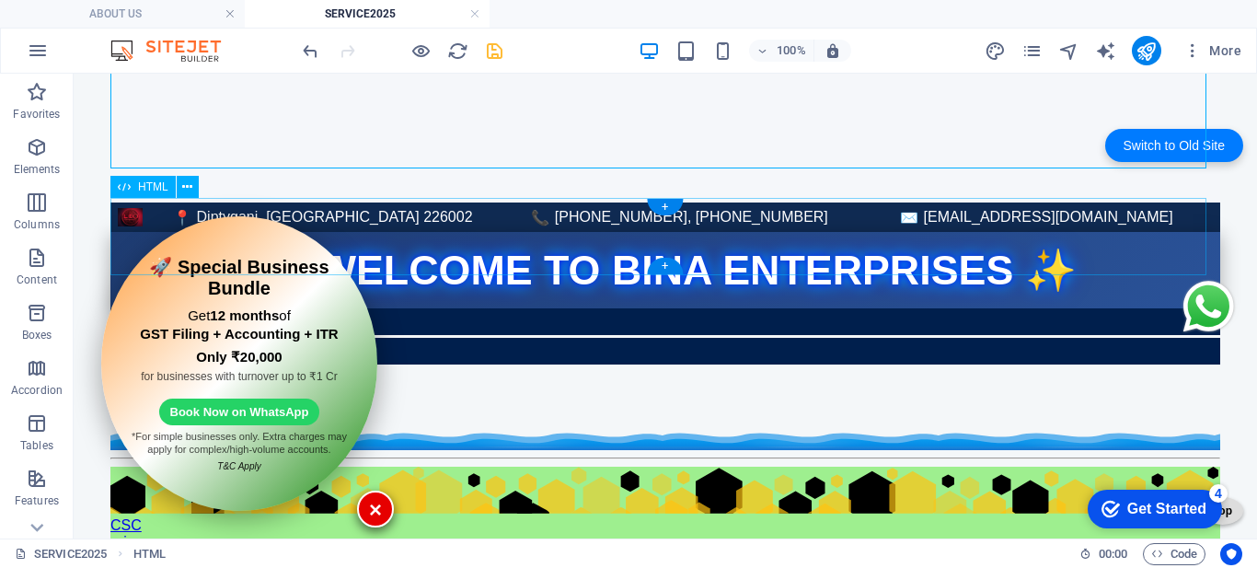
scroll to position [460, 0]
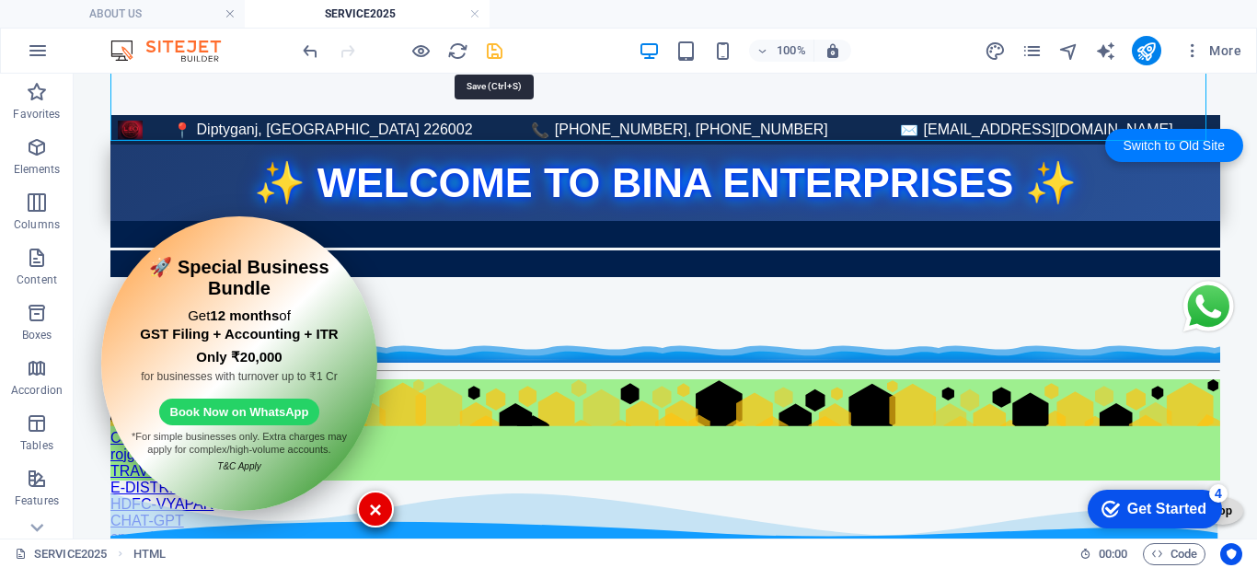
click at [485, 50] on icon "save" at bounding box center [494, 50] width 21 height 21
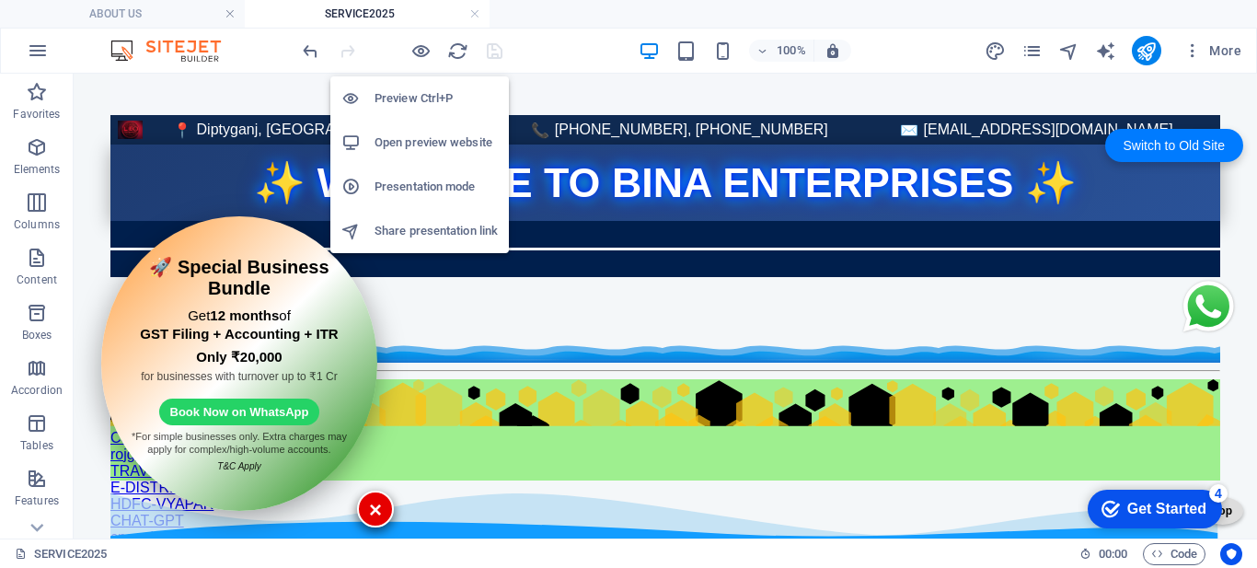
click at [414, 136] on h6 "Open preview website" at bounding box center [435, 143] width 123 height 22
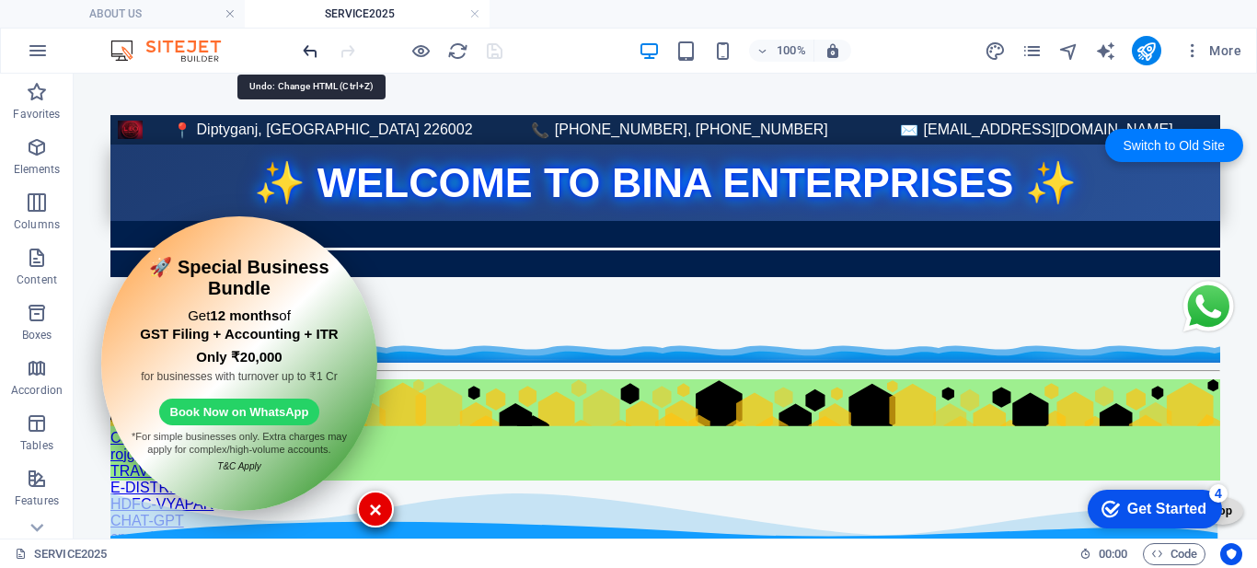
click at [300, 47] on icon "undo" at bounding box center [310, 50] width 21 height 21
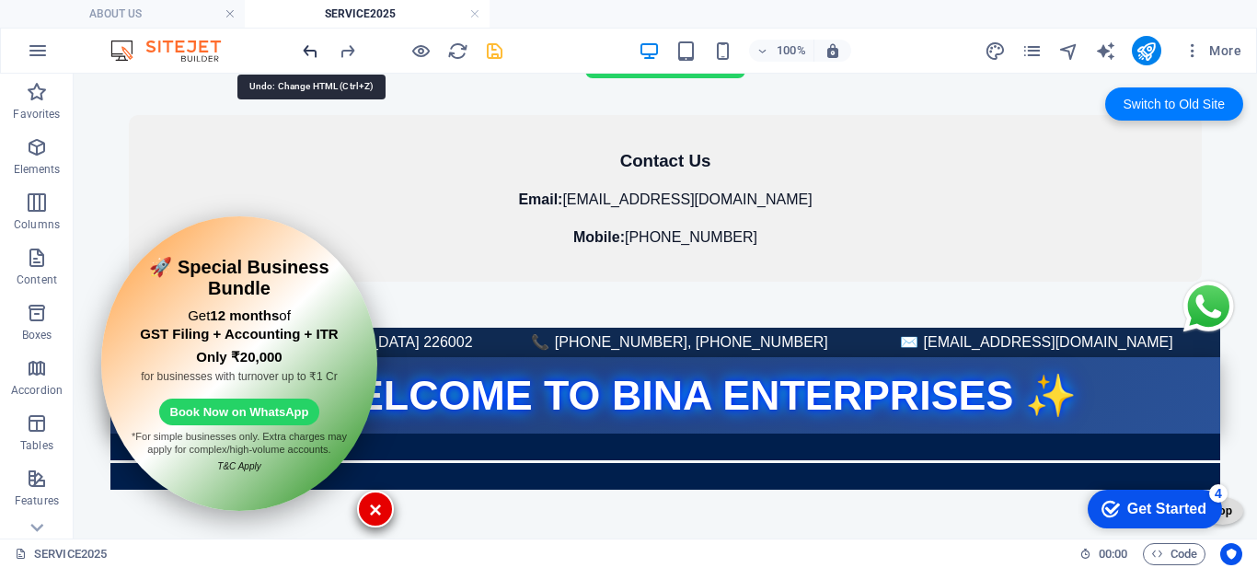
click at [300, 47] on icon "undo" at bounding box center [310, 50] width 21 height 21
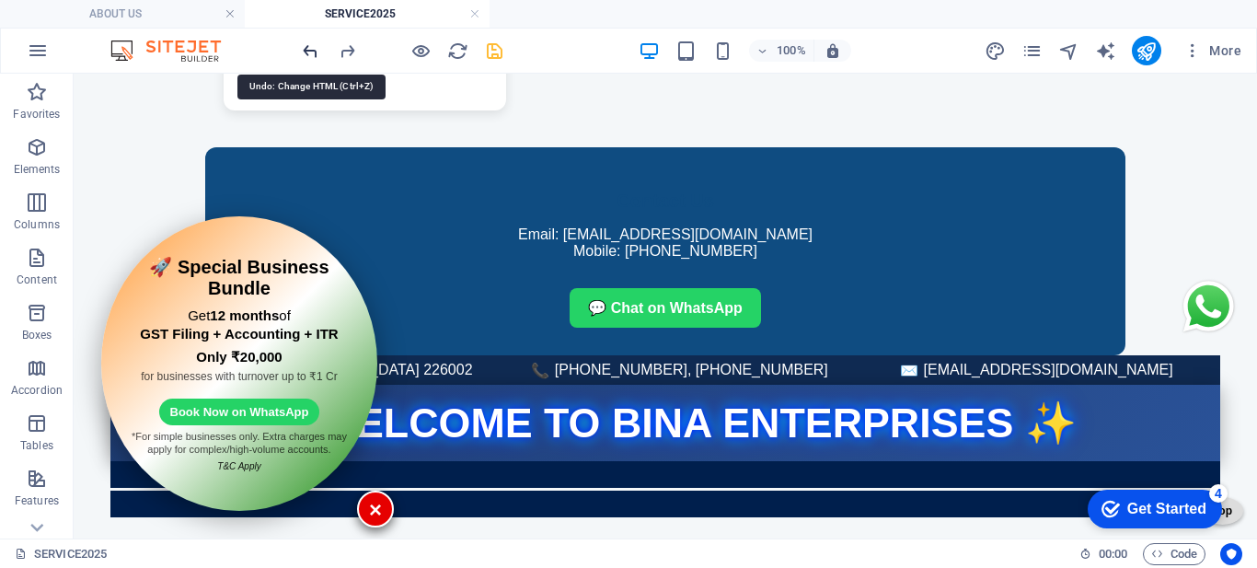
click at [300, 47] on icon "undo" at bounding box center [310, 50] width 21 height 21
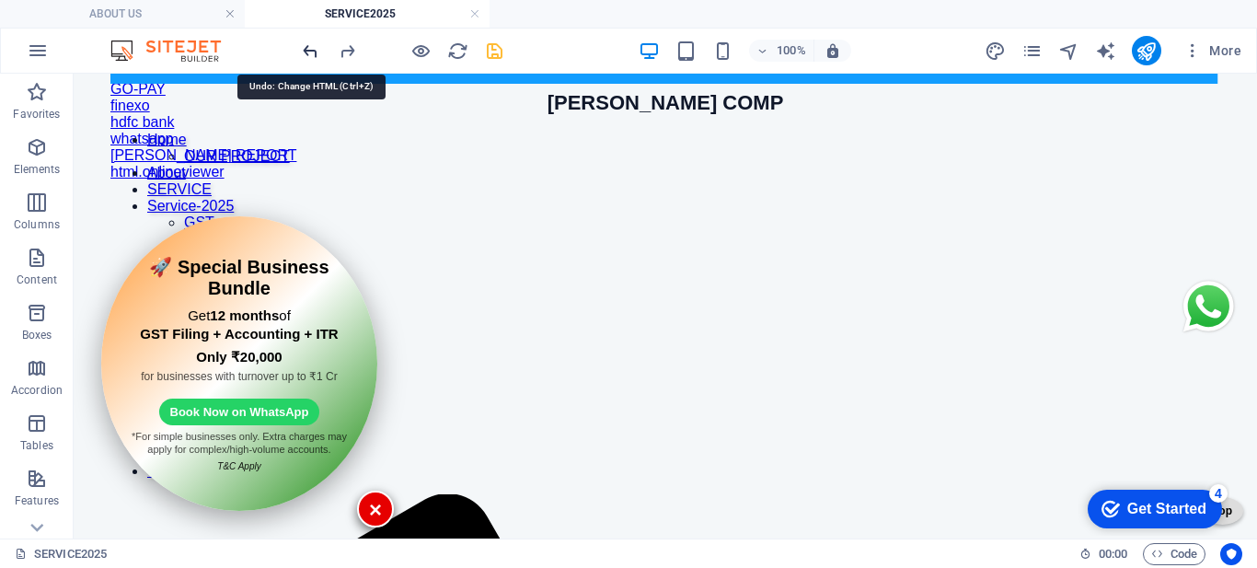
scroll to position [0, 0]
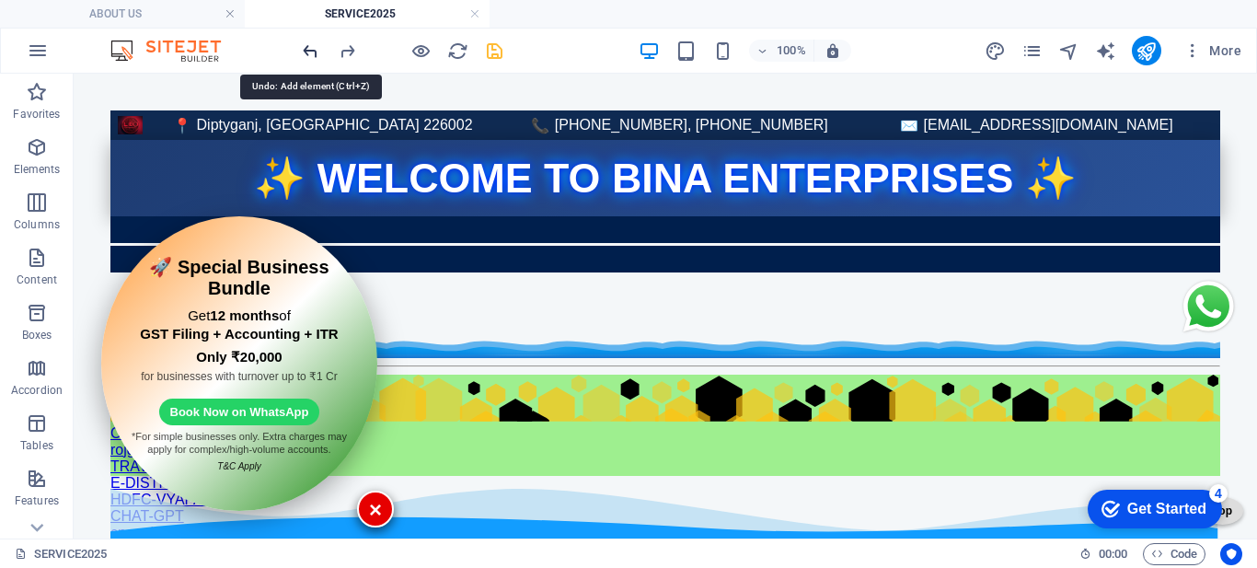
click at [300, 47] on icon "undo" at bounding box center [310, 50] width 21 height 21
click at [1071, 58] on icon "navigator" at bounding box center [1068, 50] width 21 height 21
select select "16779705-en"
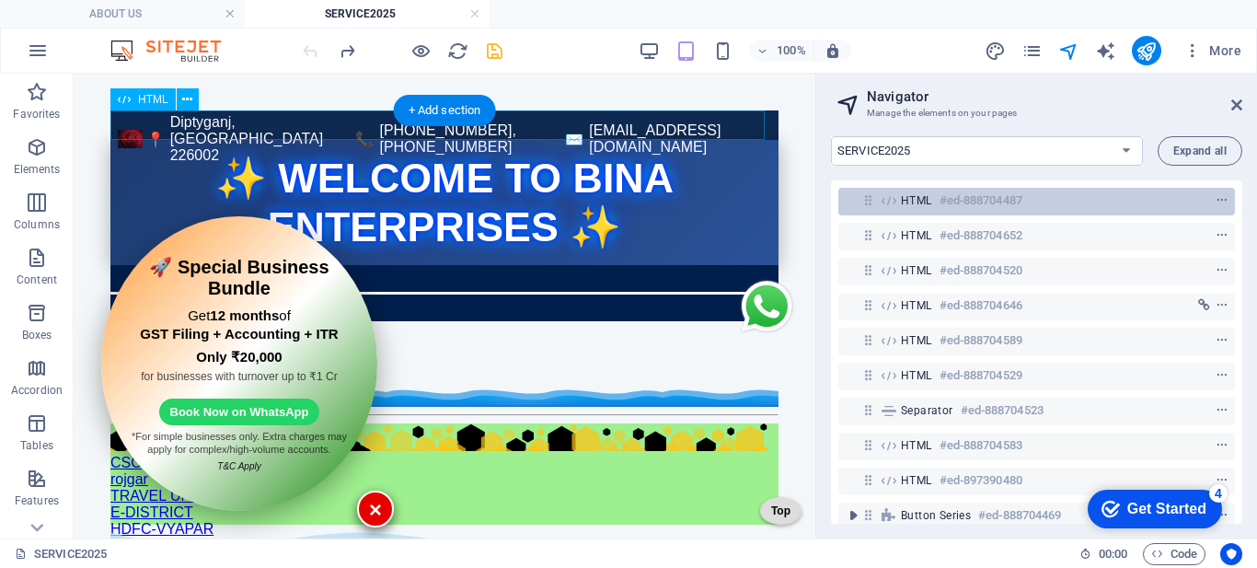
click at [907, 199] on span "HTML" at bounding box center [916, 200] width 31 height 15
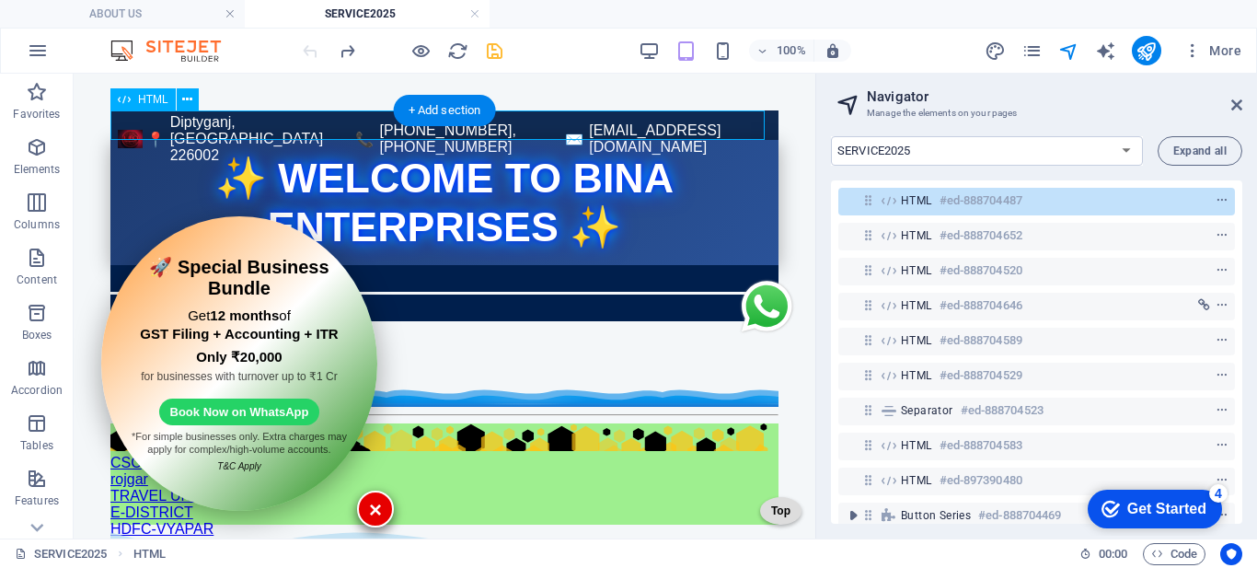
click at [907, 199] on span "HTML" at bounding box center [916, 200] width 31 height 15
